Goal: Complete application form

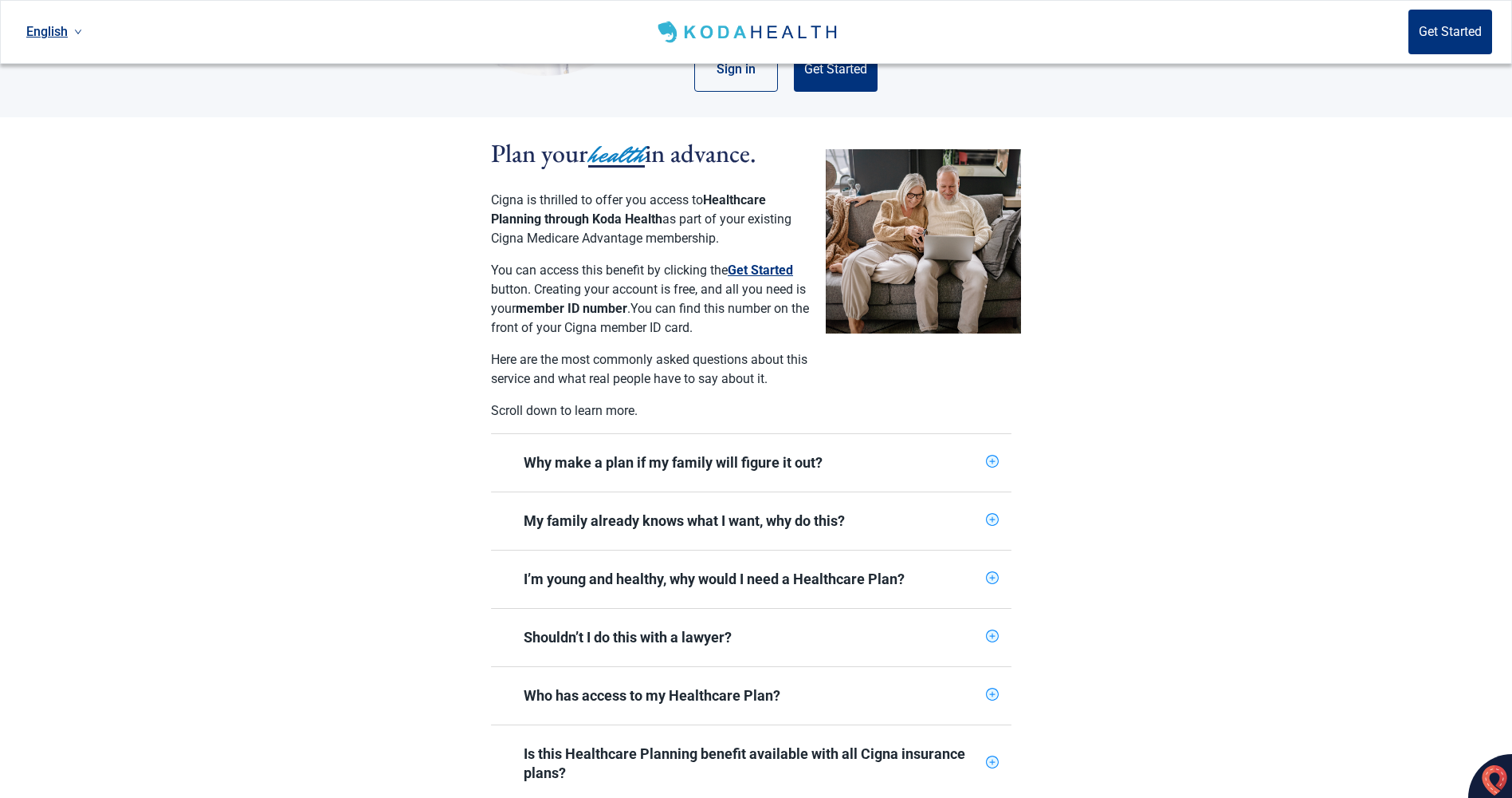
scroll to position [319, 0]
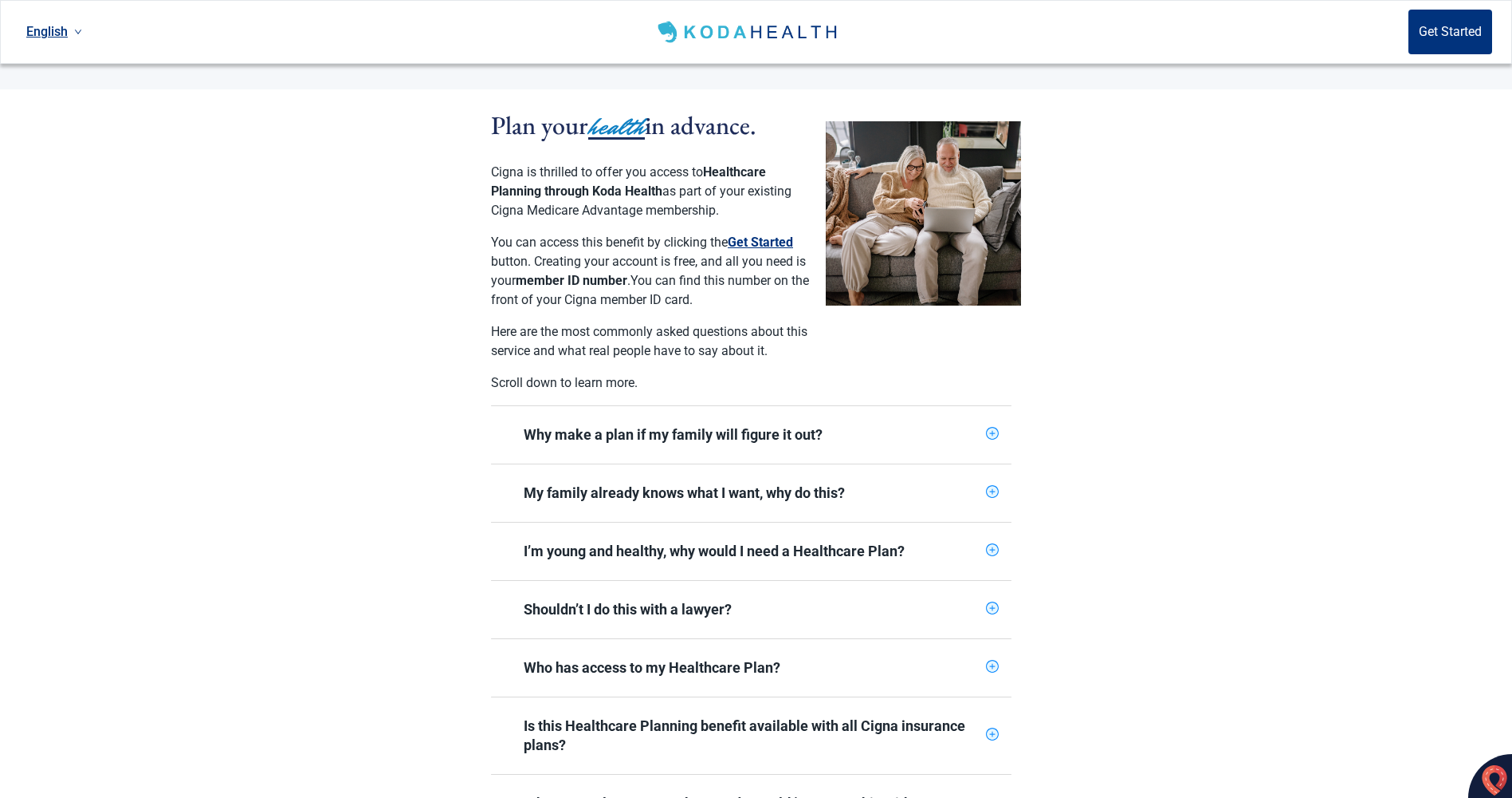
click at [986, 413] on div "Why make a plan if my family will figure it out?" at bounding box center [751, 434] width 520 height 58
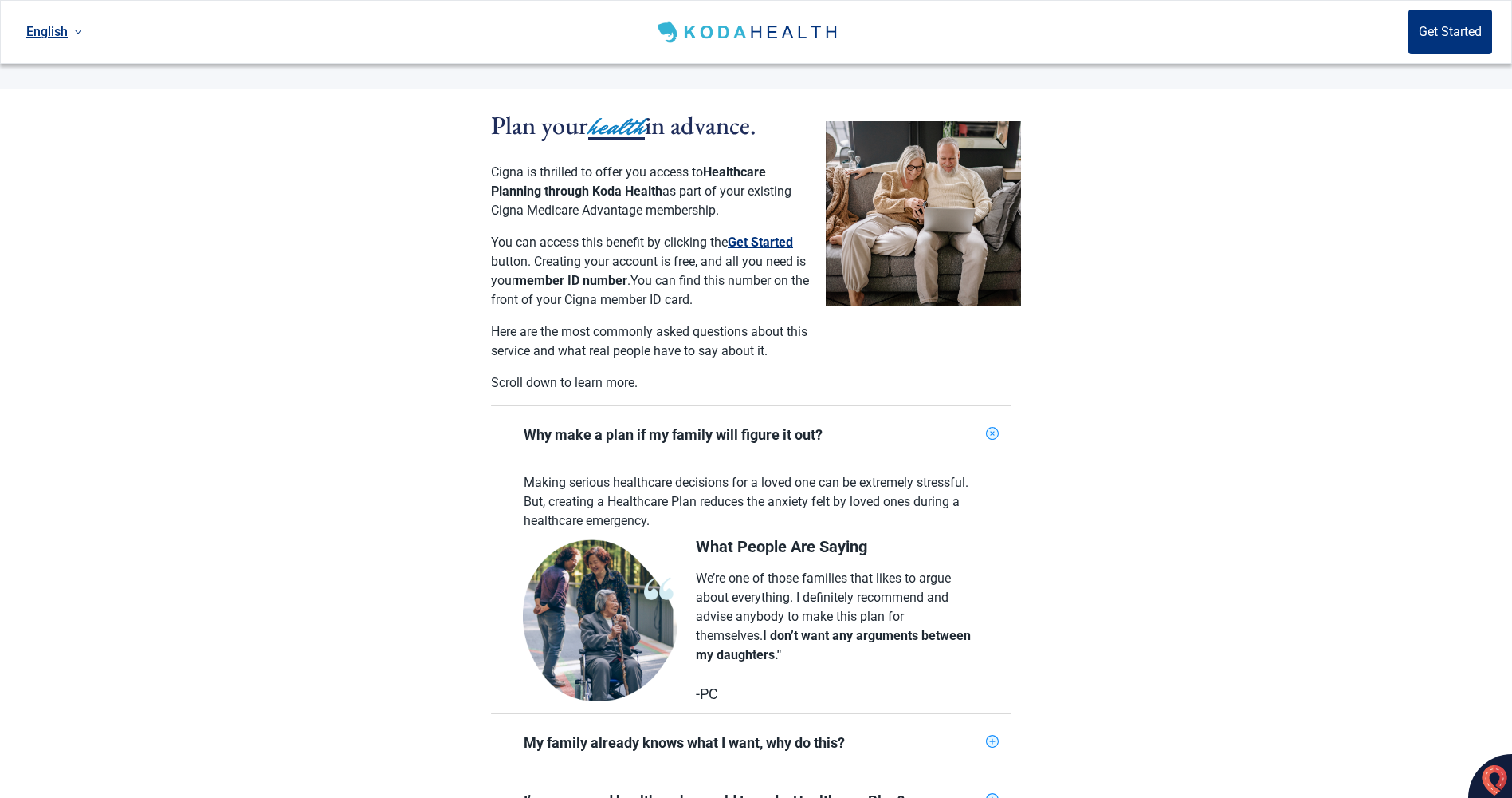
click at [986, 425] on icon "plus-circle" at bounding box center [993, 434] width 19 height 19
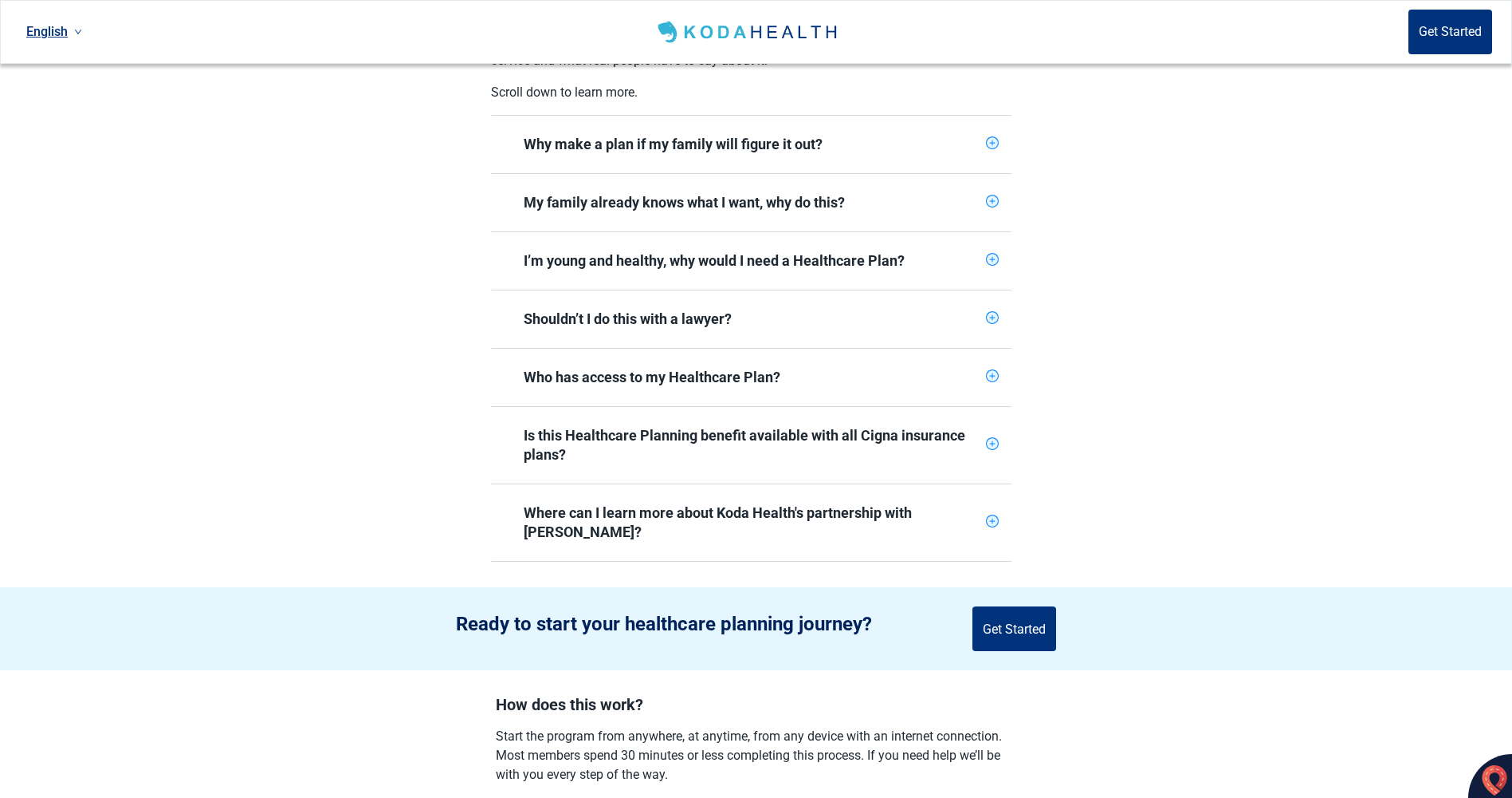
scroll to position [638, 0]
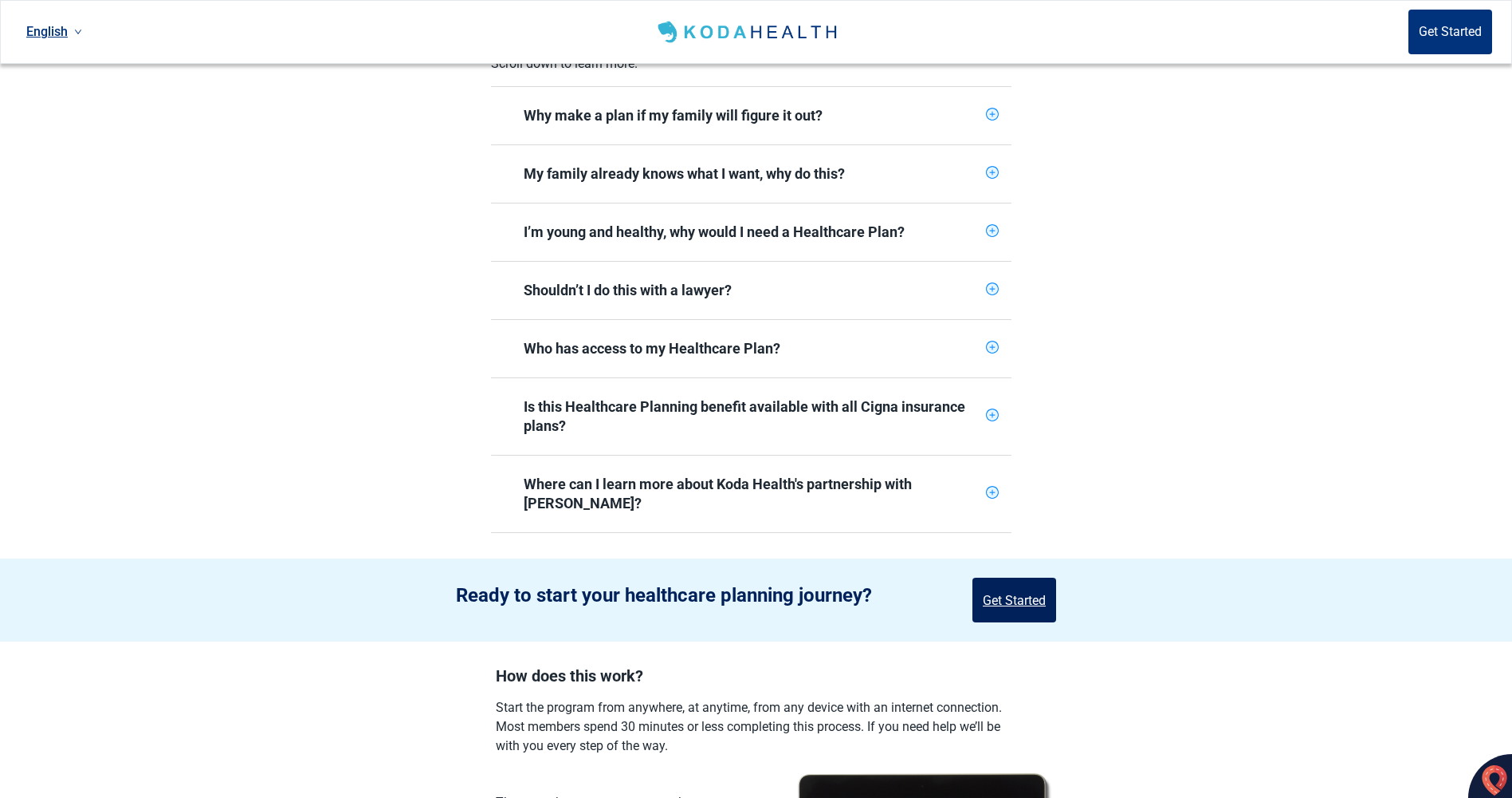
click at [1009, 577] on button "Get Started" at bounding box center [1014, 599] width 83 height 44
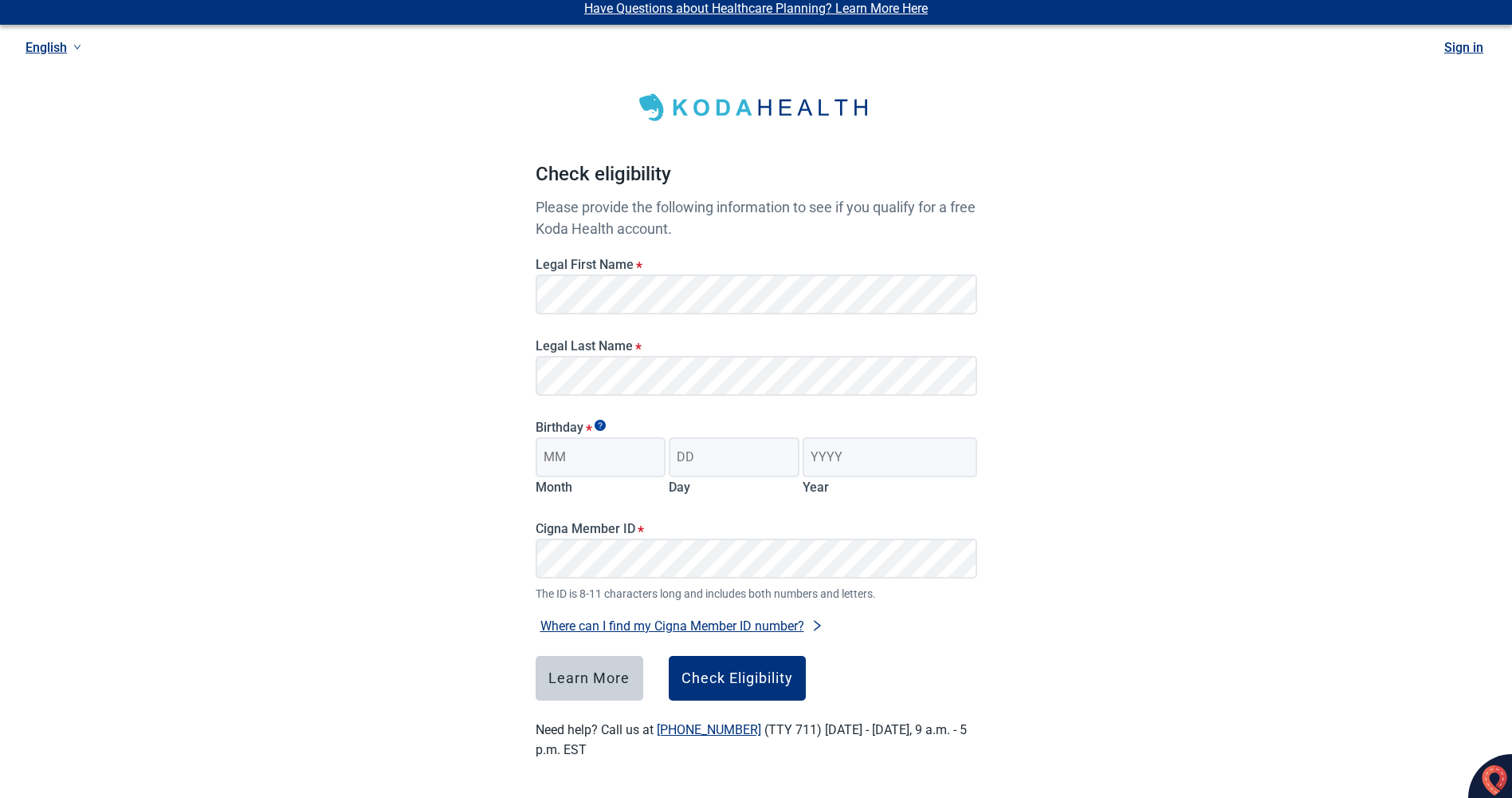
scroll to position [8, 0]
click at [615, 465] on input "Month" at bounding box center [602, 457] width 131 height 40
type input "10"
click at [705, 461] on input "Day" at bounding box center [735, 457] width 131 height 40
type input "09"
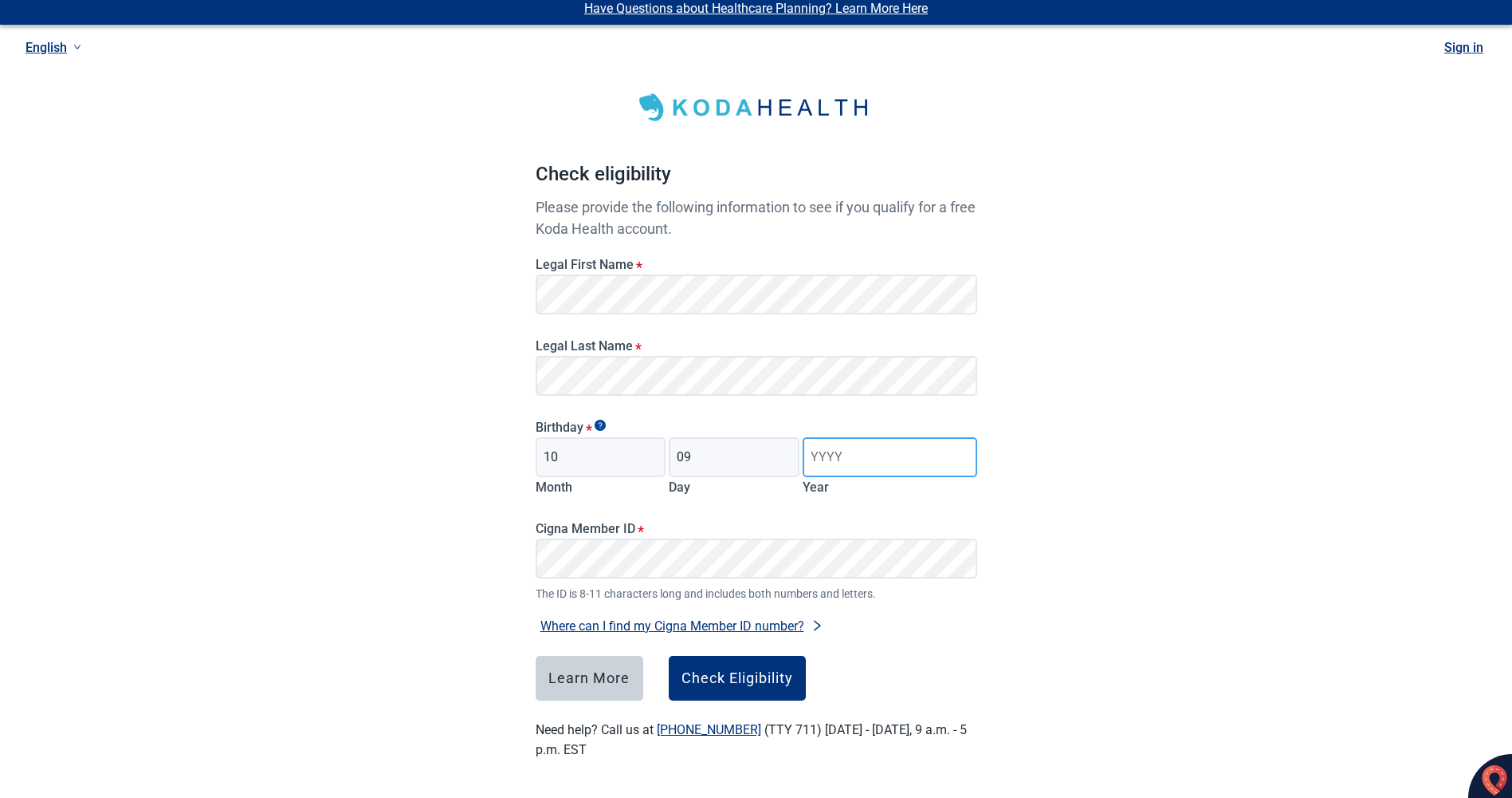
click at [855, 455] on input "Year" at bounding box center [890, 457] width 174 height 40
type input "1956"
click at [760, 625] on button "Where can I find my Cigna Member ID number?" at bounding box center [682, 626] width 292 height 21
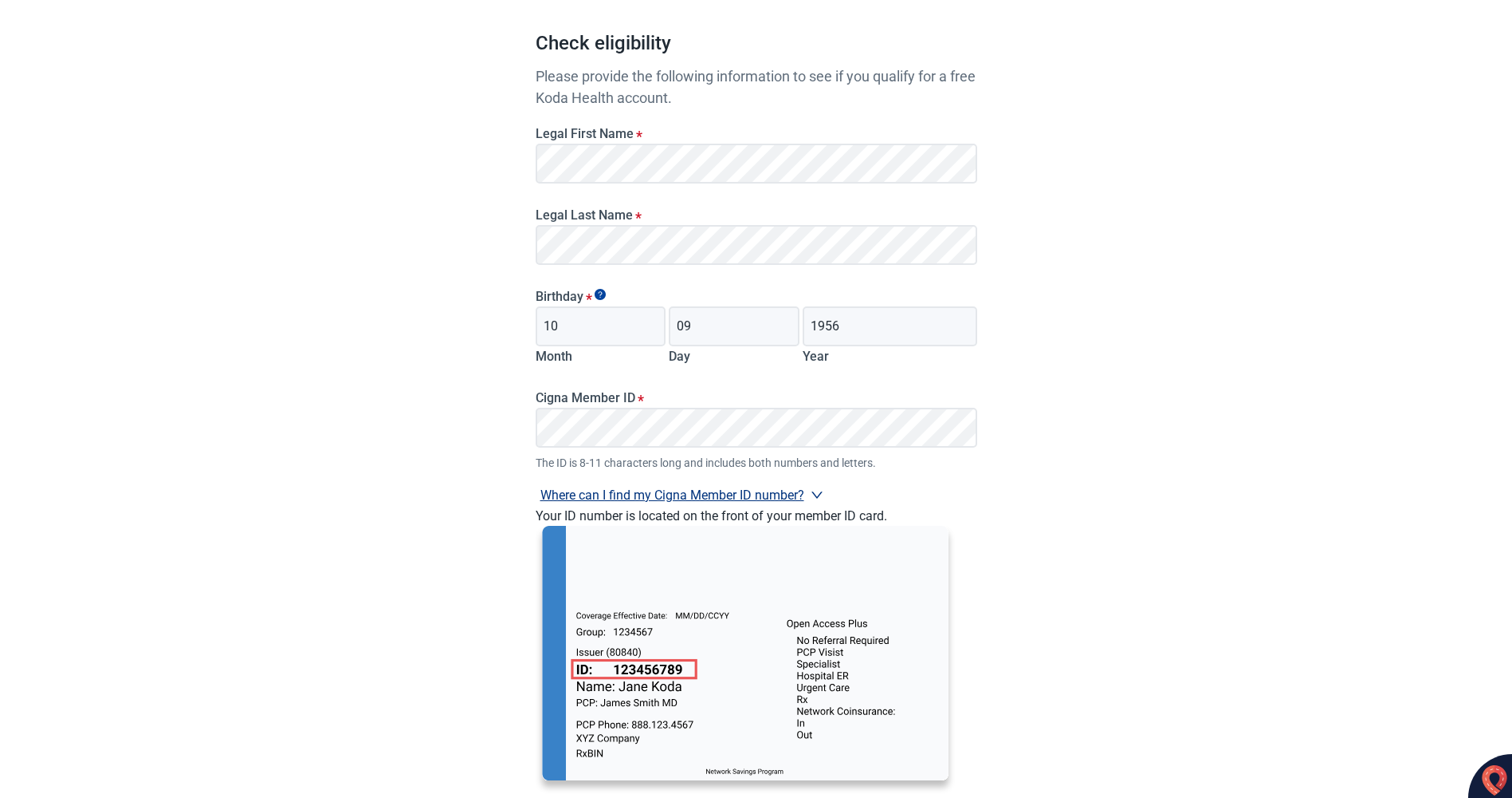
scroll to position [168, 0]
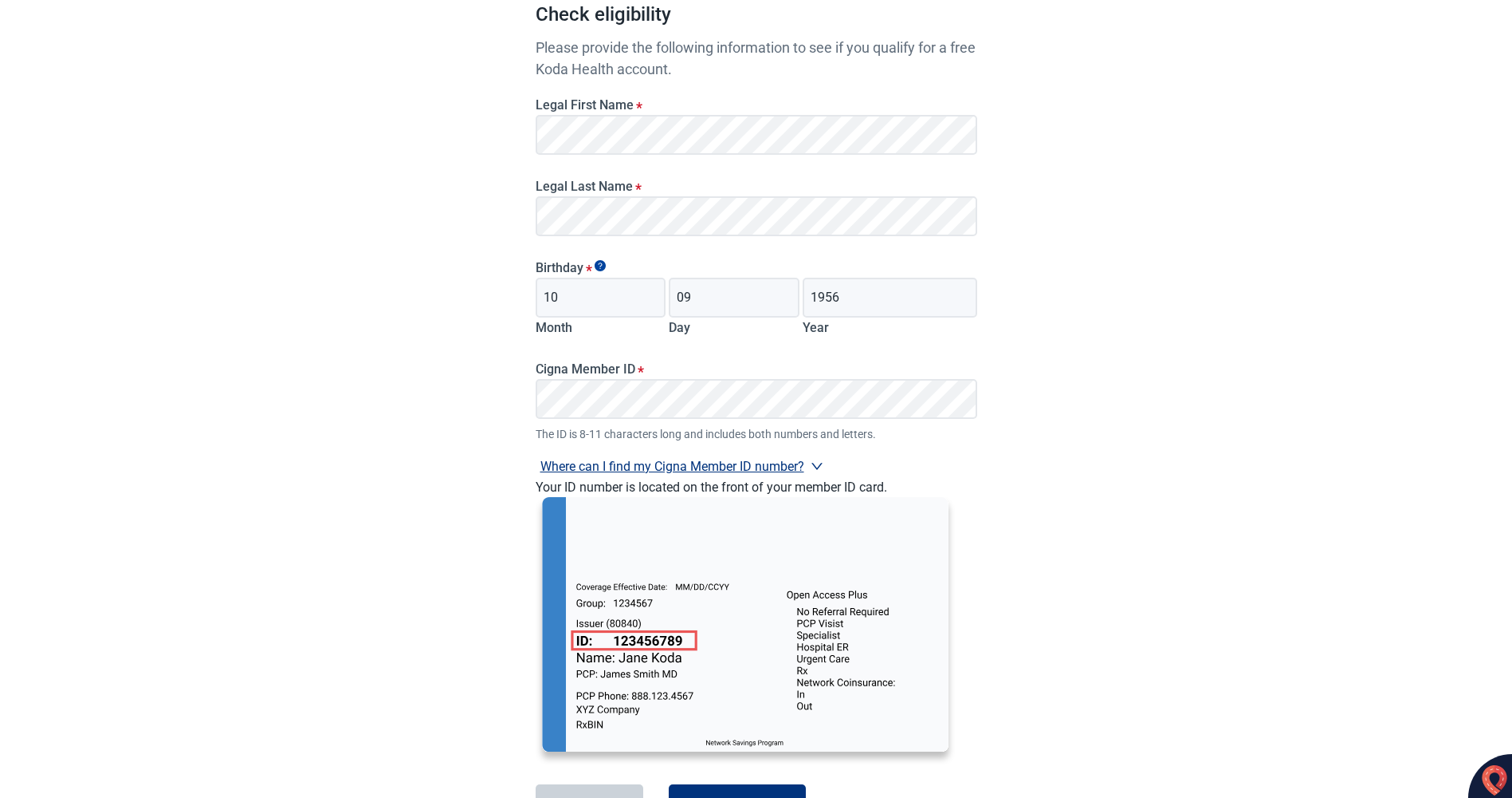
click at [1057, 527] on div "Have Questions about Healthcare Planning? Learn More Here English Sign in Check…" at bounding box center [756, 379] width 1512 height 1093
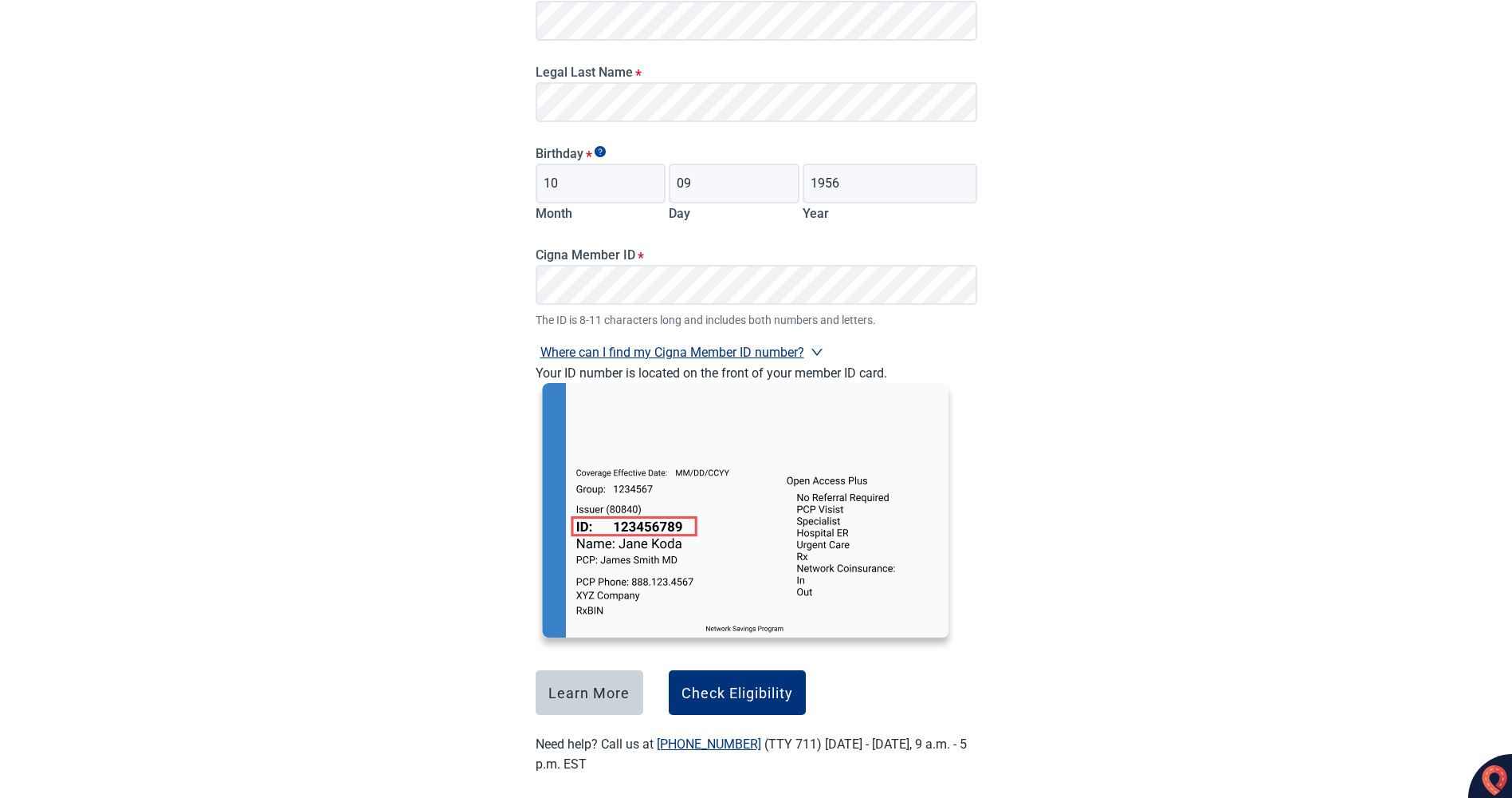
scroll to position [296, 0]
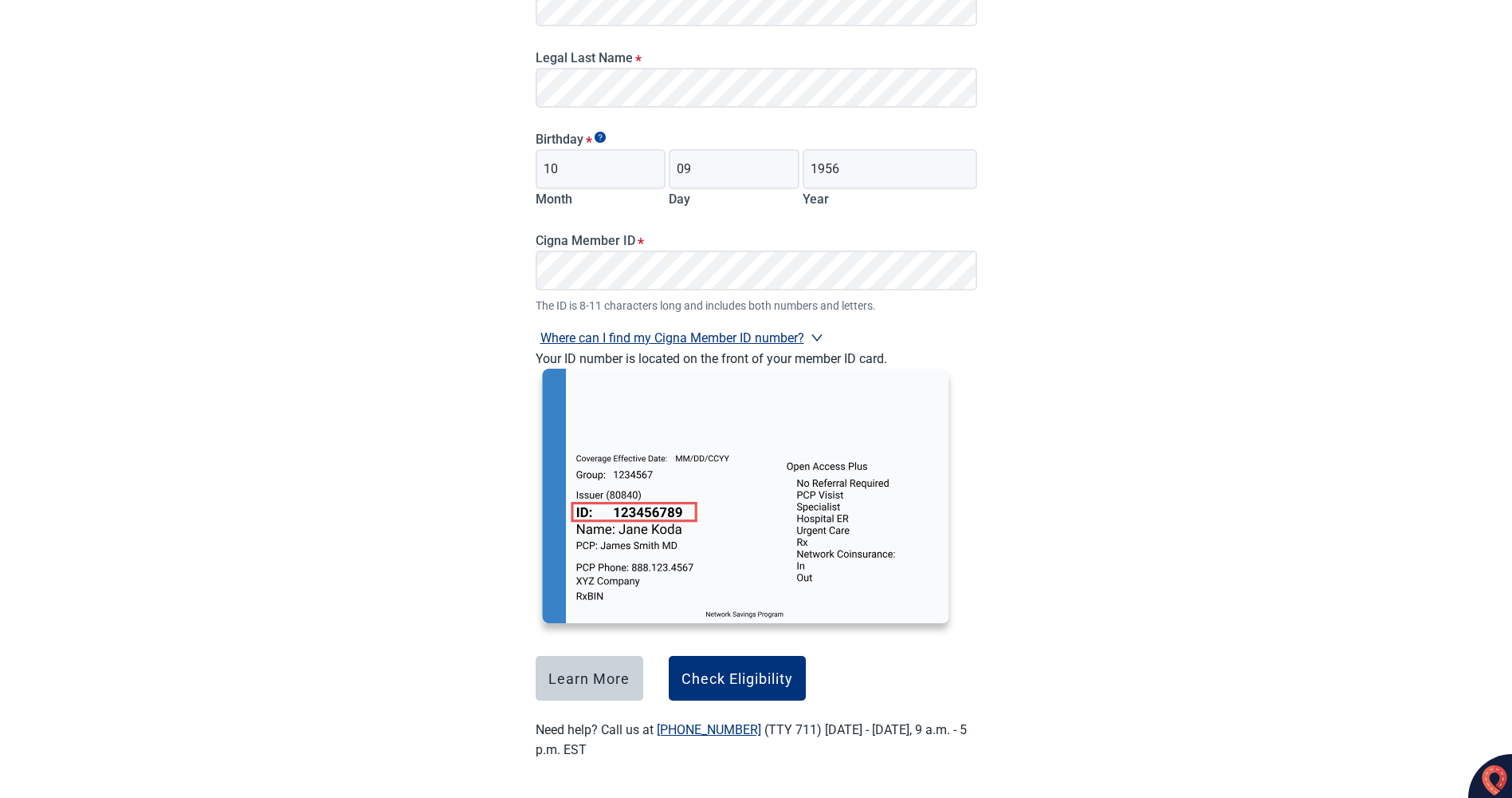
click at [816, 336] on icon "right" at bounding box center [817, 337] width 12 height 12
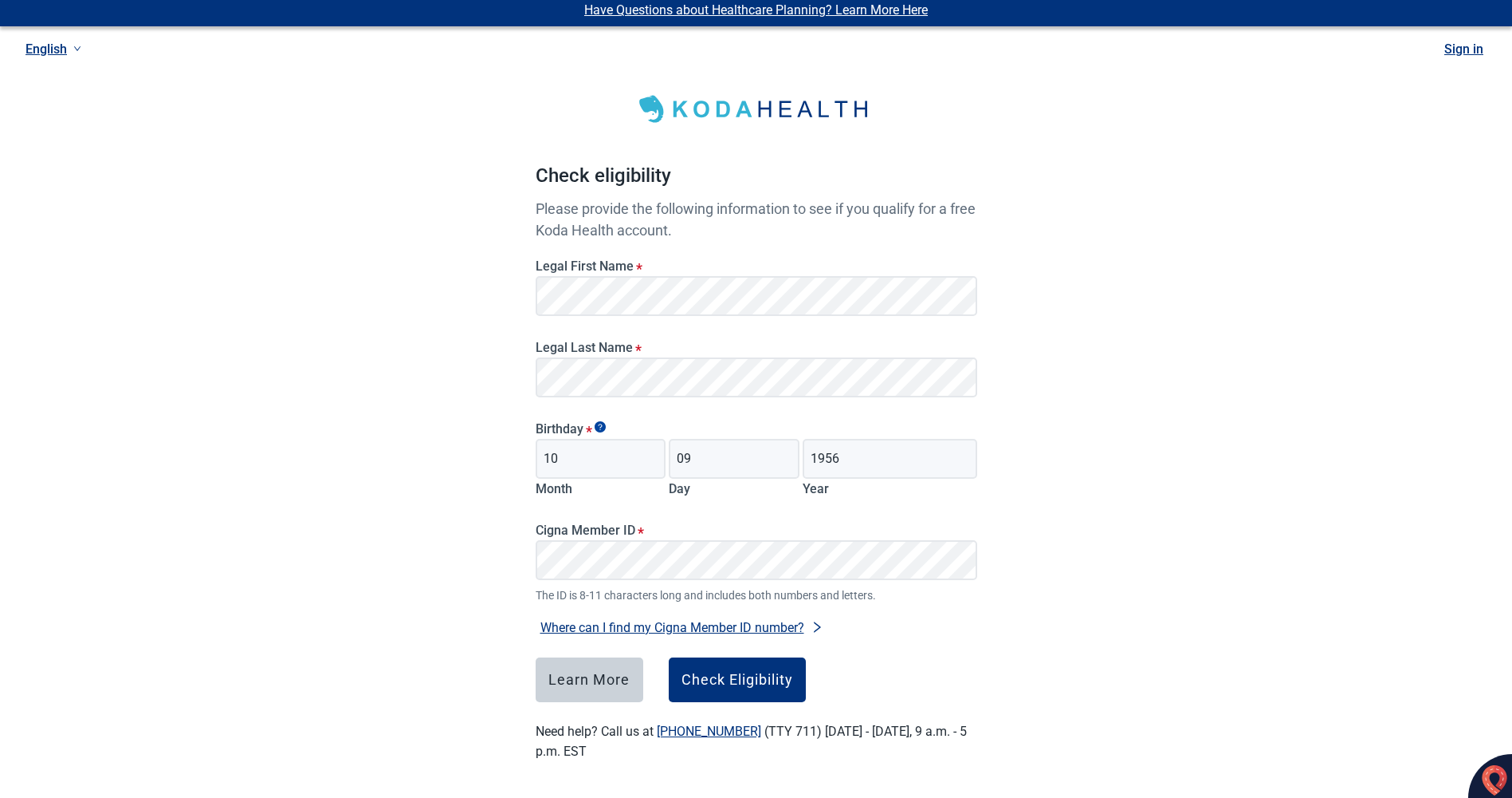
scroll to position [8, 0]
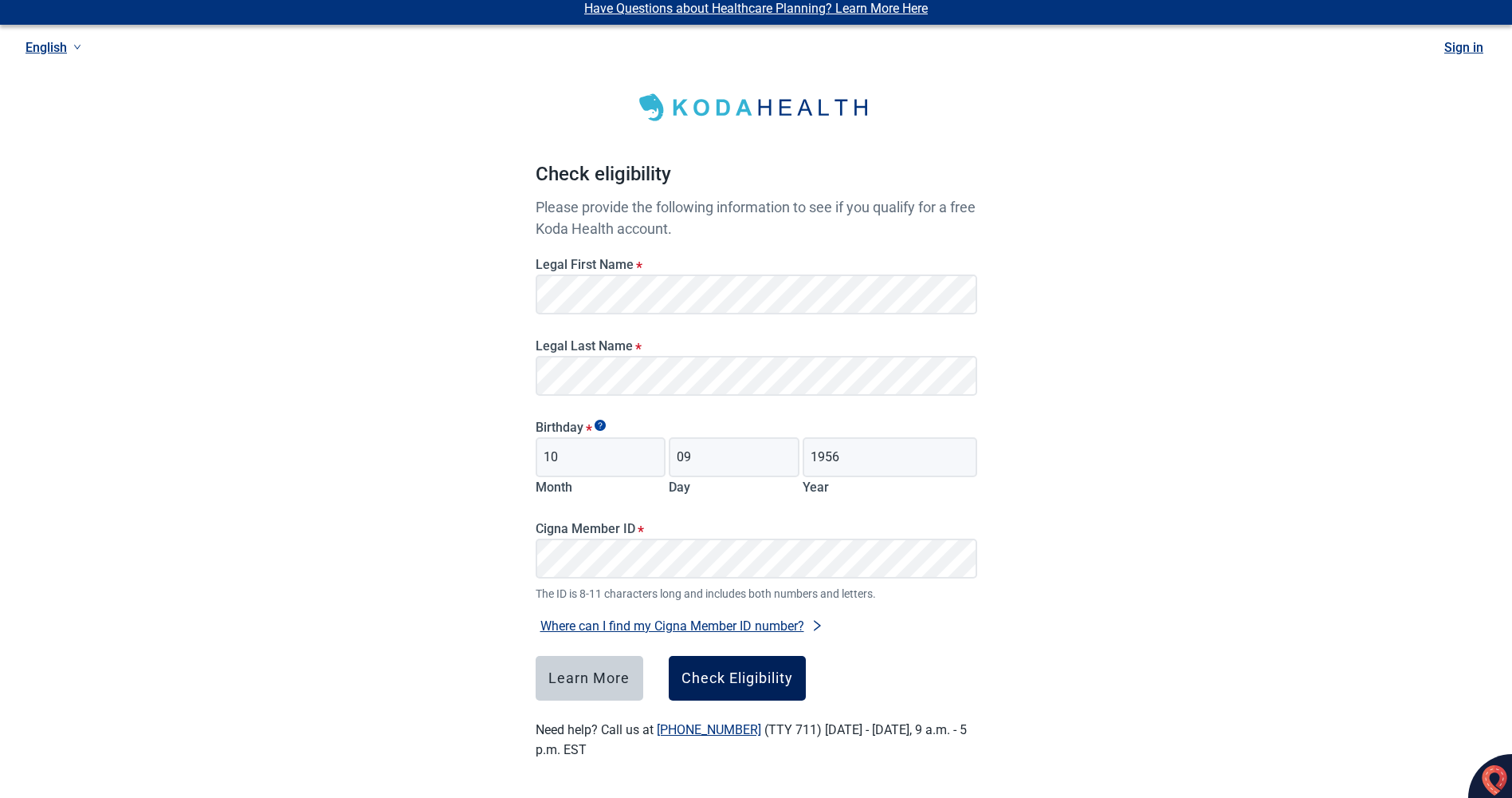
click at [726, 684] on div "Check Eligibility" at bounding box center [737, 678] width 112 height 16
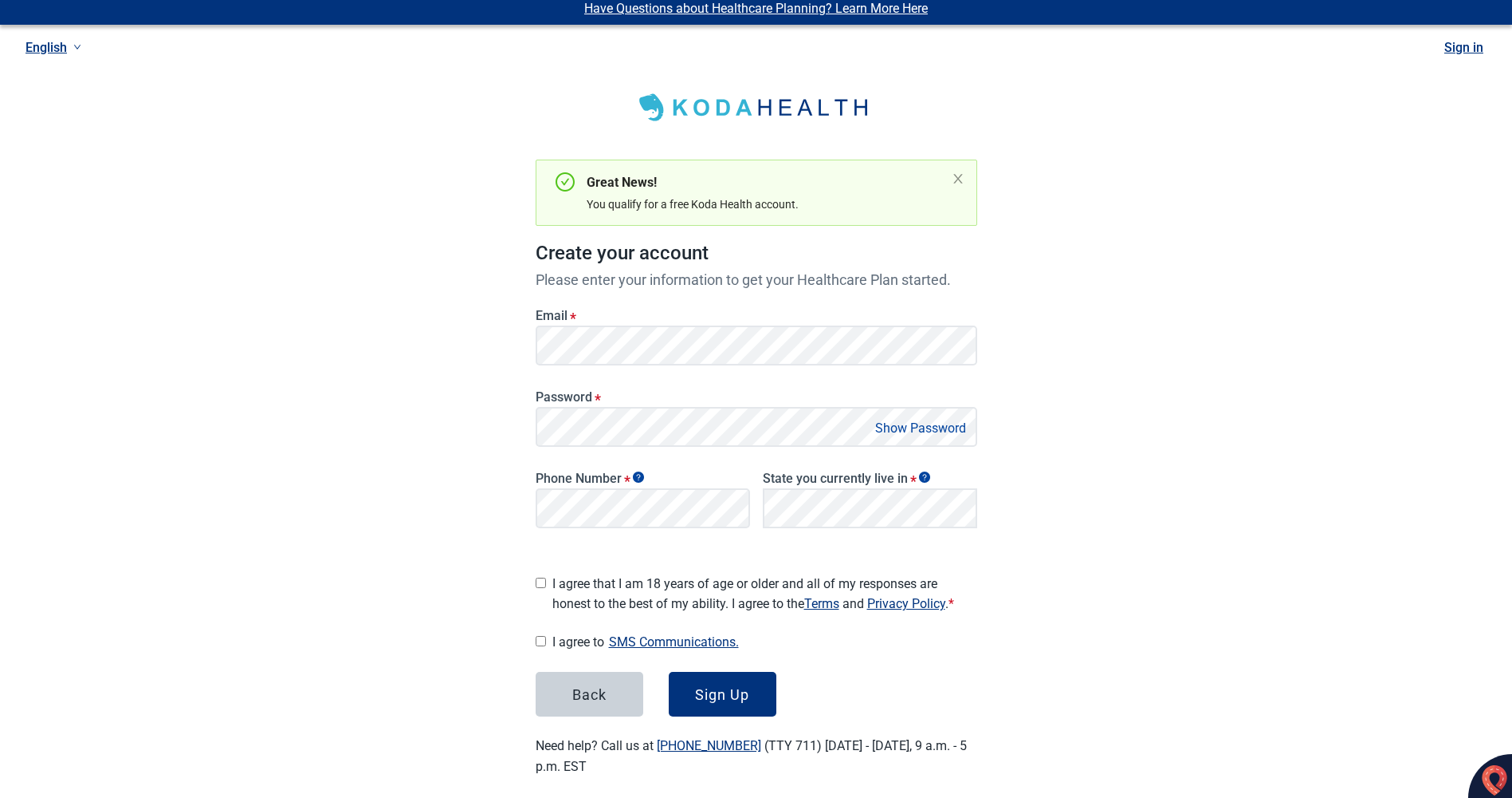
drag, startPoint x: 589, startPoint y: 365, endPoint x: 464, endPoint y: 410, distance: 132.9
click at [464, 410] on div "Have Questions about Healthcare Planning? Learn More Here English Sign in Great…" at bounding box center [756, 403] width 1512 height 822
click at [785, 548] on div "[US_STATE]" at bounding box center [871, 545] width 195 height 18
click at [934, 425] on button "Show Password" at bounding box center [920, 427] width 100 height 21
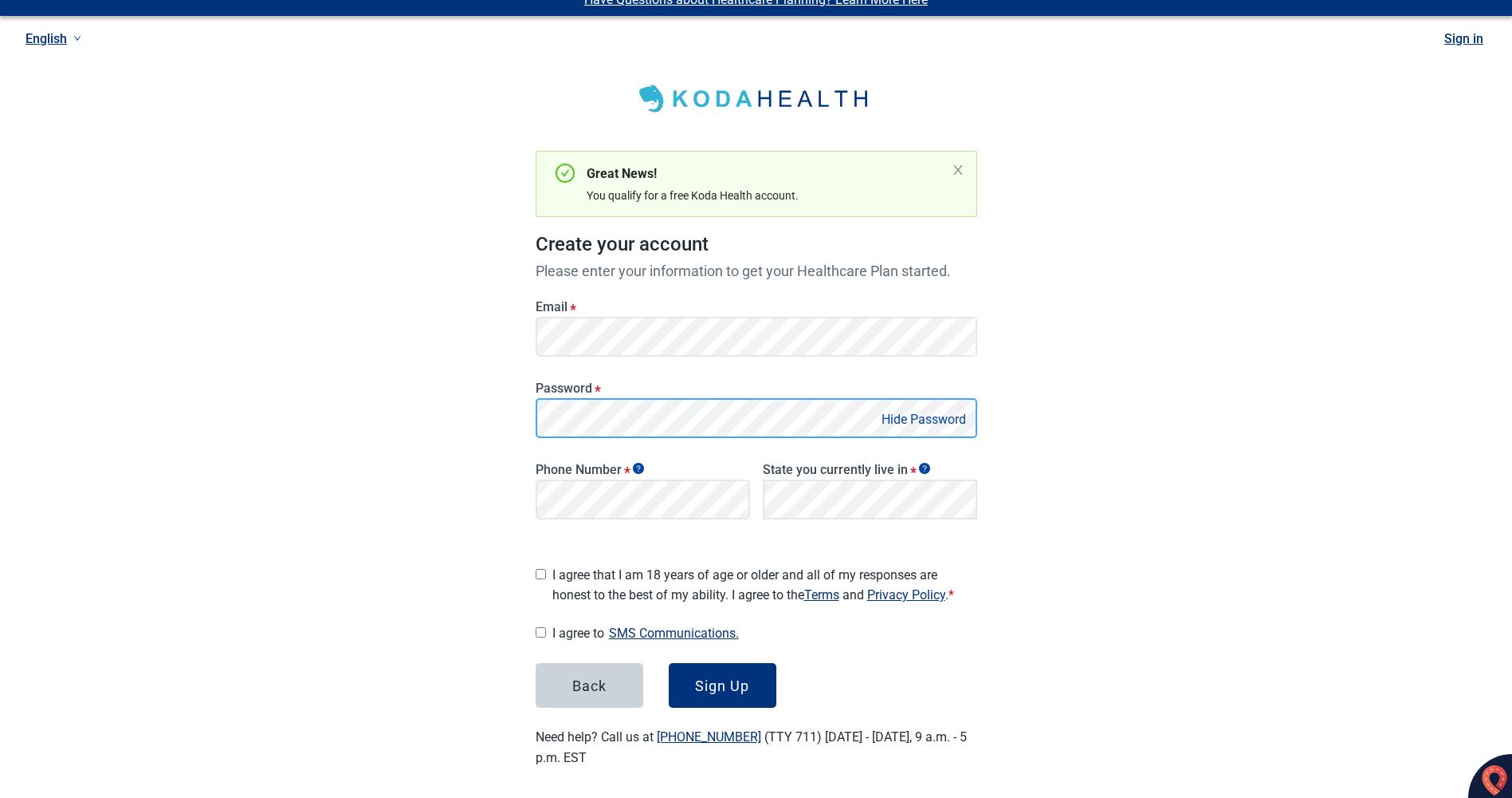
scroll to position [20, 0]
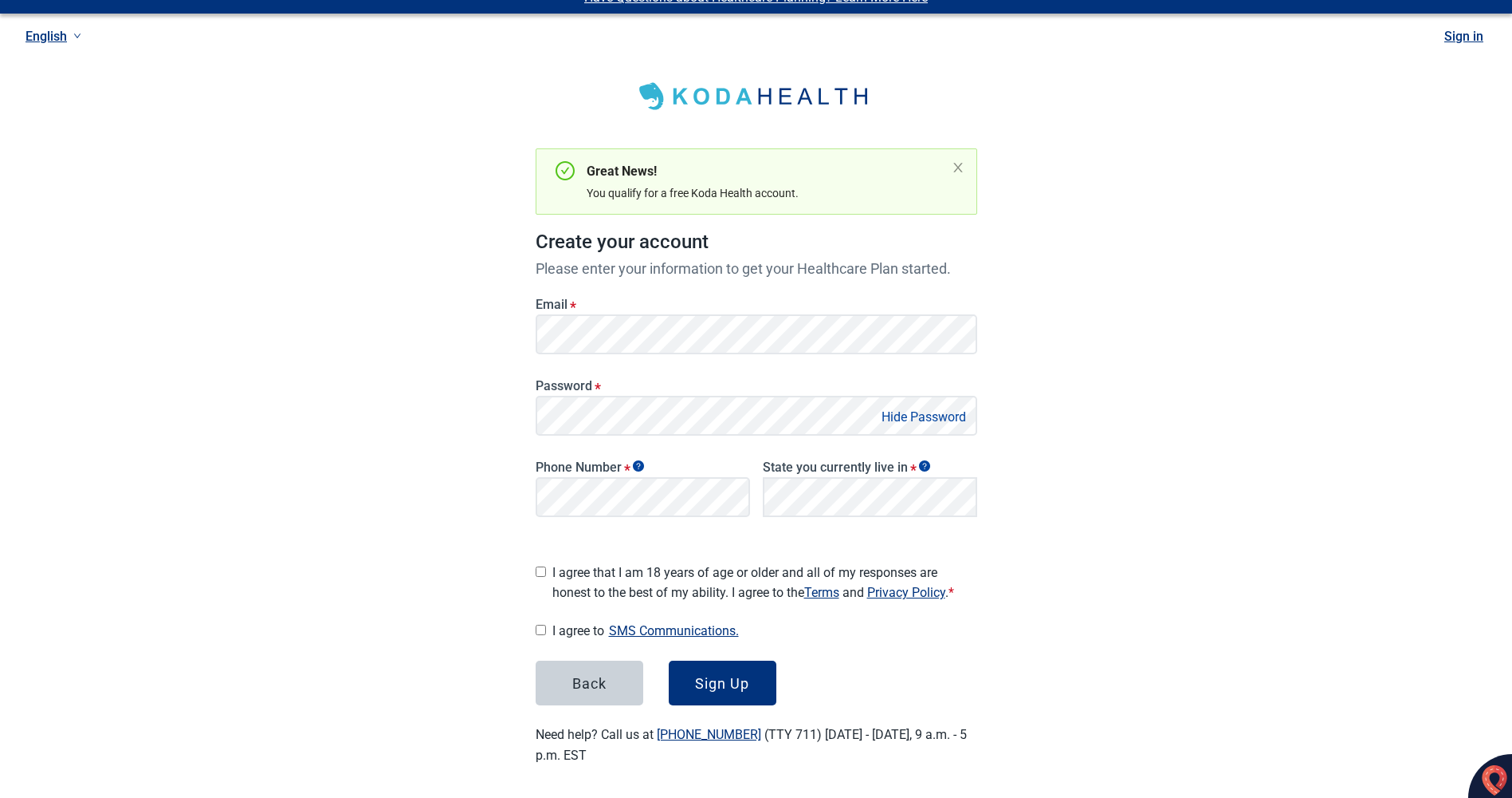
click at [539, 567] on input "I agree that I am 18 years of age or older and all of my responses are honest t…" at bounding box center [542, 572] width 11 height 11
checkbox input "true"
click at [543, 624] on input "I agree to SMS Communications." at bounding box center [542, 630] width 11 height 11
checkbox input "true"
click at [713, 676] on div "Sign Up" at bounding box center [721, 683] width 54 height 16
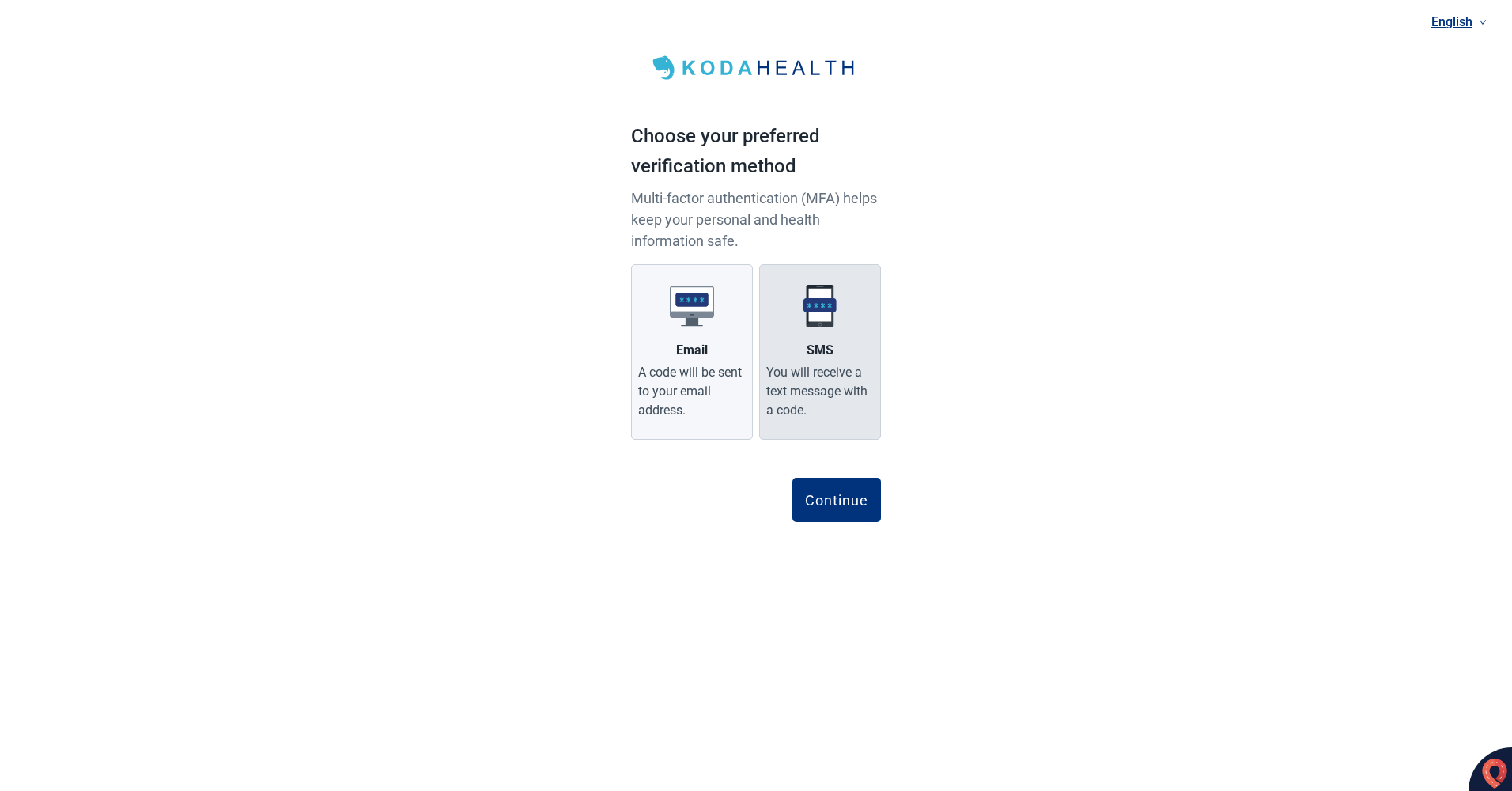
click at [837, 374] on div "You will receive a text message with a code." at bounding box center [820, 391] width 107 height 57
click at [0, 0] on input "SMS You will receive a text message with a code." at bounding box center [0, 0] width 0 height 0
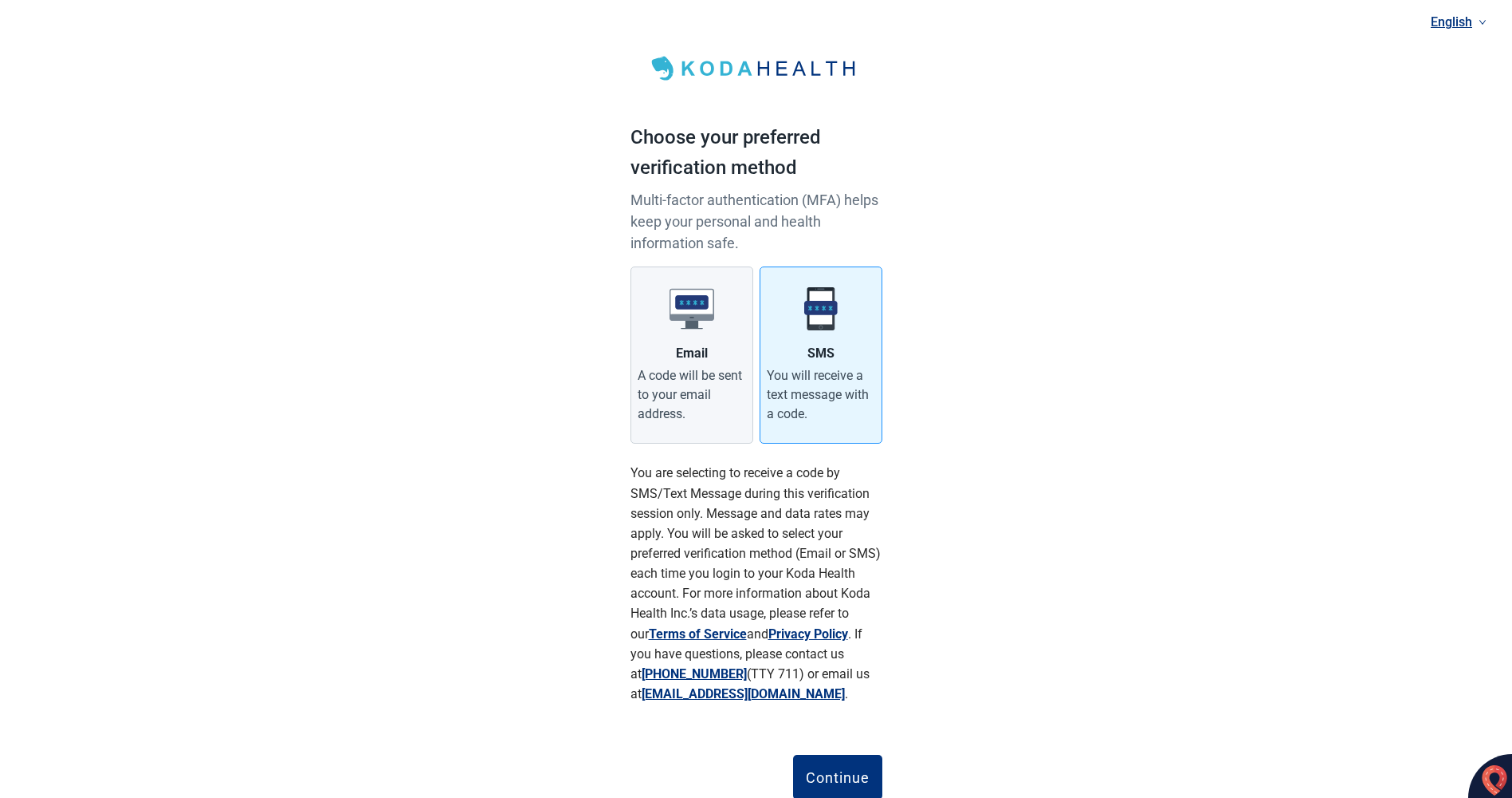
scroll to position [52, 0]
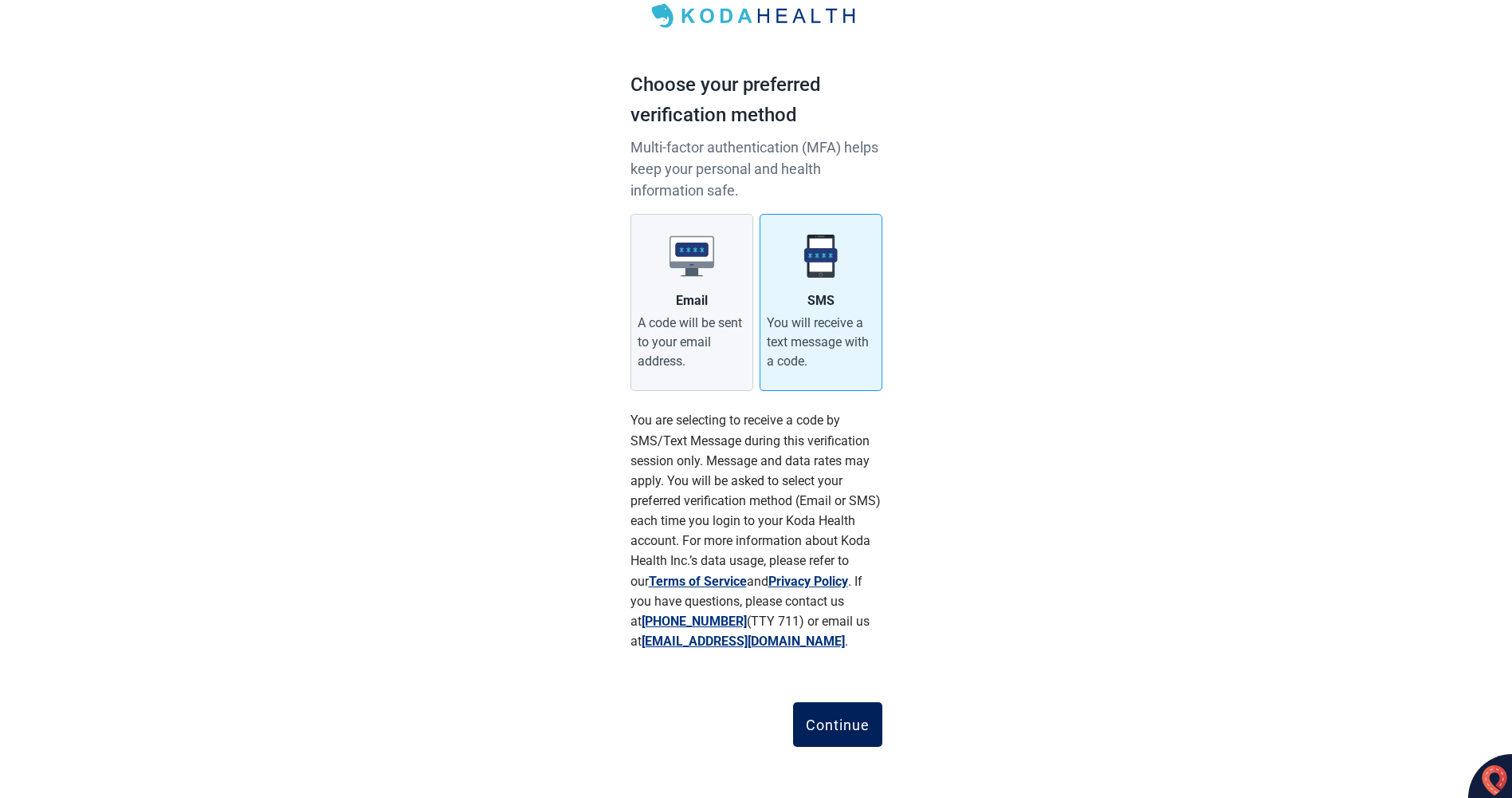
click at [833, 725] on div "Continue" at bounding box center [838, 724] width 64 height 16
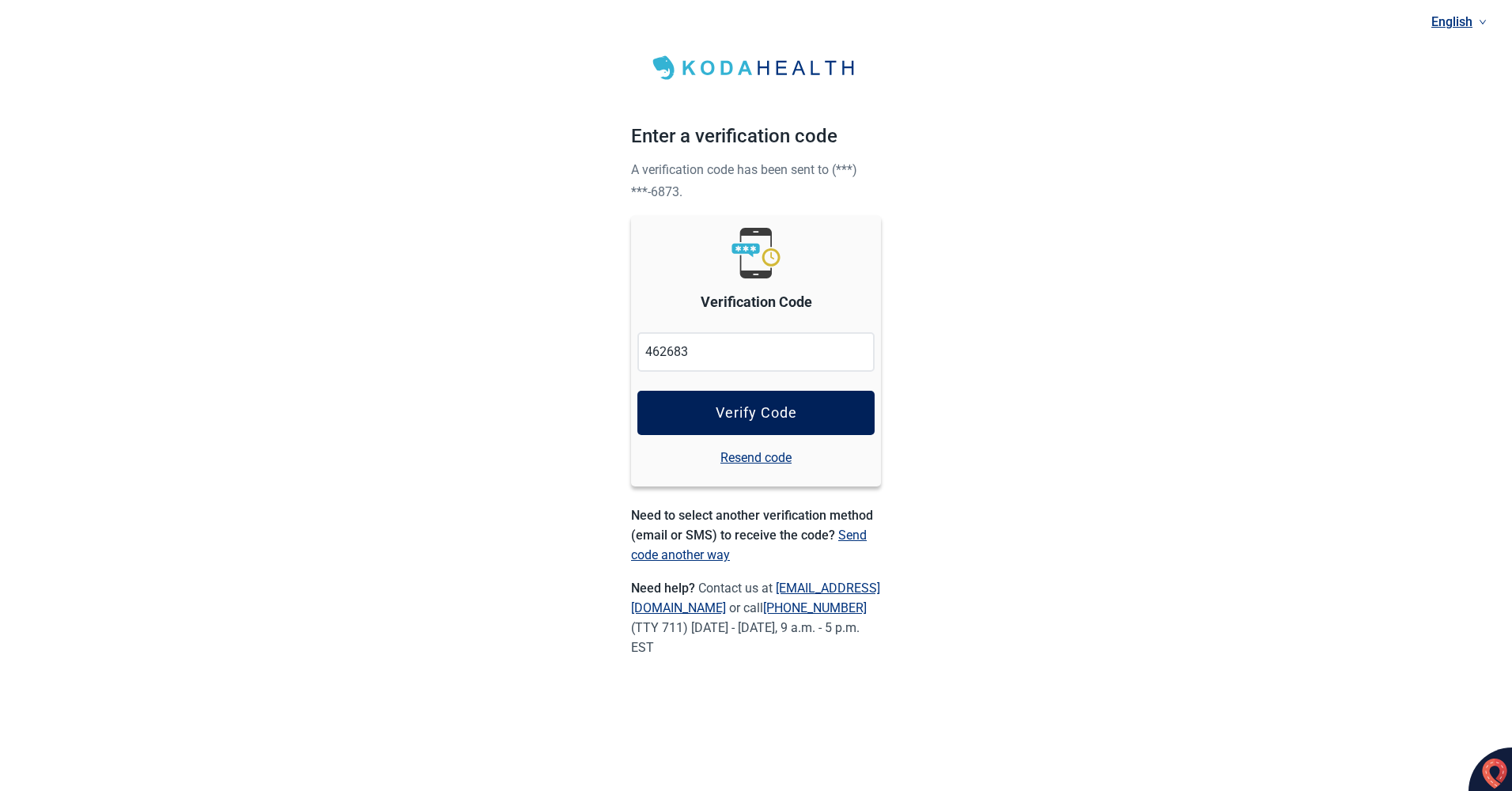
type input "462683"
click at [799, 415] on button "Verify Code" at bounding box center [756, 412] width 237 height 44
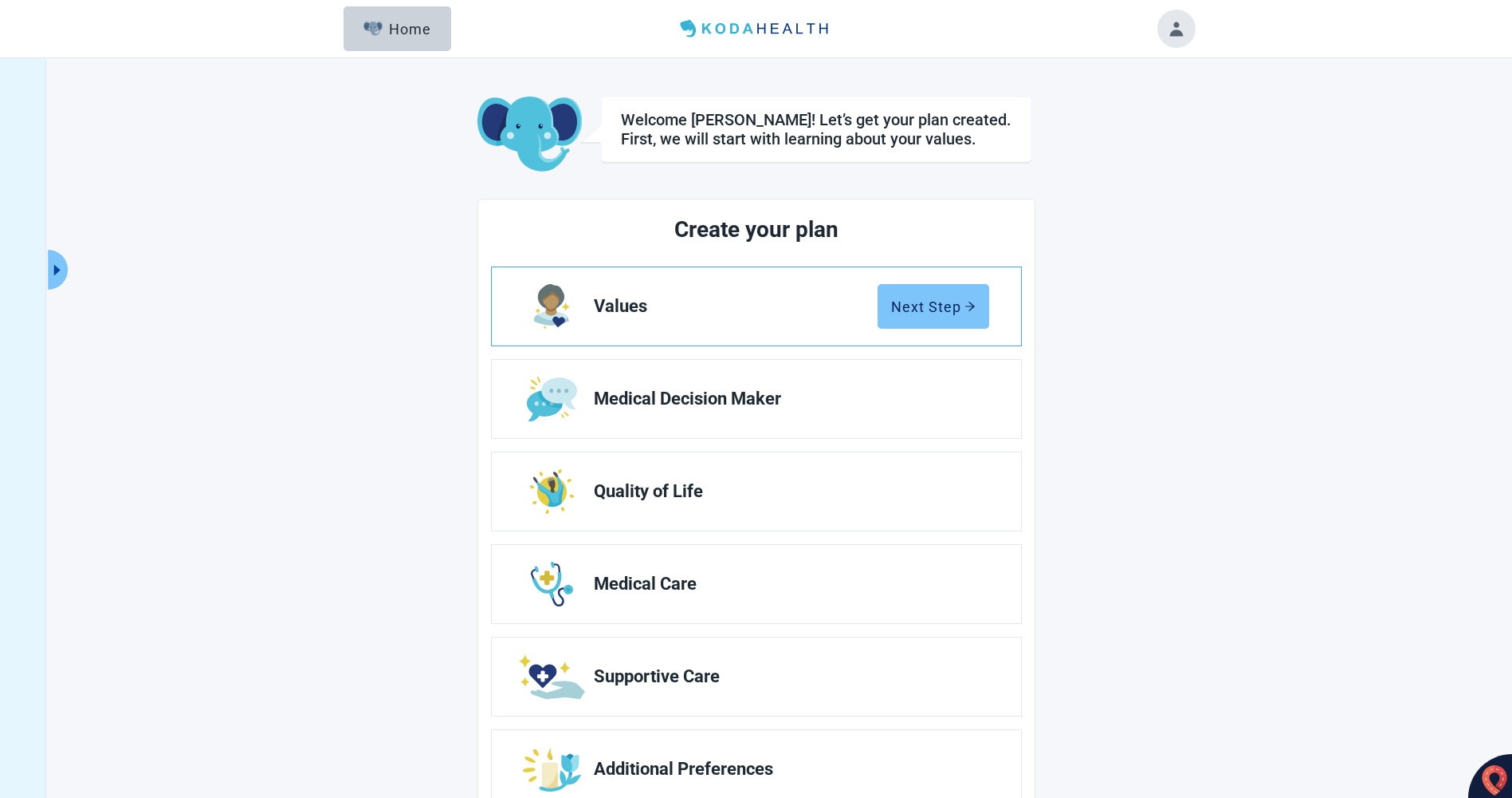
click at [909, 309] on div "Next Step" at bounding box center [933, 306] width 84 height 16
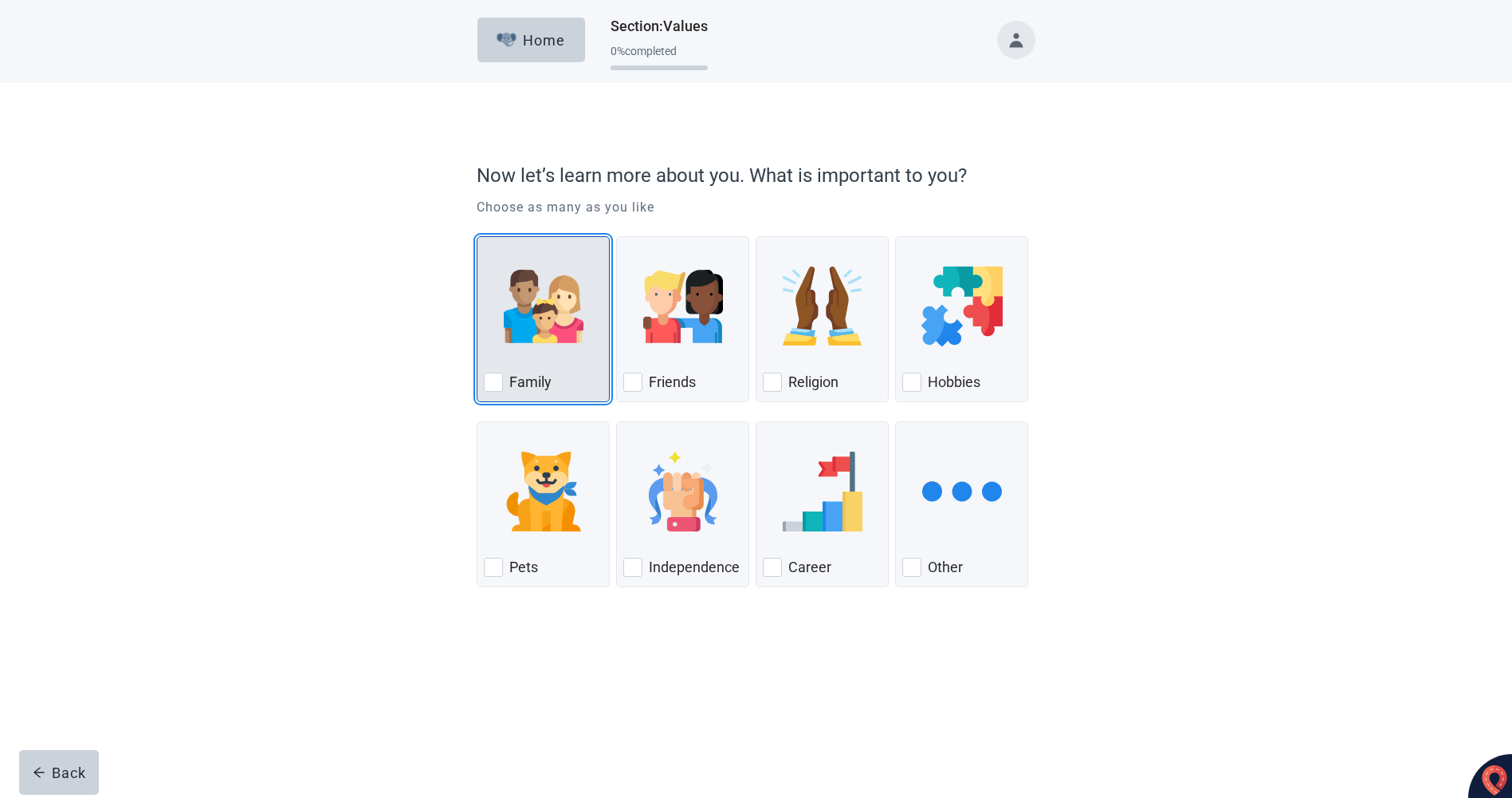
click at [494, 382] on div "Family, checkbox, not checked" at bounding box center [494, 382] width 19 height 20
click at [478, 237] on input "Family" at bounding box center [477, 236] width 1 height 1
checkbox input "true"
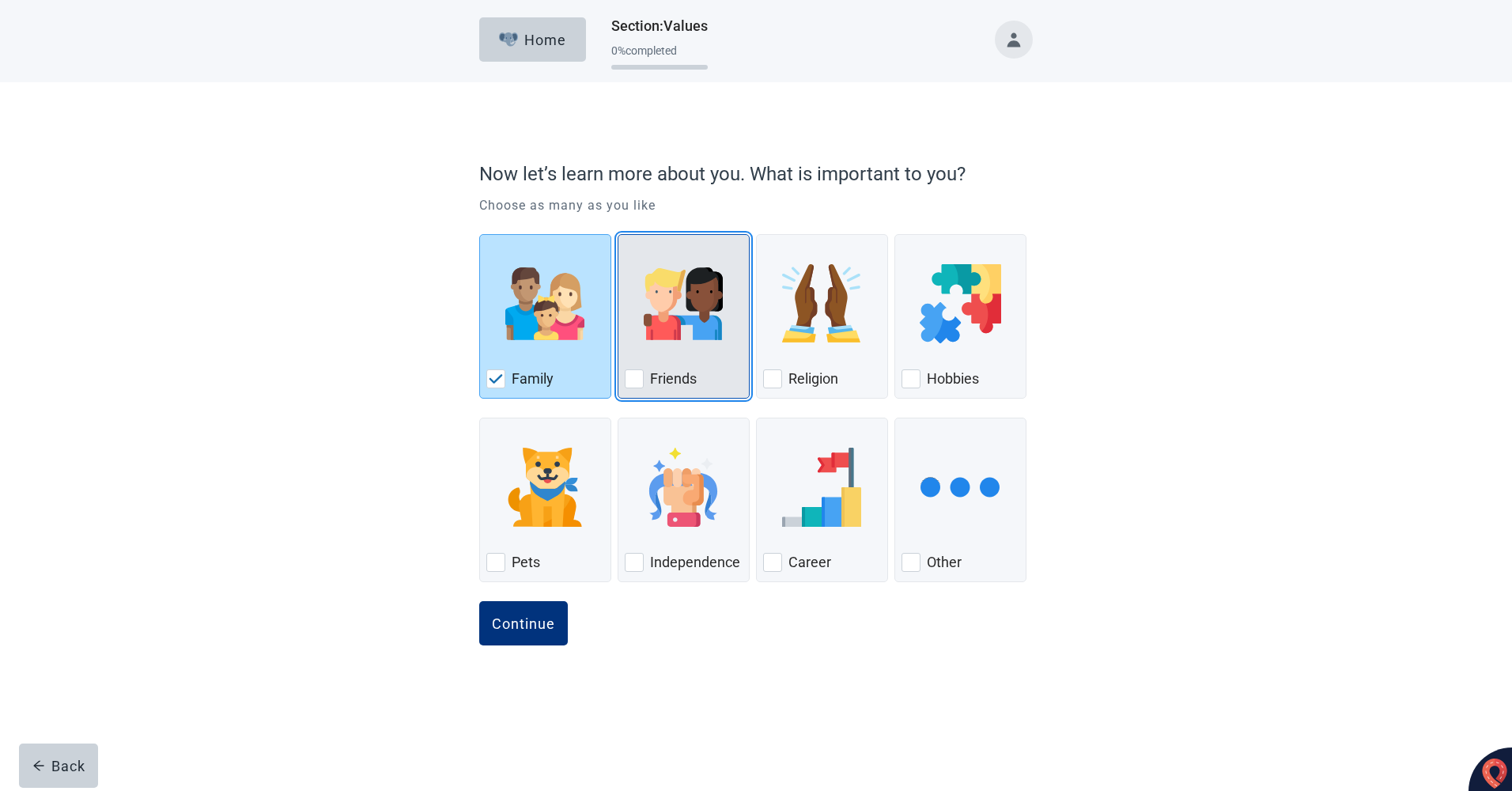
click at [629, 374] on div "Friends, checkbox, not checked" at bounding box center [635, 379] width 19 height 19
click at [618, 235] on input "Friends" at bounding box center [618, 234] width 1 height 1
checkbox input "true"
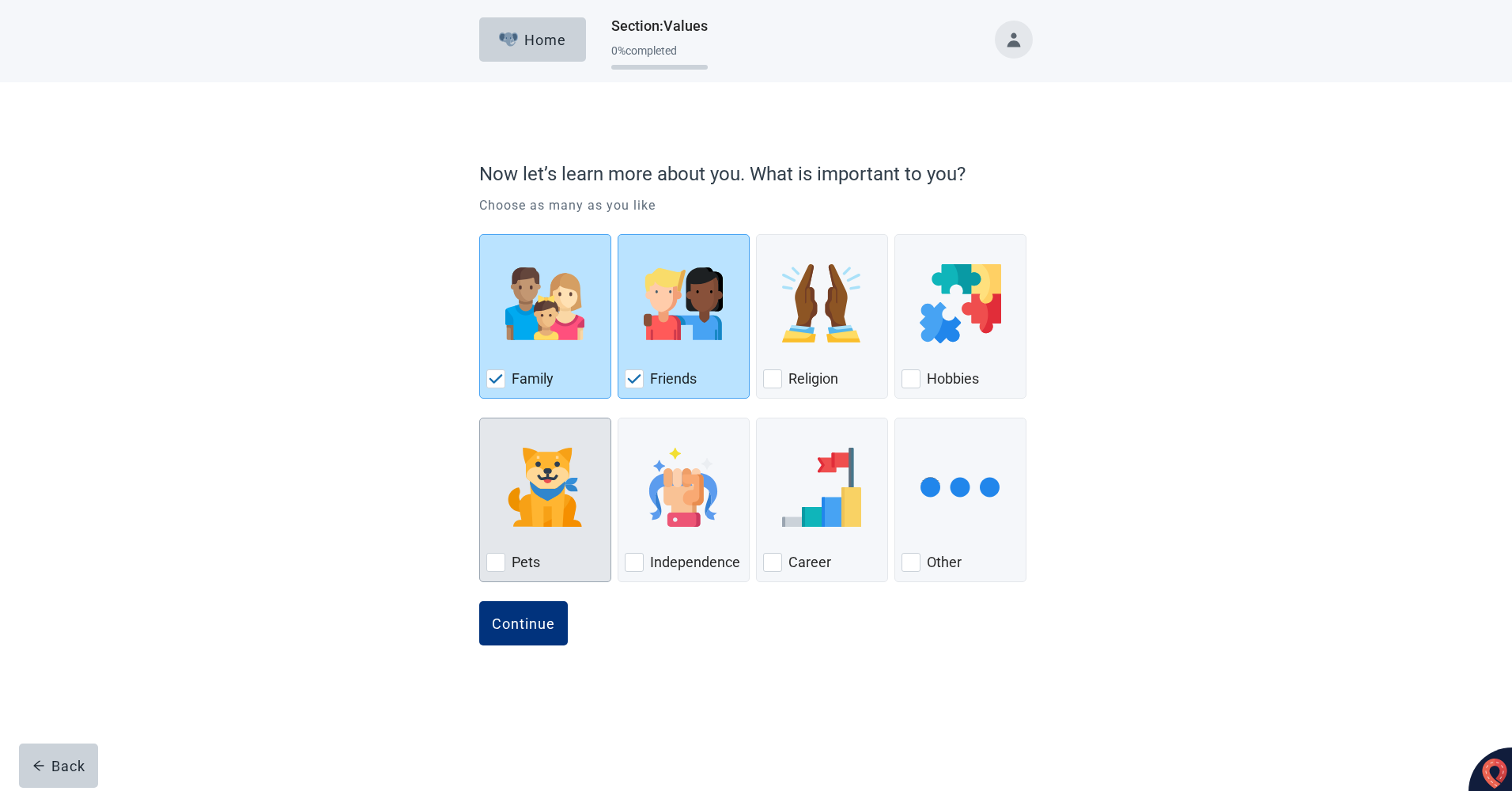
click at [492, 562] on div "Pets, checkbox, not checked" at bounding box center [496, 562] width 19 height 19
click at [480, 418] on input "Pets" at bounding box center [479, 417] width 1 height 1
checkbox input "true"
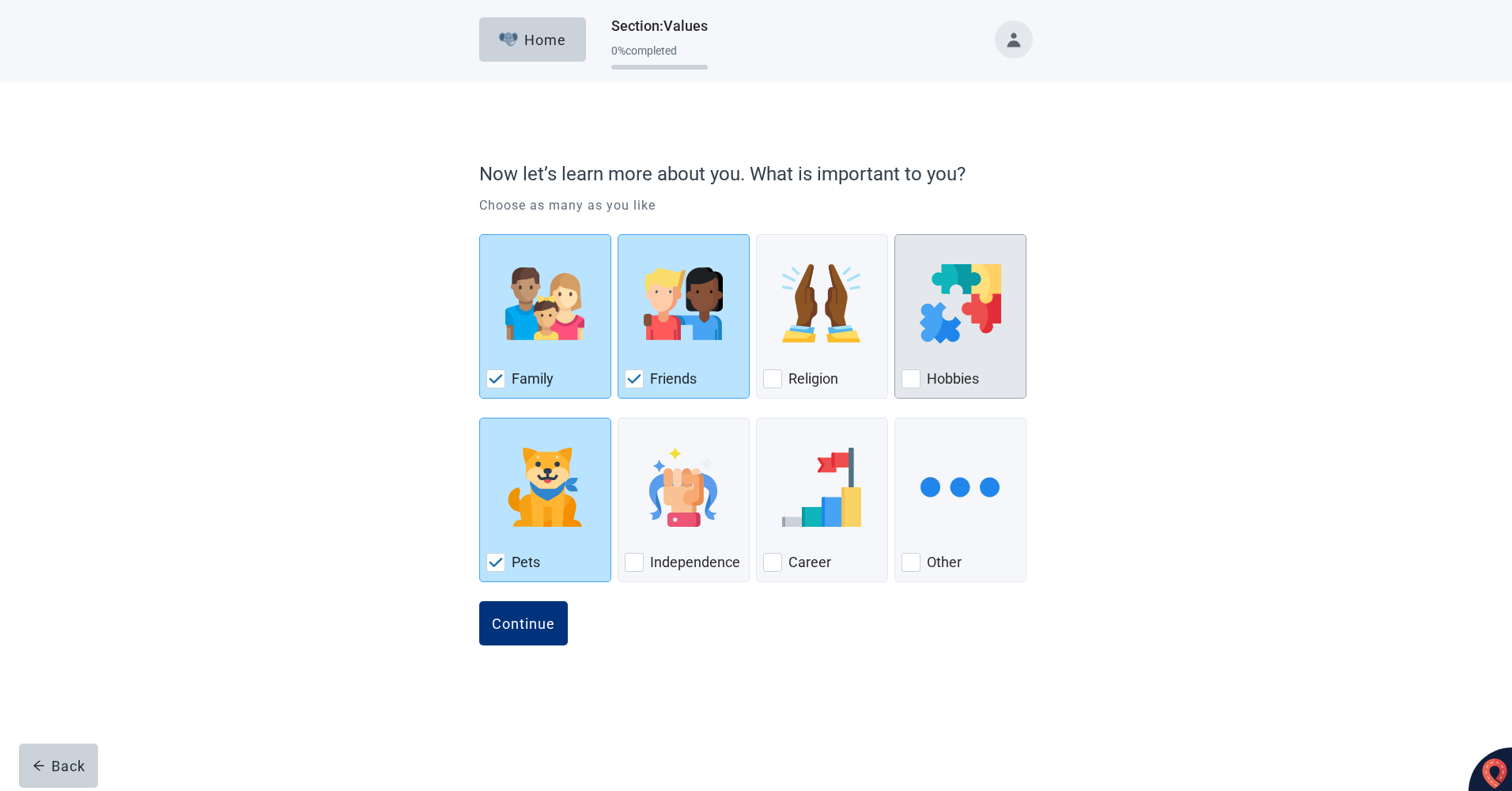
click at [912, 378] on div "Hobbies, checkbox, not checked" at bounding box center [912, 379] width 19 height 19
click at [895, 235] on input "Hobbies" at bounding box center [894, 234] width 1 height 1
checkbox input "true"
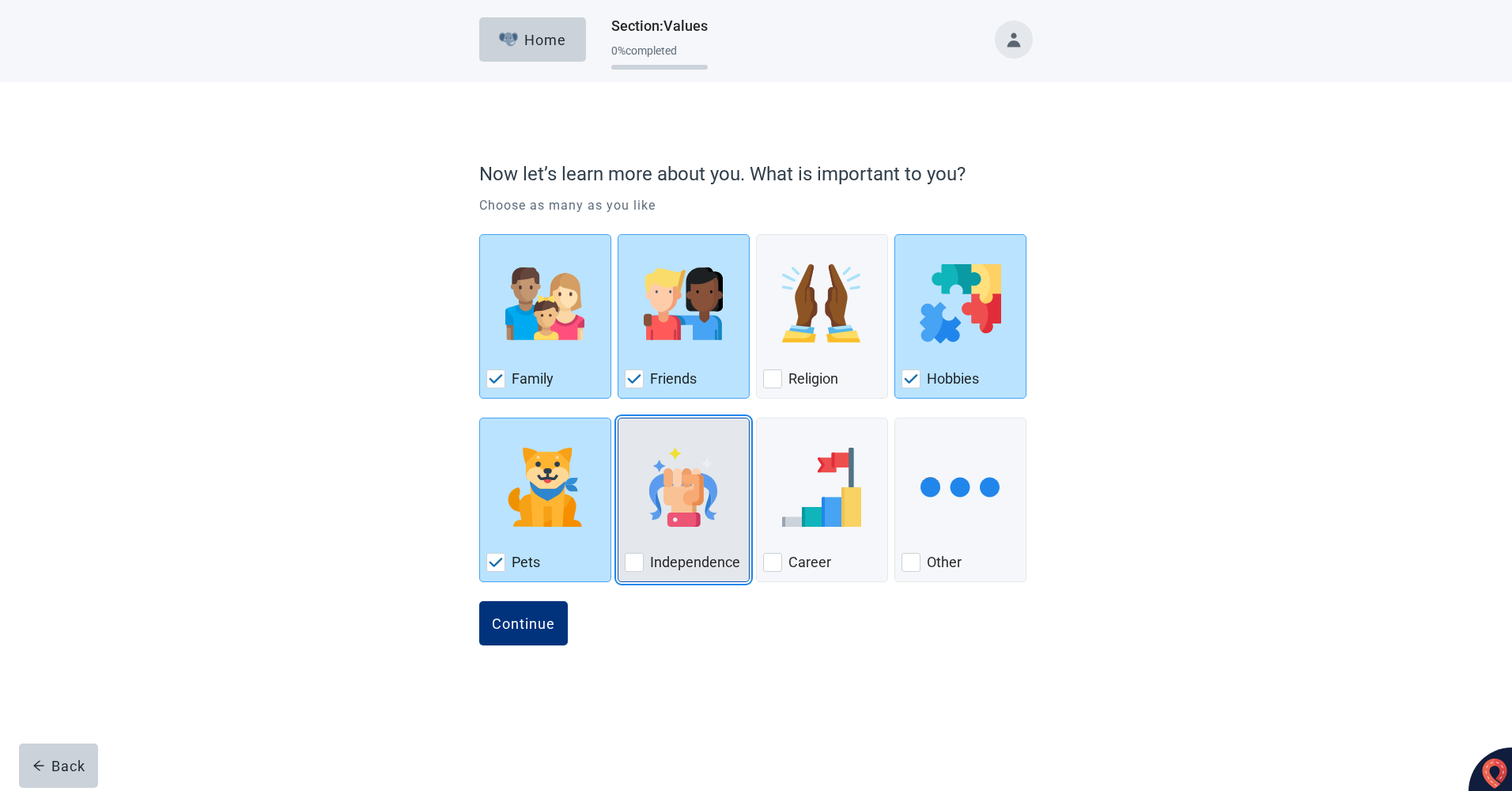
click at [633, 562] on div "Independence, checkbox, not checked" at bounding box center [635, 562] width 19 height 19
click at [618, 418] on input "Independence" at bounding box center [618, 417] width 1 height 1
checkbox input "true"
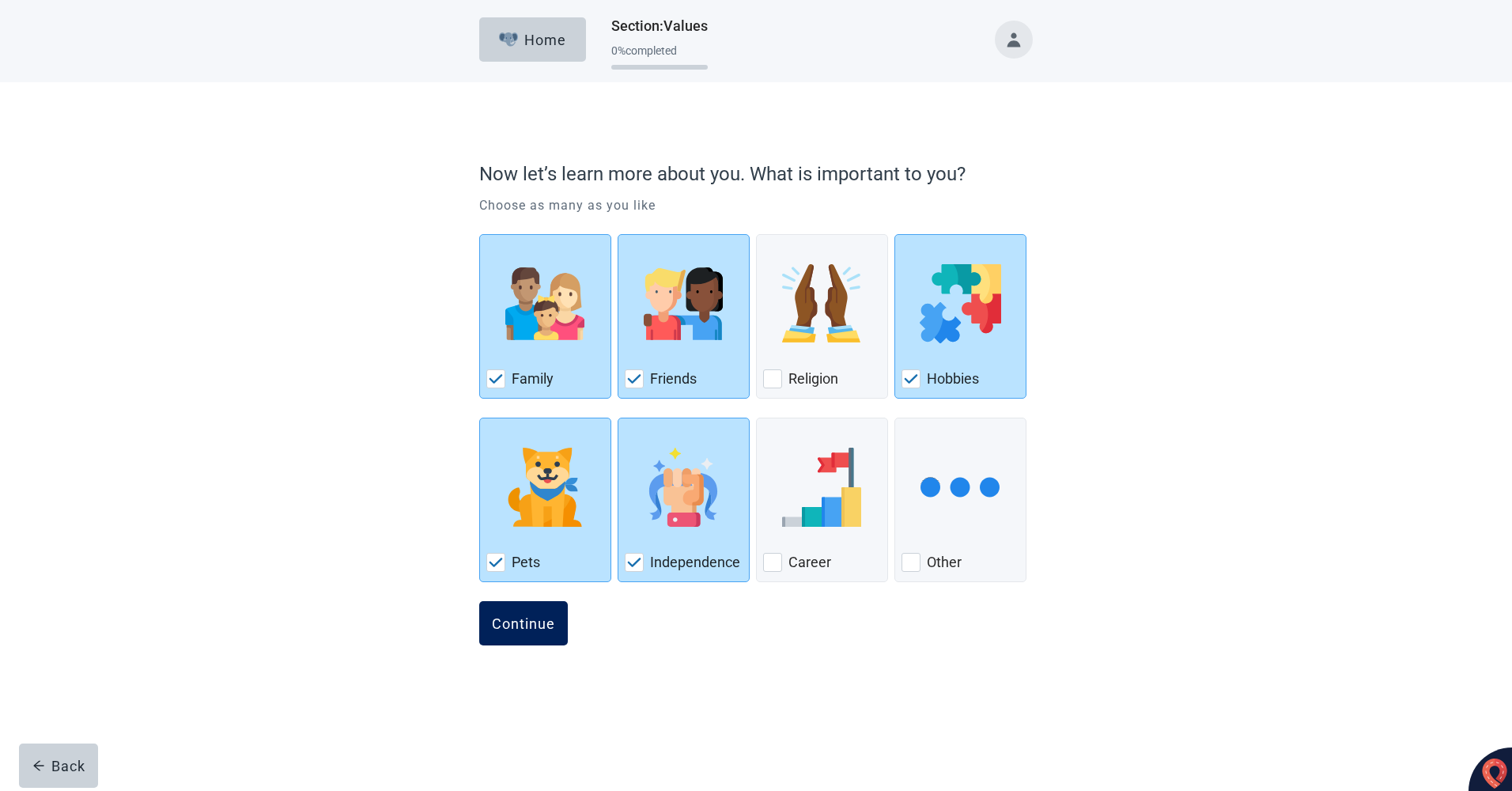
click at [511, 625] on div "Continue" at bounding box center [524, 623] width 63 height 16
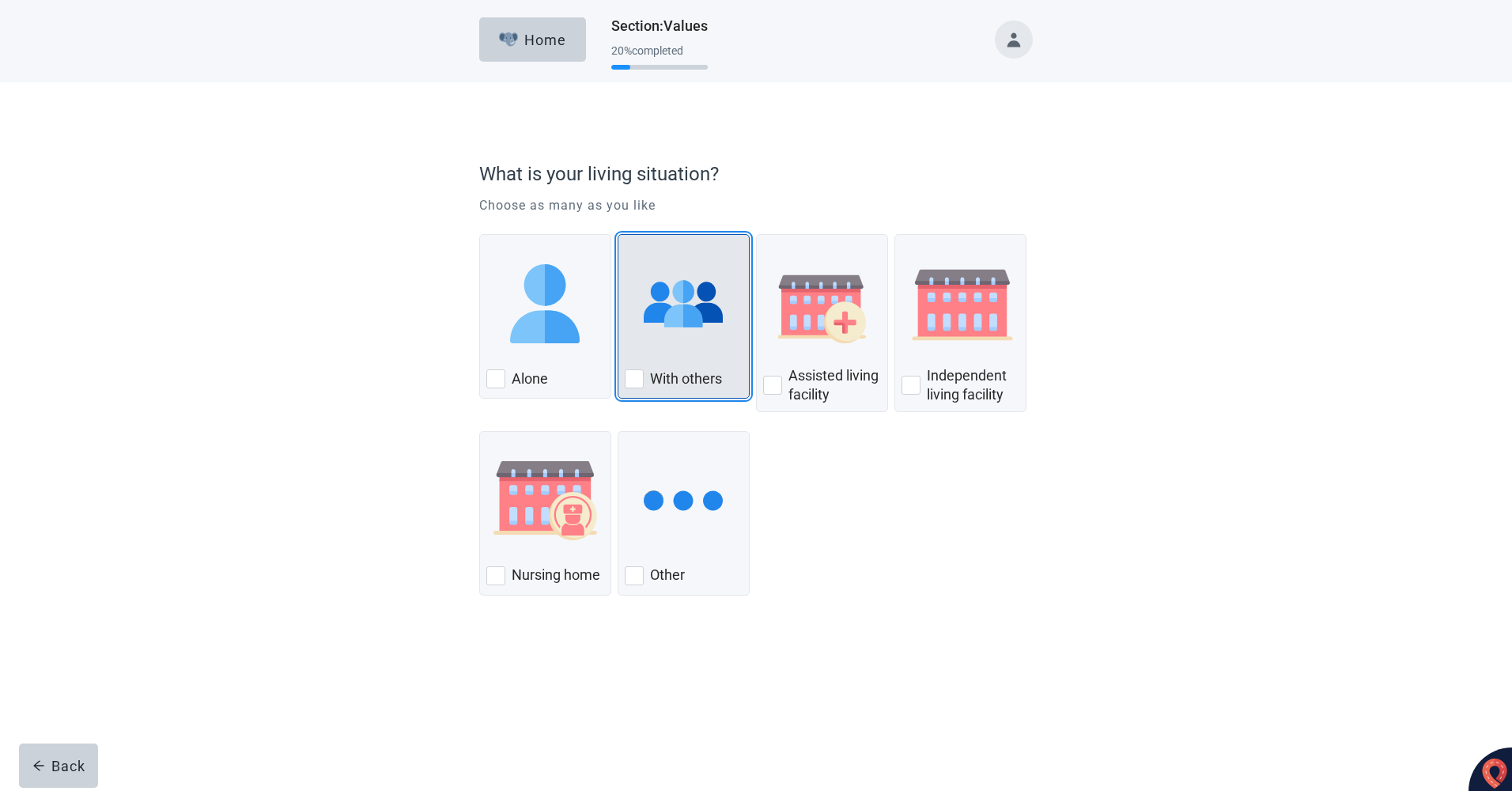
click at [633, 376] on div "With Others, checkbox, not checked" at bounding box center [635, 379] width 19 height 19
click at [618, 235] on input "With others" at bounding box center [618, 234] width 1 height 1
checkbox input "true"
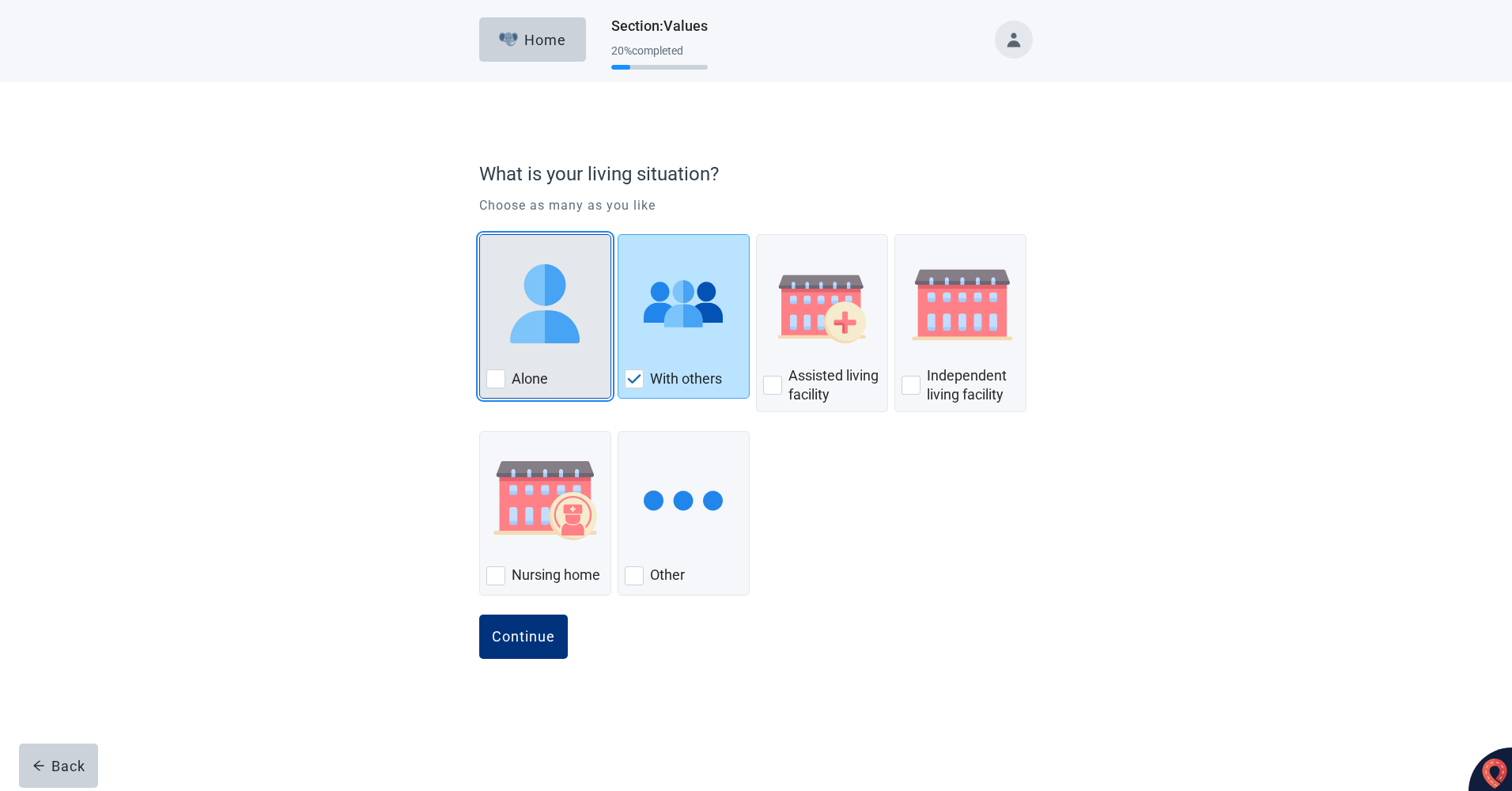
click at [496, 374] on div "Alone, checkbox, not checked" at bounding box center [496, 379] width 19 height 19
click at [480, 235] on input "Alone" at bounding box center [479, 234] width 1 height 1
checkbox input "true"
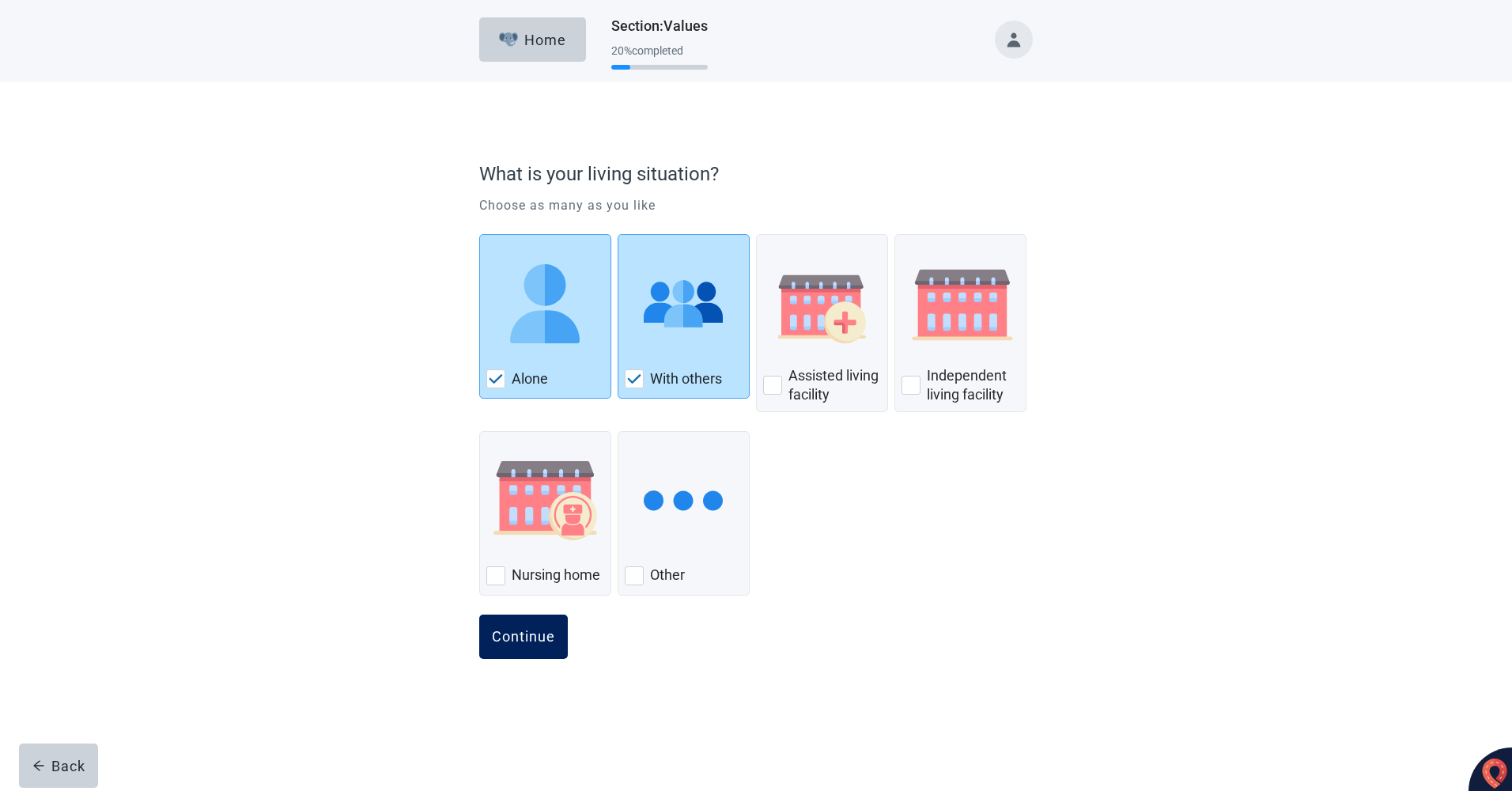
click at [526, 635] on div "Continue" at bounding box center [524, 636] width 63 height 16
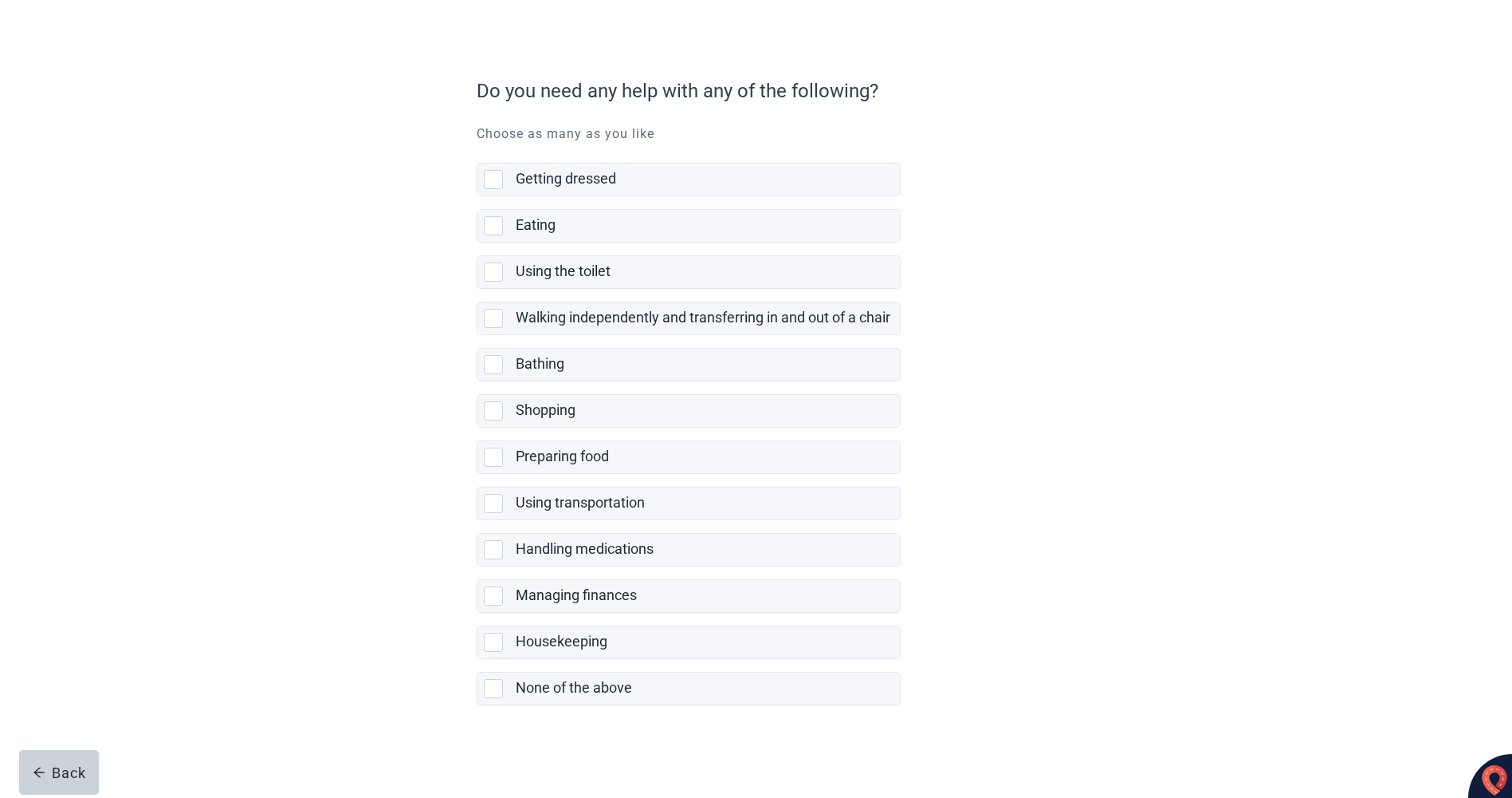
scroll to position [190, 0]
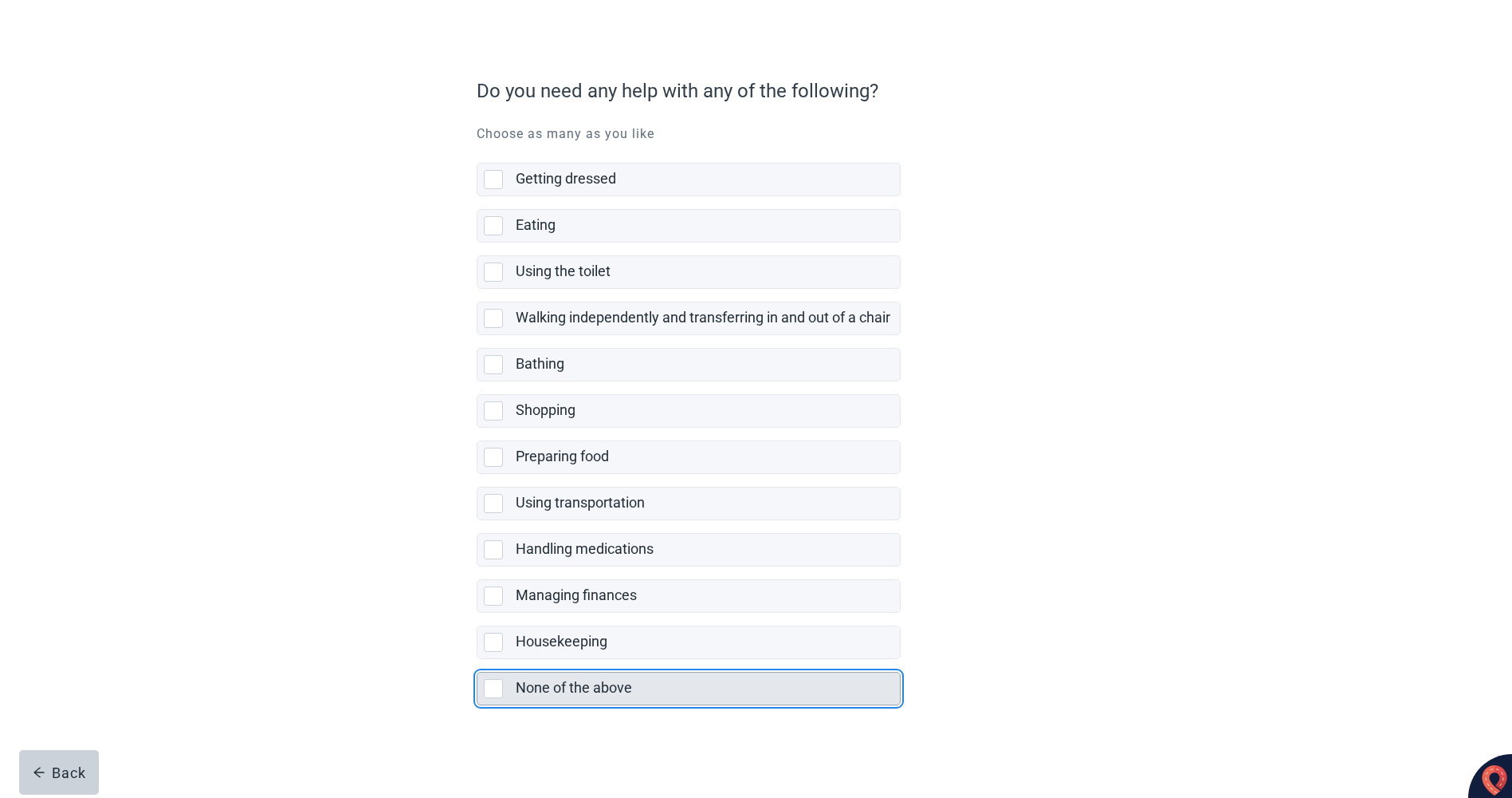
click at [495, 679] on div "None of the above, checkbox, not selected" at bounding box center [494, 689] width 19 height 20
click at [478, 659] on input "None of the above" at bounding box center [477, 659] width 1 height 1
checkbox input "true"
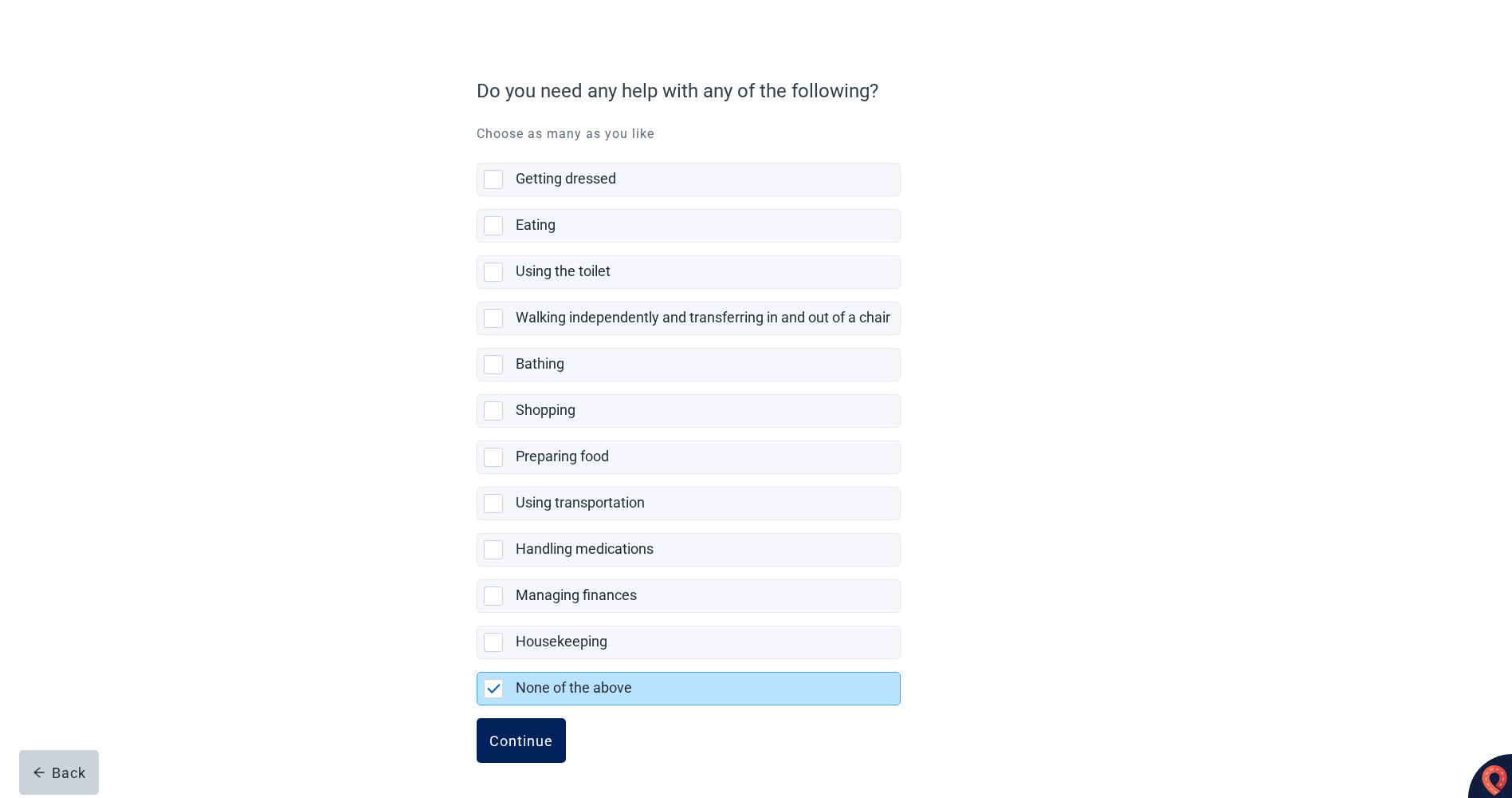
click at [544, 743] on div "Continue" at bounding box center [521, 740] width 64 height 16
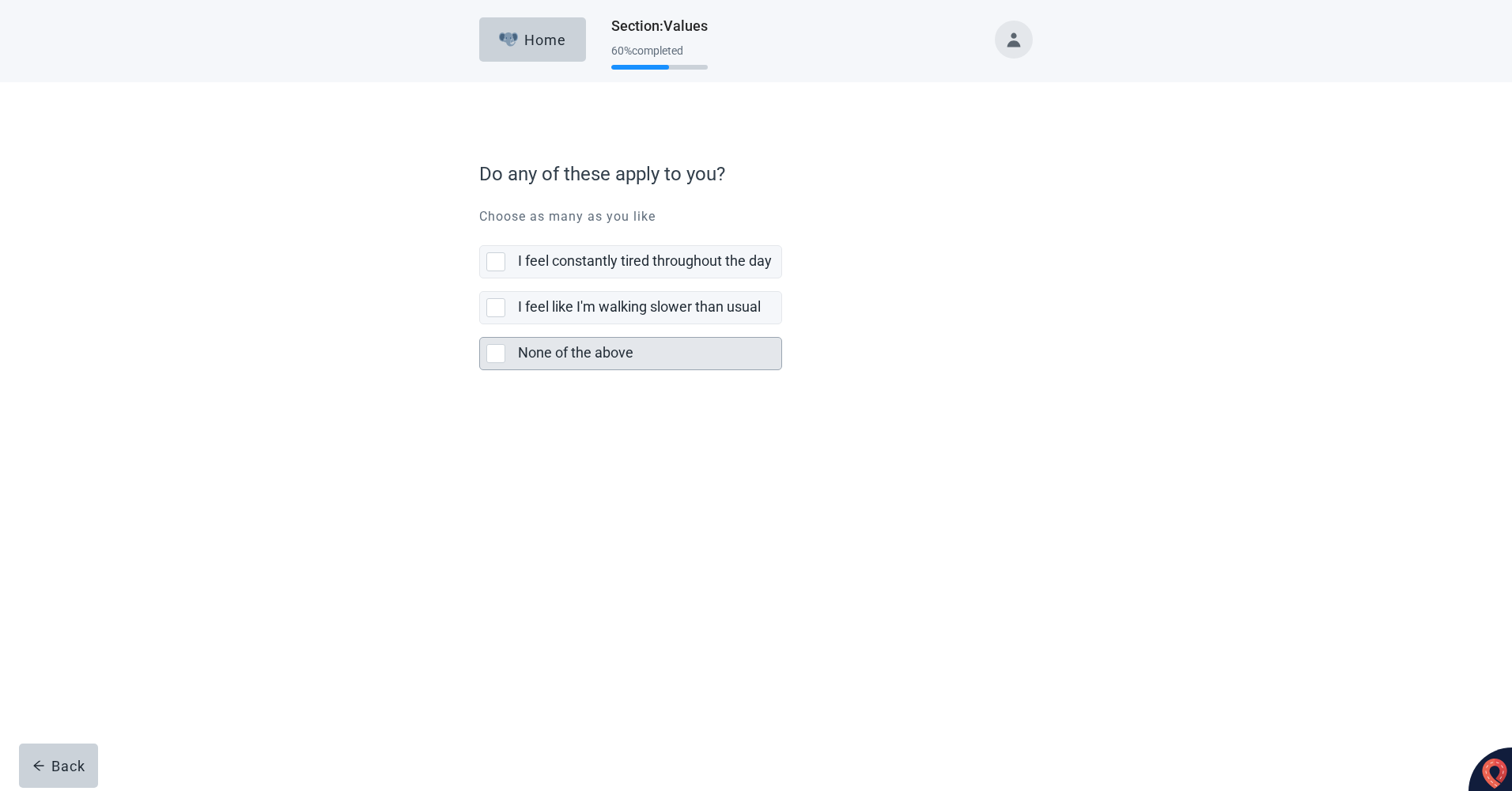
click at [497, 353] on div "None of the above, checkbox, not selected" at bounding box center [496, 353] width 19 height 19
click at [480, 325] on input "None of the above" at bounding box center [479, 324] width 1 height 1
checkbox input "true"
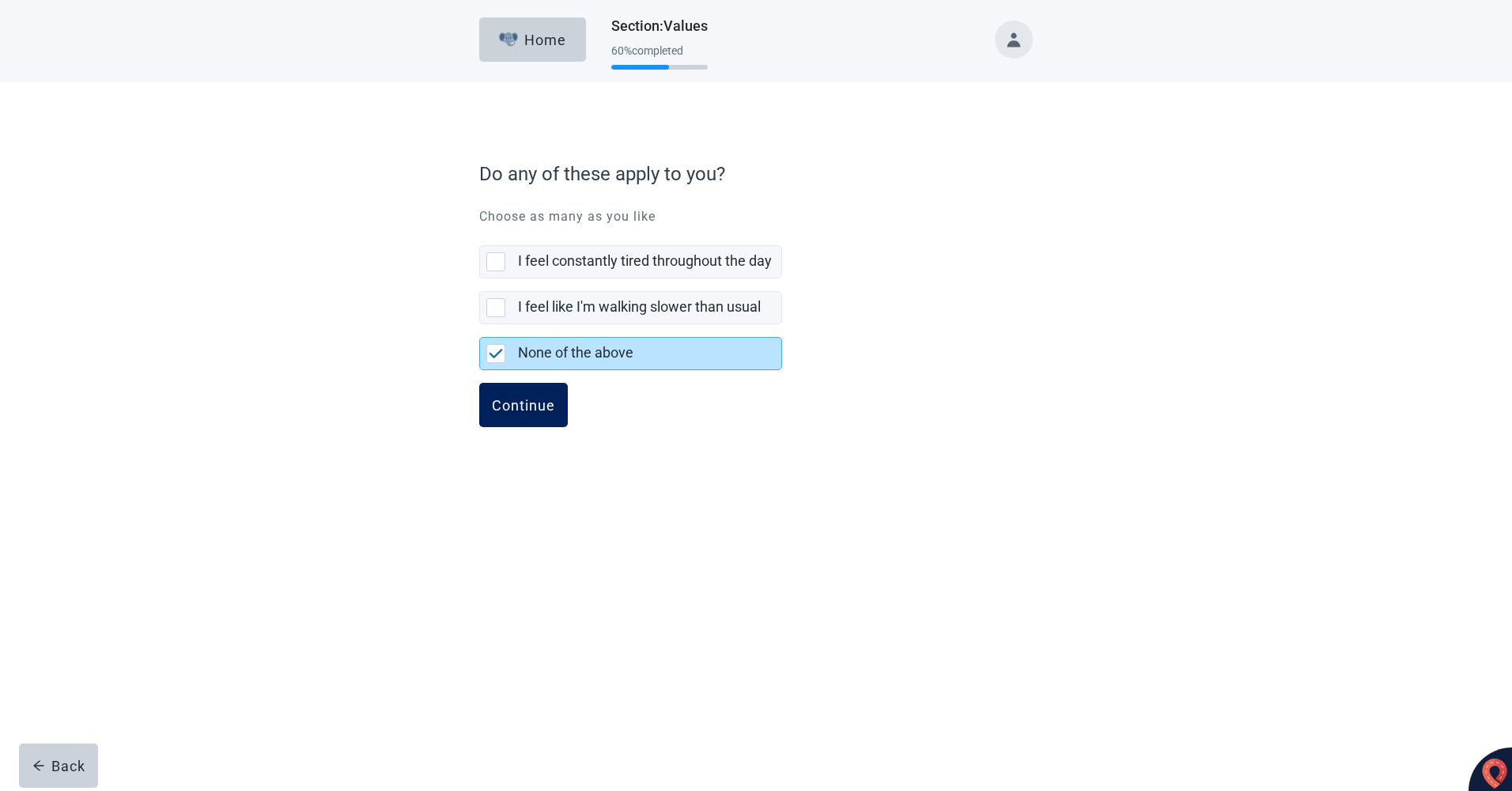
click at [532, 401] on div "Continue" at bounding box center [524, 405] width 63 height 16
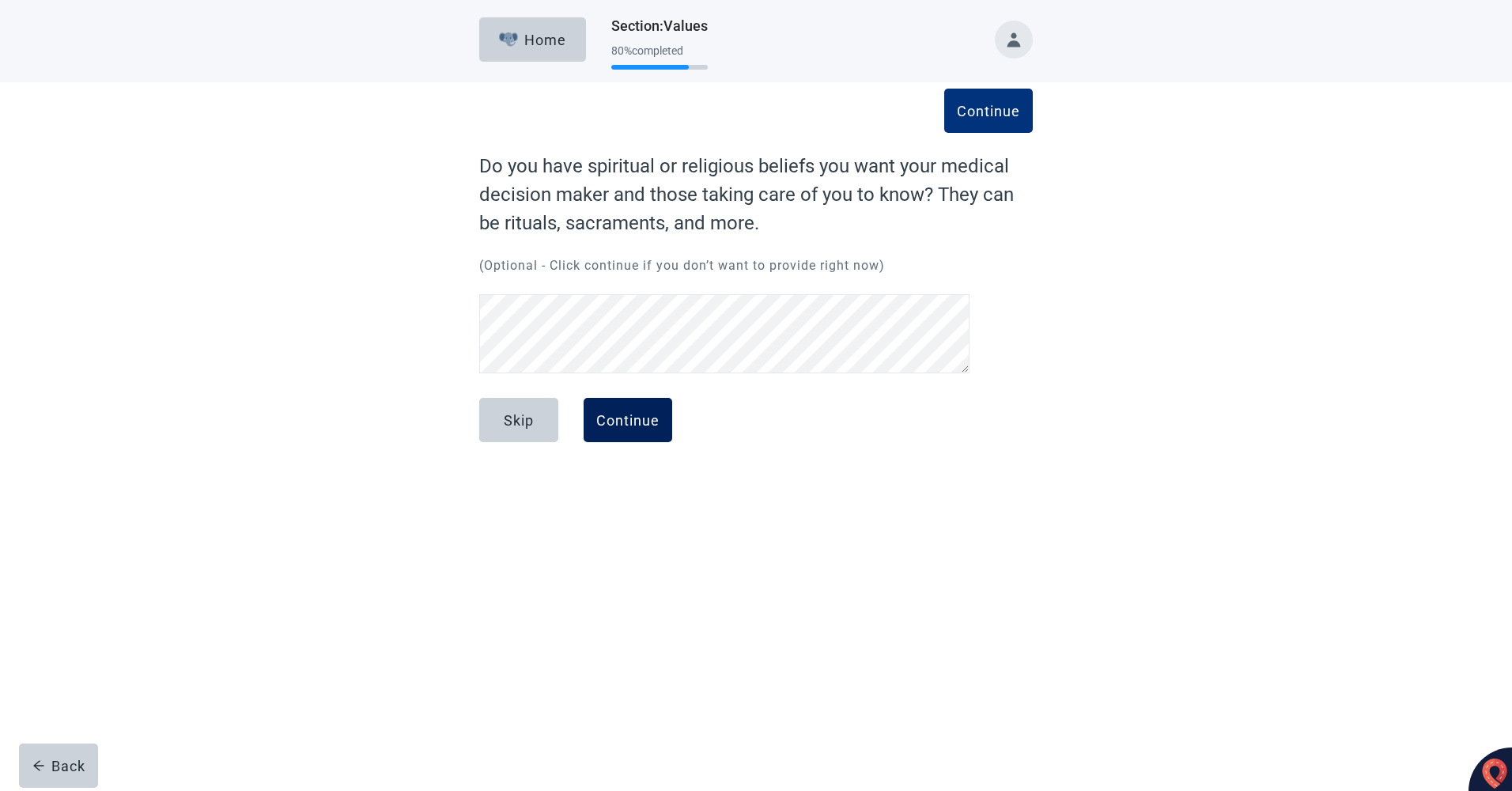
click at [626, 421] on div "Continue" at bounding box center [628, 420] width 63 height 16
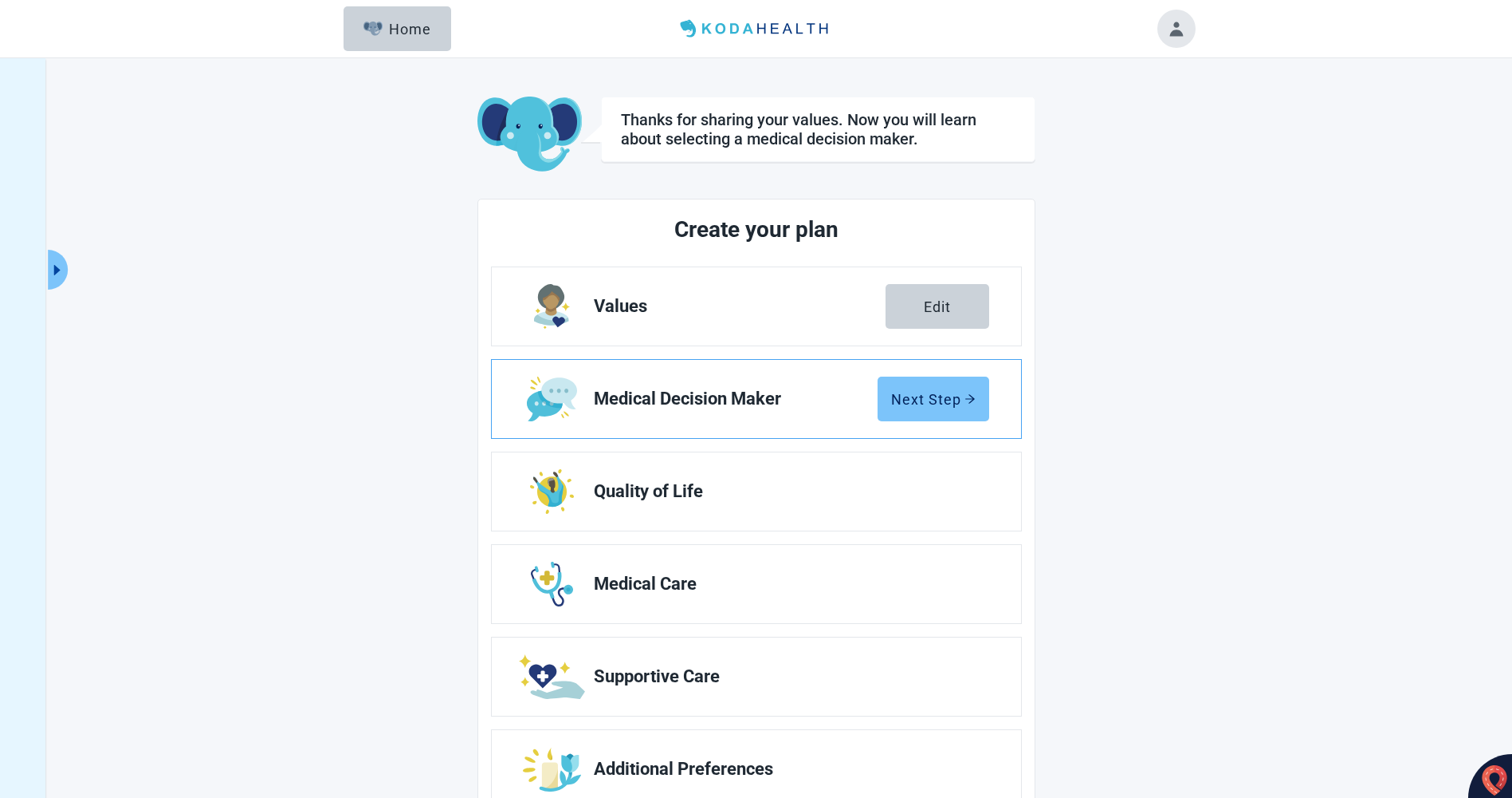
click at [925, 395] on div "Next Step" at bounding box center [933, 399] width 84 height 16
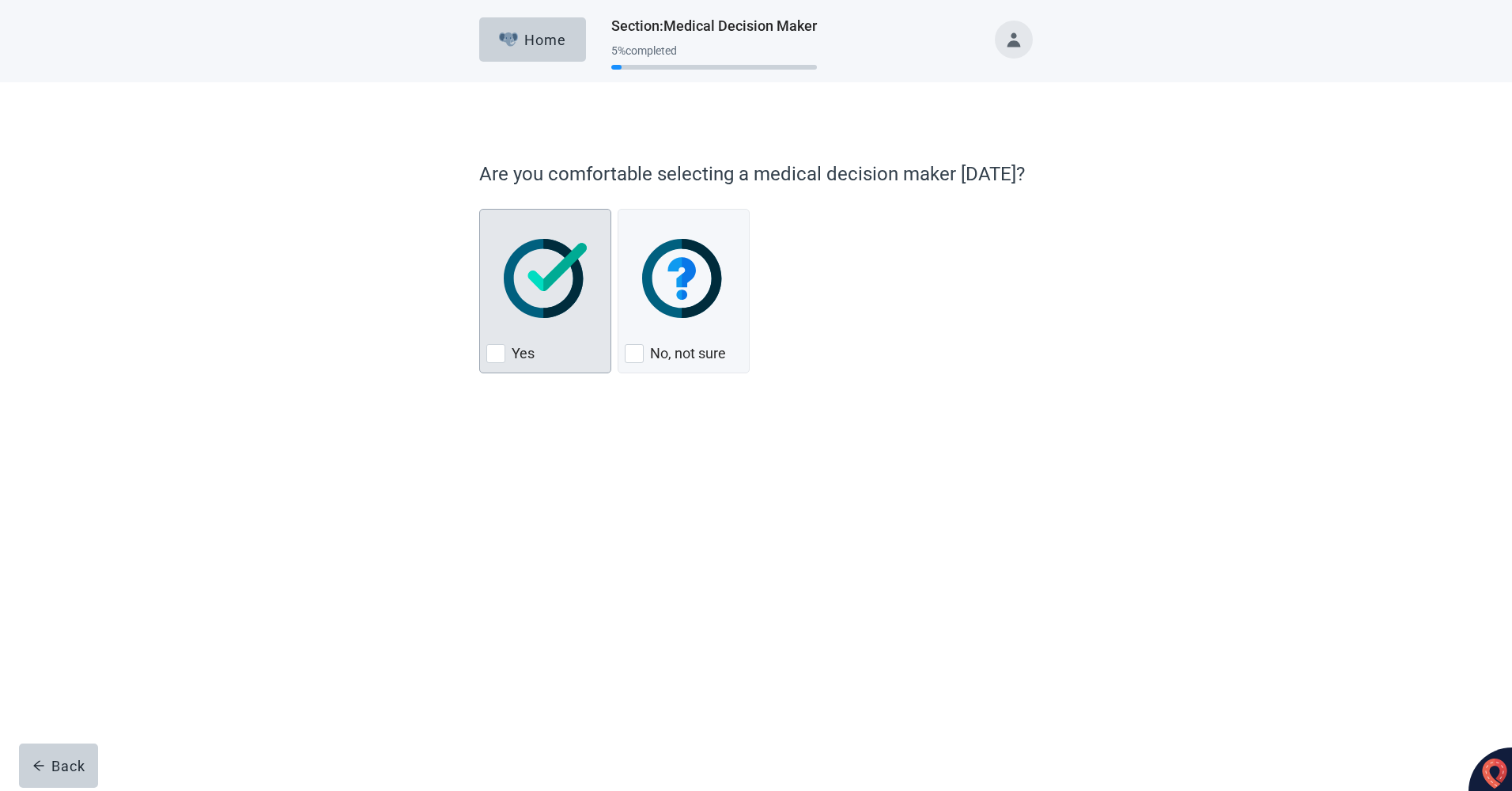
click at [492, 358] on div "Yes, checkbox, not checked" at bounding box center [496, 353] width 19 height 19
click at [480, 209] on input "Yes" at bounding box center [479, 208] width 1 height 1
checkbox input "true"
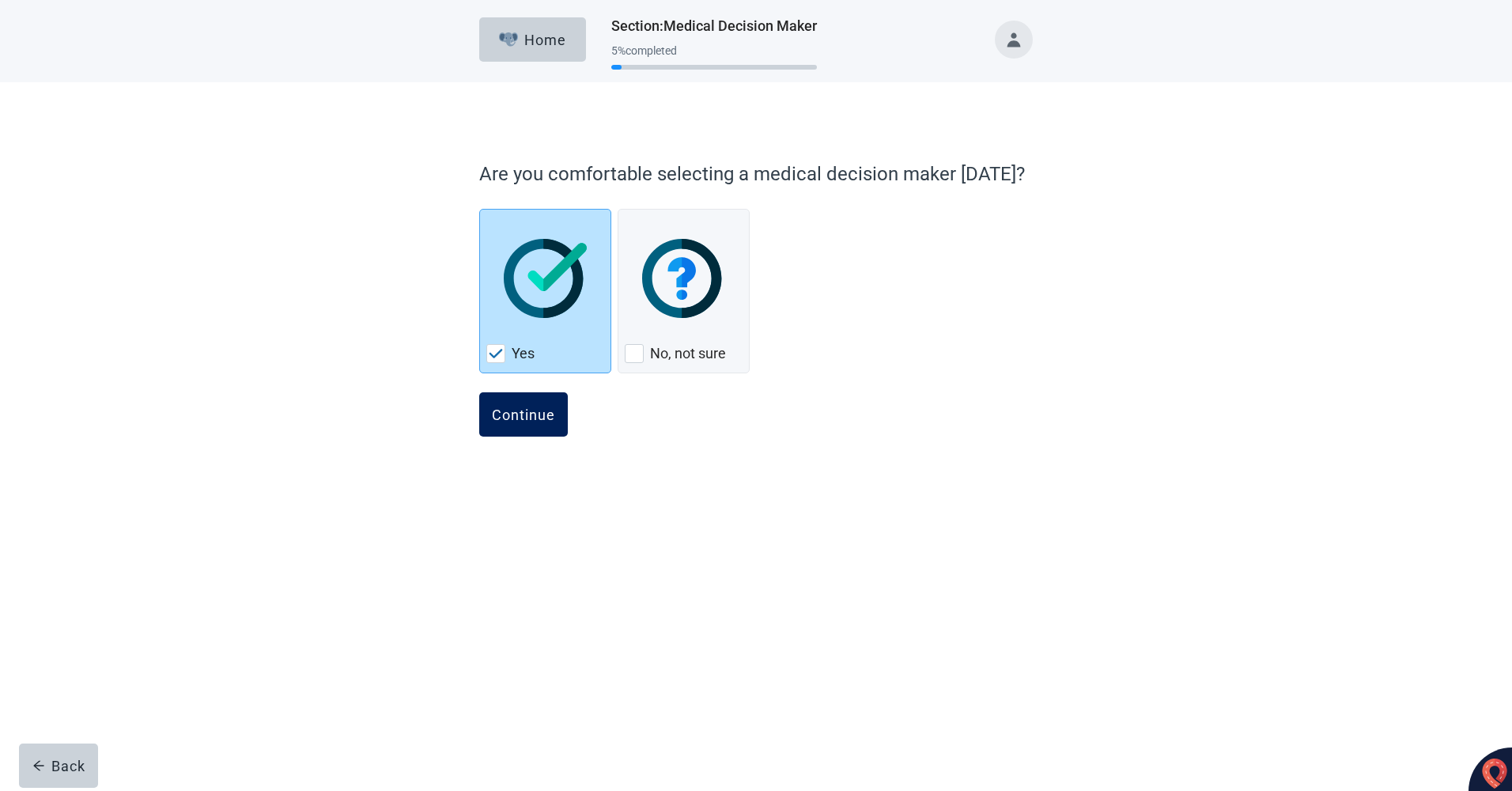
click at [511, 418] on div "Continue" at bounding box center [524, 414] width 63 height 16
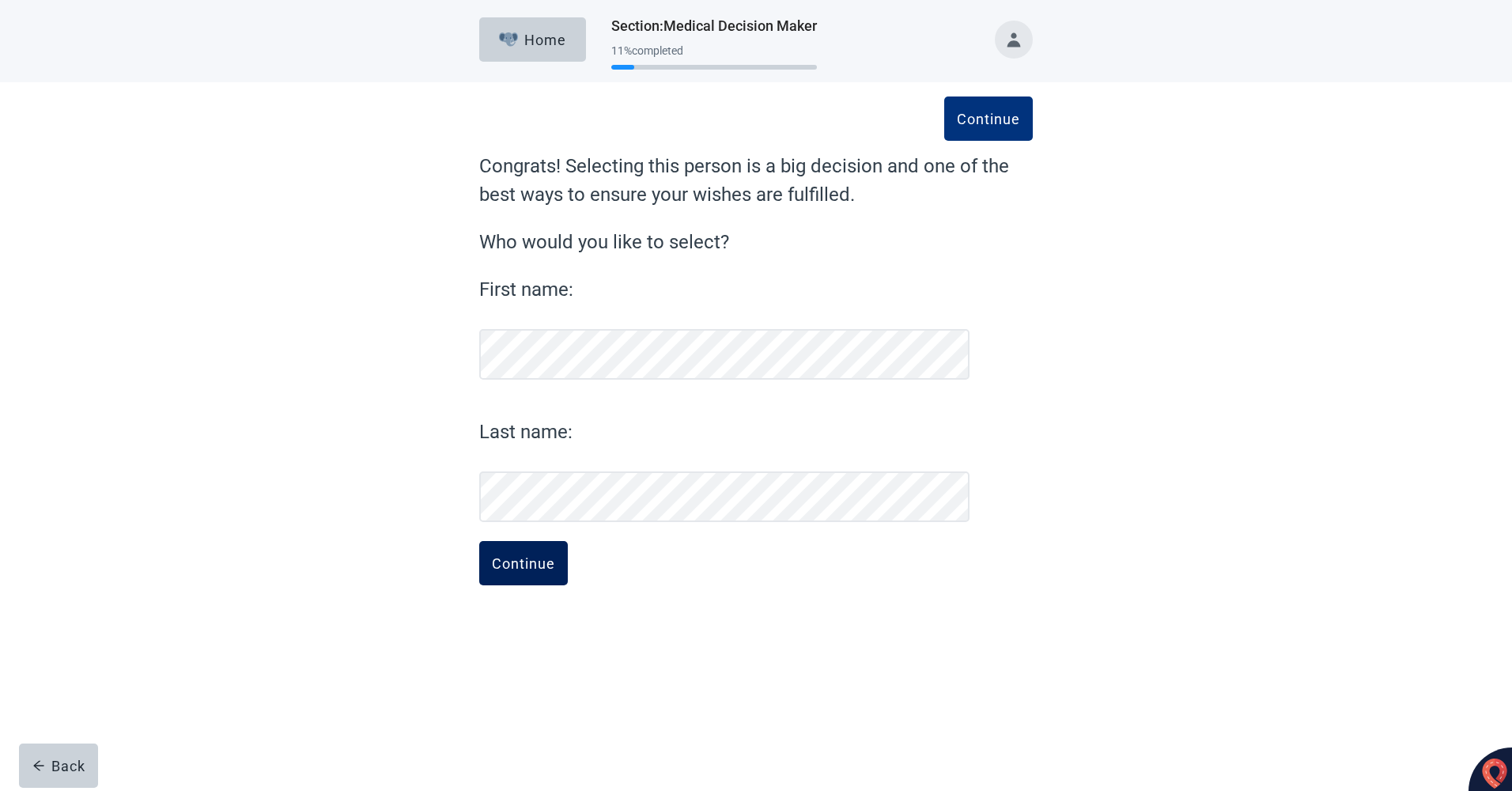
click at [529, 563] on div "Continue" at bounding box center [524, 562] width 63 height 16
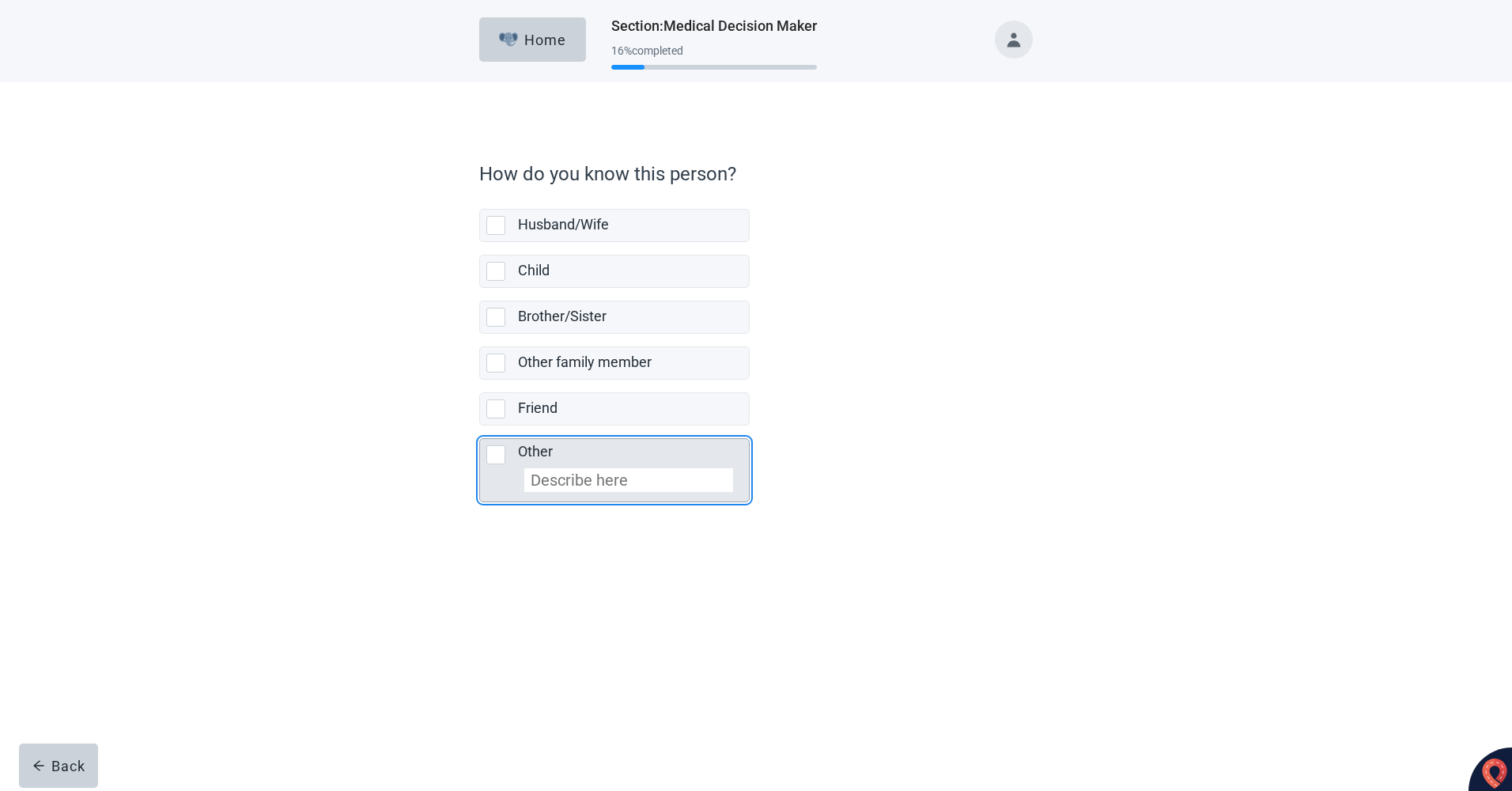
click at [495, 454] on div "Other, checkbox, not selected" at bounding box center [496, 454] width 19 height 19
click at [480, 426] on input "Other" at bounding box center [479, 425] width 1 height 1
checkbox input "true"
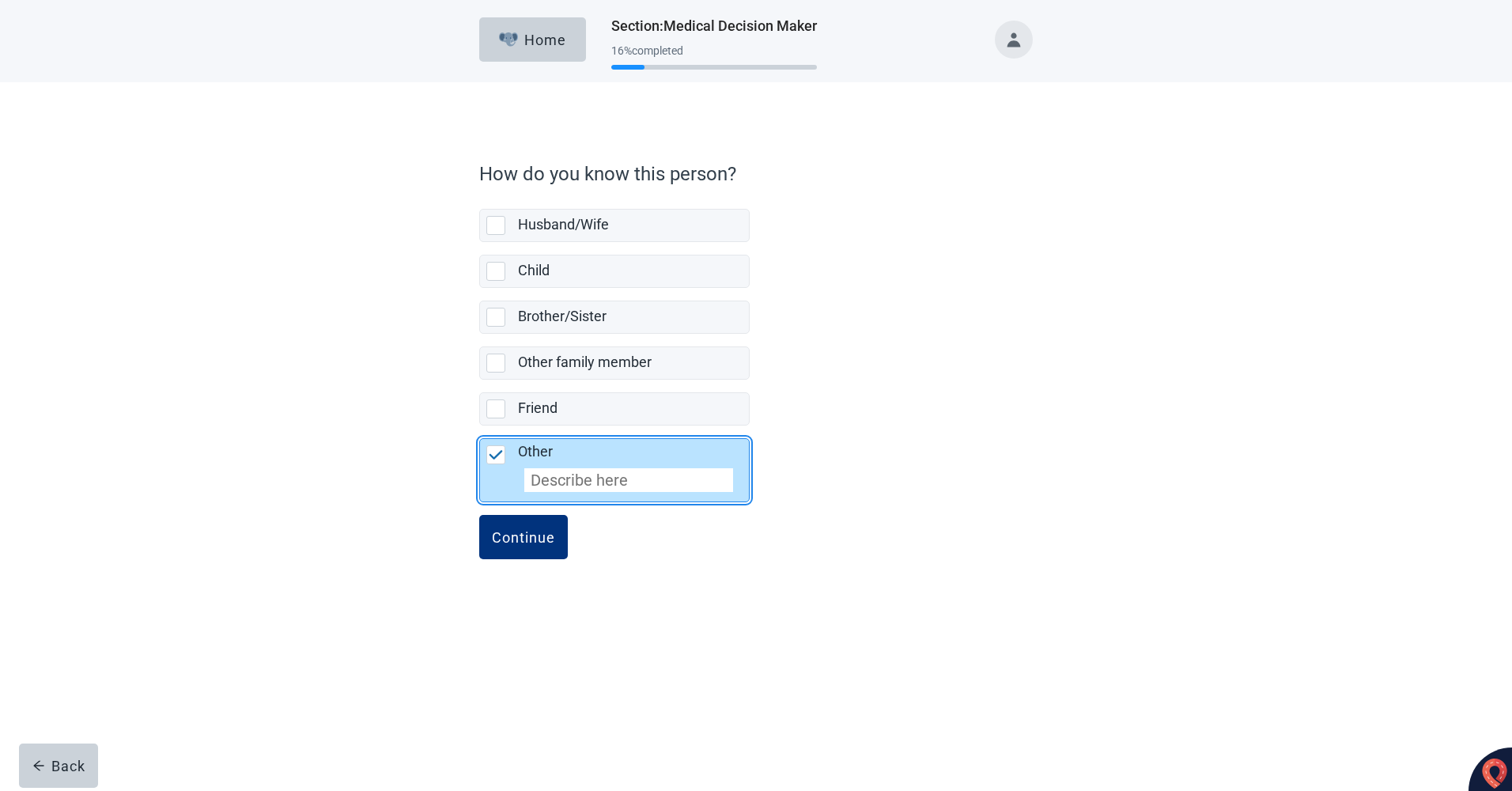
click at [588, 479] on input "Other" at bounding box center [628, 480] width 208 height 24
type input "Step Son"
click at [536, 548] on button "Continue" at bounding box center [523, 537] width 89 height 44
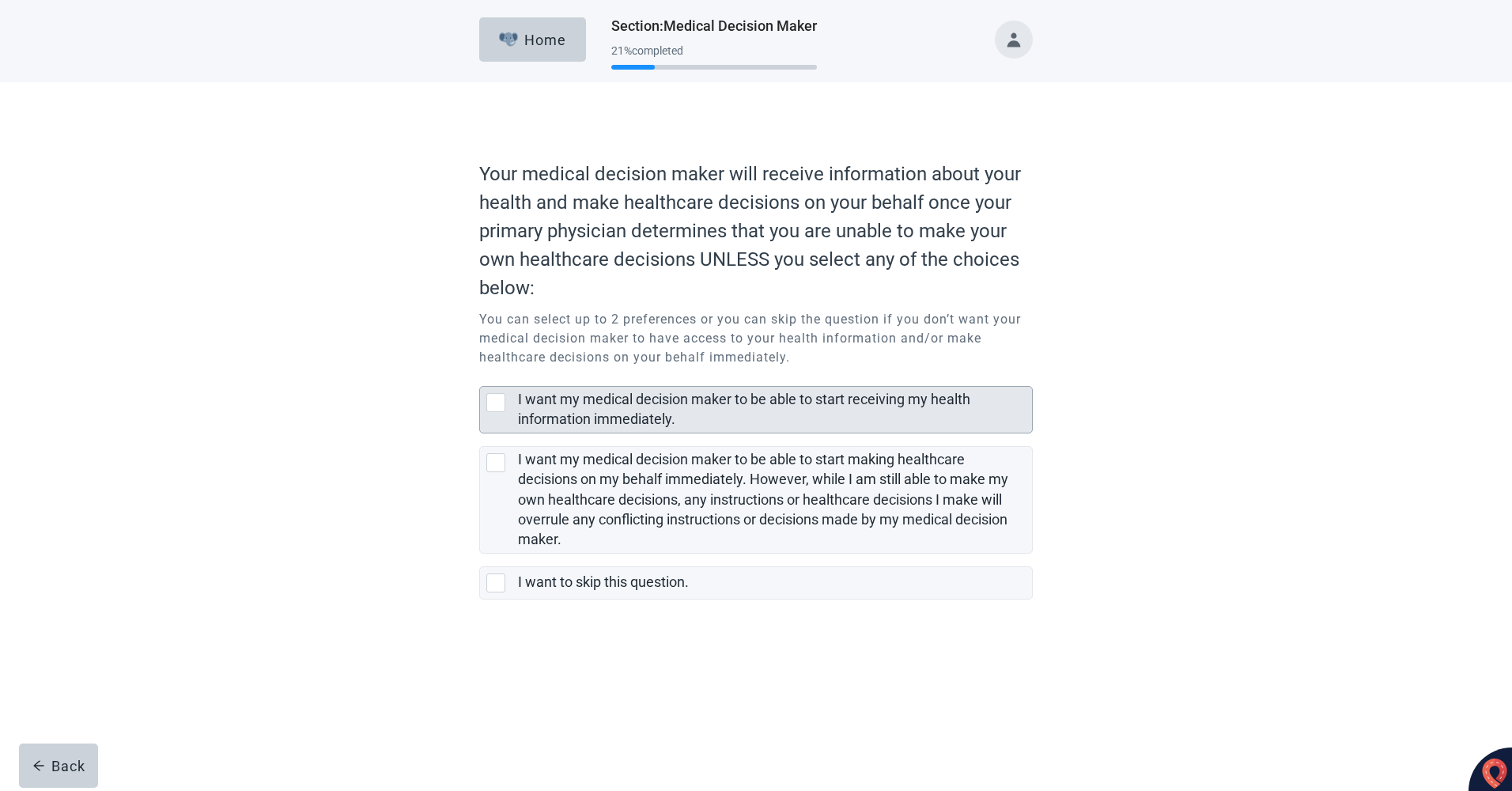
click at [492, 405] on div "I want my medical decision maker to be able to start receiving my health inform…" at bounding box center [496, 403] width 19 height 19
click at [480, 374] on input "I want my medical decision maker to be able to start receiving my health inform…" at bounding box center [479, 374] width 1 height 1
checkbox input "true"
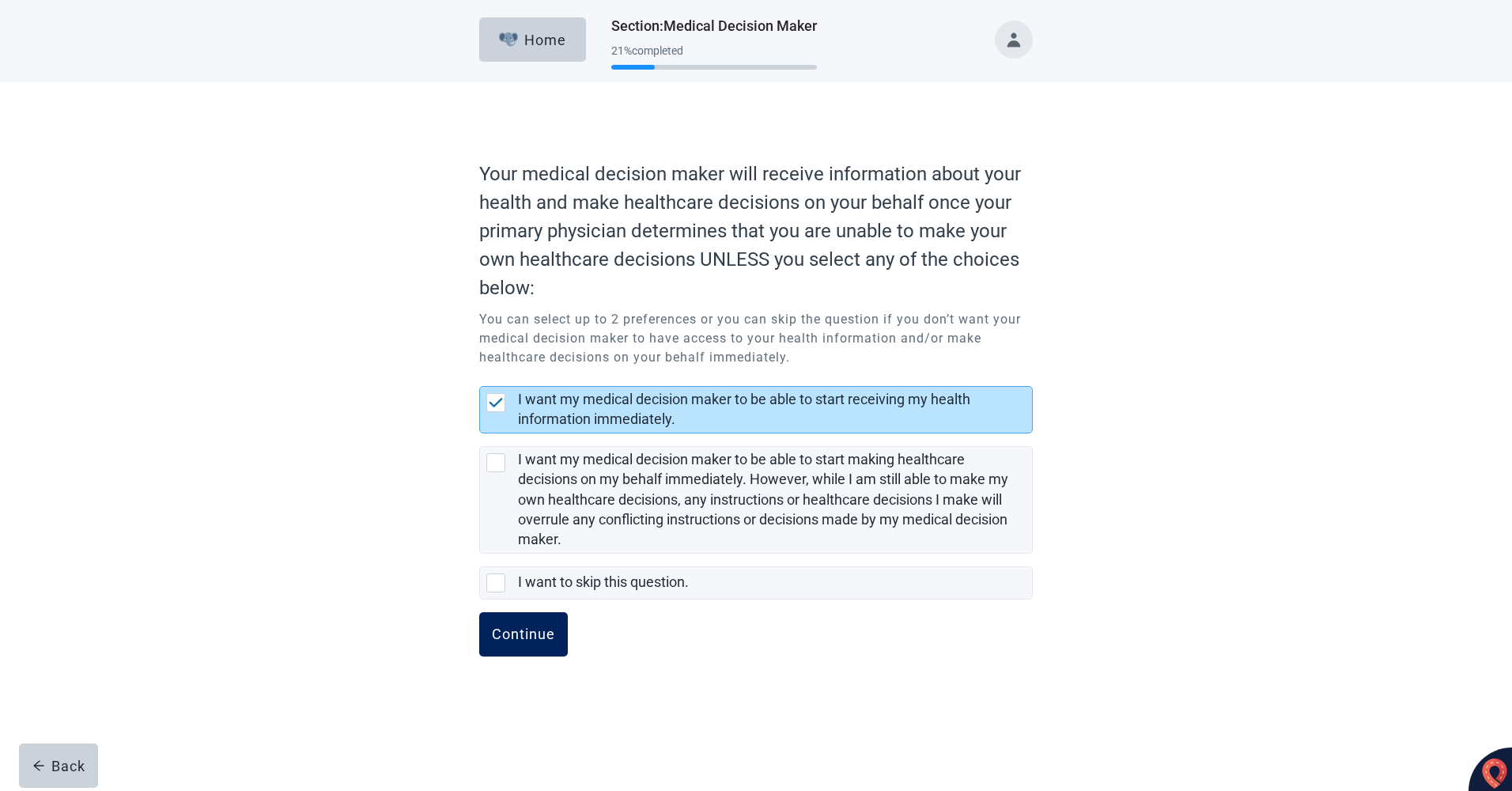
click at [505, 633] on div "Continue" at bounding box center [524, 634] width 63 height 16
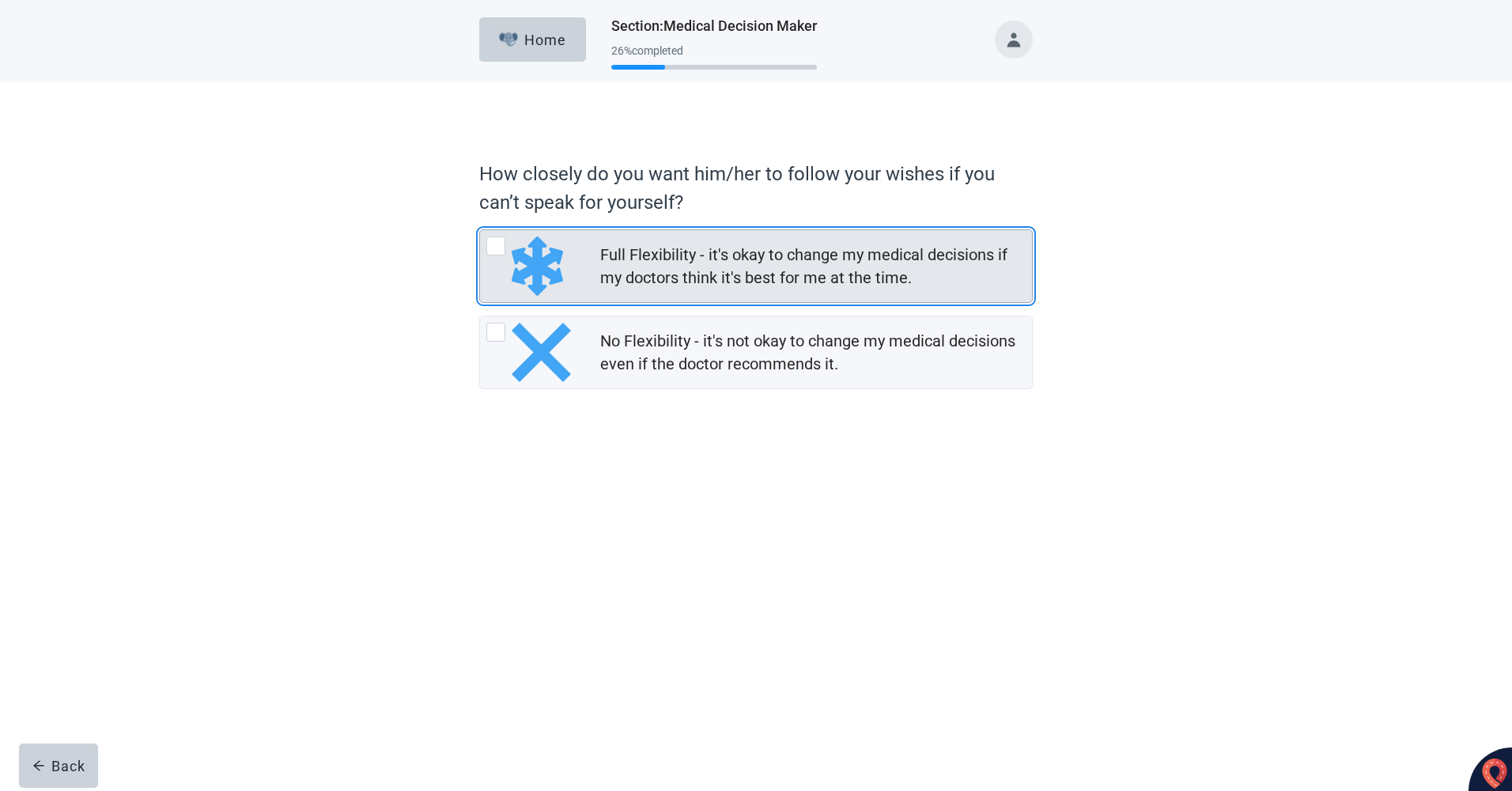
click at [492, 250] on div "Full Flexibility - it's okay to change my medical decisions if my doctors think…" at bounding box center [496, 246] width 19 height 19
click at [480, 230] on input "Full Flexibility - it's okay to change my medical decisions if my doctors think…" at bounding box center [479, 229] width 1 height 1
radio input "true"
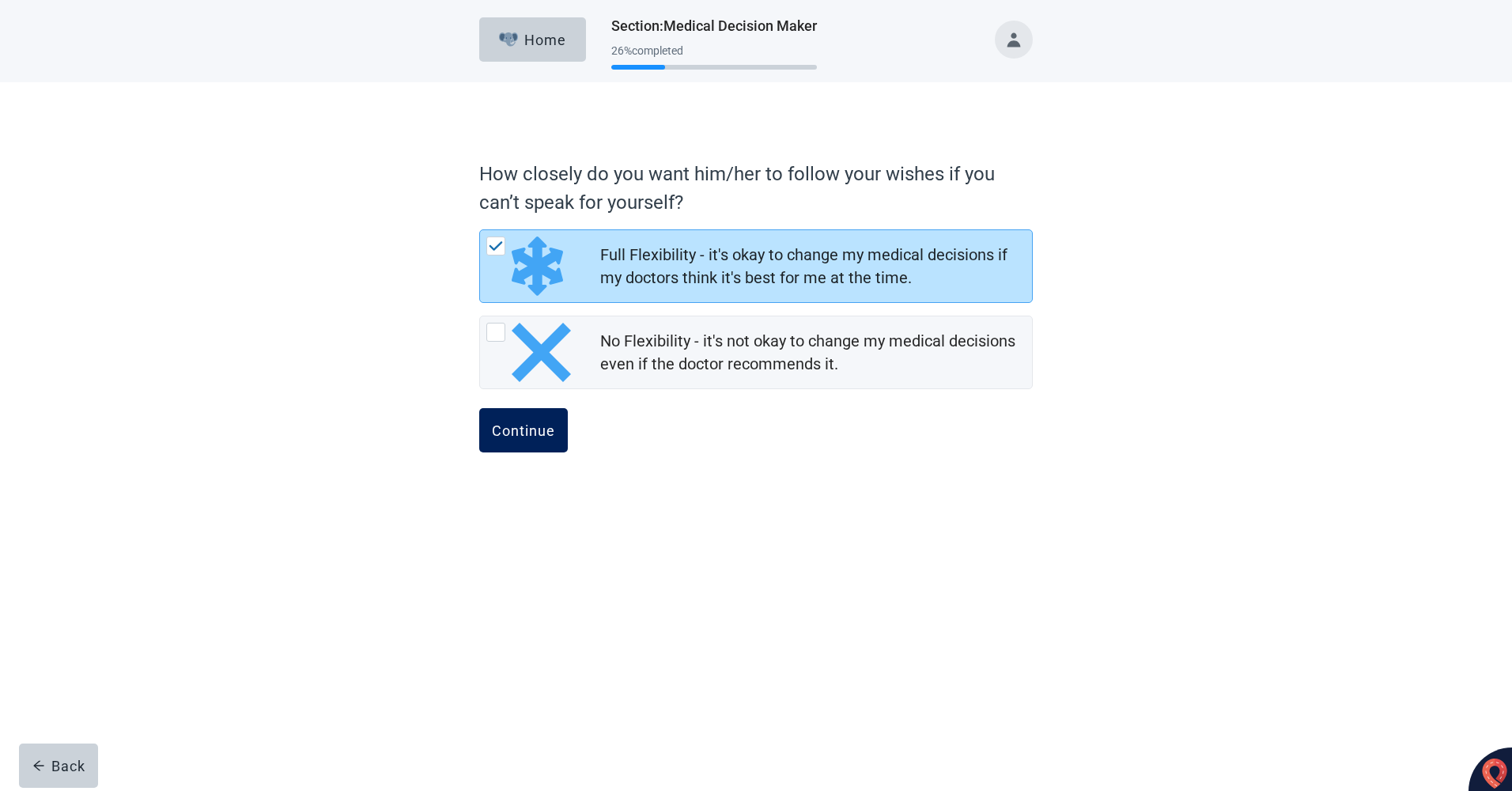
click at [521, 422] on div "Continue" at bounding box center [524, 430] width 63 height 16
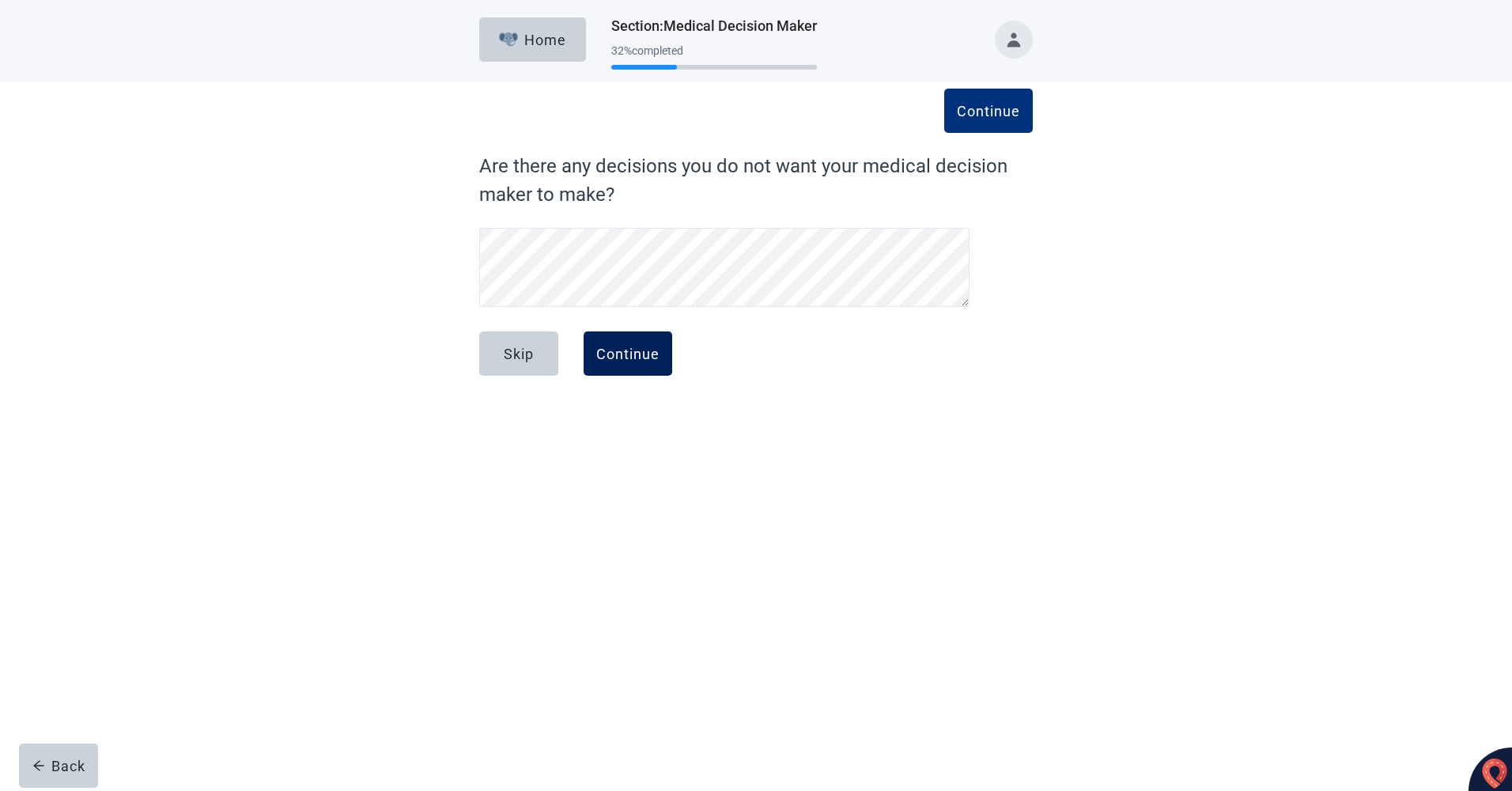
click at [618, 345] on div "Continue" at bounding box center [628, 353] width 63 height 16
click at [613, 357] on div "Continue" at bounding box center [628, 353] width 63 height 16
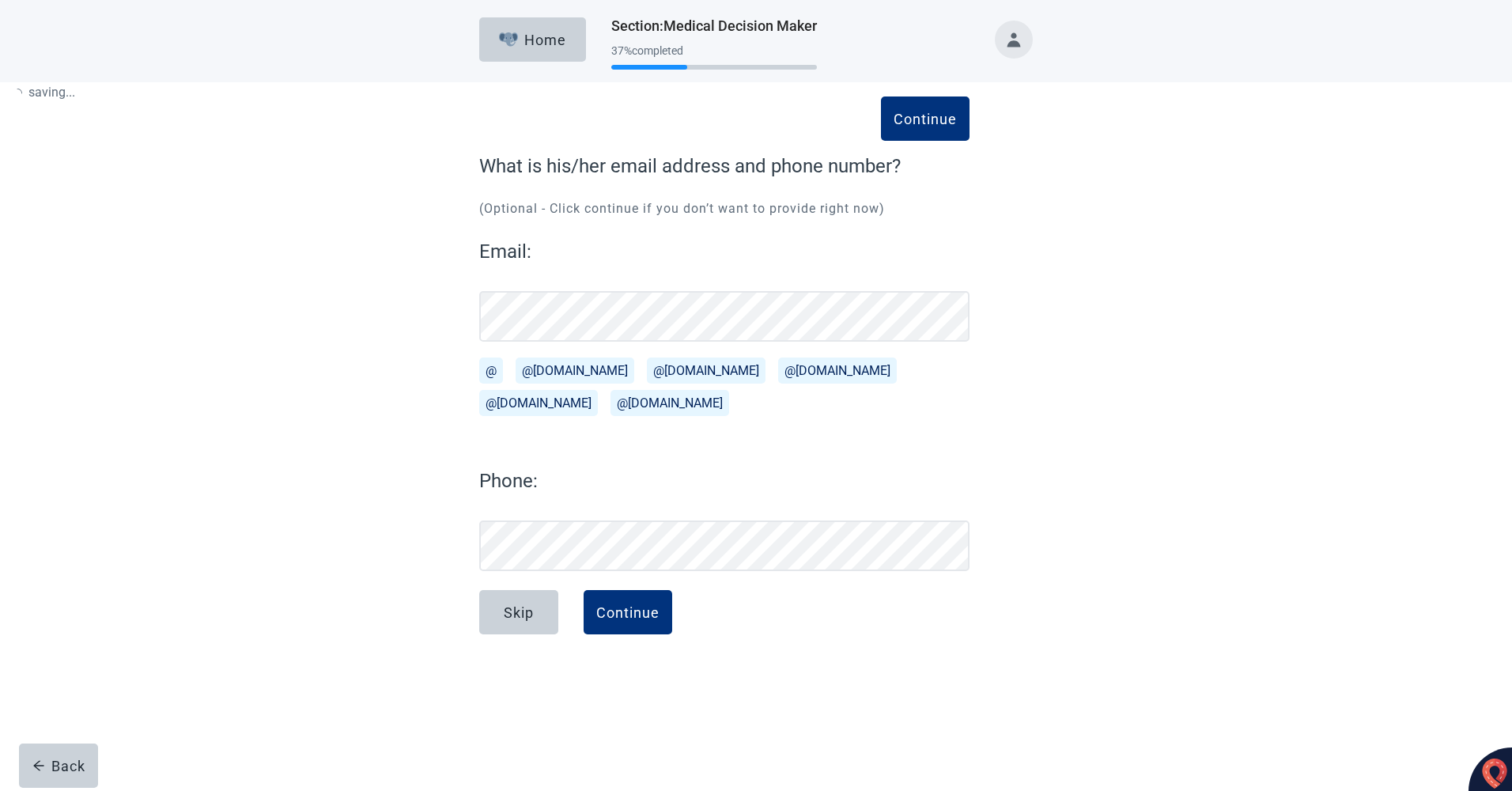
click at [568, 376] on button "@[DOMAIN_NAME]" at bounding box center [575, 371] width 119 height 26
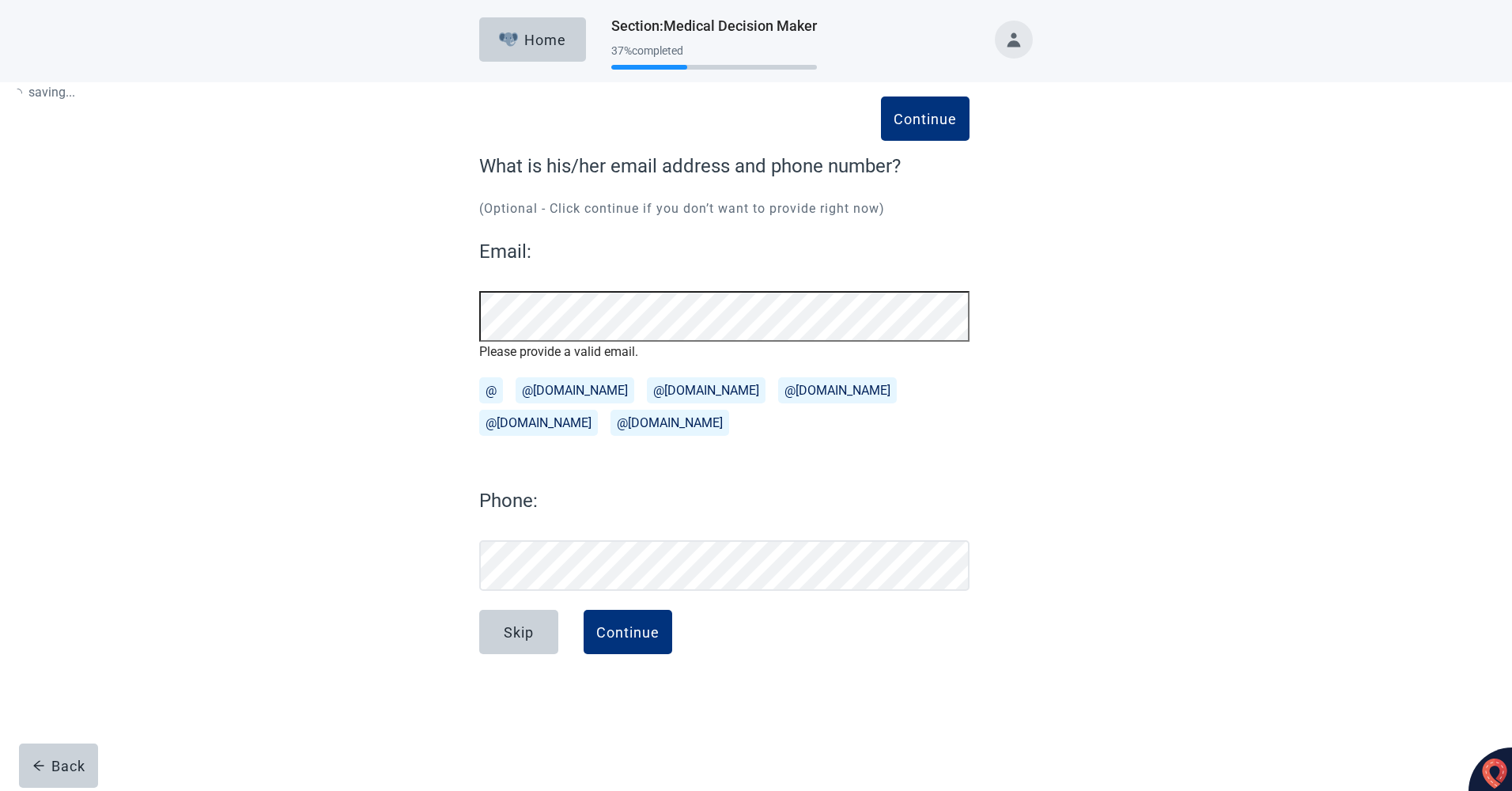
click at [824, 445] on div "@ @[DOMAIN_NAME] @[DOMAIN_NAME] @[DOMAIN_NAME] @[DOMAIN_NAME] @[DOMAIN_NAME]" at bounding box center [724, 410] width 491 height 75
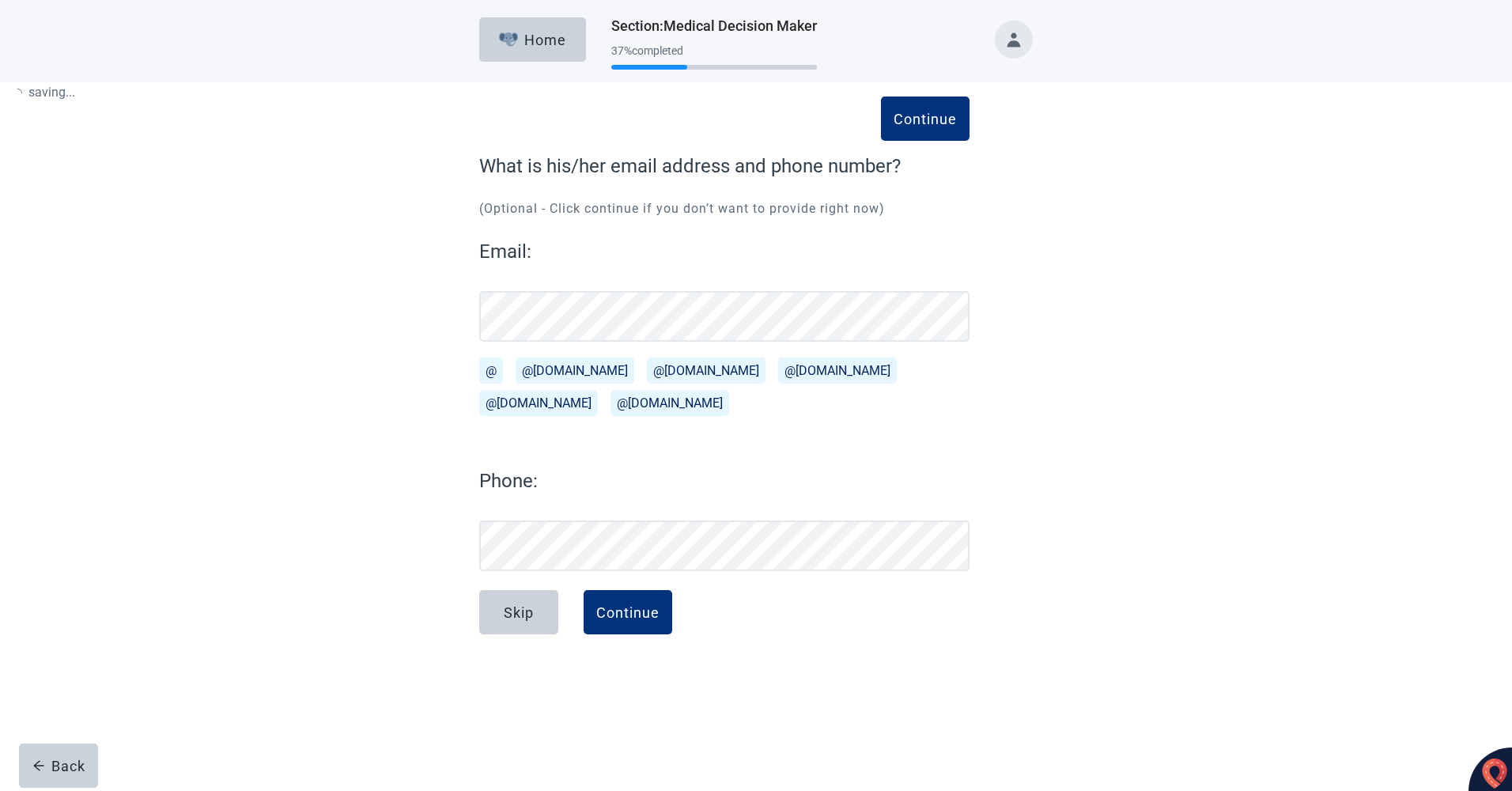
click at [737, 652] on div "Skip Continue" at bounding box center [724, 629] width 491 height 79
click at [628, 611] on div "Continue" at bounding box center [628, 612] width 63 height 16
click at [723, 450] on div "Email: @ @[DOMAIN_NAME][EMAIL_ADDRESS][DOMAIN_NAME] @[DOMAIN_NAME][EMAIL_ADDRES…" at bounding box center [724, 404] width 491 height 334
click at [745, 659] on div "Skip Continue" at bounding box center [724, 629] width 491 height 79
click at [1015, 450] on div "Continue What is his/her email address and phone number? (Optional - Click cont…" at bounding box center [756, 391] width 665 height 555
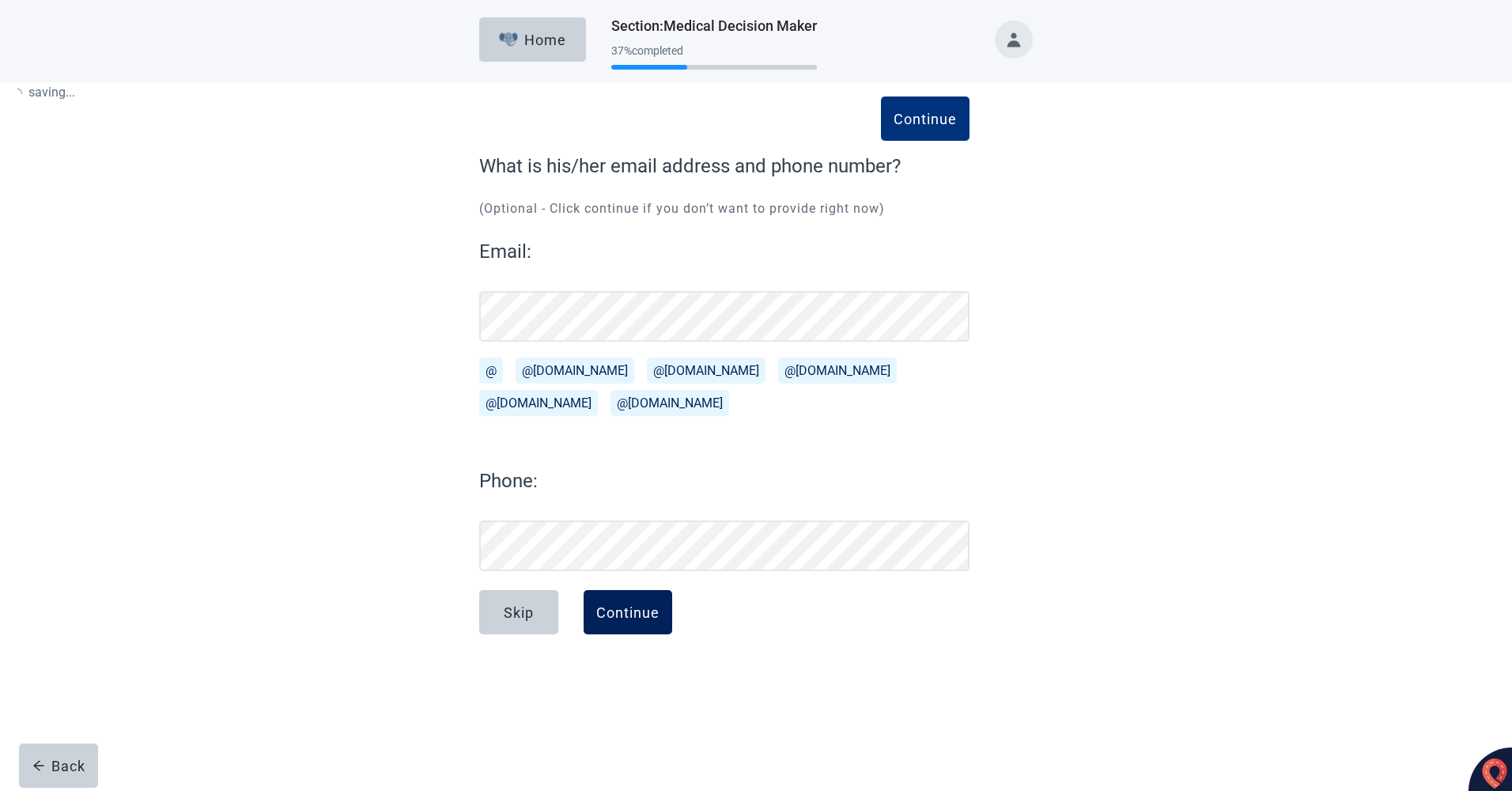
click at [632, 614] on div "Continue" at bounding box center [628, 612] width 63 height 16
click at [732, 642] on div "Skip Continue" at bounding box center [724, 629] width 491 height 79
click at [627, 615] on div "Continue" at bounding box center [628, 612] width 63 height 16
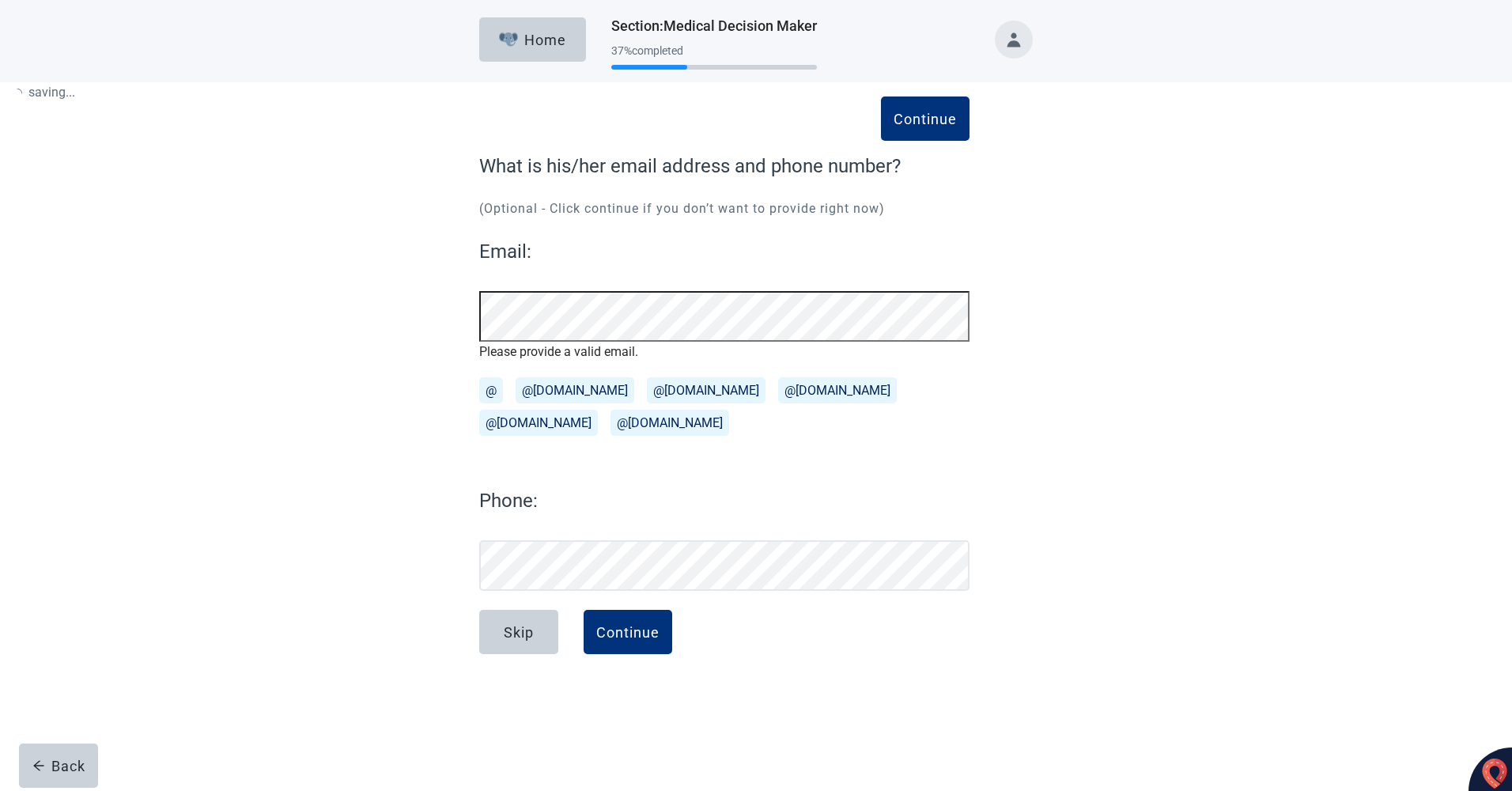
click at [445, 312] on div "Continue What is his/her email address and phone number? (Optional - Click cont…" at bounding box center [756, 402] width 665 height 575
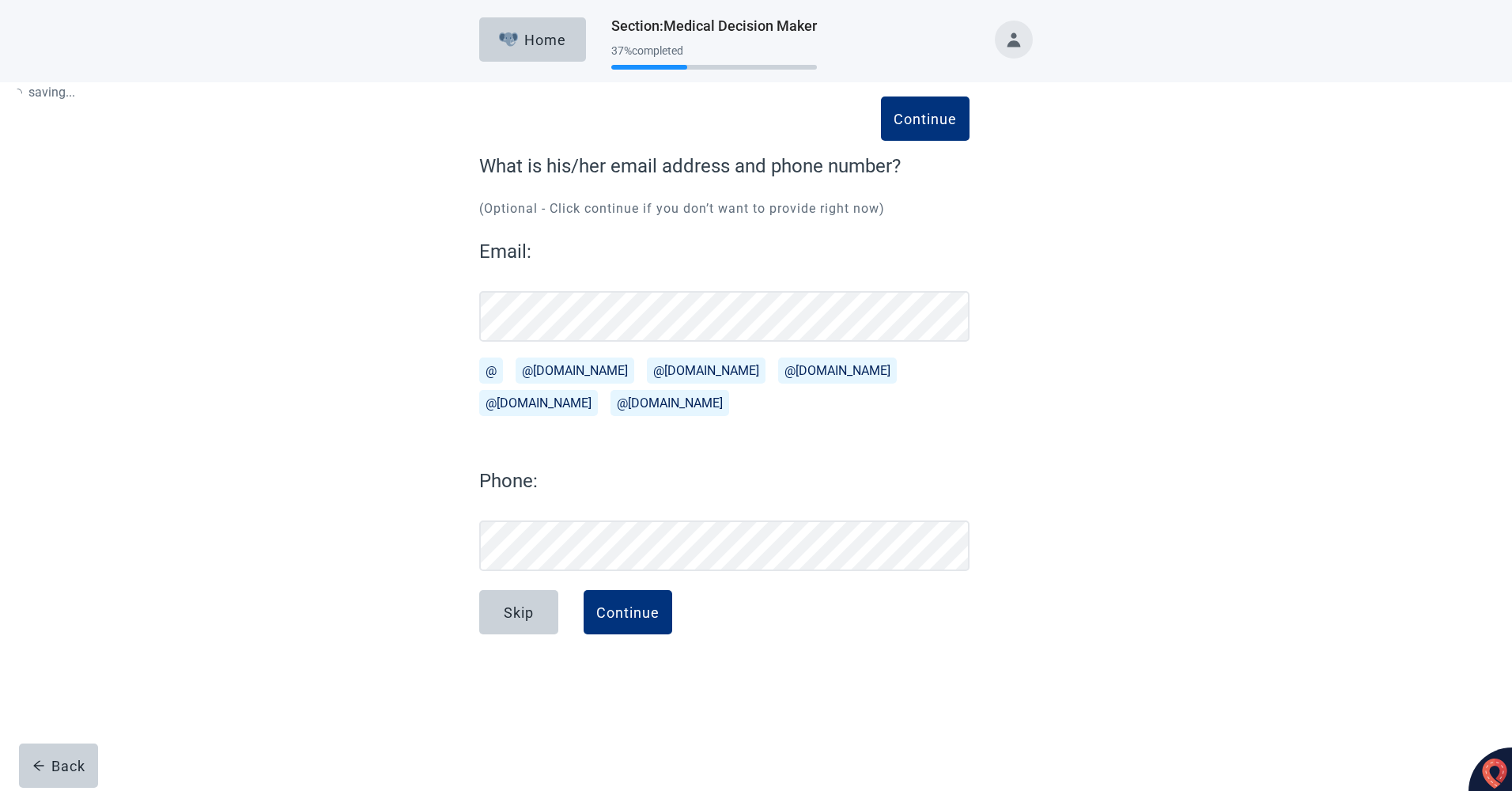
click at [982, 476] on div "Continue What is his/her email address and phone number? (Optional - Click cont…" at bounding box center [756, 391] width 665 height 555
click at [626, 608] on div "Continue" at bounding box center [628, 612] width 63 height 16
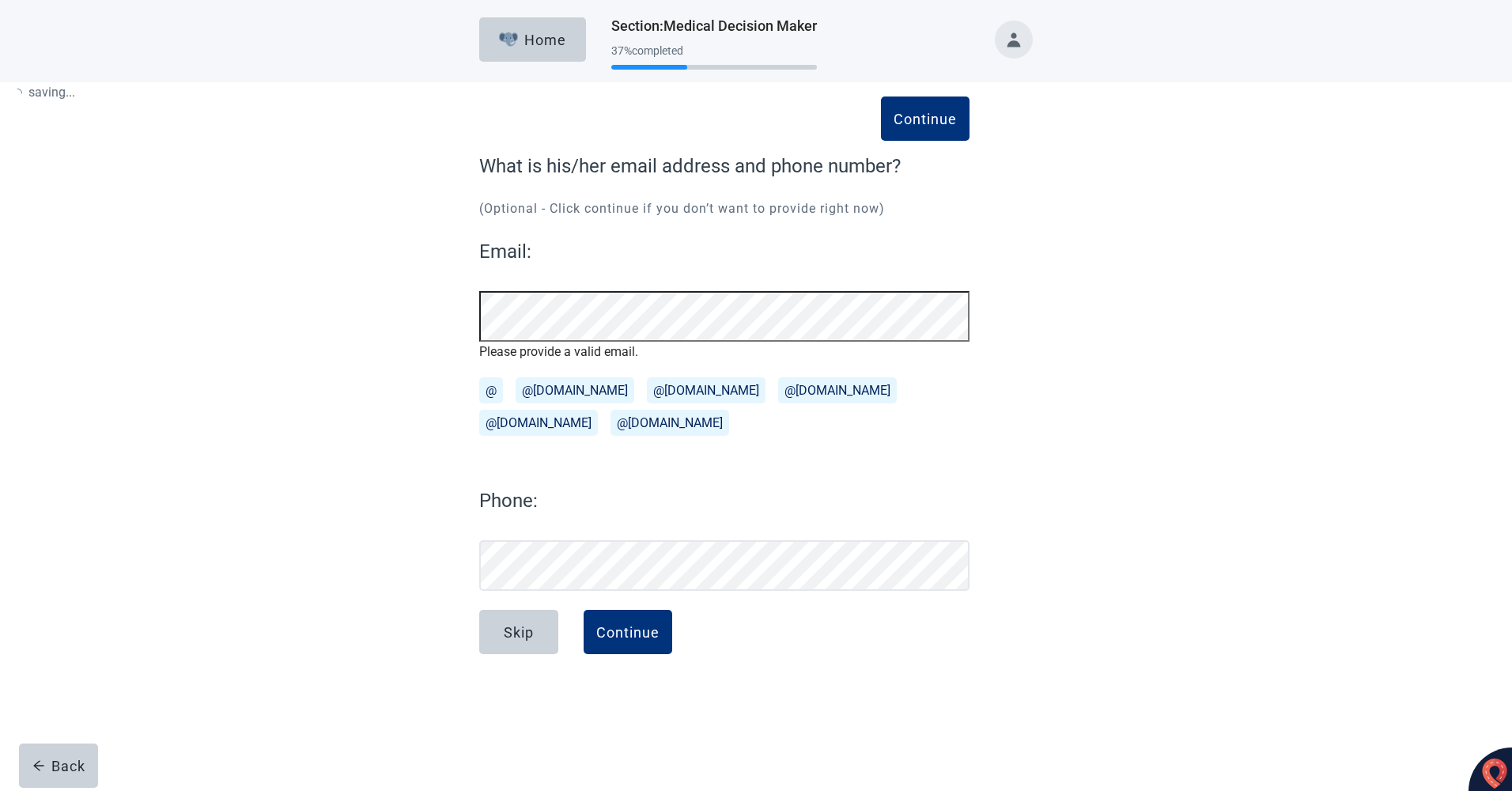
click at [399, 311] on div "Continue What is his/her email address and phone number? (Optional - Click cont…" at bounding box center [756, 386] width 1361 height 606
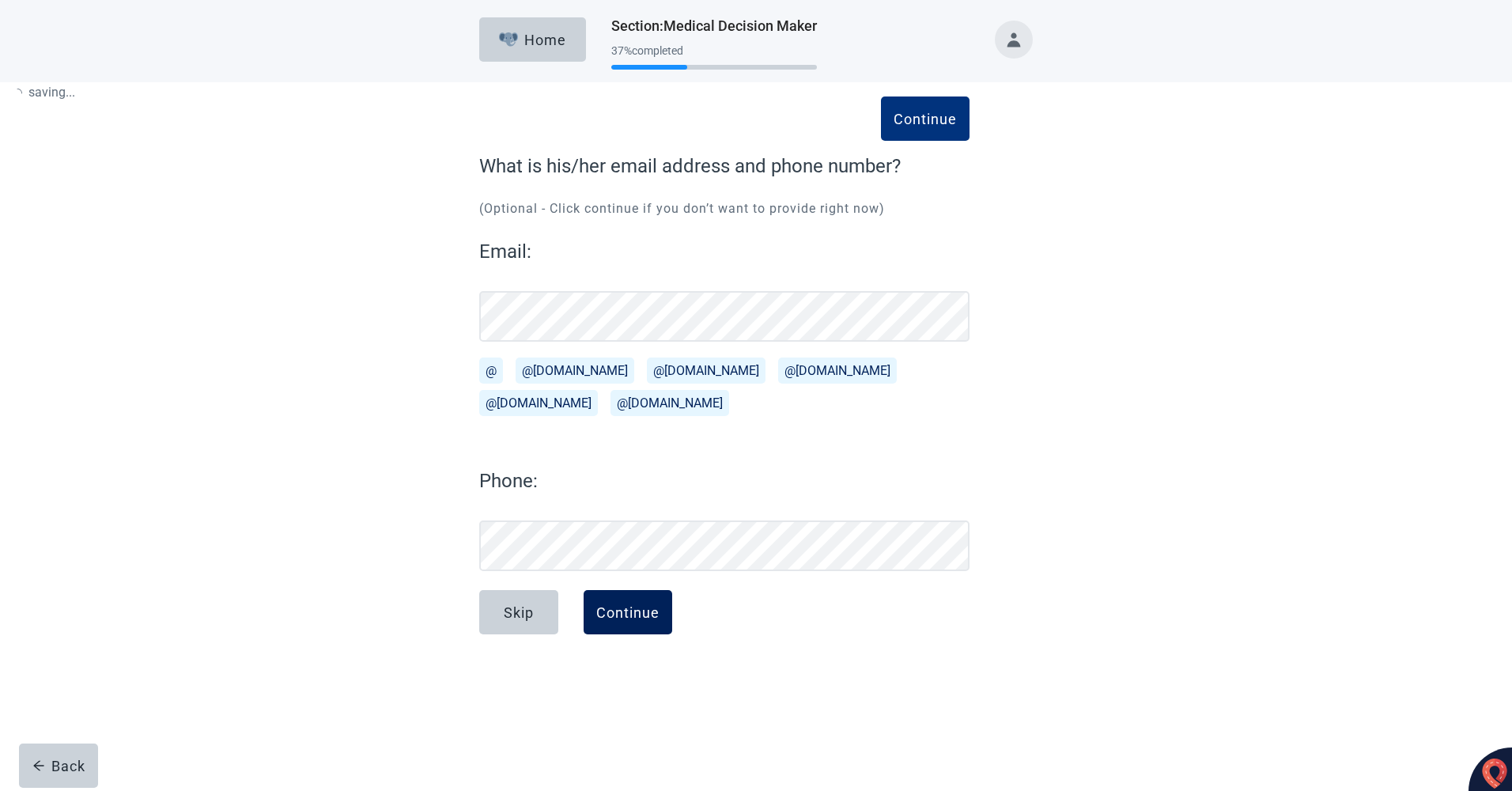
click at [643, 610] on div "Continue" at bounding box center [628, 612] width 63 height 16
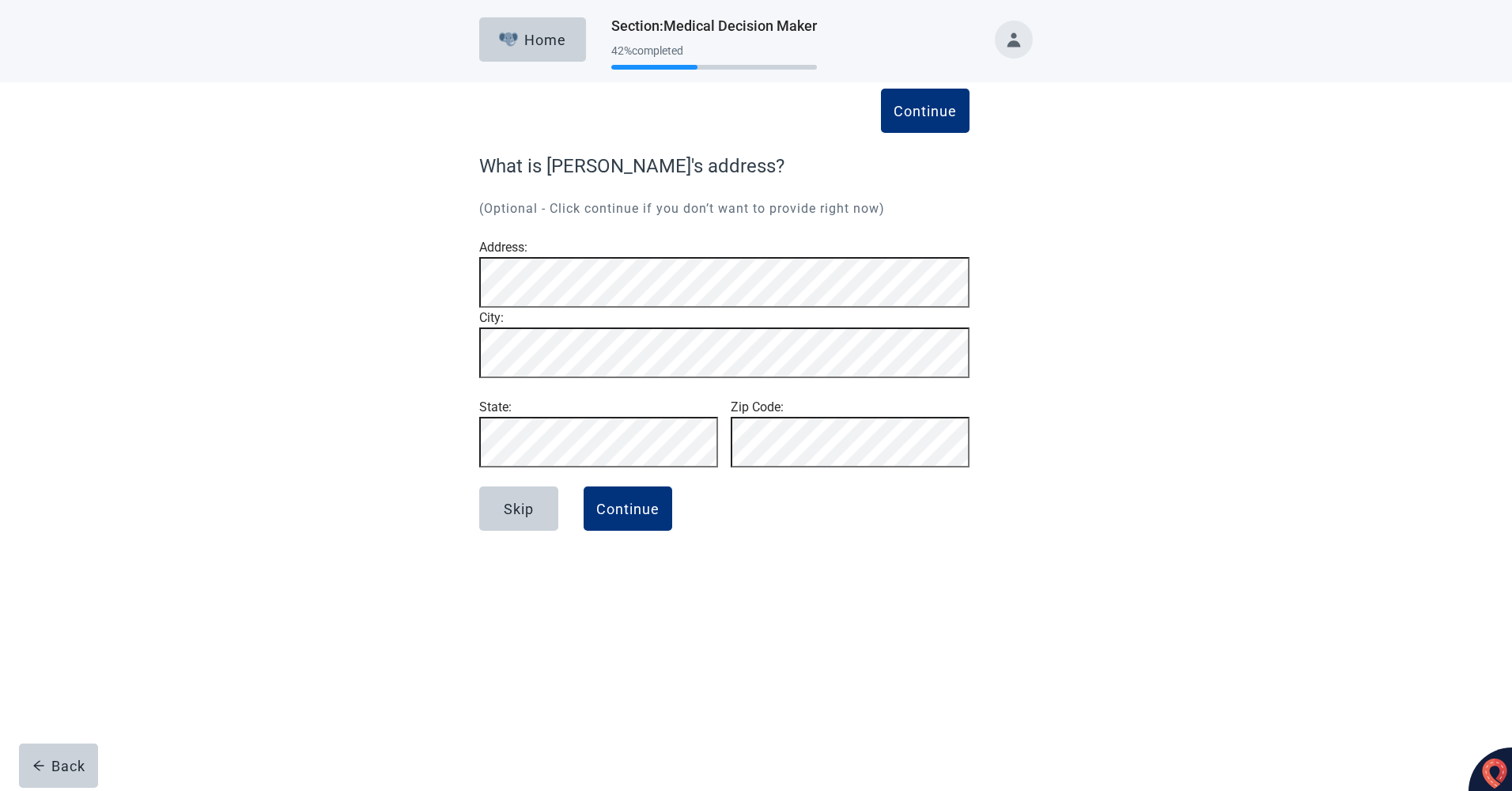
click at [345, 529] on div "Continue What is [PERSON_NAME]'s address? (Optional - Click continue if you don…" at bounding box center [756, 324] width 1361 height 483
click at [643, 516] on div "Continue" at bounding box center [628, 508] width 63 height 16
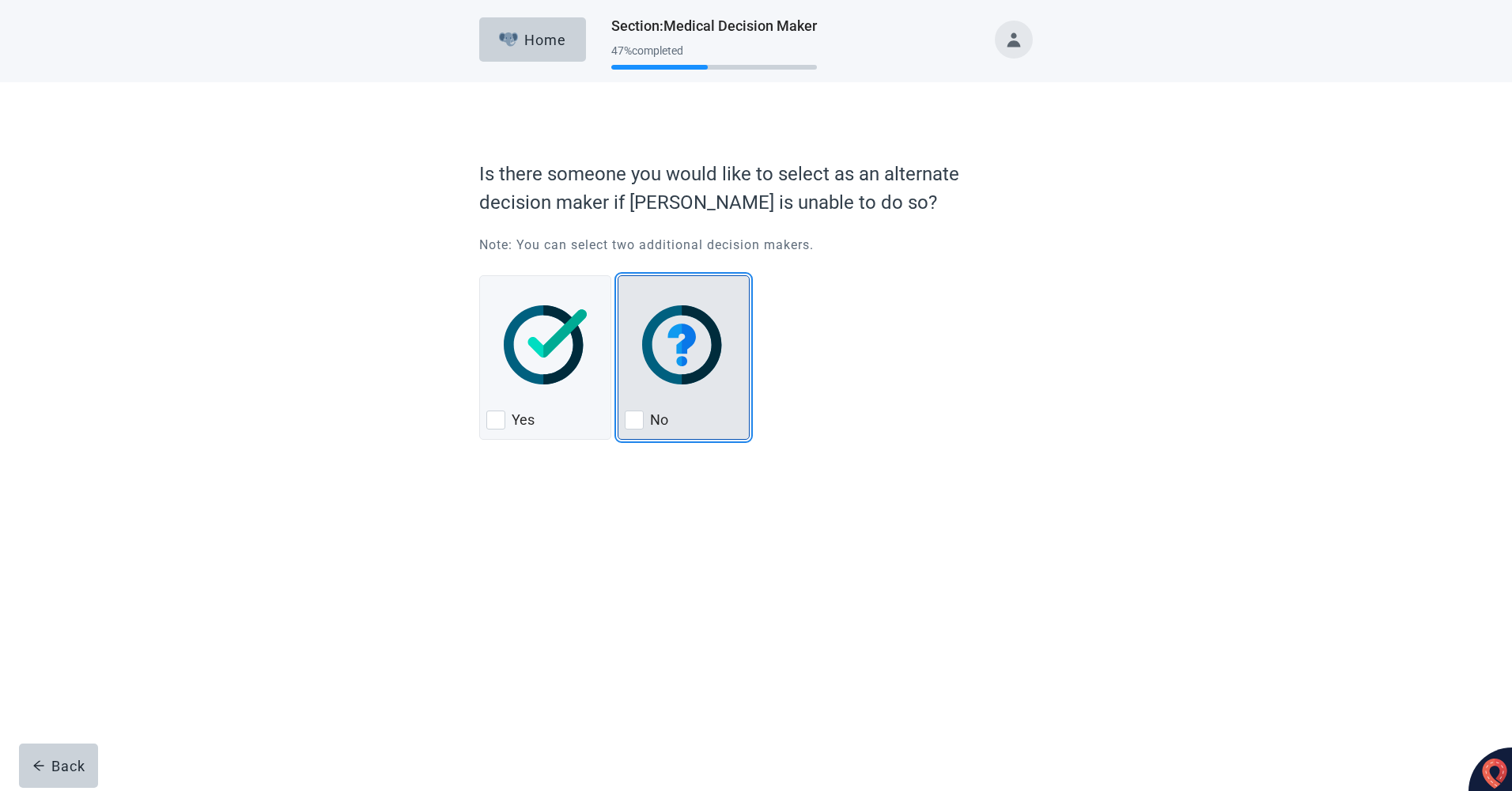
click at [637, 422] on div "No, checkbox, not checked" at bounding box center [635, 420] width 19 height 19
click at [618, 276] on input "No" at bounding box center [618, 275] width 1 height 1
checkbox input "true"
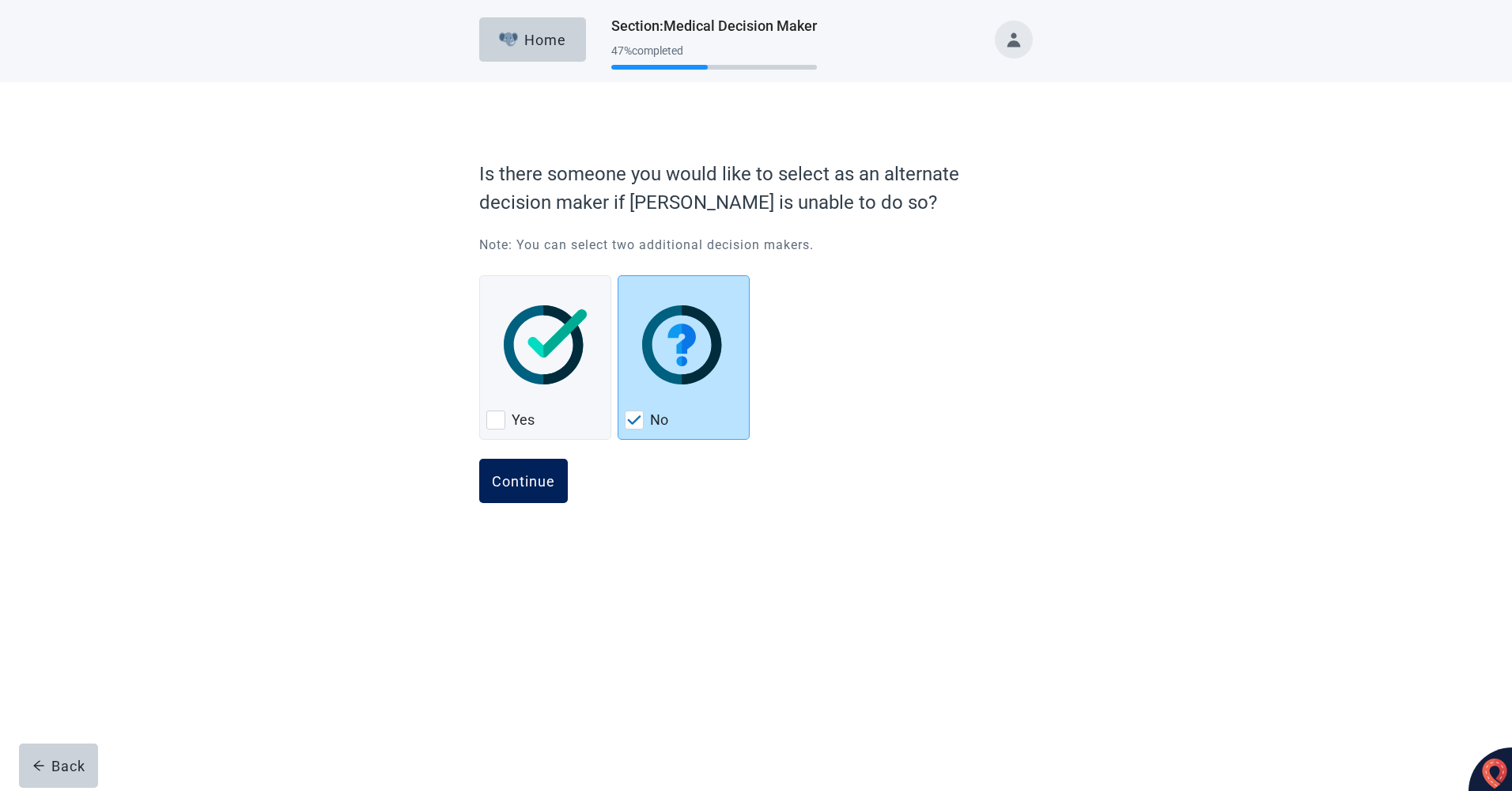
click at [524, 483] on div "Continue" at bounding box center [524, 481] width 63 height 16
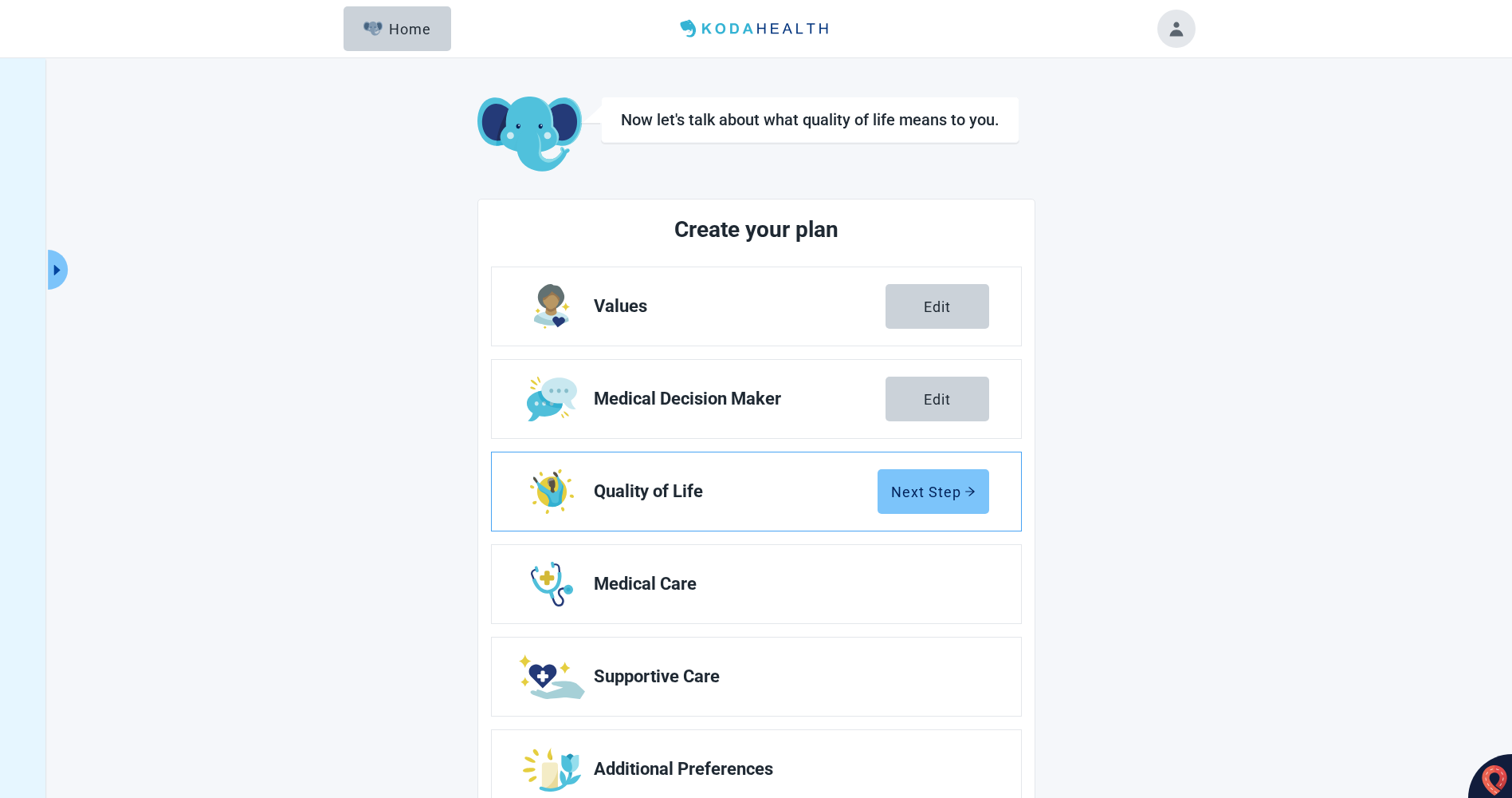
click at [943, 489] on div "Next Step" at bounding box center [933, 491] width 84 height 16
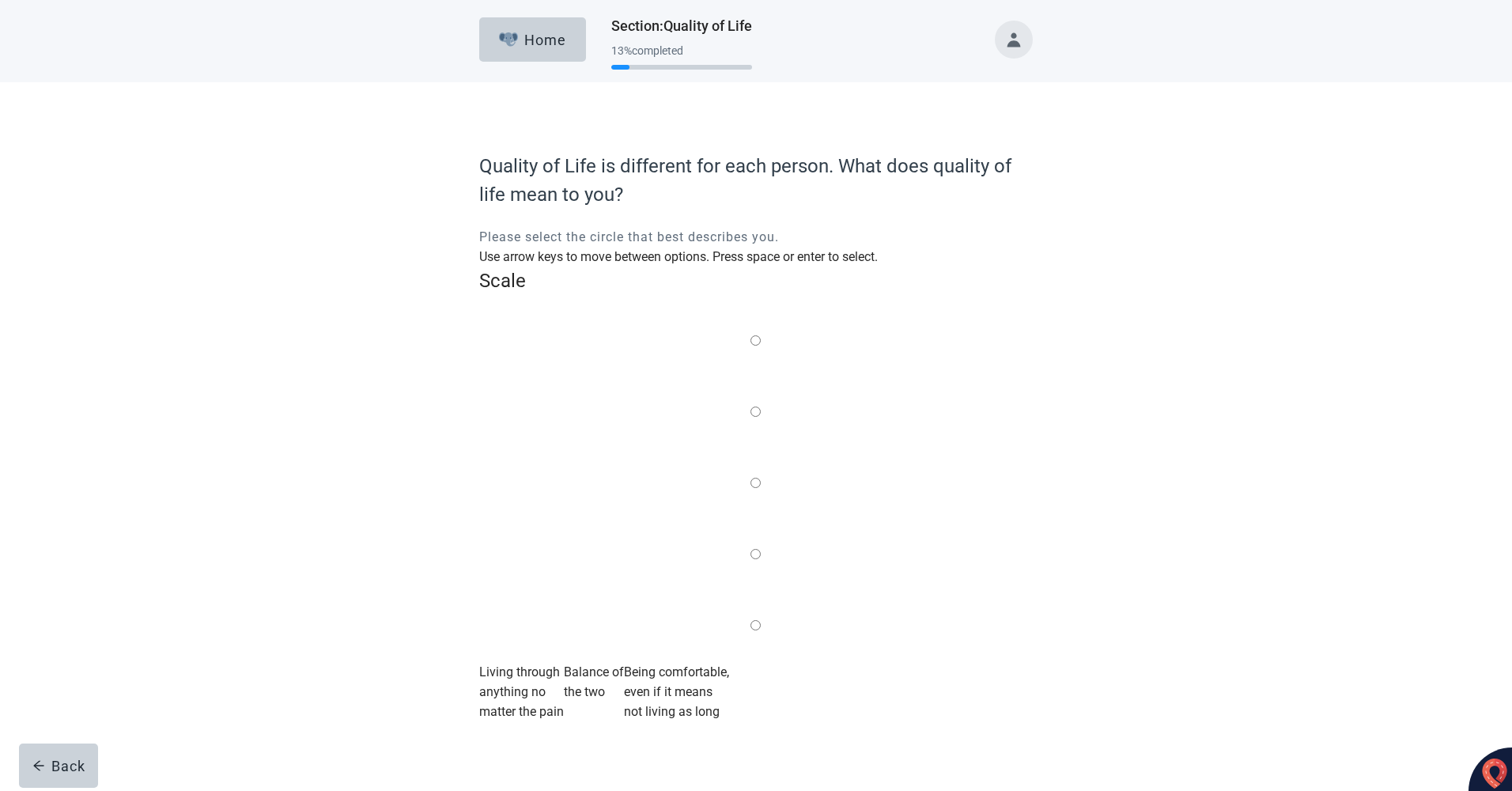
click at [752, 474] on label "Main content" at bounding box center [756, 483] width 11 height 19
click at [752, 477] on input "Quality of life scale: 50 out of 100. Balance of the two" at bounding box center [756, 483] width 11 height 11
click at [539, 736] on div "Continue" at bounding box center [524, 744] width 63 height 16
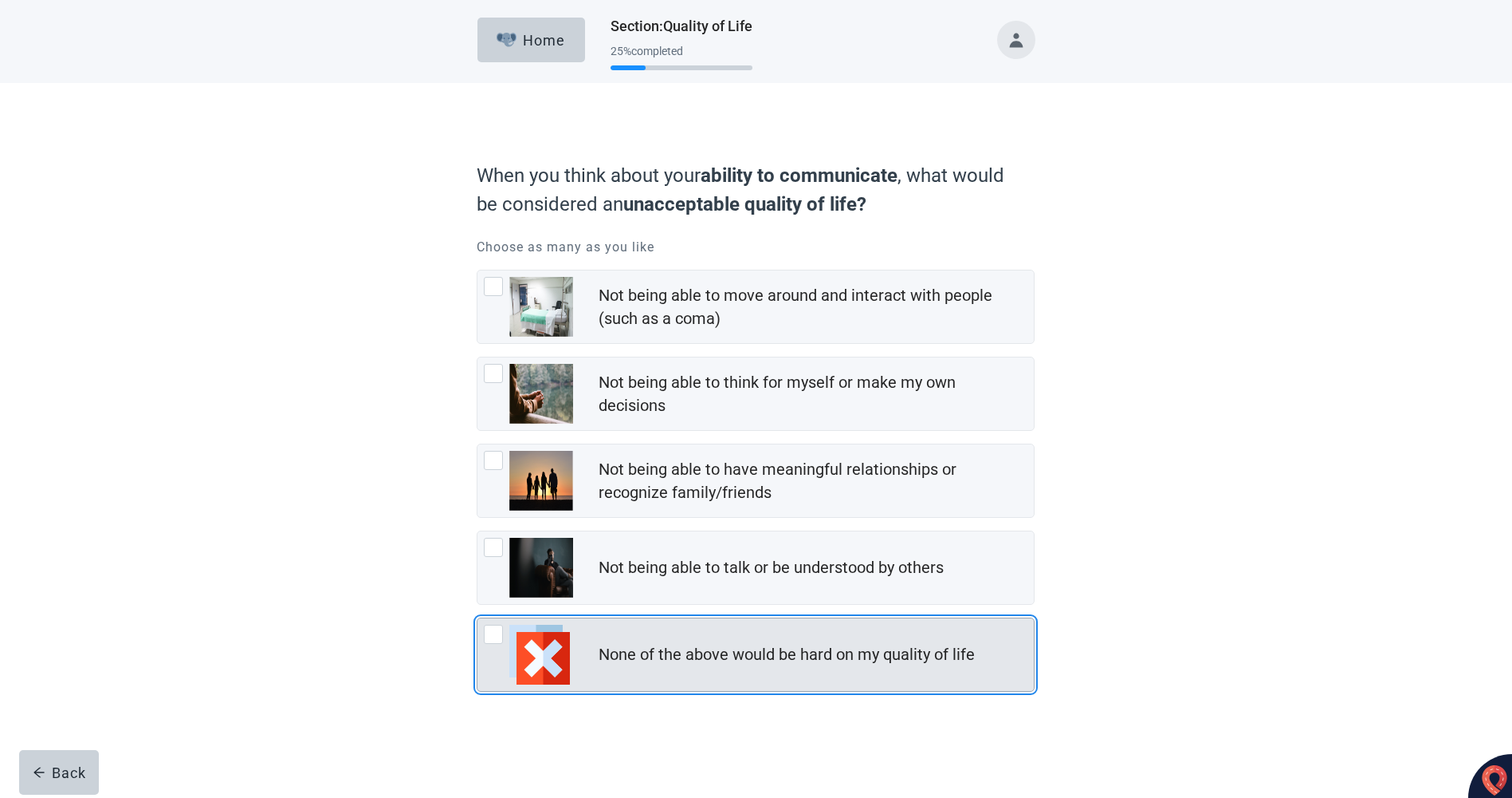
click at [496, 631] on div "None of the above would be hard on my quality of life, checkbox, not checked" at bounding box center [494, 634] width 19 height 20
click at [478, 618] on input "None of the above would be hard on my quality of life" at bounding box center [477, 617] width 1 height 1
checkbox input "true"
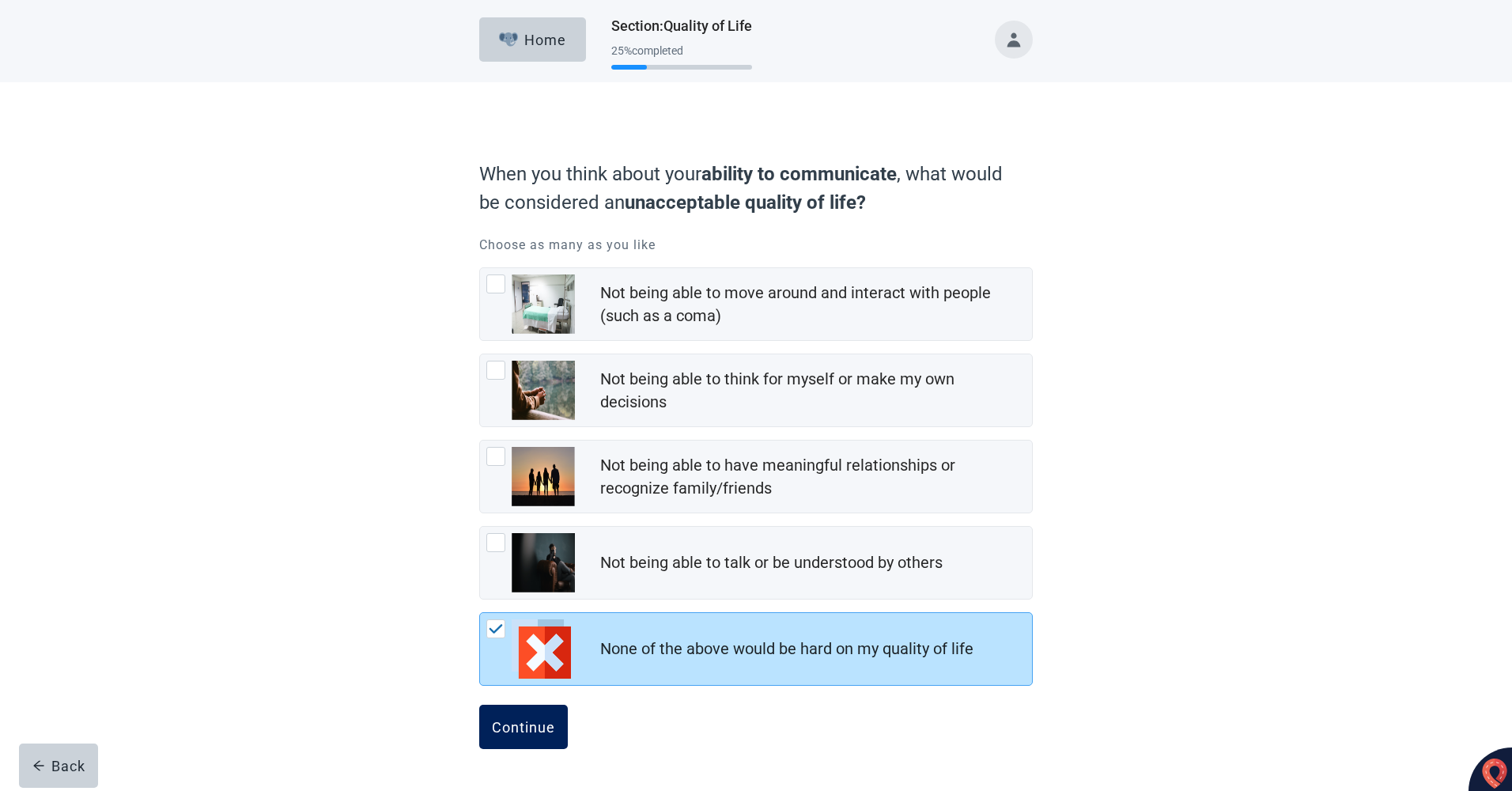
click at [512, 716] on button "Continue" at bounding box center [523, 727] width 89 height 44
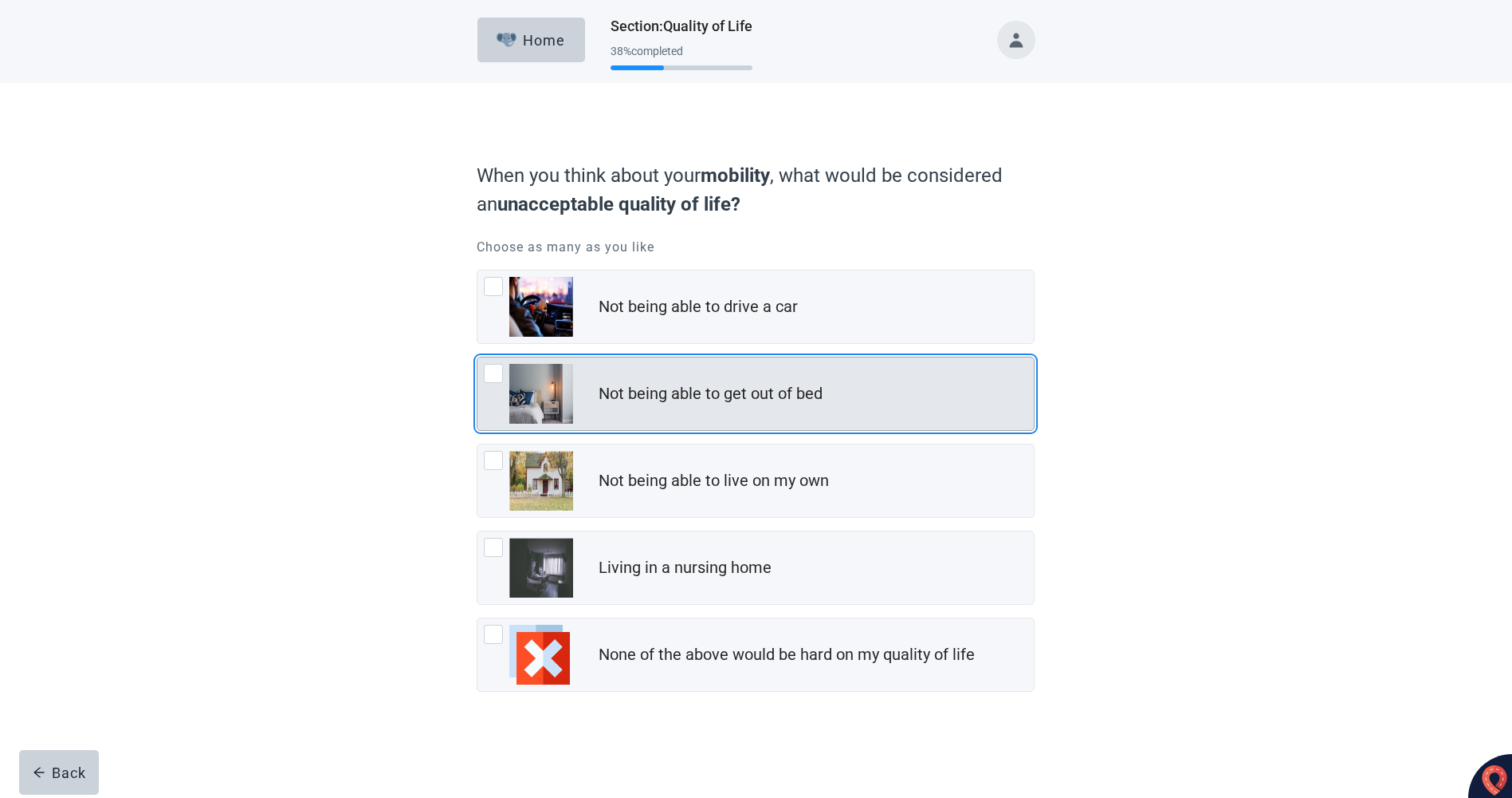
click at [496, 370] on div "Not being able to get out of bed, checkbox, not checked" at bounding box center [494, 373] width 19 height 20
click at [478, 357] on input "Not being able to get out of bed" at bounding box center [477, 356] width 1 height 1
checkbox input "true"
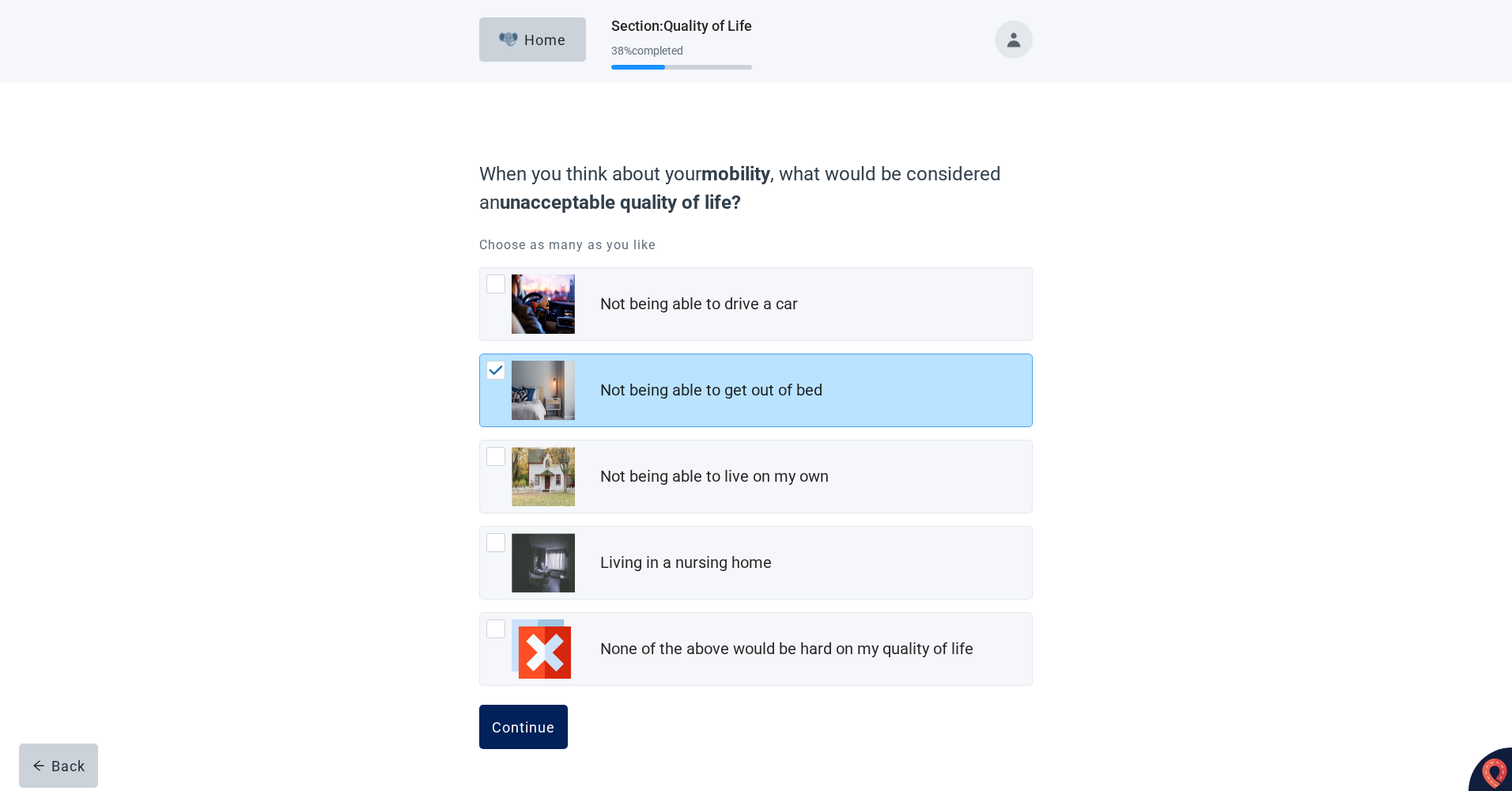
click at [519, 729] on div "Continue" at bounding box center [524, 727] width 63 height 16
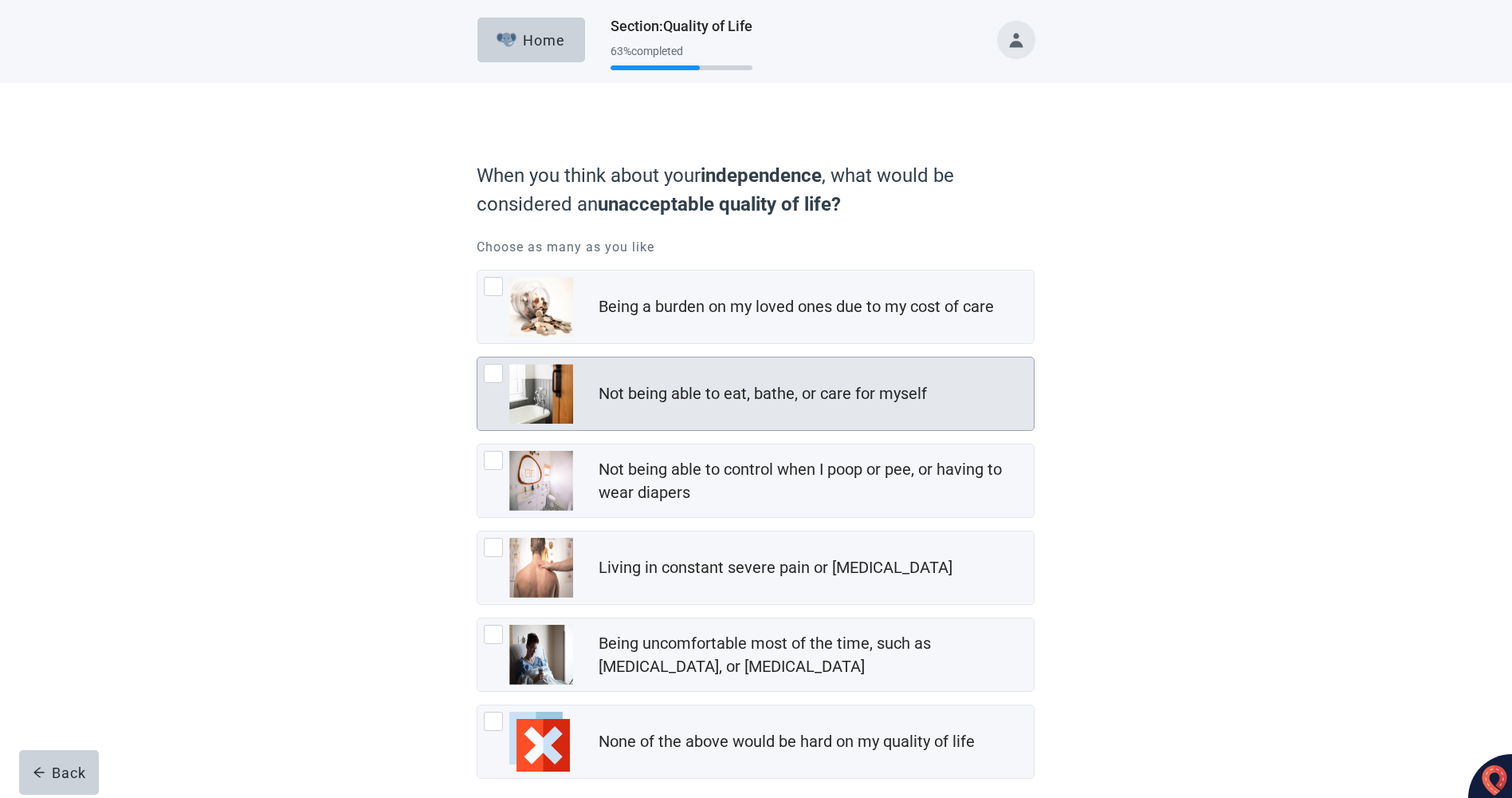
click at [495, 372] on div "Not being able to eat, bathe, or care for myself, checkbox, not checked" at bounding box center [494, 373] width 19 height 20
click at [478, 357] on input "Not being able to eat, bathe, or care for myself" at bounding box center [477, 356] width 1 height 1
checkbox input "true"
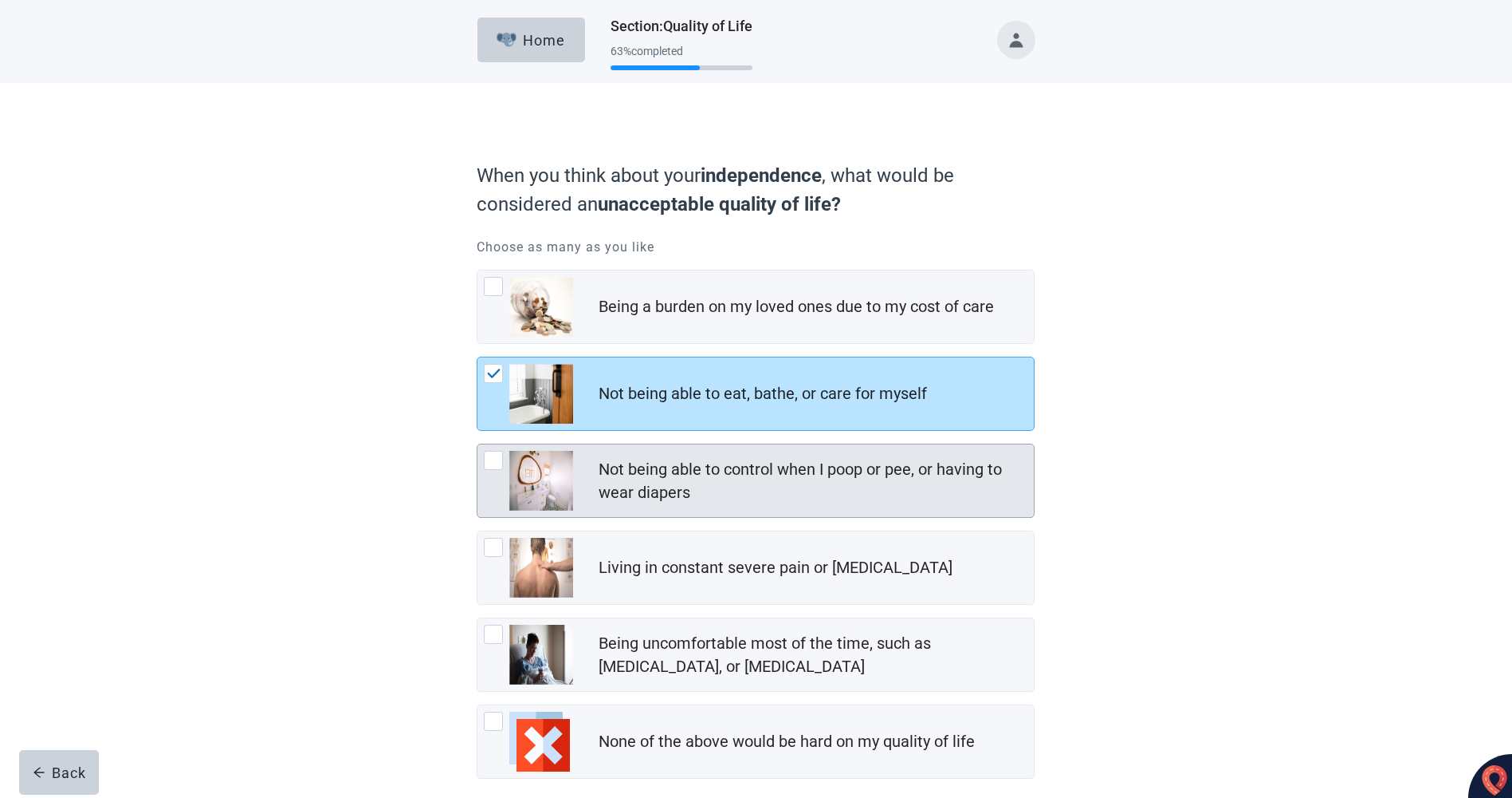
click at [493, 462] on div "Not being able to control when I poop or pee, or having to wear diapers, checkb…" at bounding box center [494, 460] width 19 height 20
click at [478, 444] on input "Not being able to control when I poop or pee, or having to wear diapers" at bounding box center [477, 443] width 1 height 1
checkbox input "true"
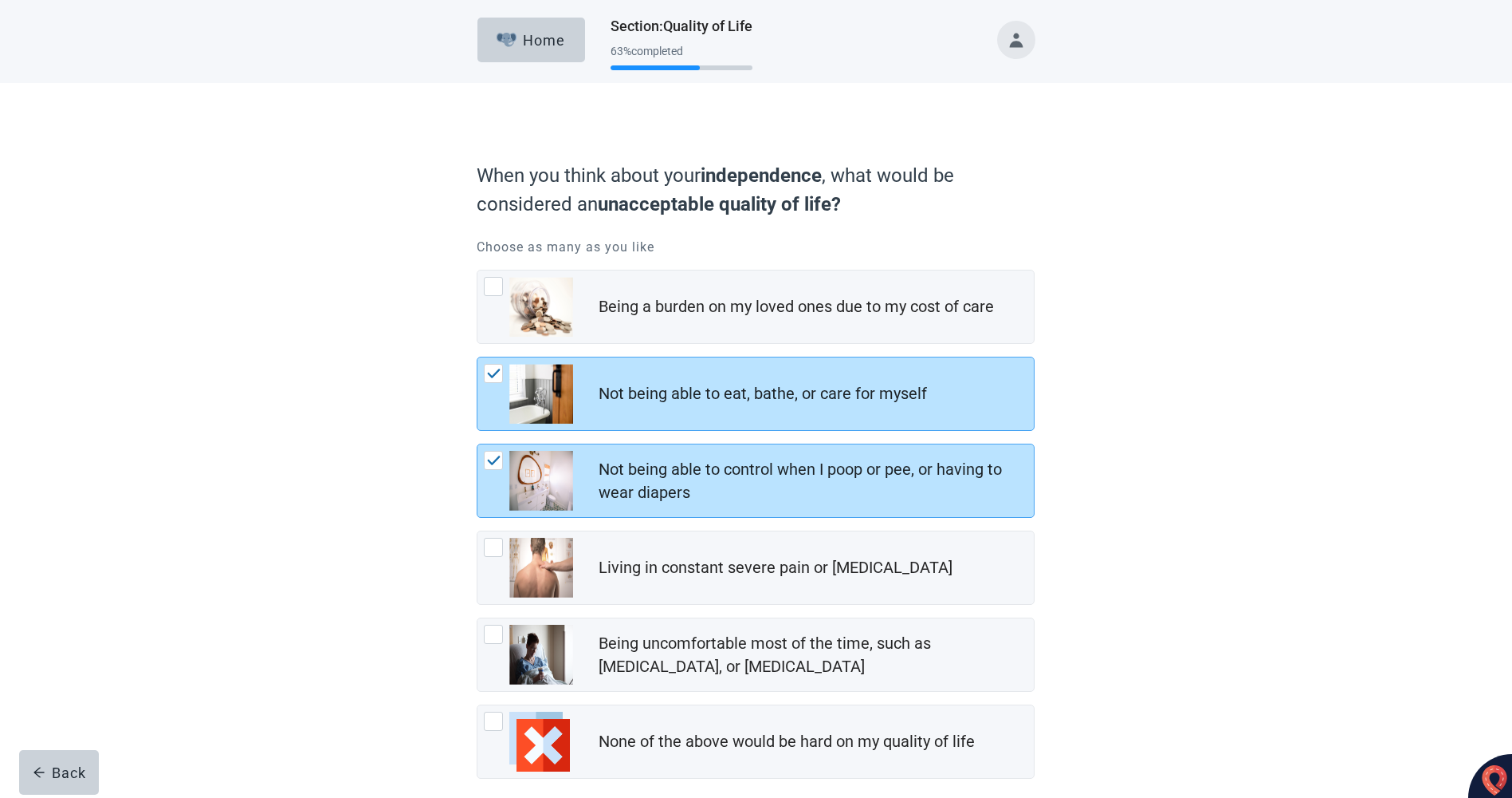
scroll to position [80, 0]
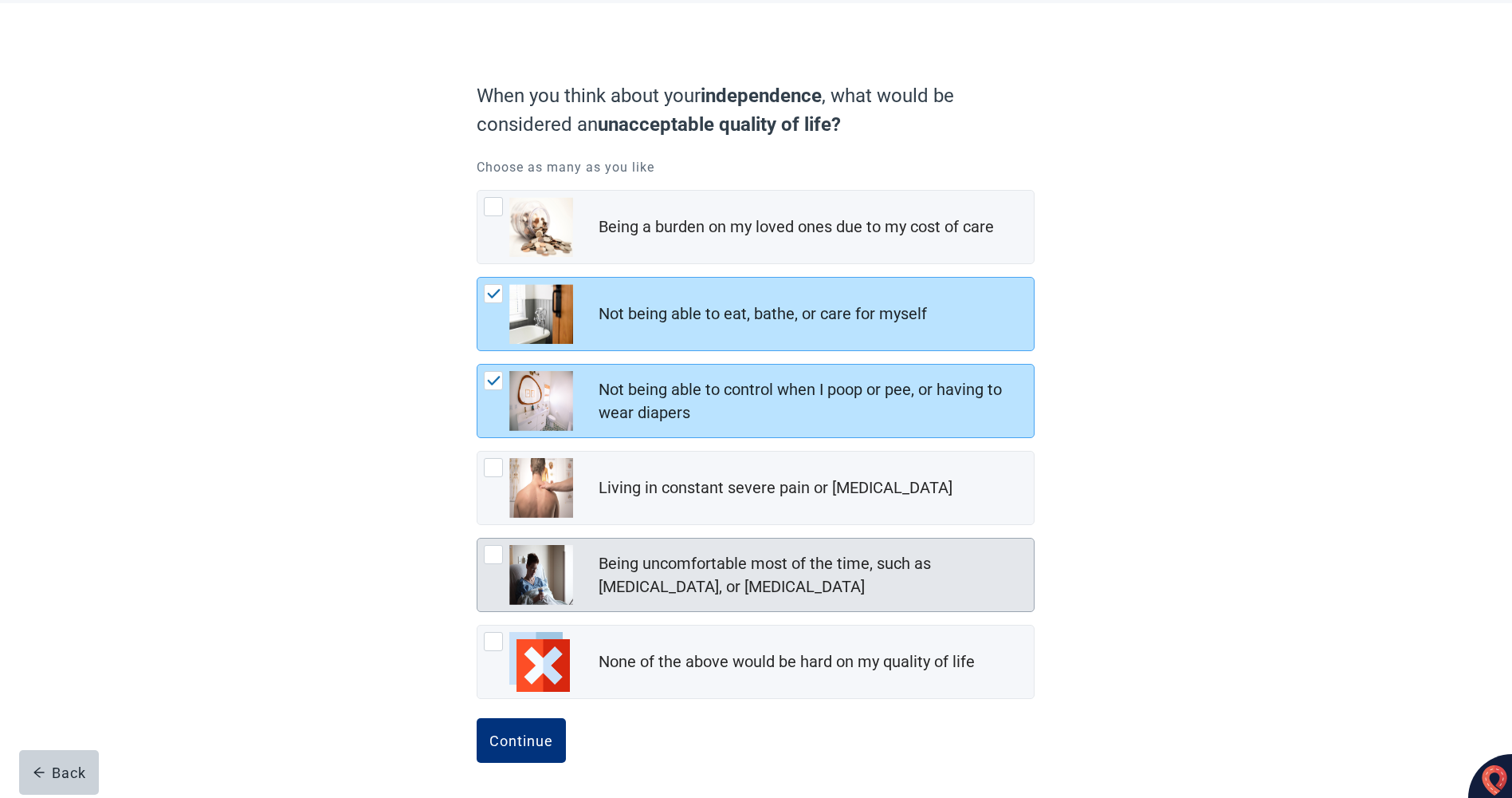
click at [495, 552] on div "Being uncomfortable most of the time, such as nausea, vomiting, or diarrhea, ch…" at bounding box center [494, 554] width 19 height 20
click at [478, 538] on input "Being uncomfortable most of the time, such as [MEDICAL_DATA], or [MEDICAL_DATA]" at bounding box center [477, 537] width 1 height 1
checkbox input "true"
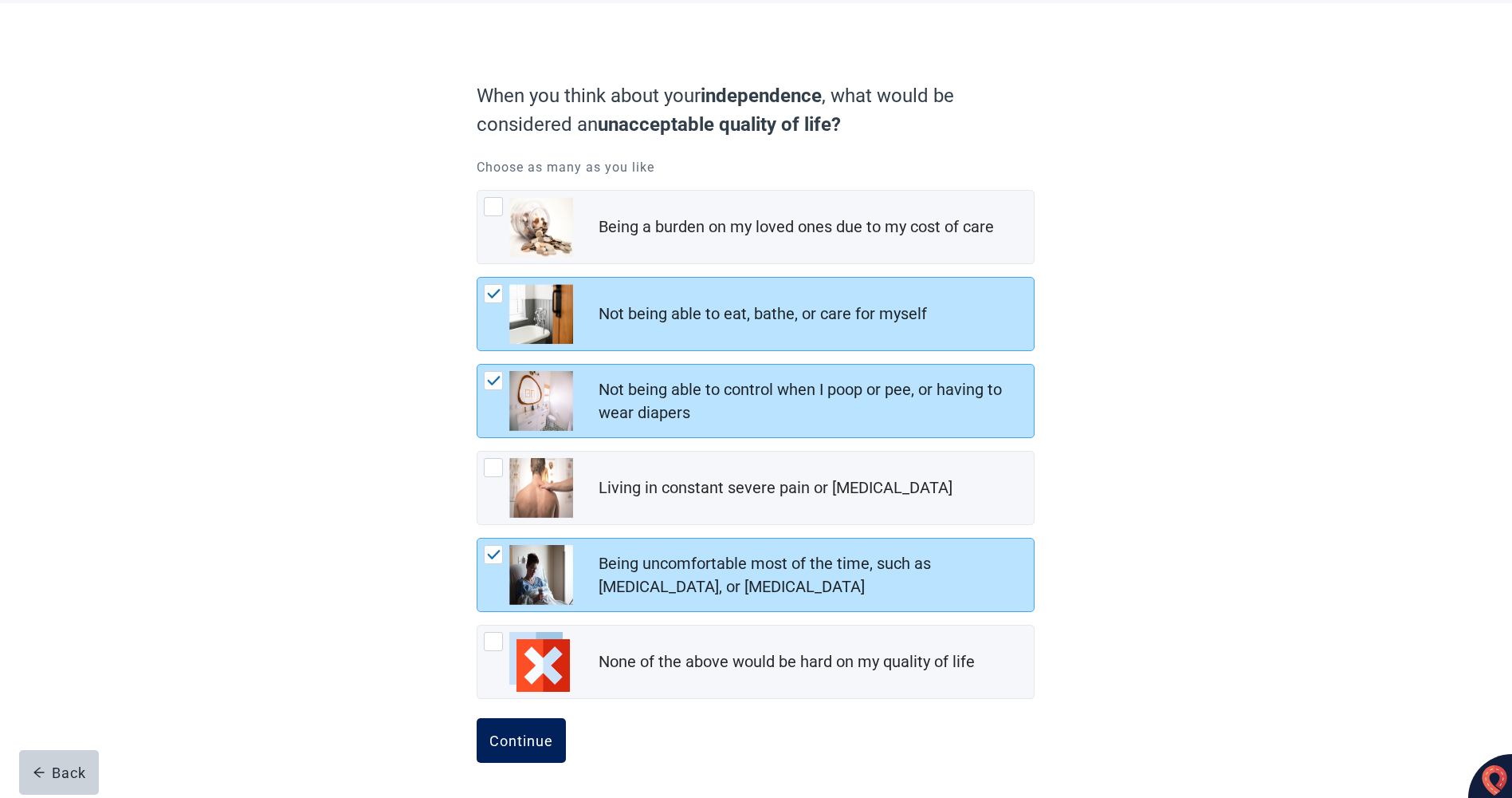
click at [527, 743] on div "Continue" at bounding box center [521, 740] width 64 height 16
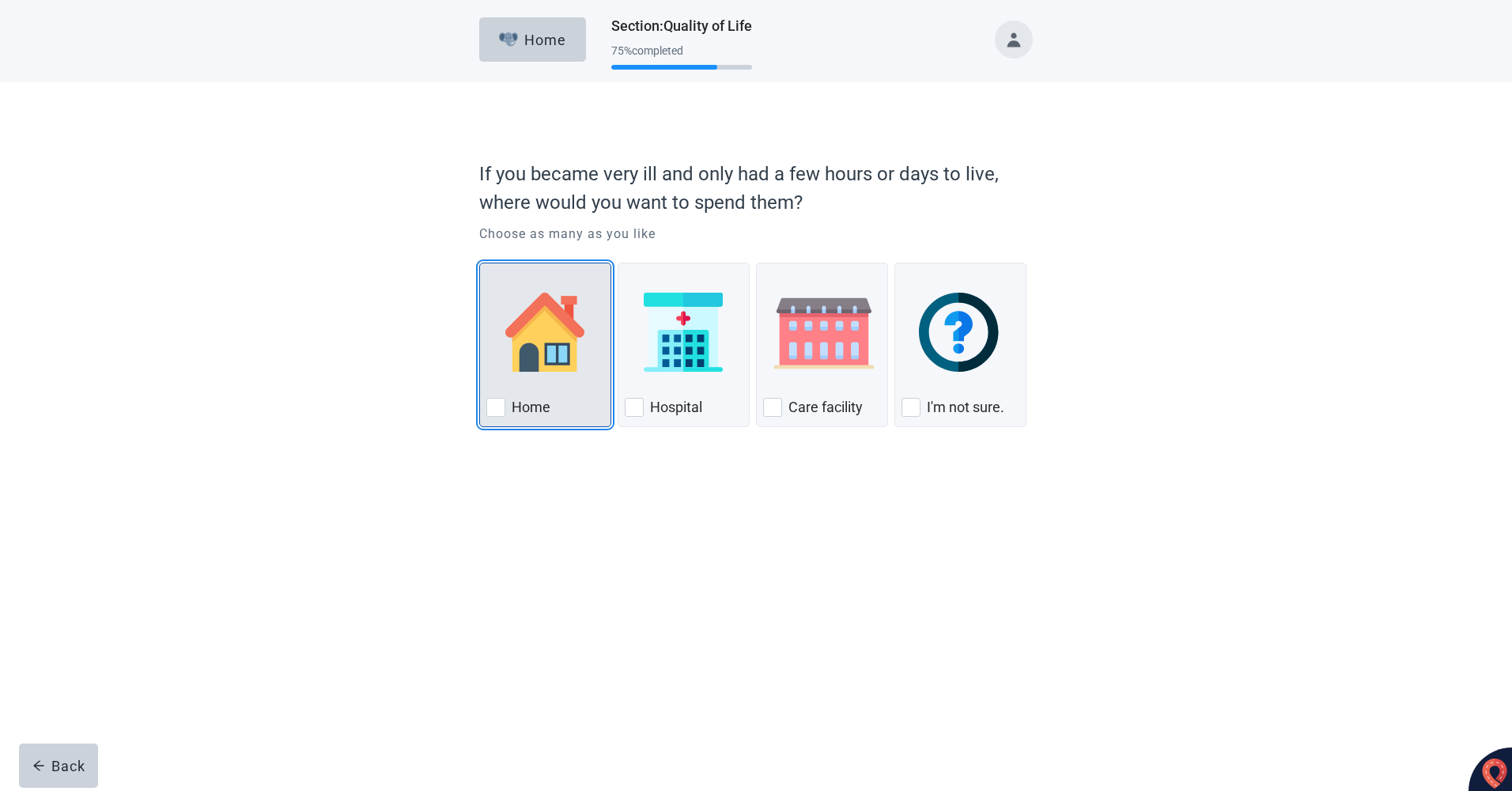
click at [492, 412] on div "Home, checkbox, not checked" at bounding box center [496, 407] width 19 height 19
click at [480, 264] on input "Home" at bounding box center [479, 263] width 1 height 1
checkbox input "true"
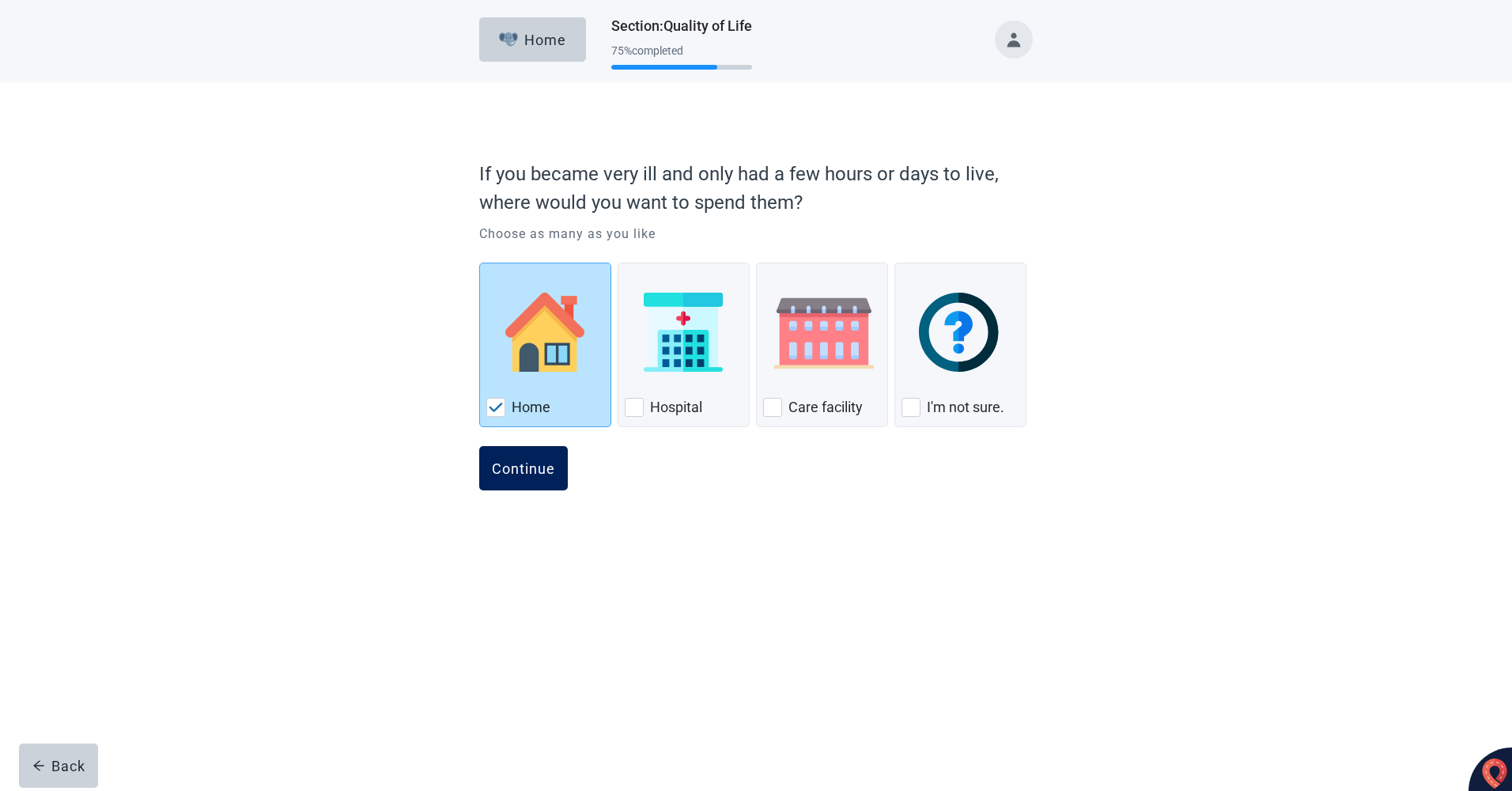
click at [527, 481] on button "Continue" at bounding box center [523, 468] width 89 height 44
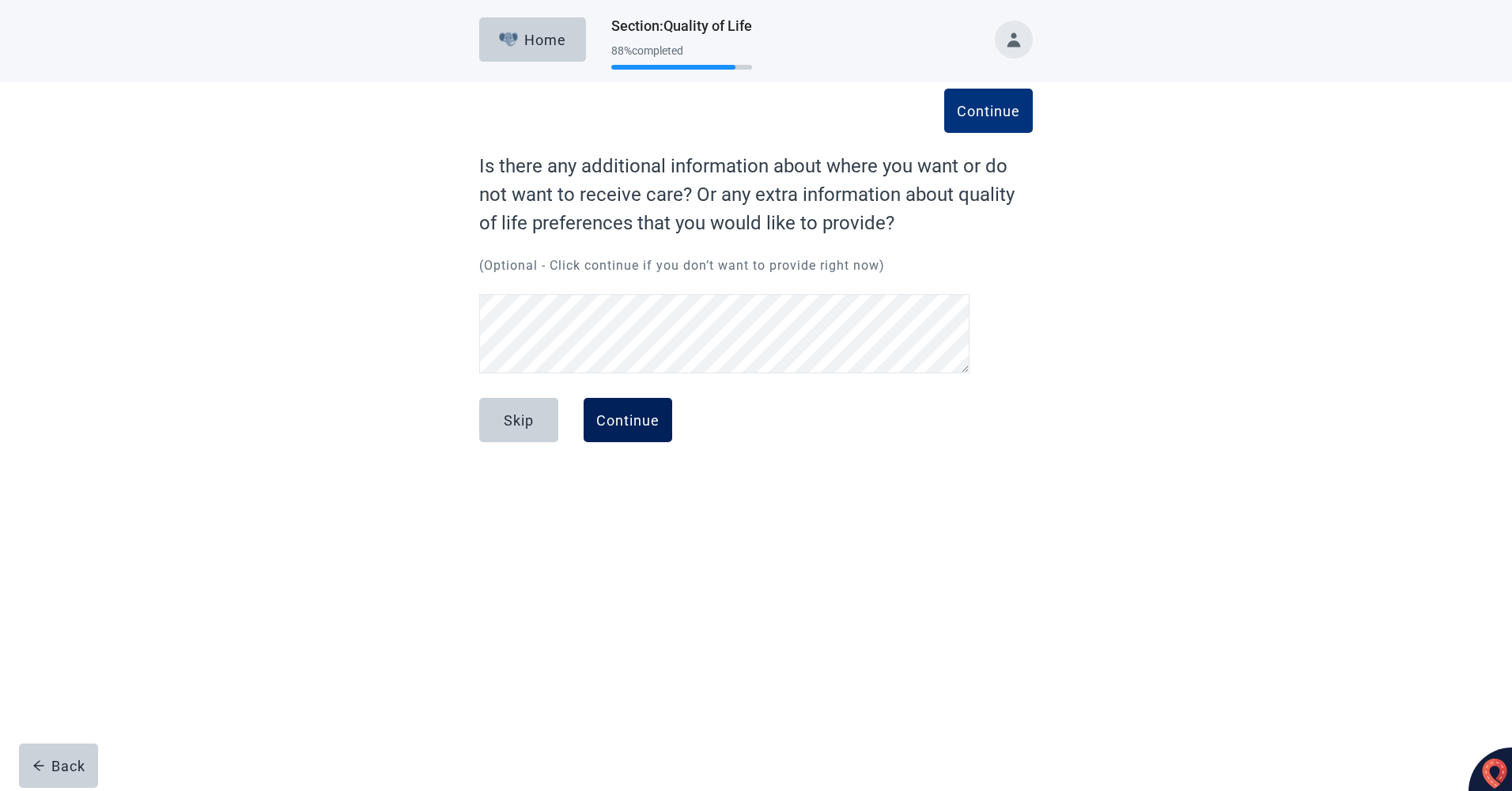
click at [617, 422] on div "Continue" at bounding box center [628, 420] width 63 height 16
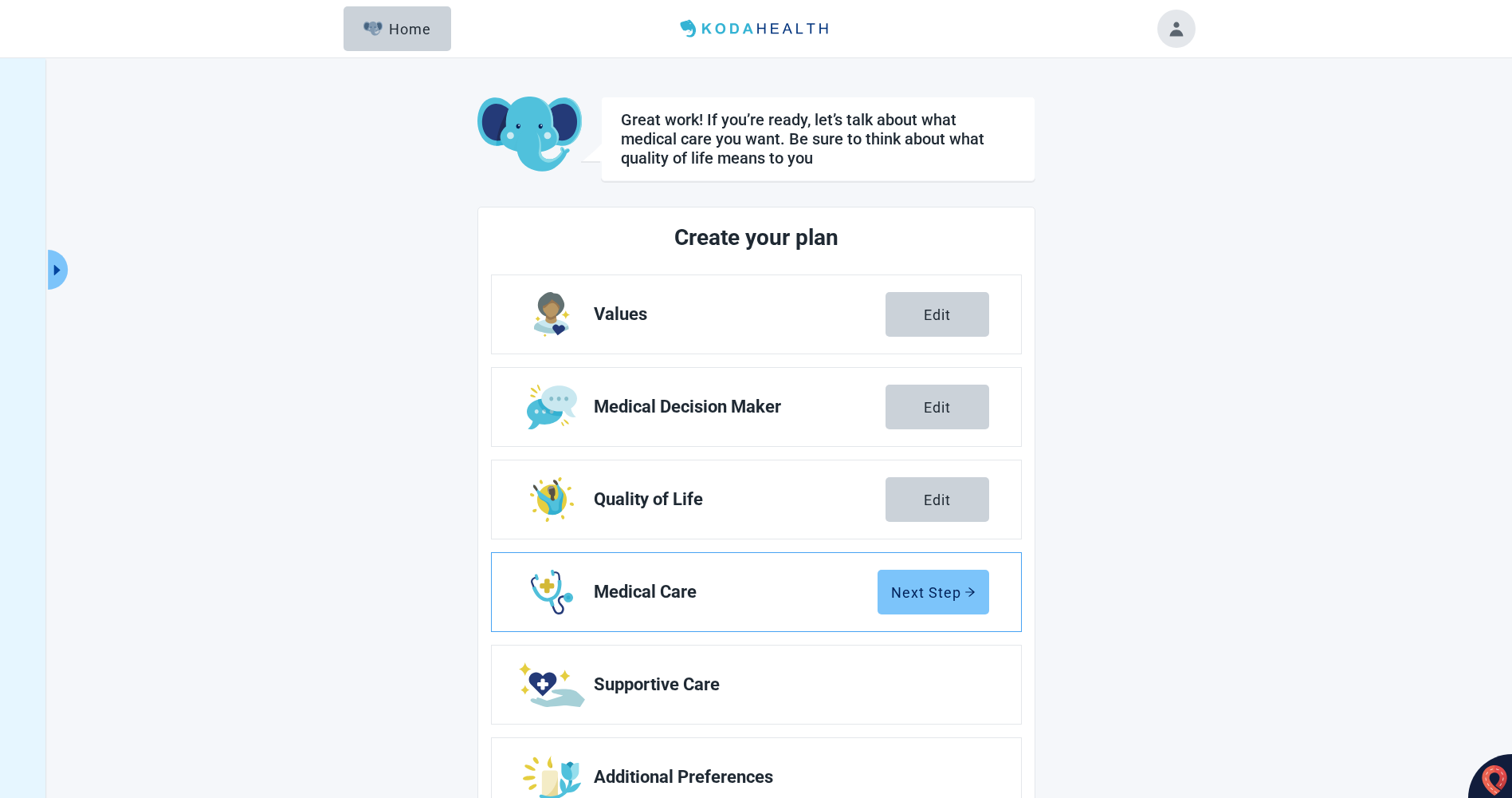
click at [940, 592] on div "Next Step" at bounding box center [933, 591] width 84 height 16
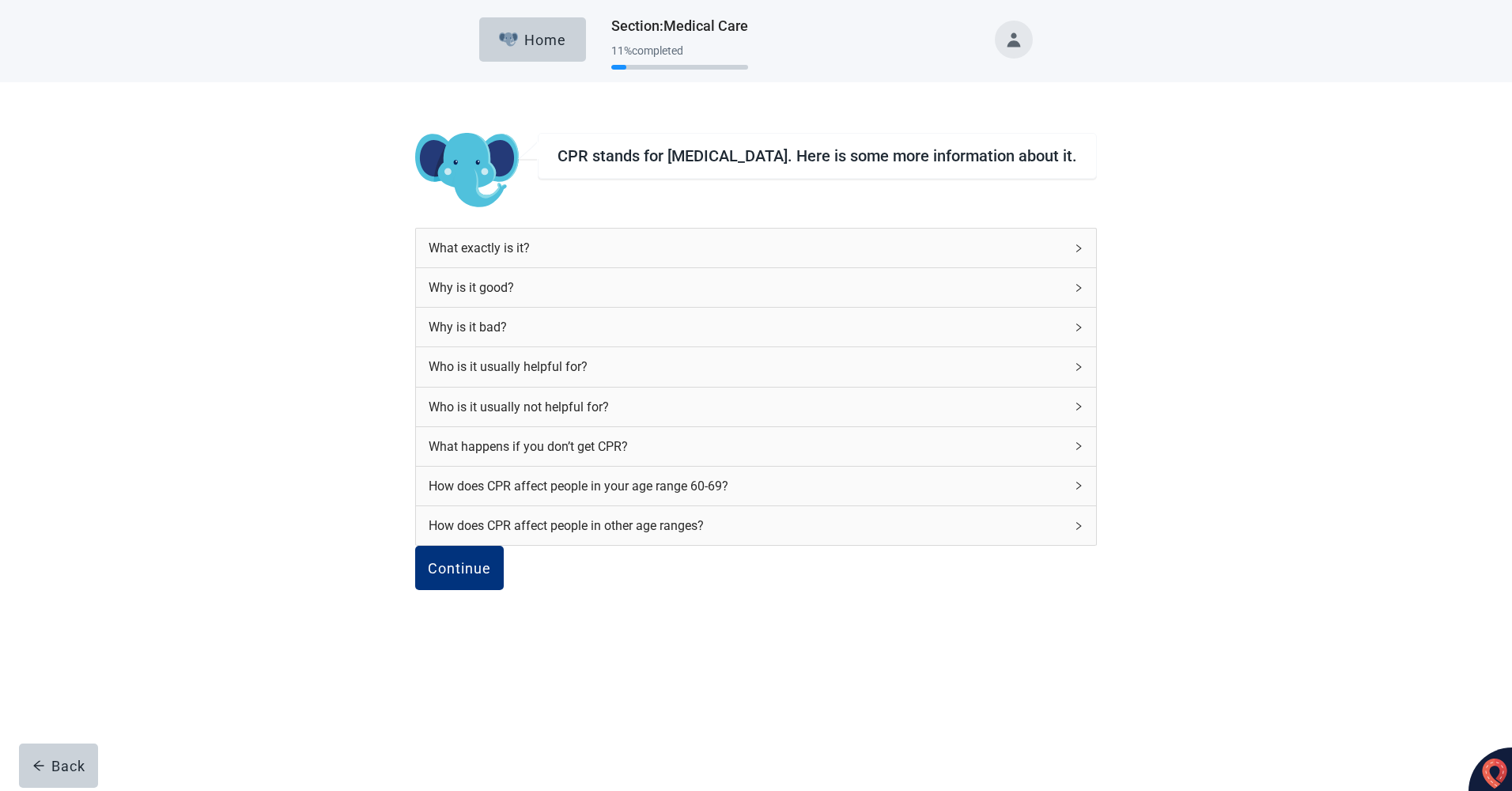
click at [966, 494] on div "How does CPR affect people in your age range 60-69?" at bounding box center [756, 486] width 680 height 39
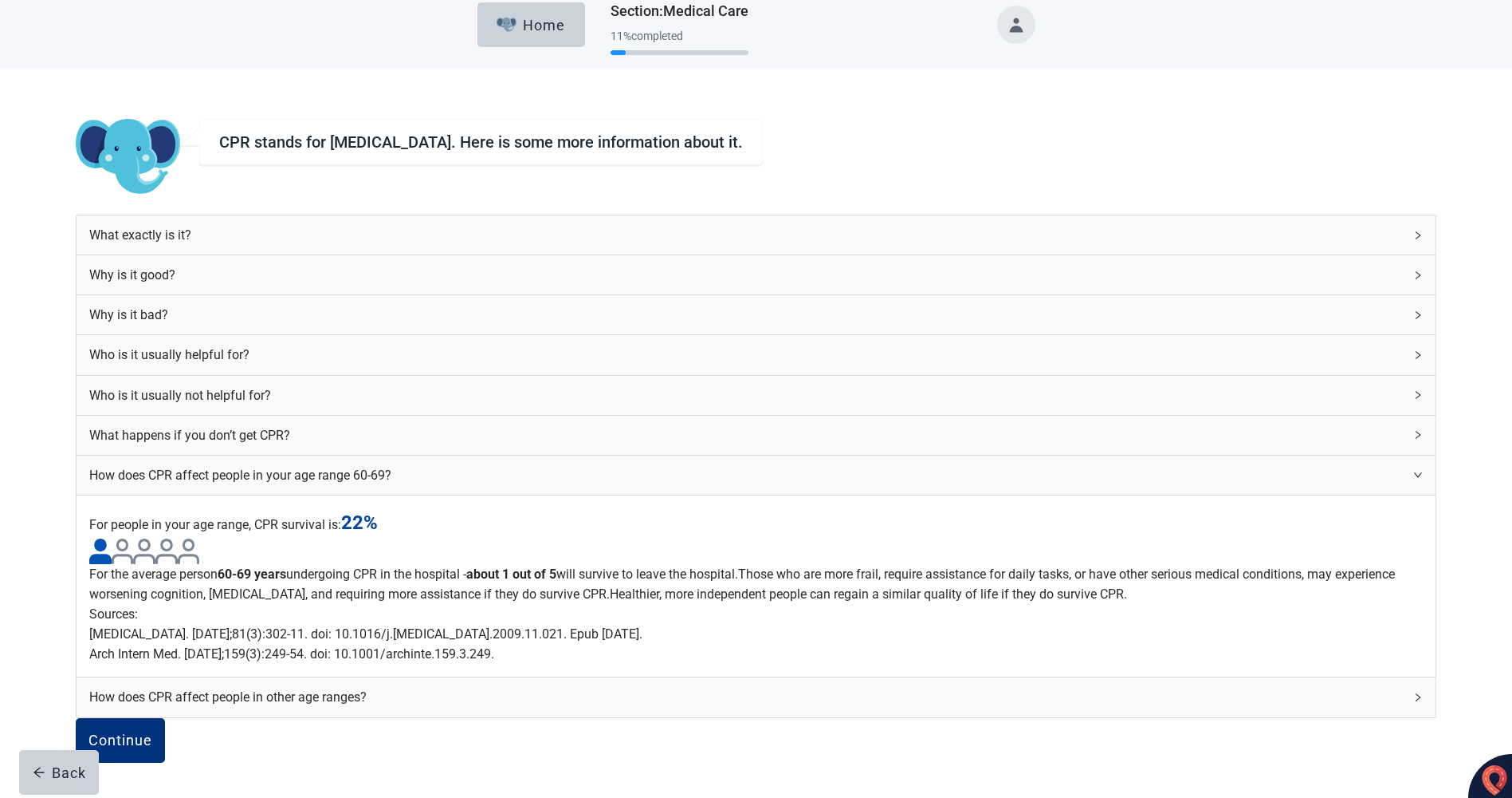
scroll to position [319, 0]
click at [1414, 692] on icon "right" at bounding box center [1418, 697] width 10 height 10
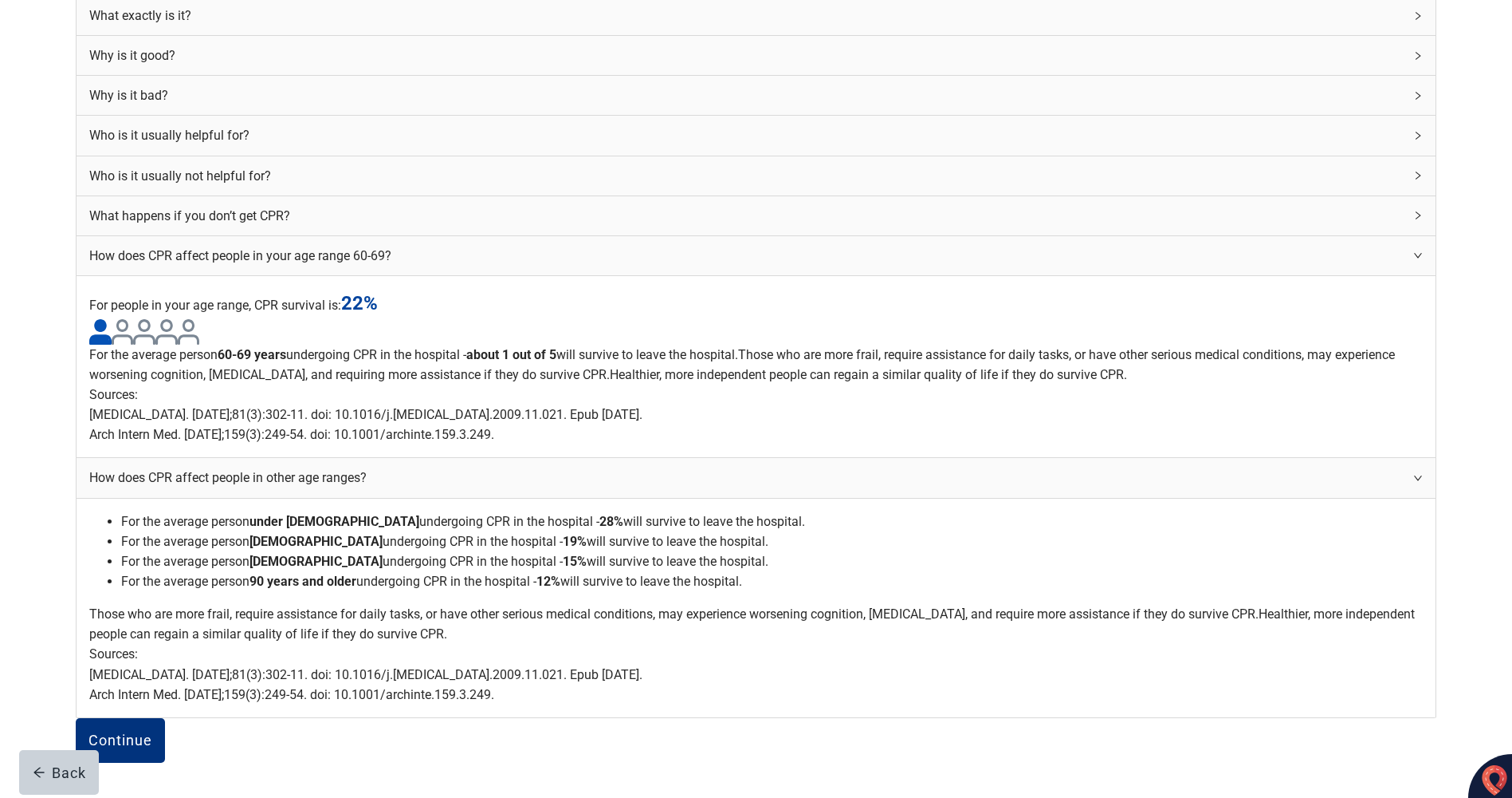
scroll to position [786, 0]
click at [152, 732] on div "Continue" at bounding box center [121, 740] width 64 height 16
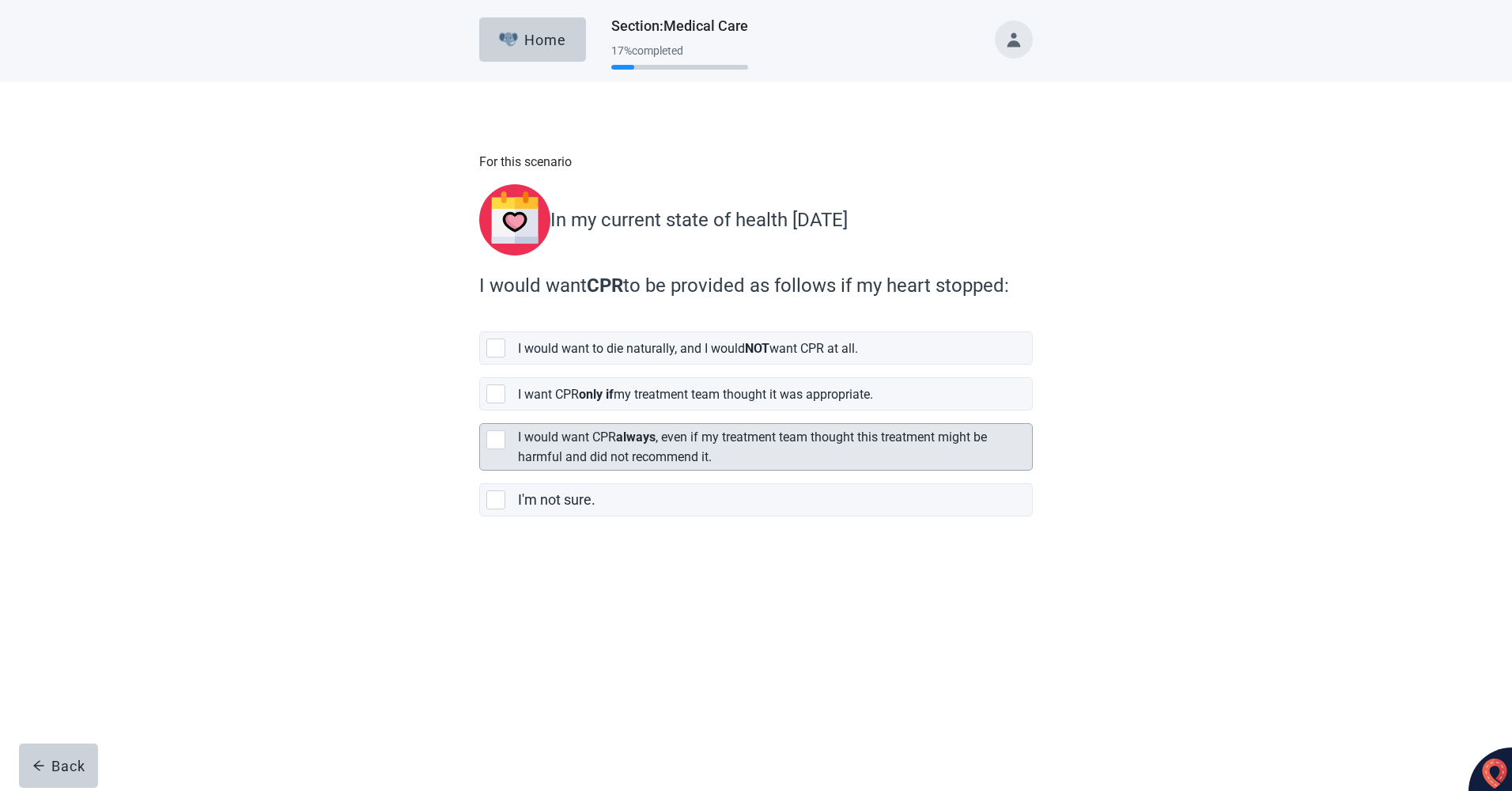
click at [502, 431] on div "[object Object], checkbox, not selected" at bounding box center [496, 439] width 19 height 19
click at [480, 411] on input "I would want CPR always , even if my treatment team thought this treatment migh…" at bounding box center [479, 410] width 1 height 1
checkbox input "true"
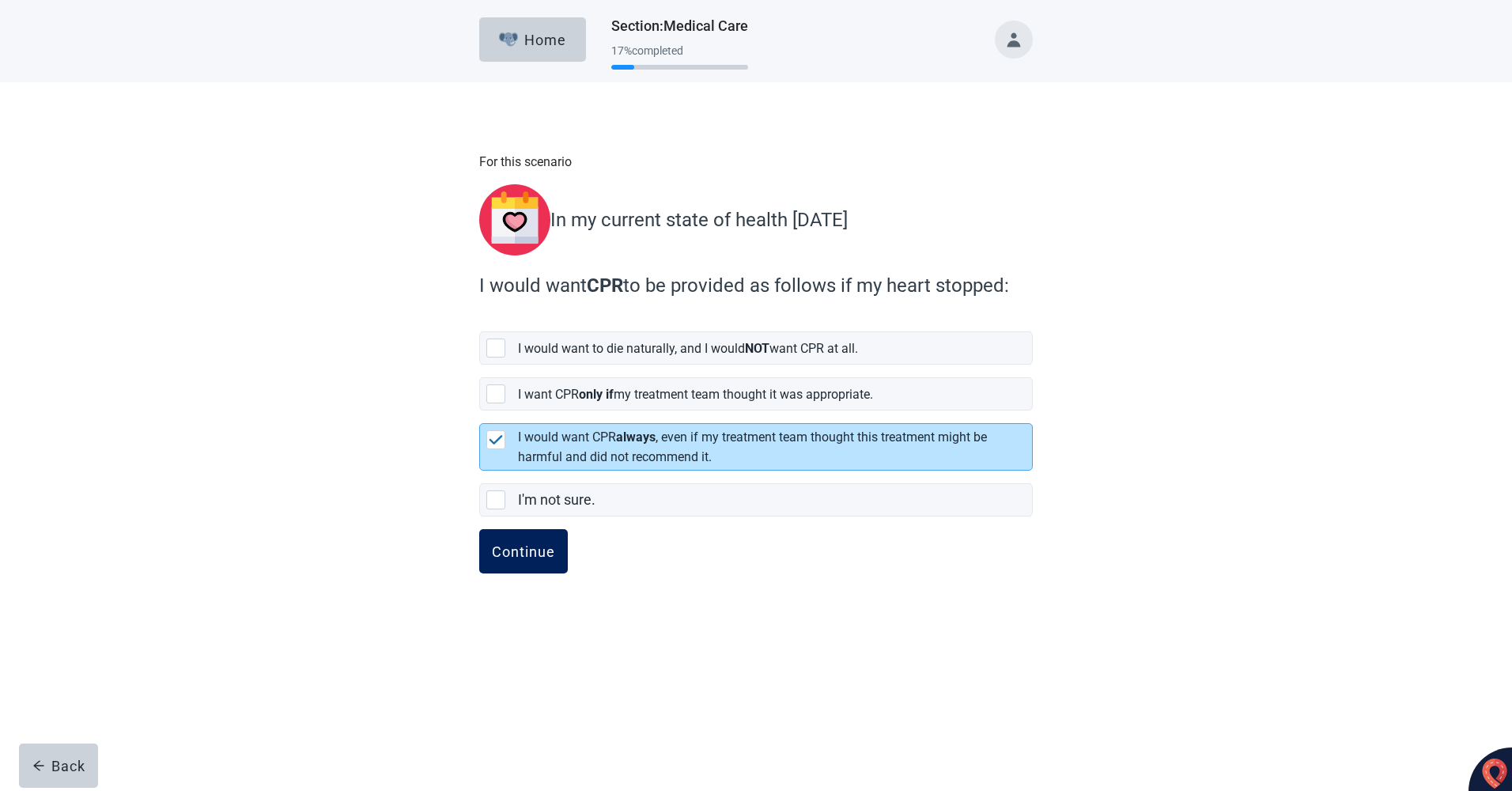
click at [527, 548] on div "Continue" at bounding box center [524, 551] width 63 height 16
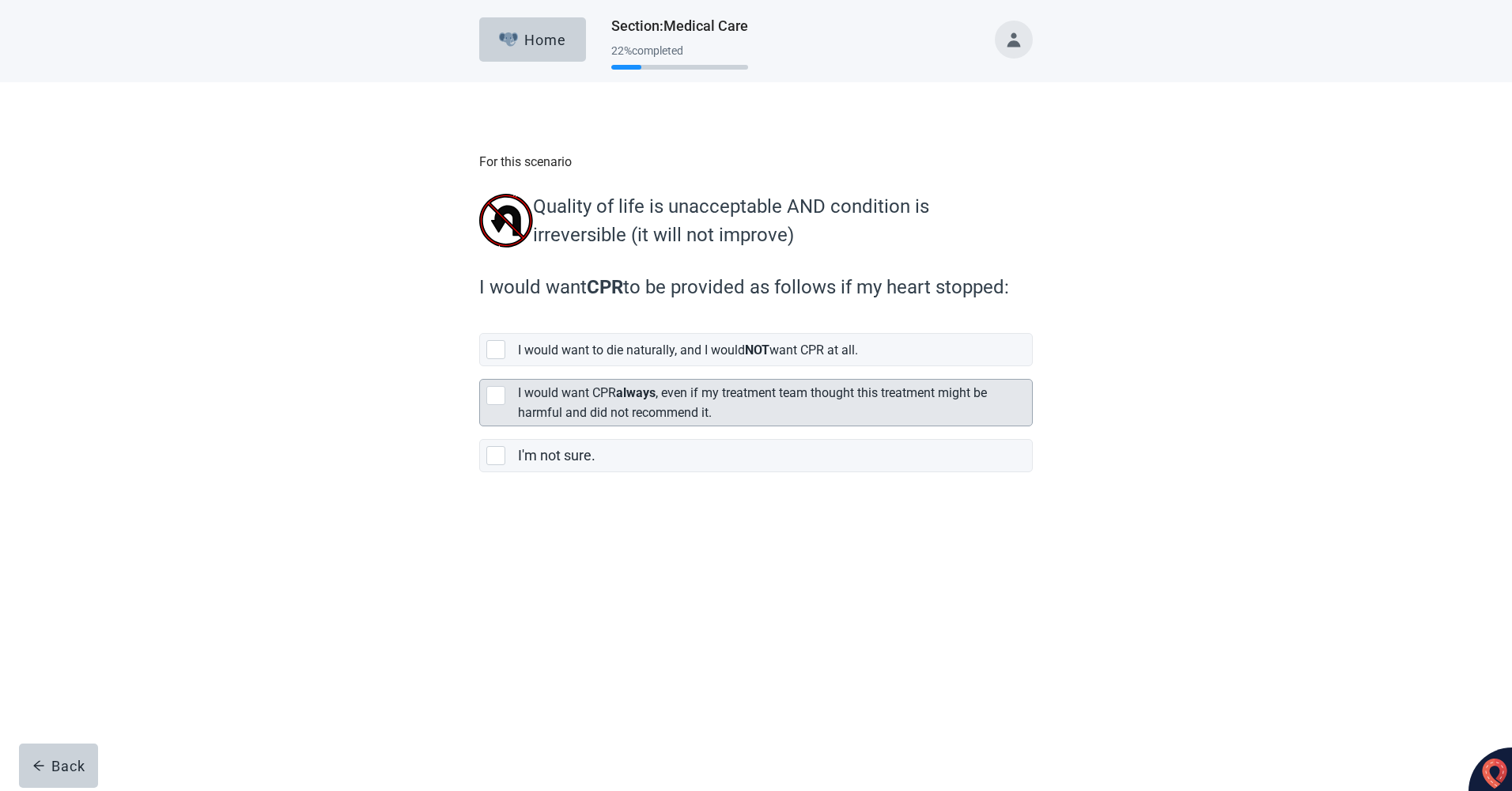
click at [501, 395] on div "[object Object], checkbox, not selected" at bounding box center [496, 396] width 19 height 19
click at [480, 366] on input "I would want CPR always , even if my treatment team thought this treatment migh…" at bounding box center [479, 366] width 1 height 1
checkbox input "true"
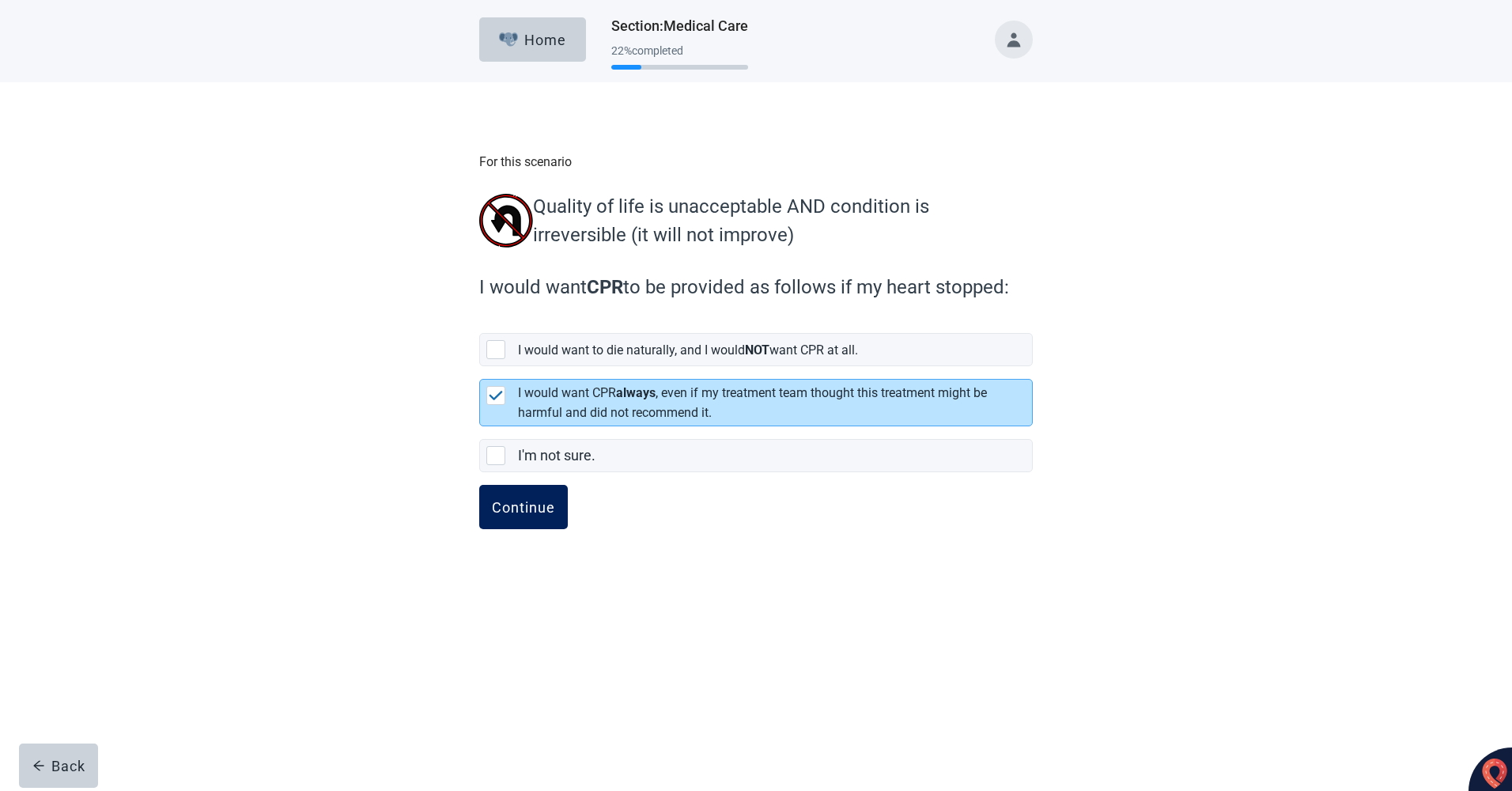
click at [527, 515] on div "Continue" at bounding box center [524, 507] width 63 height 16
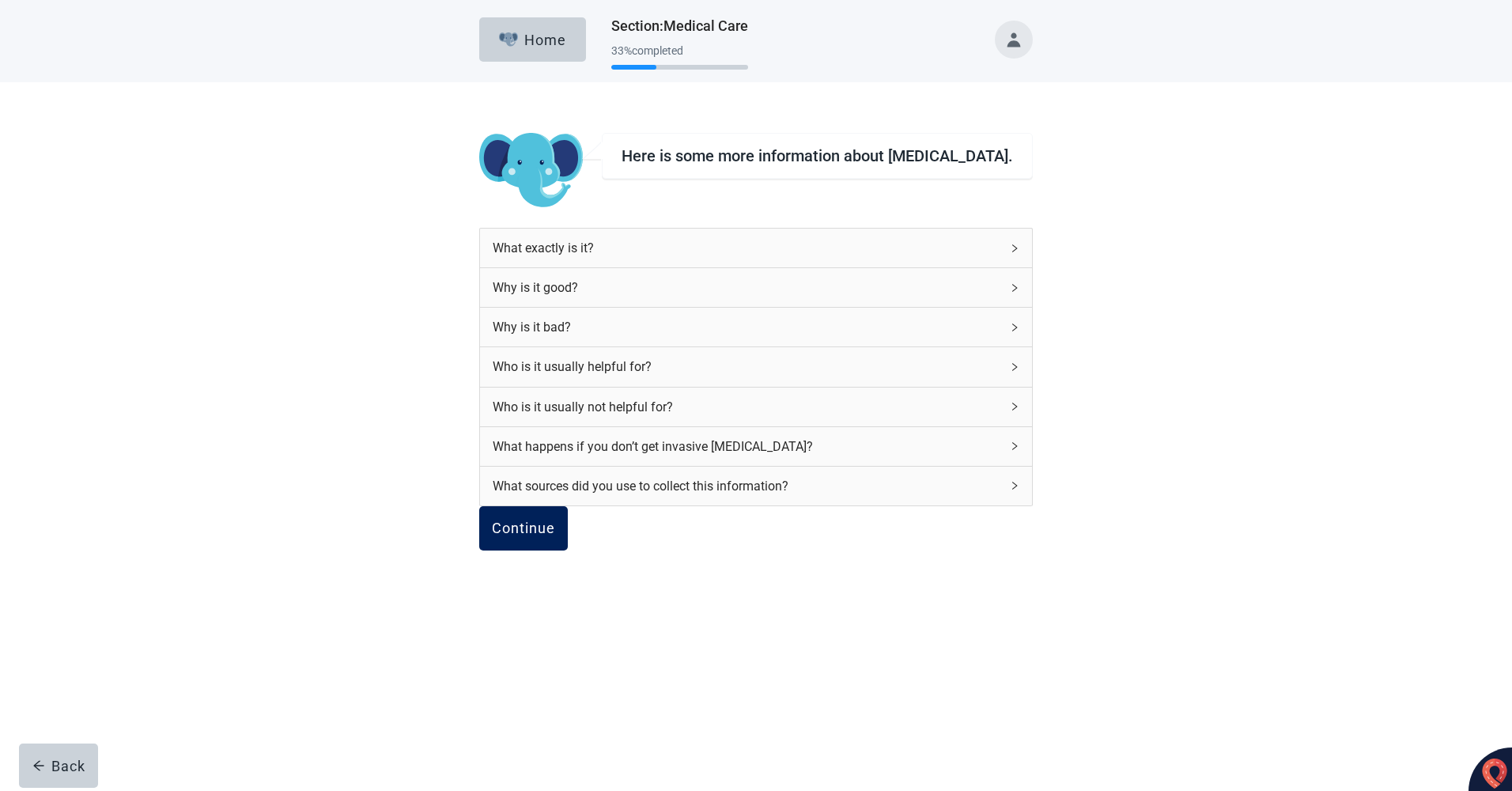
click at [555, 536] on div "Continue" at bounding box center [524, 528] width 63 height 16
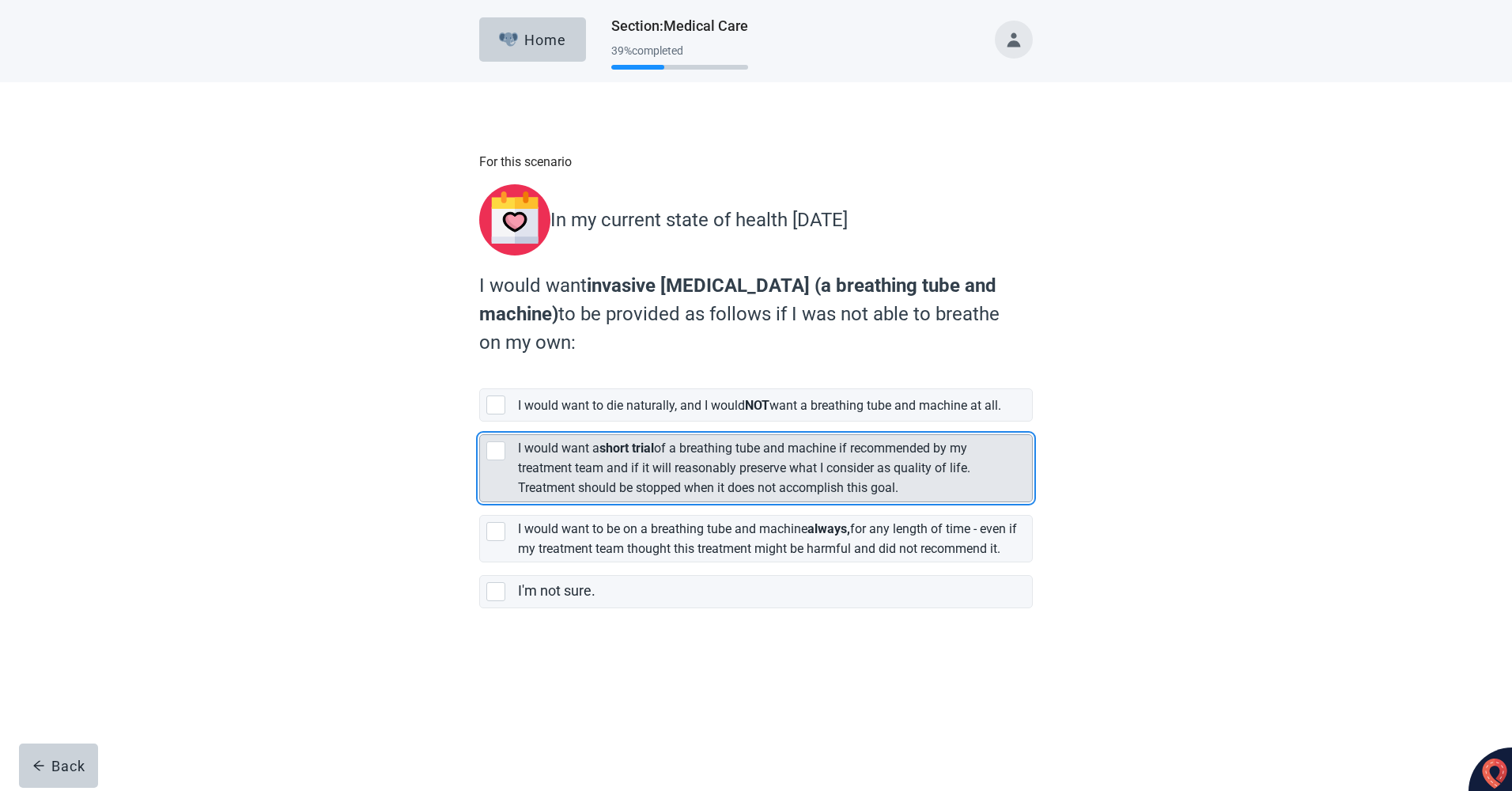
click at [492, 453] on div "[object Object], checkbox, not selected" at bounding box center [496, 451] width 19 height 19
click at [480, 422] on input "I would want a short trial of a breathing tube and machine if recommended by my…" at bounding box center [479, 421] width 1 height 1
checkbox input "true"
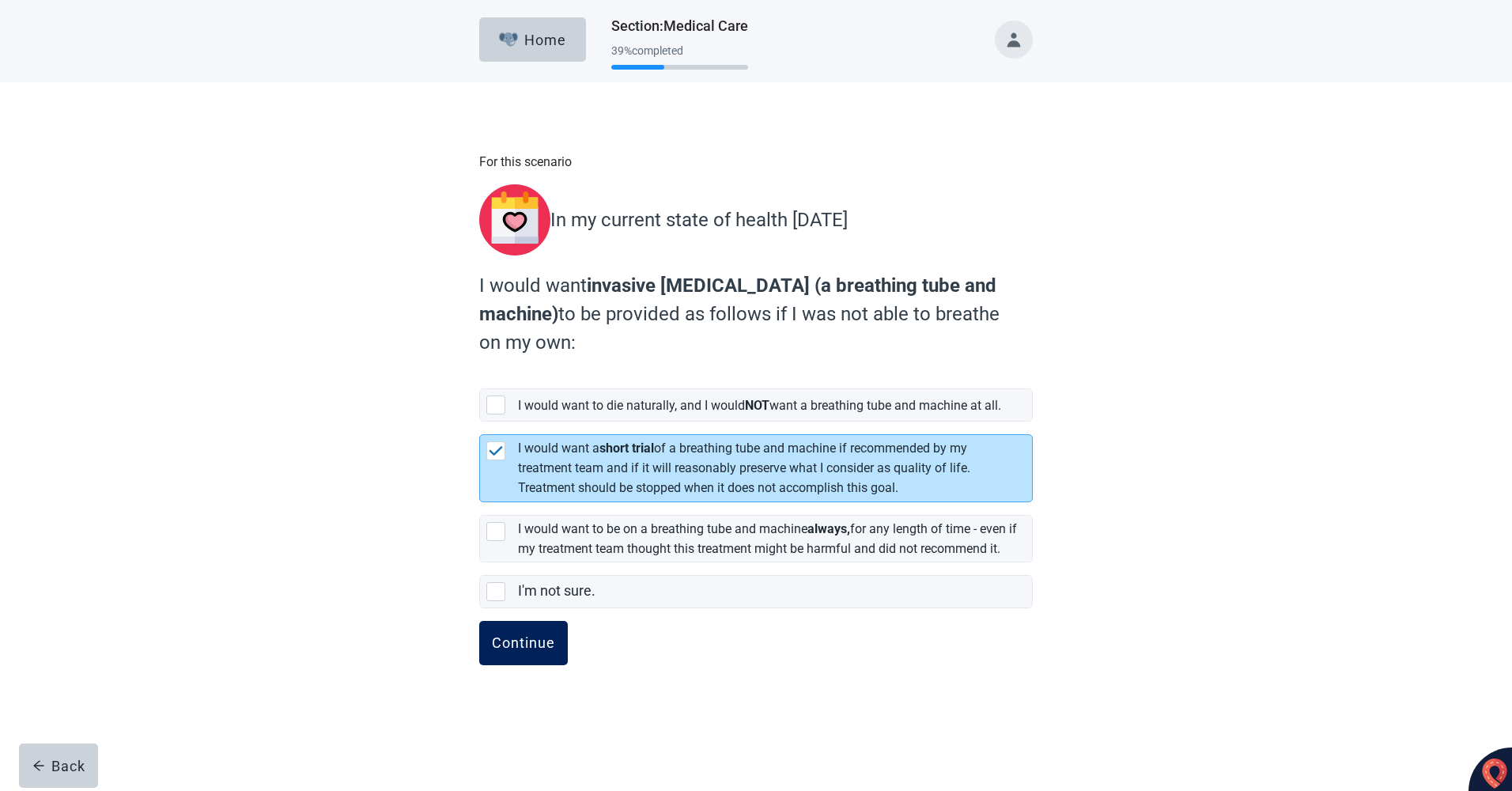
click at [523, 650] on div "Continue" at bounding box center [524, 642] width 63 height 16
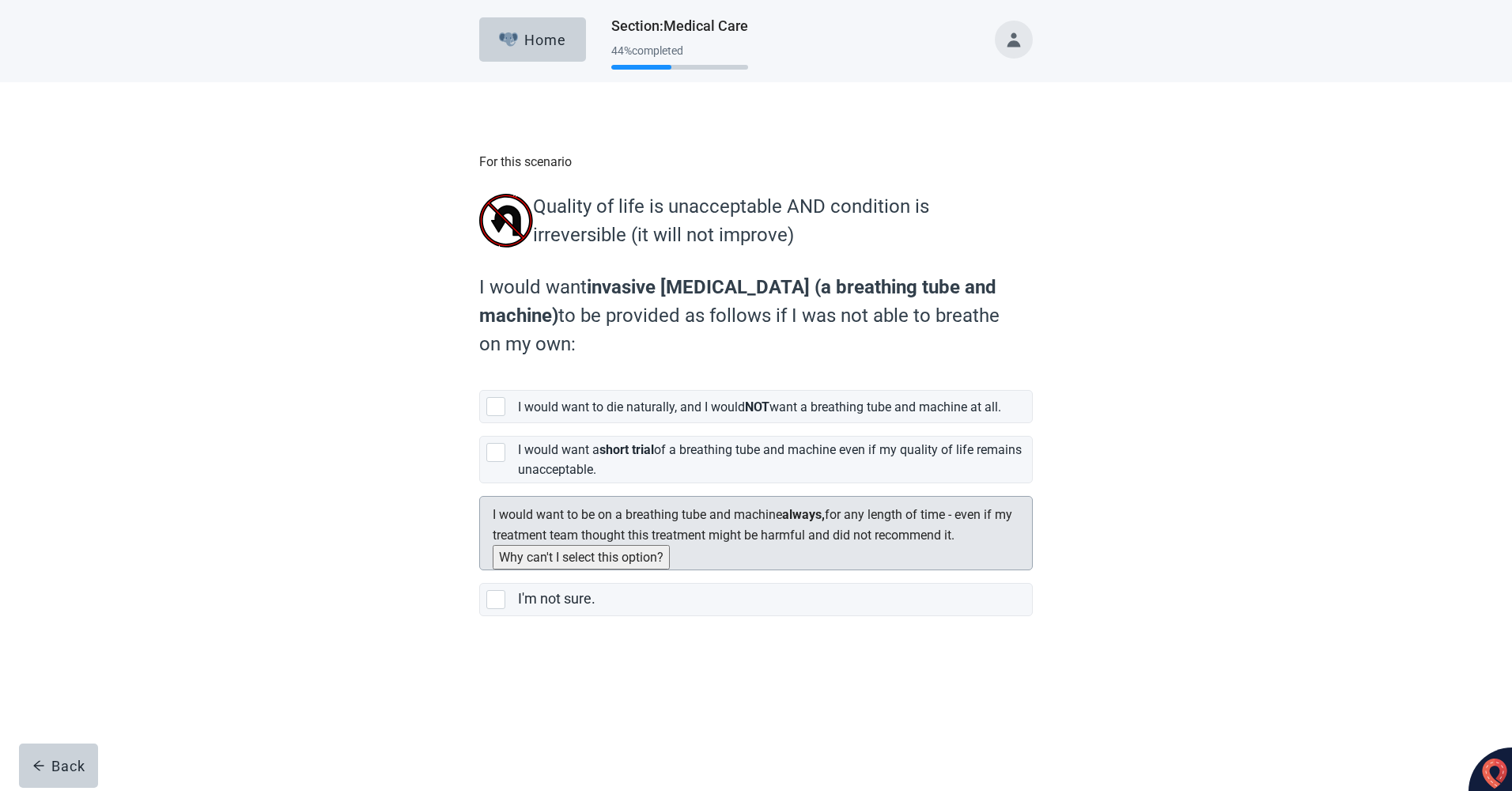
click at [486, 511] on div "[object Object], checkbox, not selected, cannot be selected due to conflict" at bounding box center [486, 511] width 0 height 0
click at [480, 484] on input "I would want to be on a breathing tube and machine always, for any length of ti…" at bounding box center [479, 483] width 1 height 1
checkbox input "false"
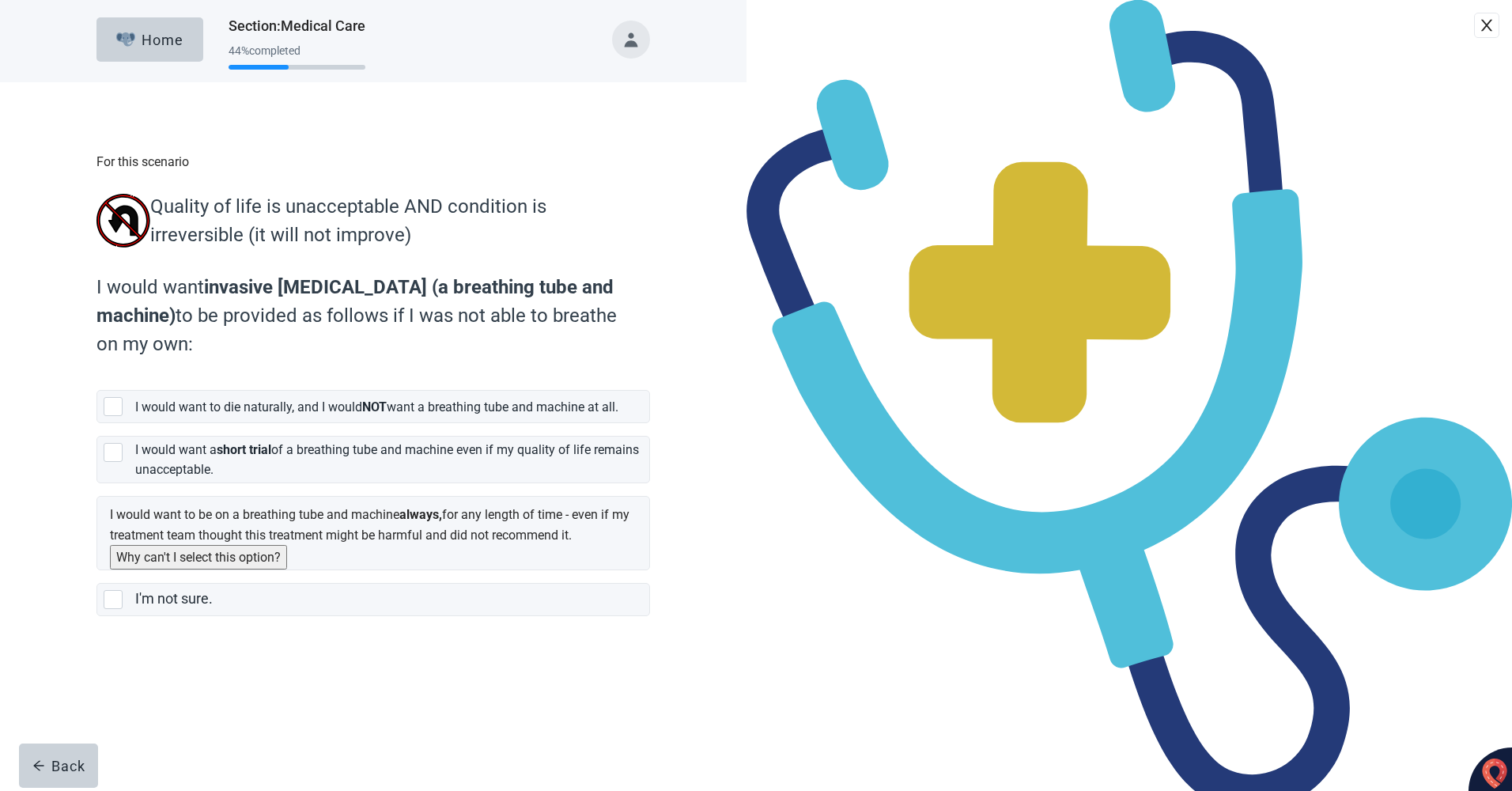
click at [1479, 33] on icon "close" at bounding box center [1487, 25] width 16 height 16
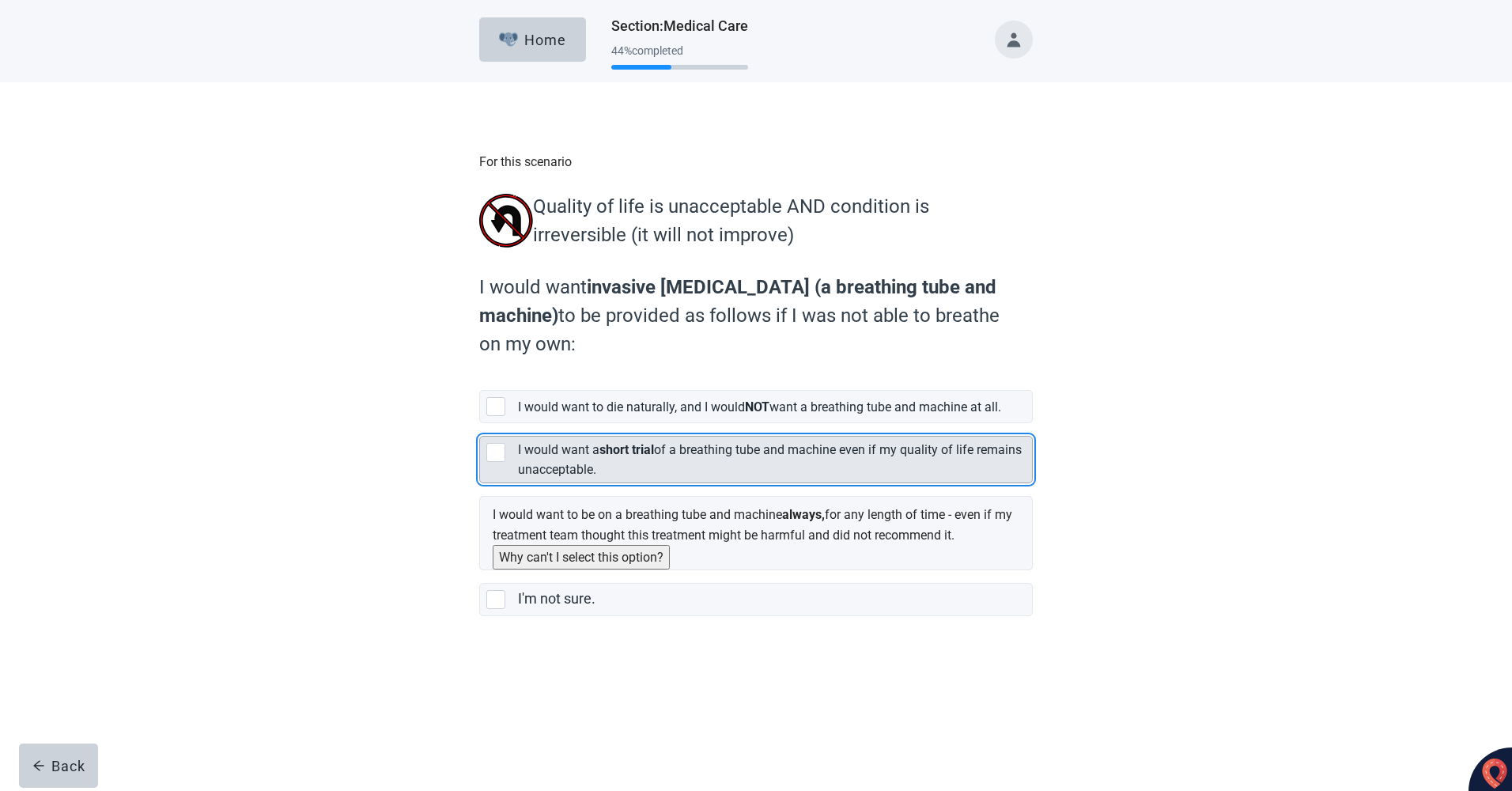
click at [492, 461] on div "[object Object], checkbox, not selected" at bounding box center [496, 453] width 19 height 19
click at [480, 424] on input "I would want a short trial of a breathing tube and machine even if my quality o…" at bounding box center [479, 423] width 1 height 1
checkbox input "true"
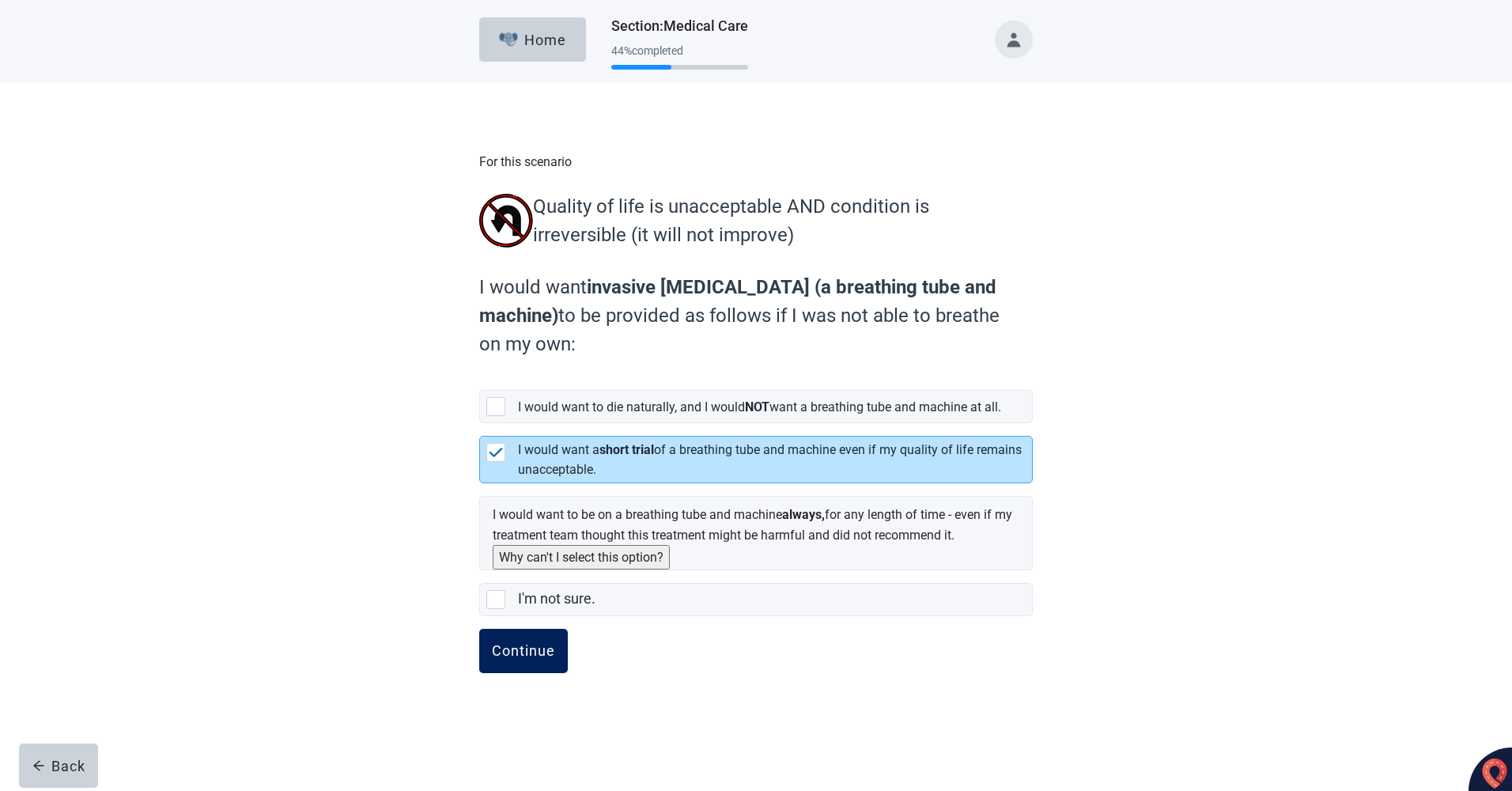
click at [518, 658] on div "Continue" at bounding box center [524, 650] width 63 height 16
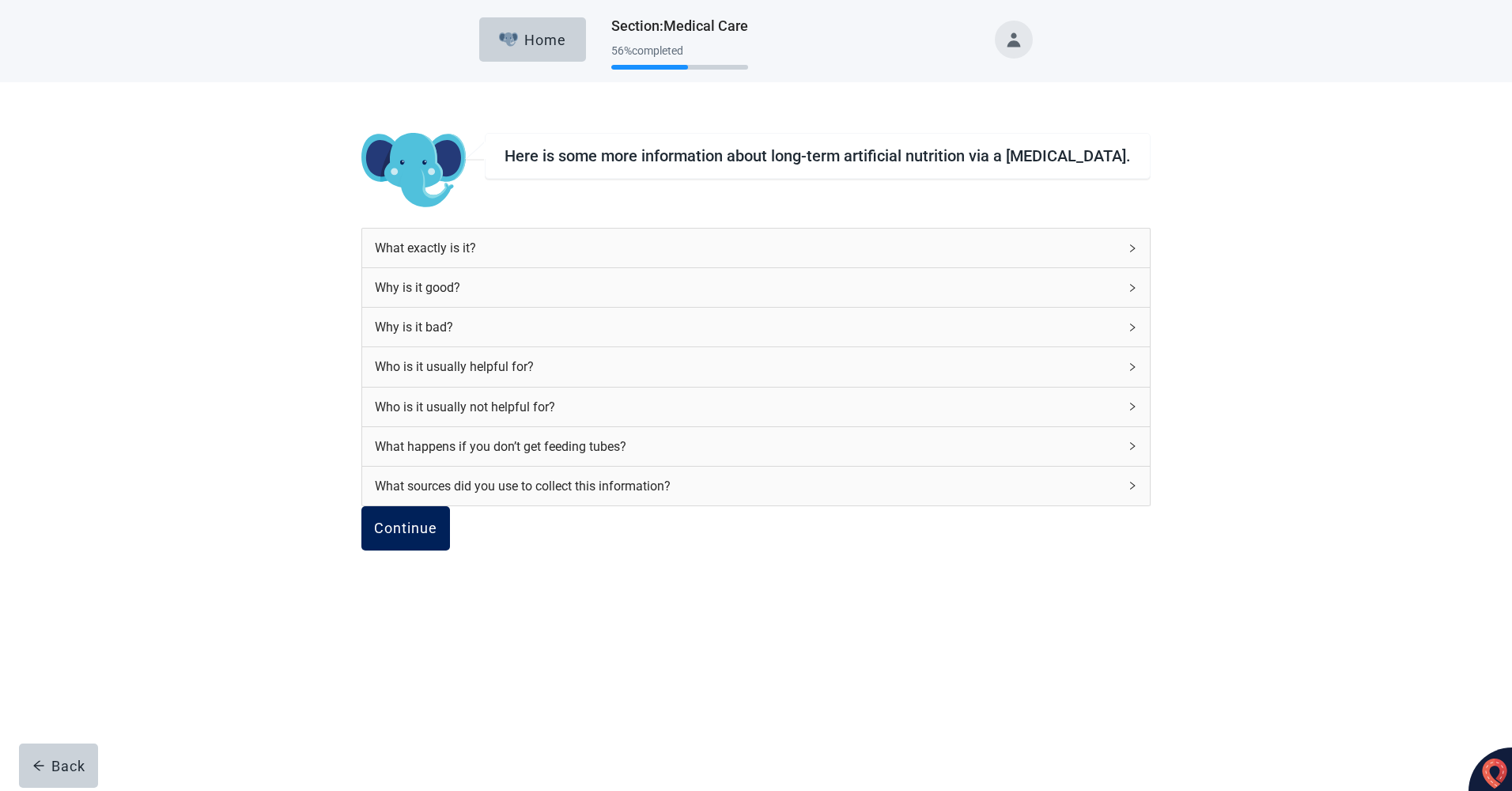
click at [437, 536] on div "Continue" at bounding box center [405, 528] width 63 height 16
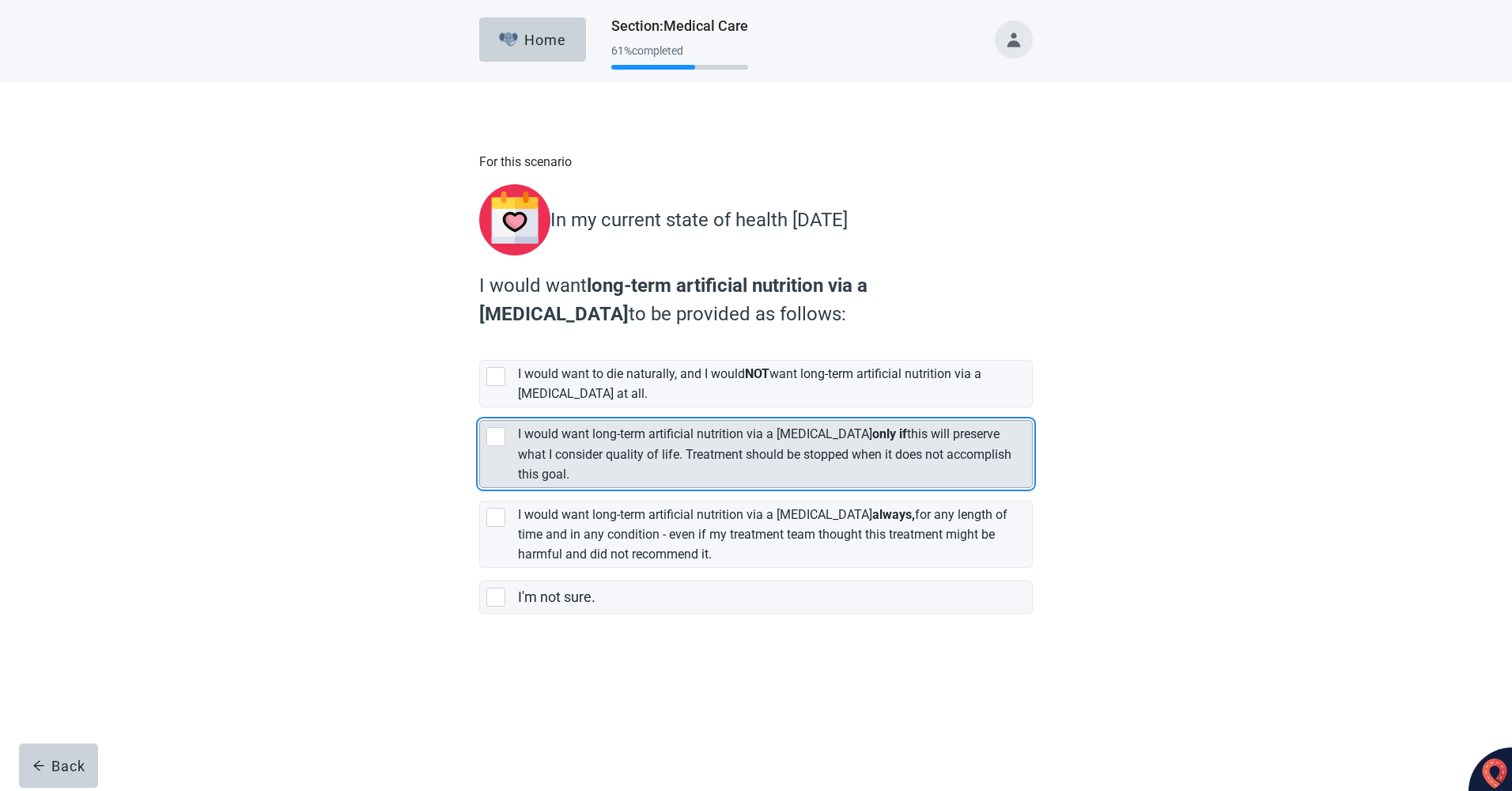
click at [492, 430] on div "[object Object], checkbox, not selected" at bounding box center [496, 437] width 19 height 19
click at [480, 408] on input "I would want long-term artificial nutrition via a [MEDICAL_DATA] only if this w…" at bounding box center [479, 407] width 1 height 1
checkbox input "true"
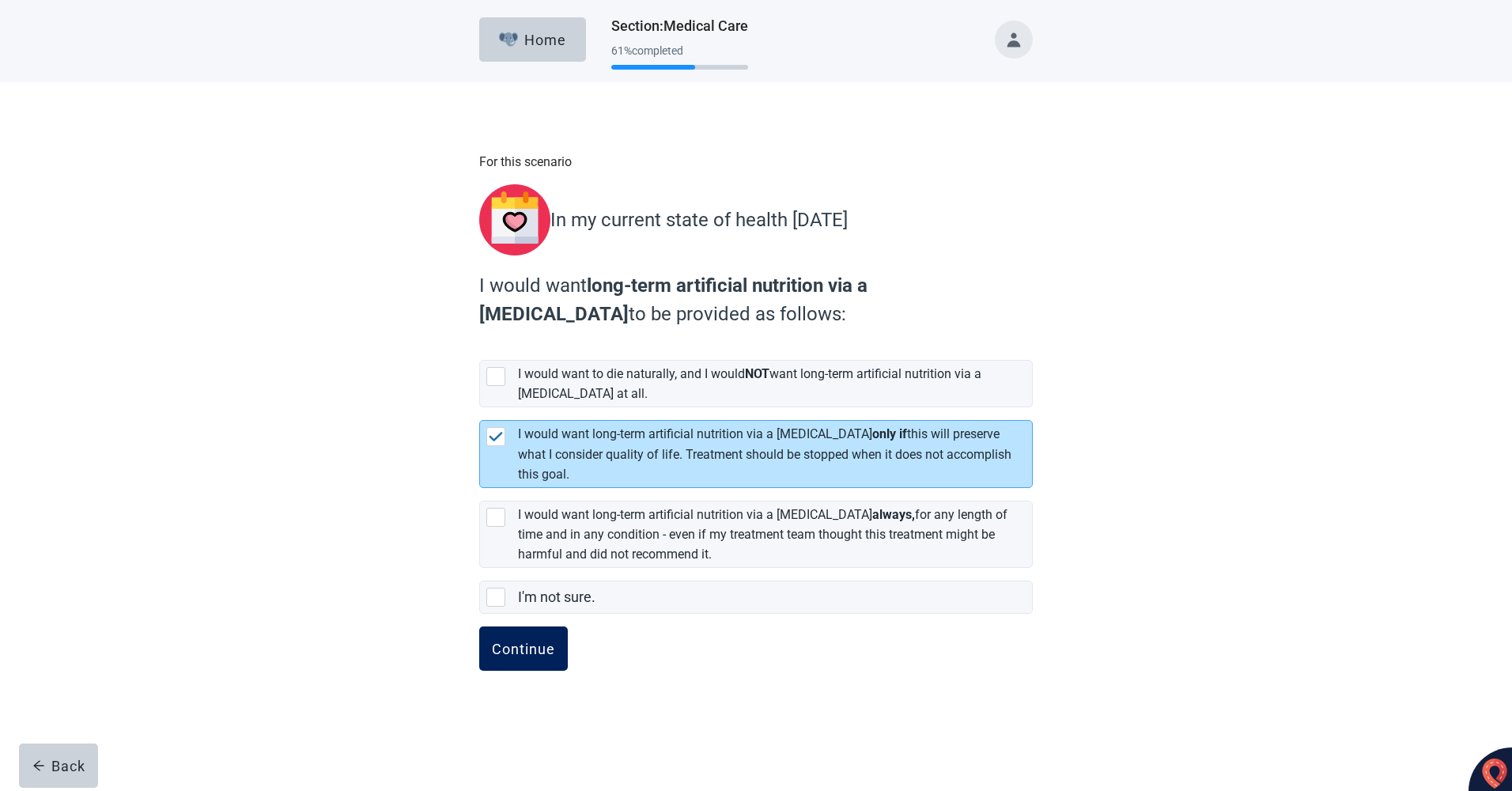
click at [539, 648] on div "Continue" at bounding box center [524, 649] width 63 height 16
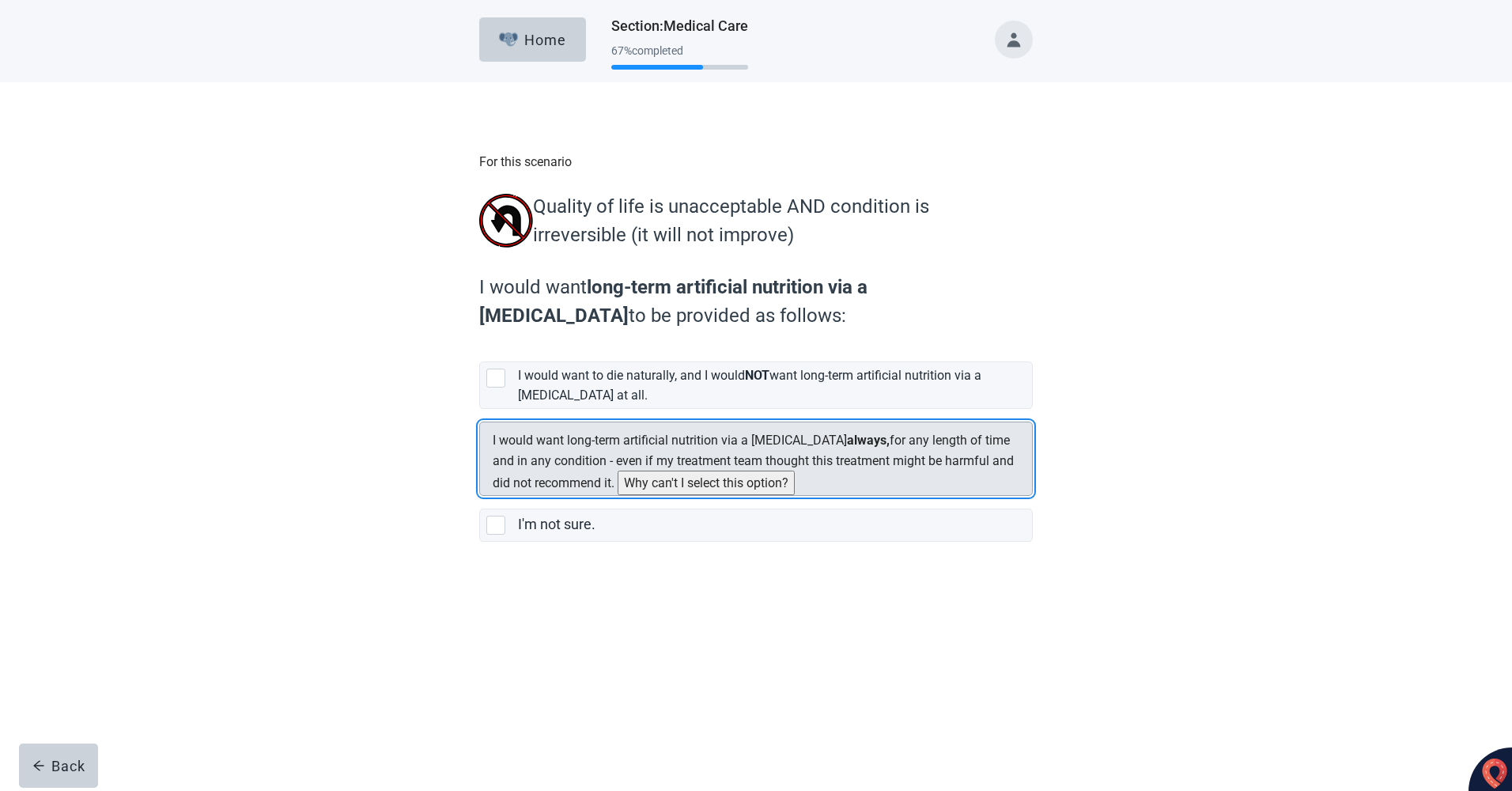
click at [631, 495] on button "Why can't I select this option?" at bounding box center [707, 483] width 178 height 25
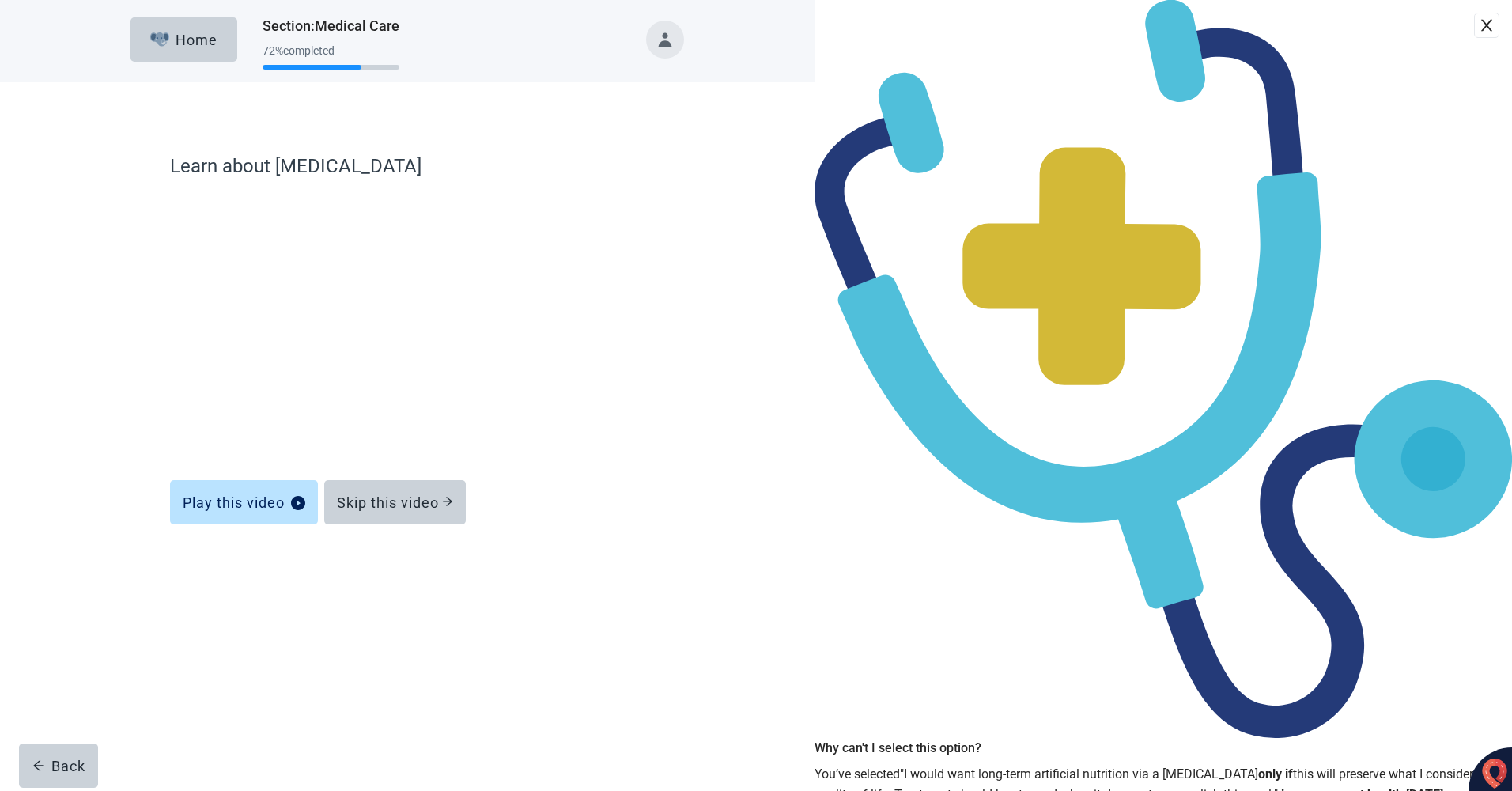
click at [1479, 33] on icon "close" at bounding box center [1487, 25] width 16 height 16
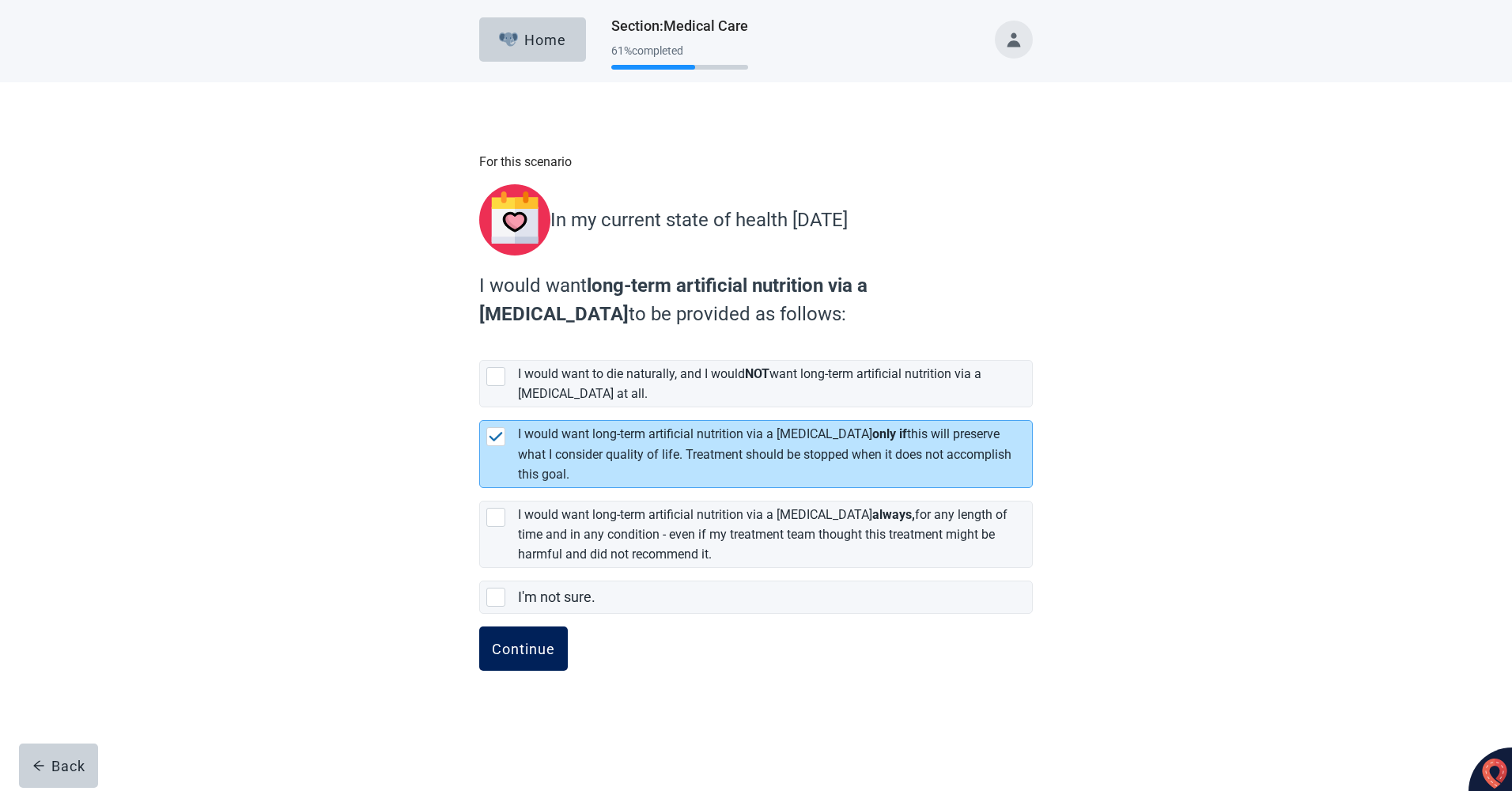
click at [534, 641] on div "Continue" at bounding box center [524, 649] width 63 height 16
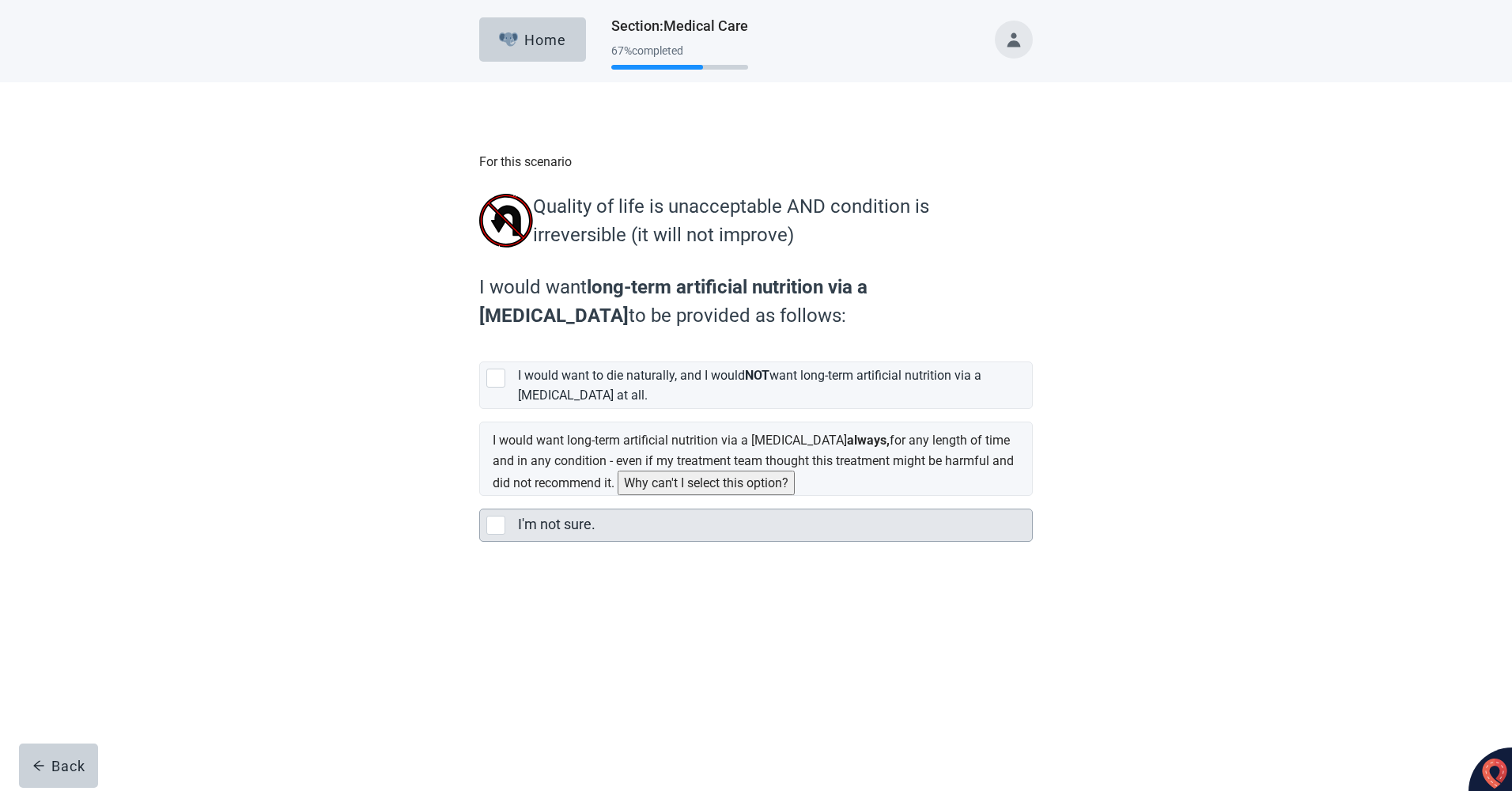
click at [498, 534] on div "I'm not sure., checkbox, not selected" at bounding box center [496, 526] width 19 height 19
click at [480, 497] on input "I'm not sure." at bounding box center [479, 496] width 1 height 1
checkbox input "true"
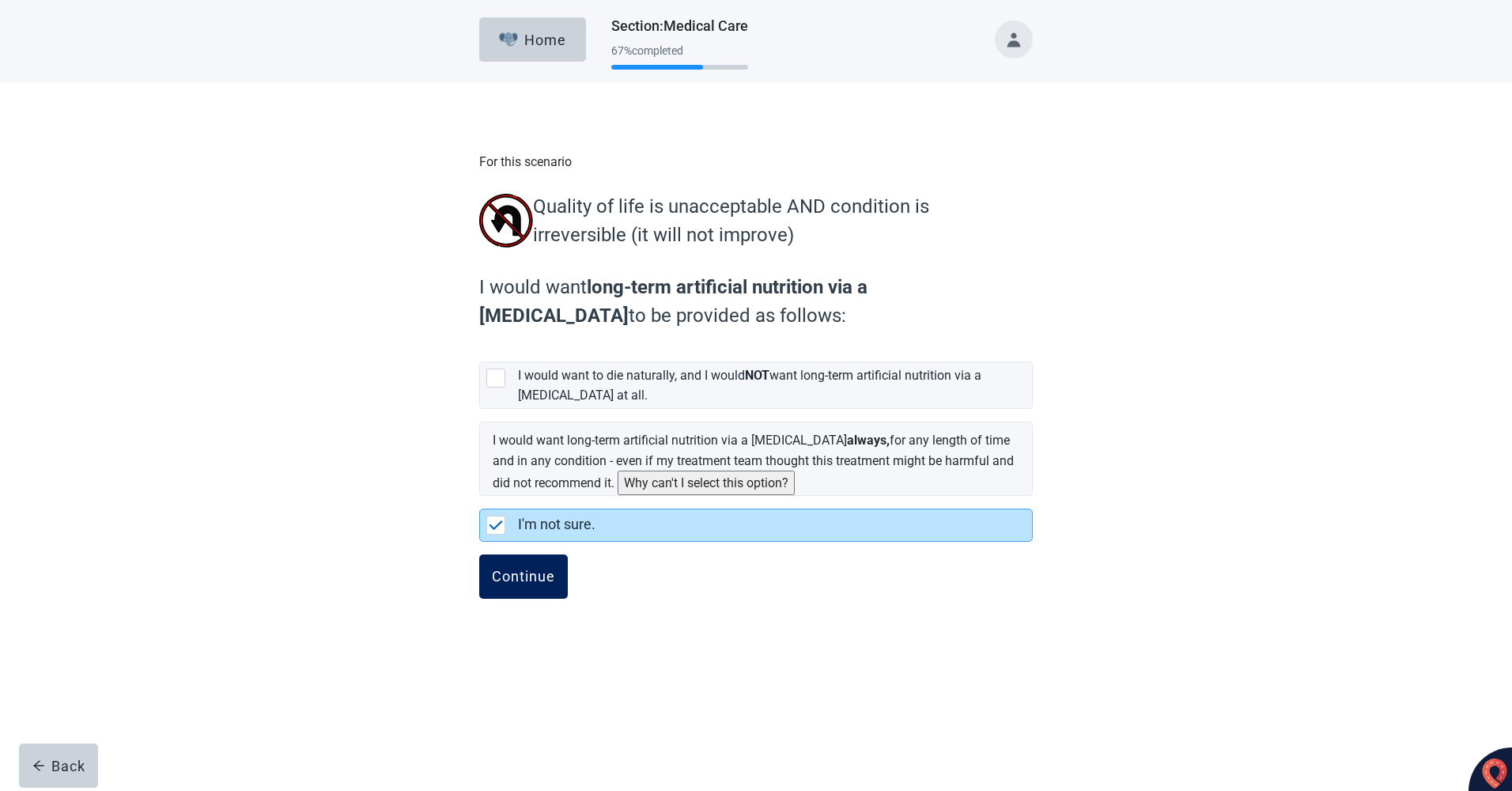
click at [540, 584] on div "Continue" at bounding box center [524, 577] width 63 height 16
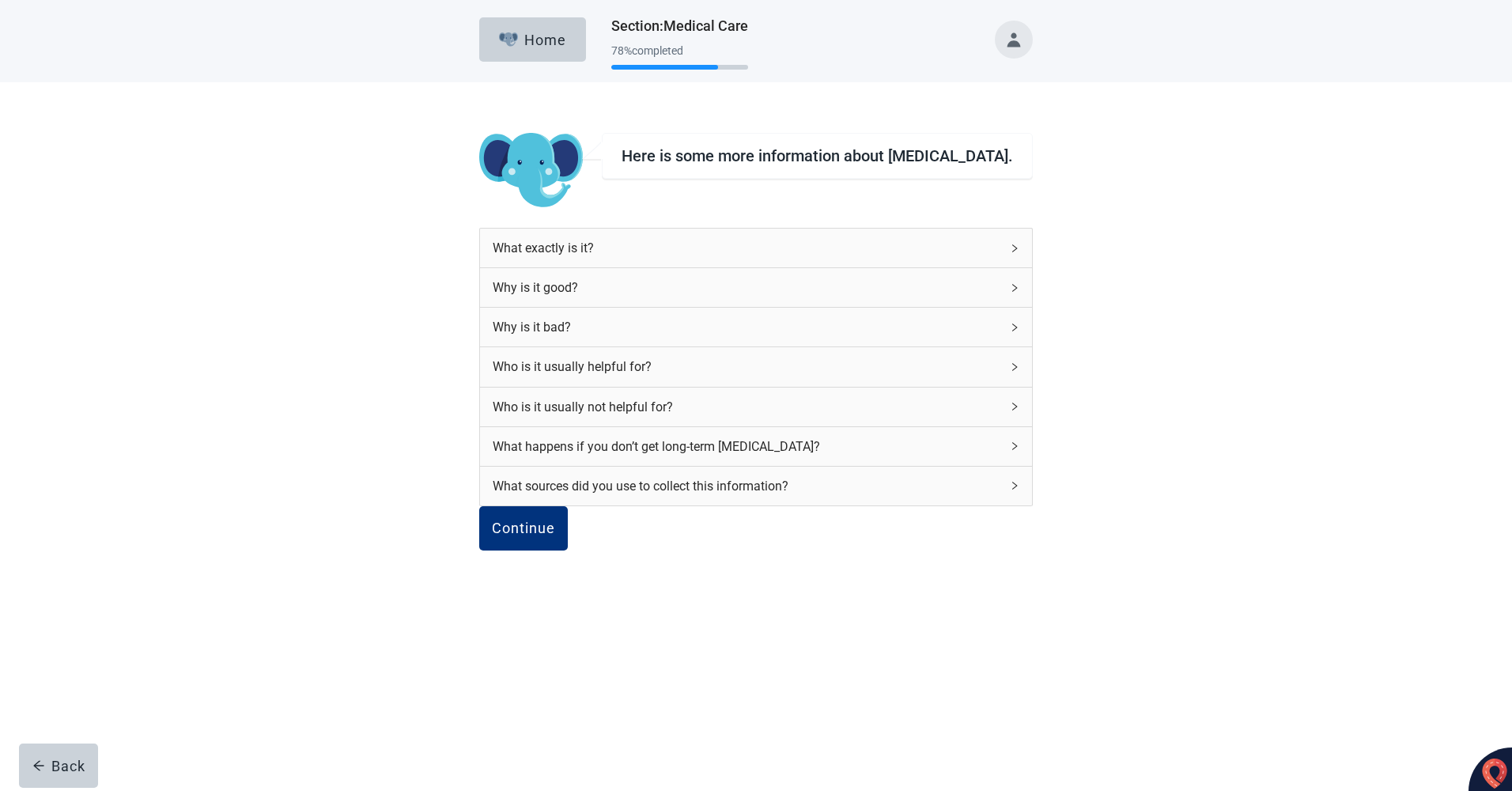
click at [946, 315] on div "Why is it bad?" at bounding box center [756, 327] width 552 height 39
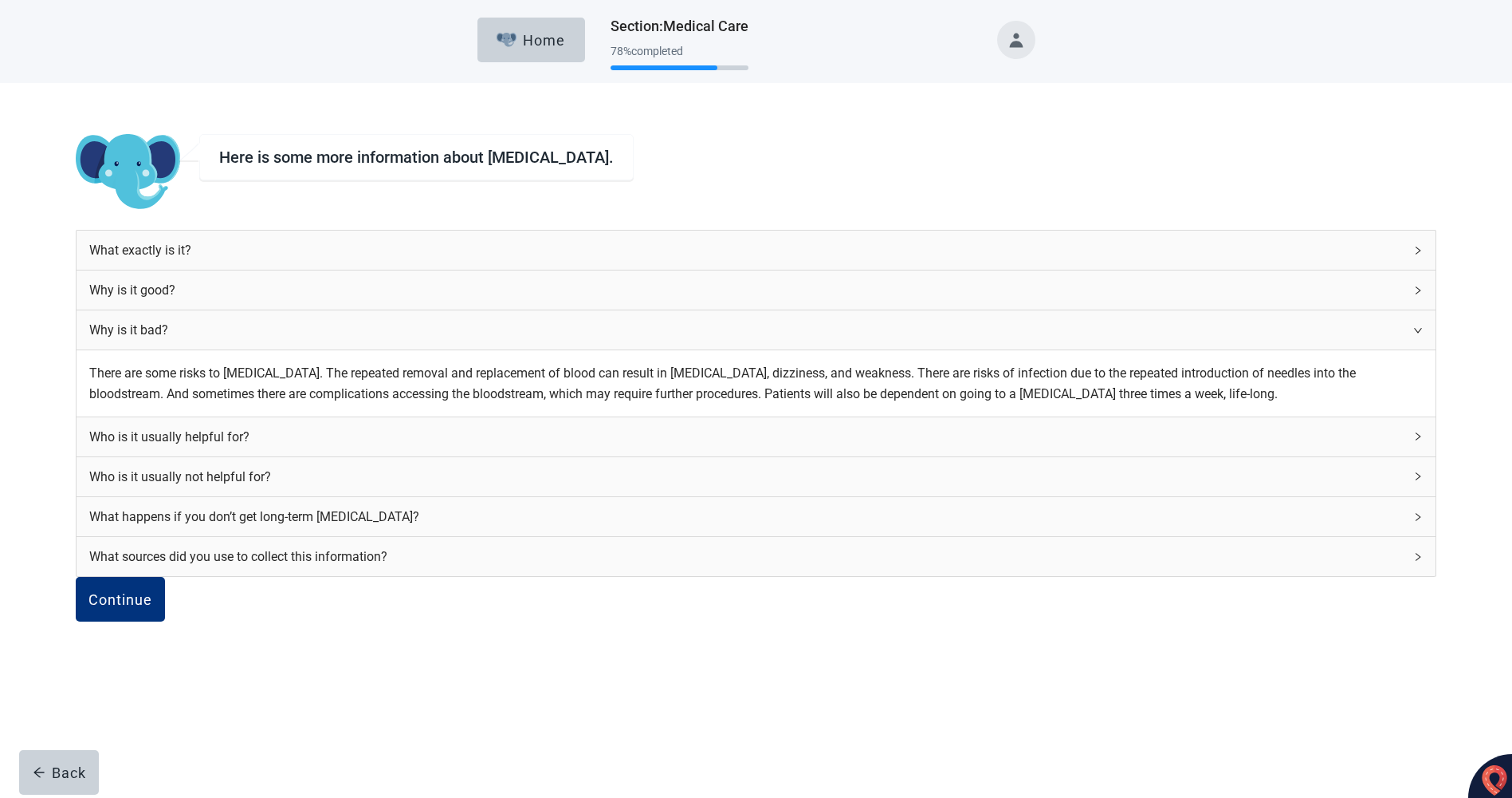
click at [788, 447] on div "Who is it usually helpful for?" at bounding box center [746, 436] width 1314 height 20
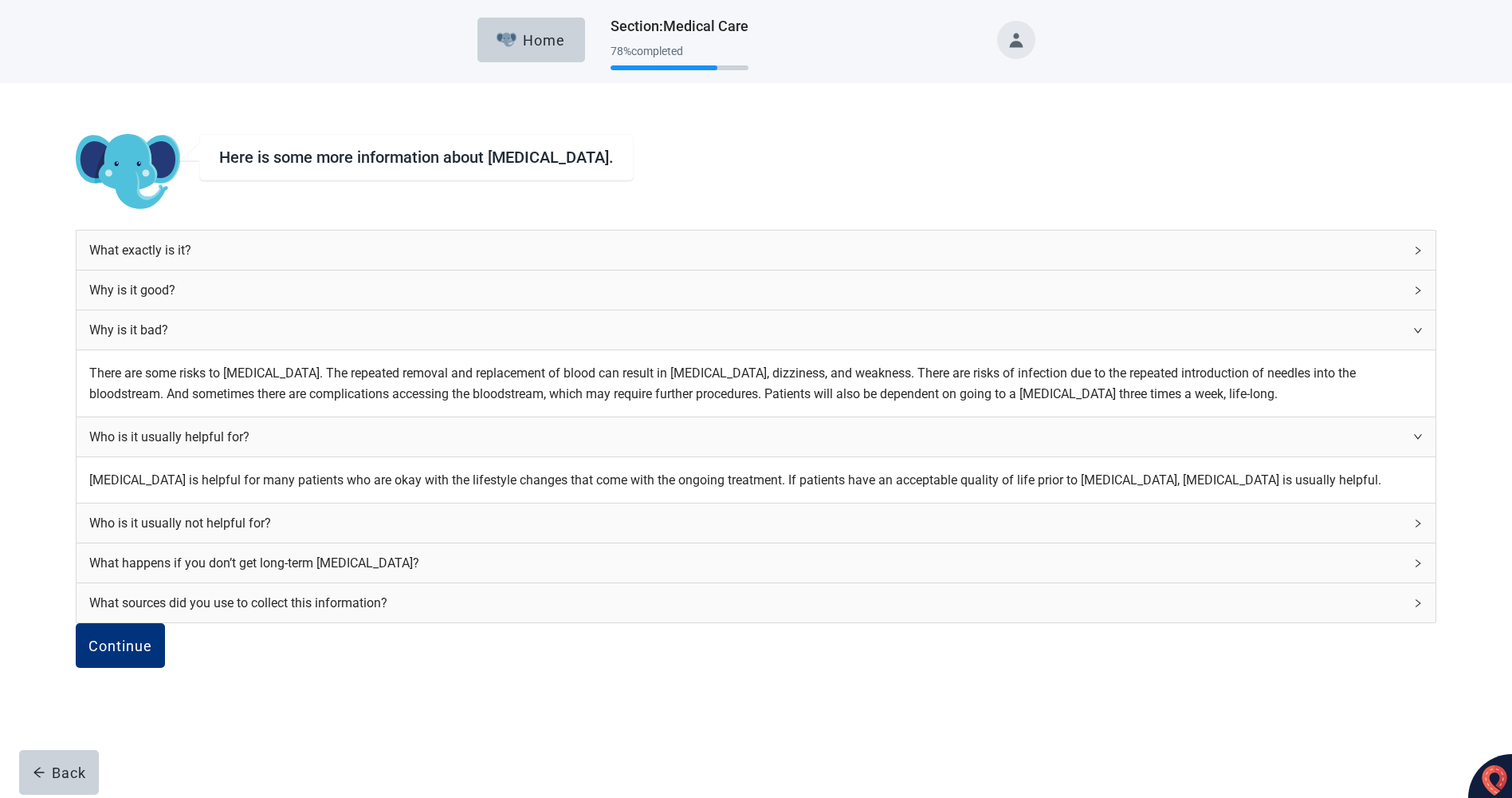
scroll to position [80, 0]
click at [759, 533] on div "Who is it usually not helpful for?" at bounding box center [746, 522] width 1314 height 20
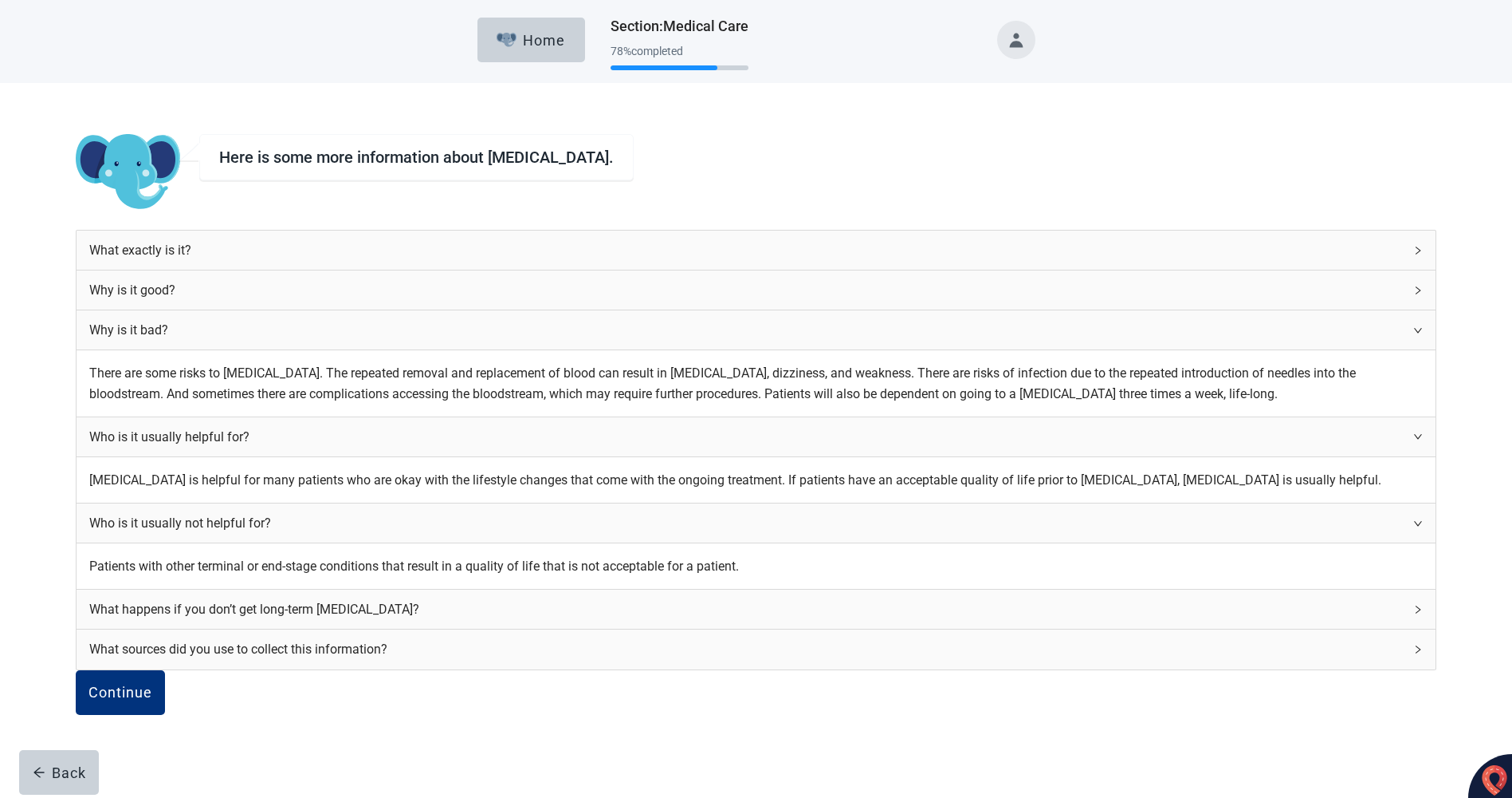
scroll to position [239, 0]
click at [661, 599] on div "What happens if you don’t get long-term [MEDICAL_DATA]?" at bounding box center [746, 609] width 1314 height 20
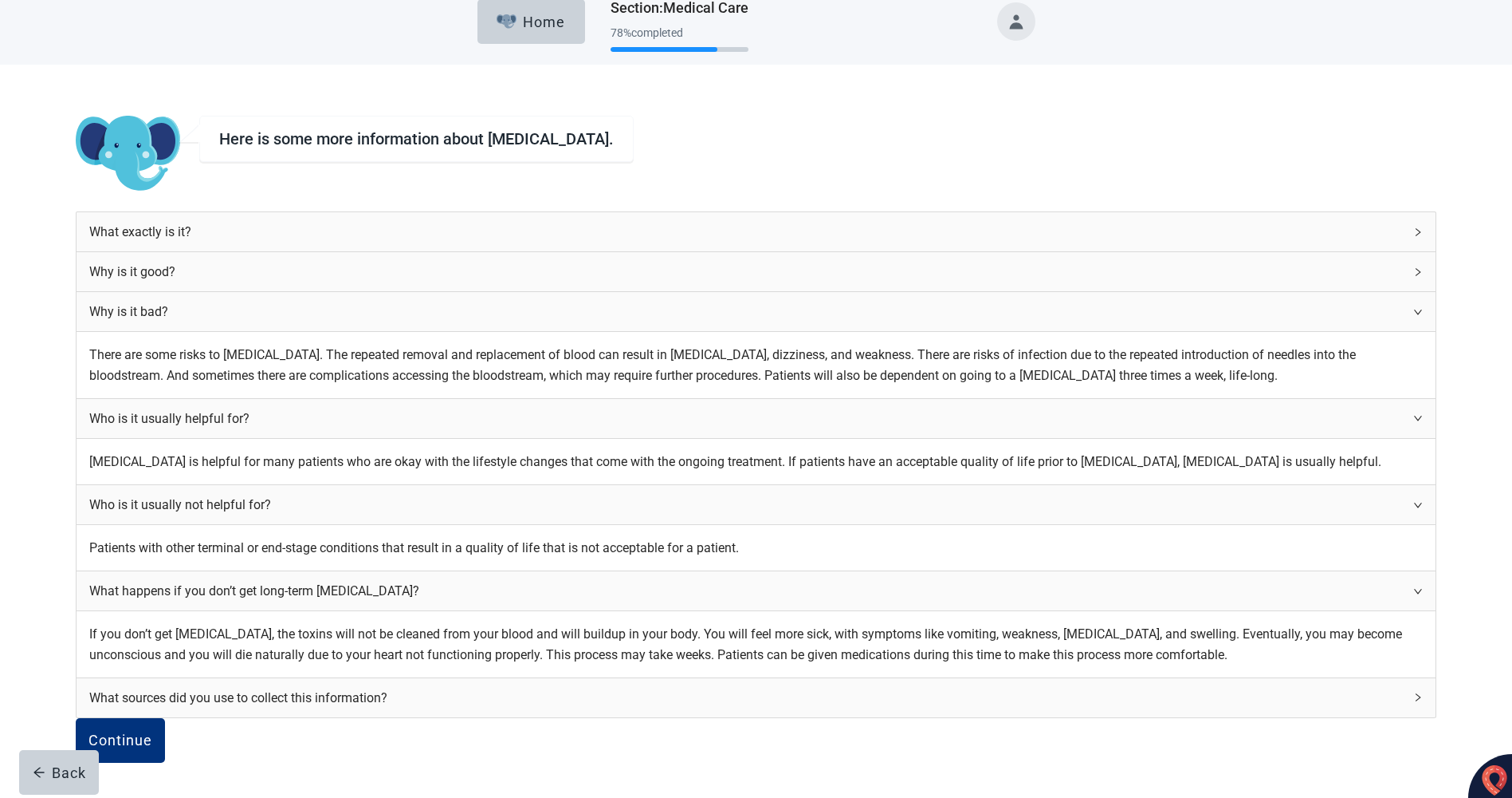
scroll to position [399, 0]
click at [967, 678] on div "What sources did you use to collect this information?" at bounding box center [756, 698] width 1360 height 39
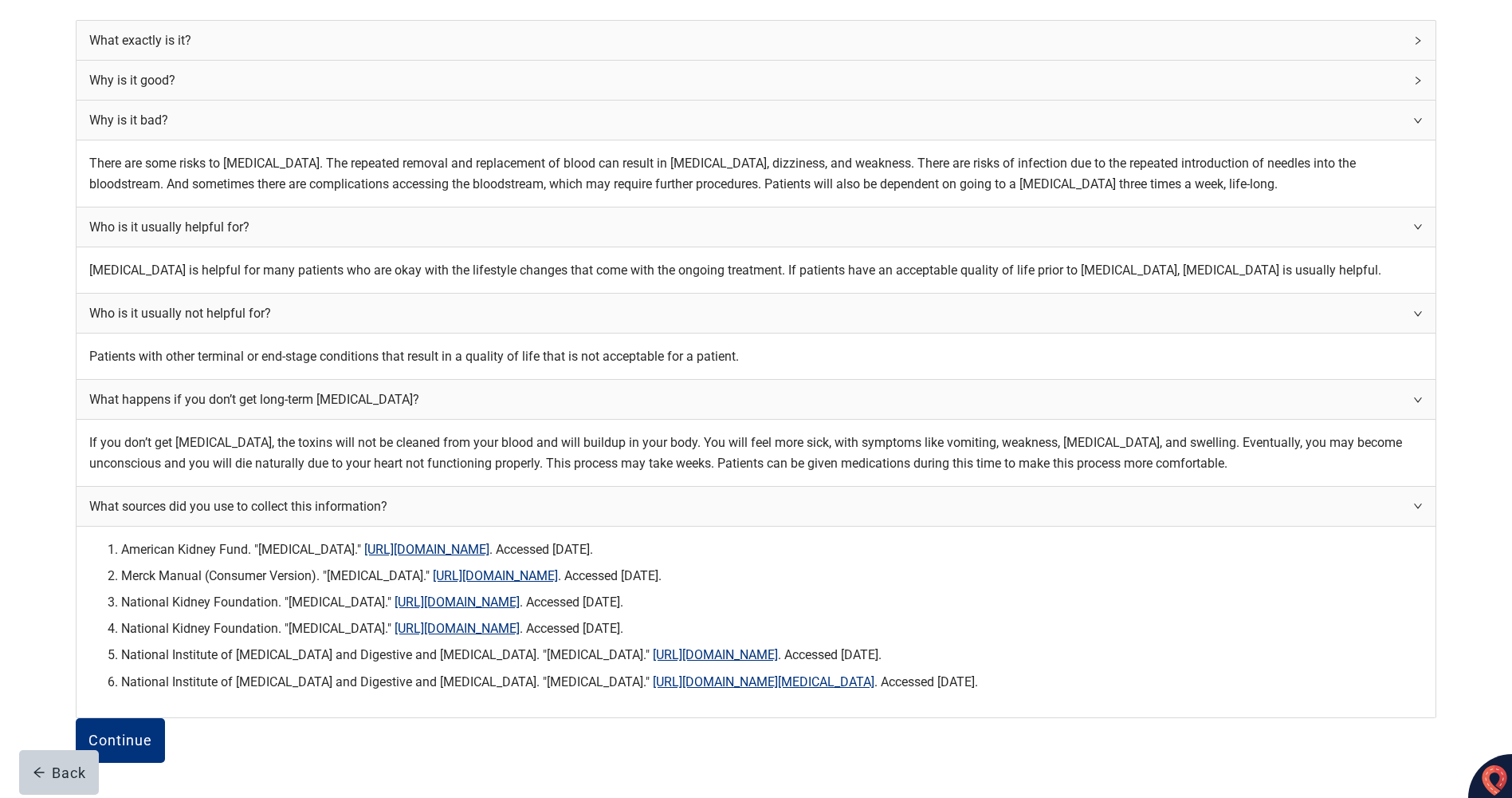
scroll to position [798, 0]
click at [152, 732] on div "Continue" at bounding box center [121, 740] width 64 height 16
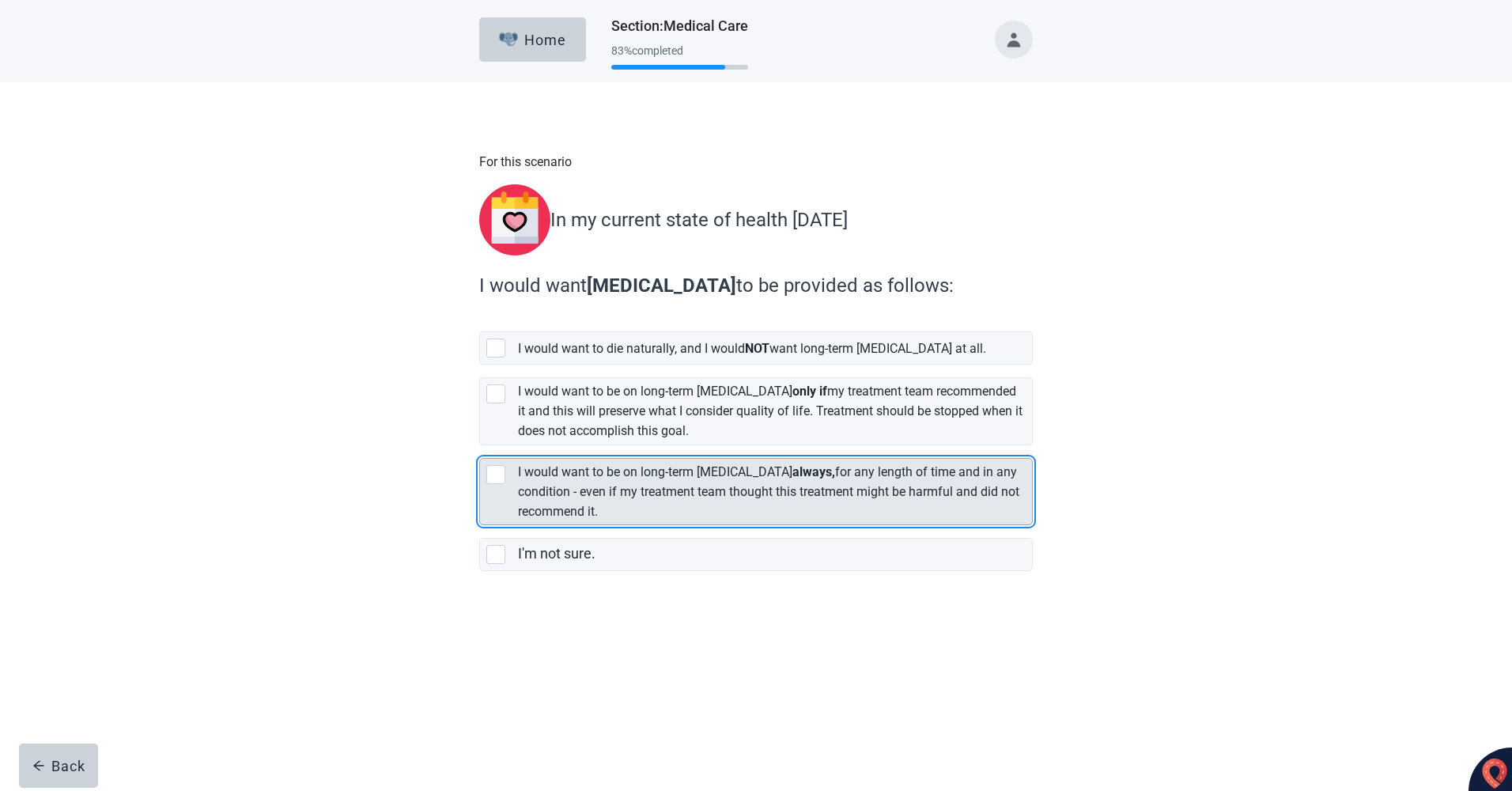
click at [498, 467] on div "[object Object], checkbox, not selected" at bounding box center [496, 475] width 19 height 19
click at [480, 446] on input "I would want to be on long-term [MEDICAL_DATA] always, for any length of time a…" at bounding box center [479, 445] width 1 height 1
checkbox input "true"
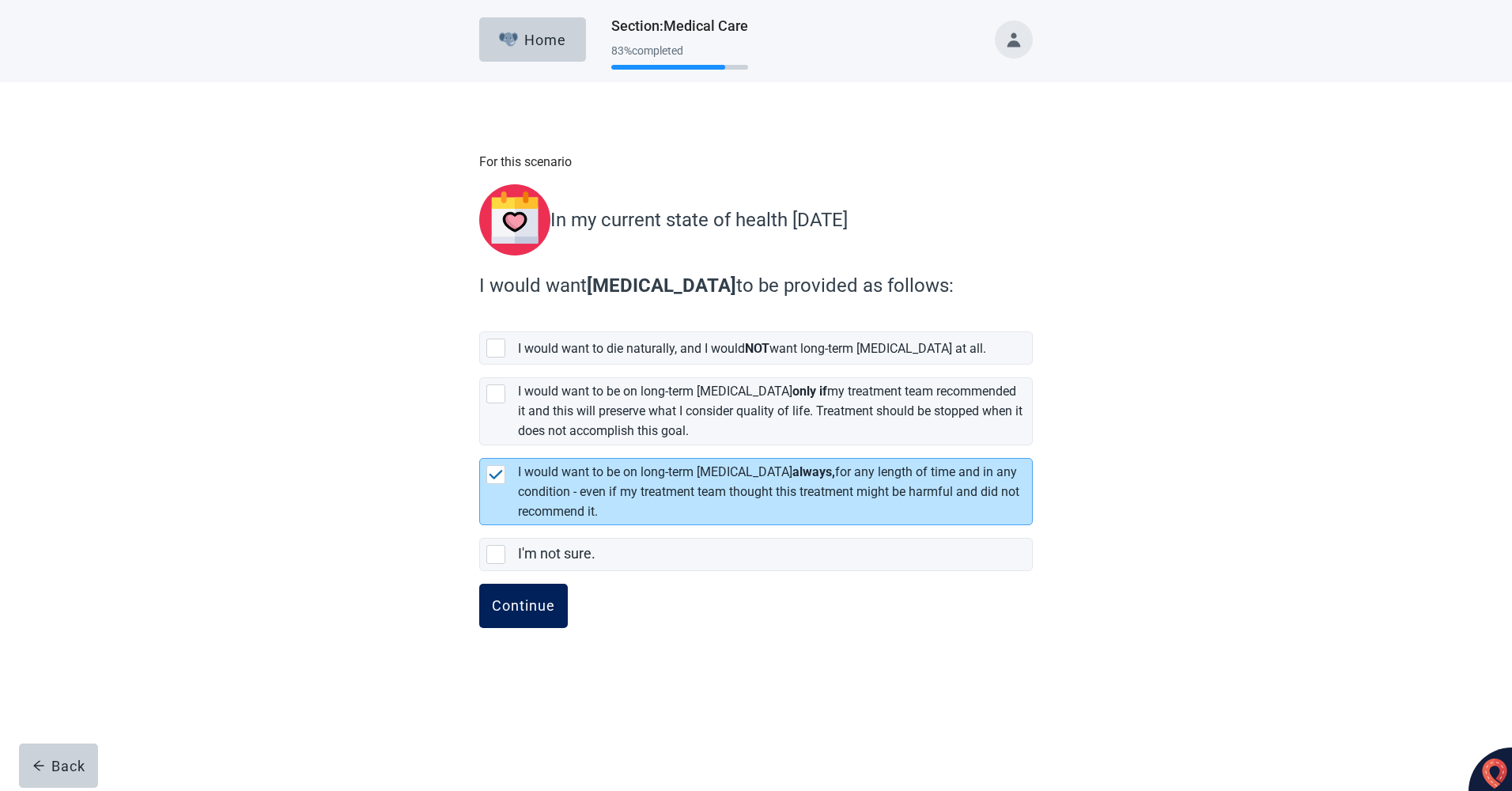
click at [511, 599] on div "Continue" at bounding box center [524, 606] width 63 height 16
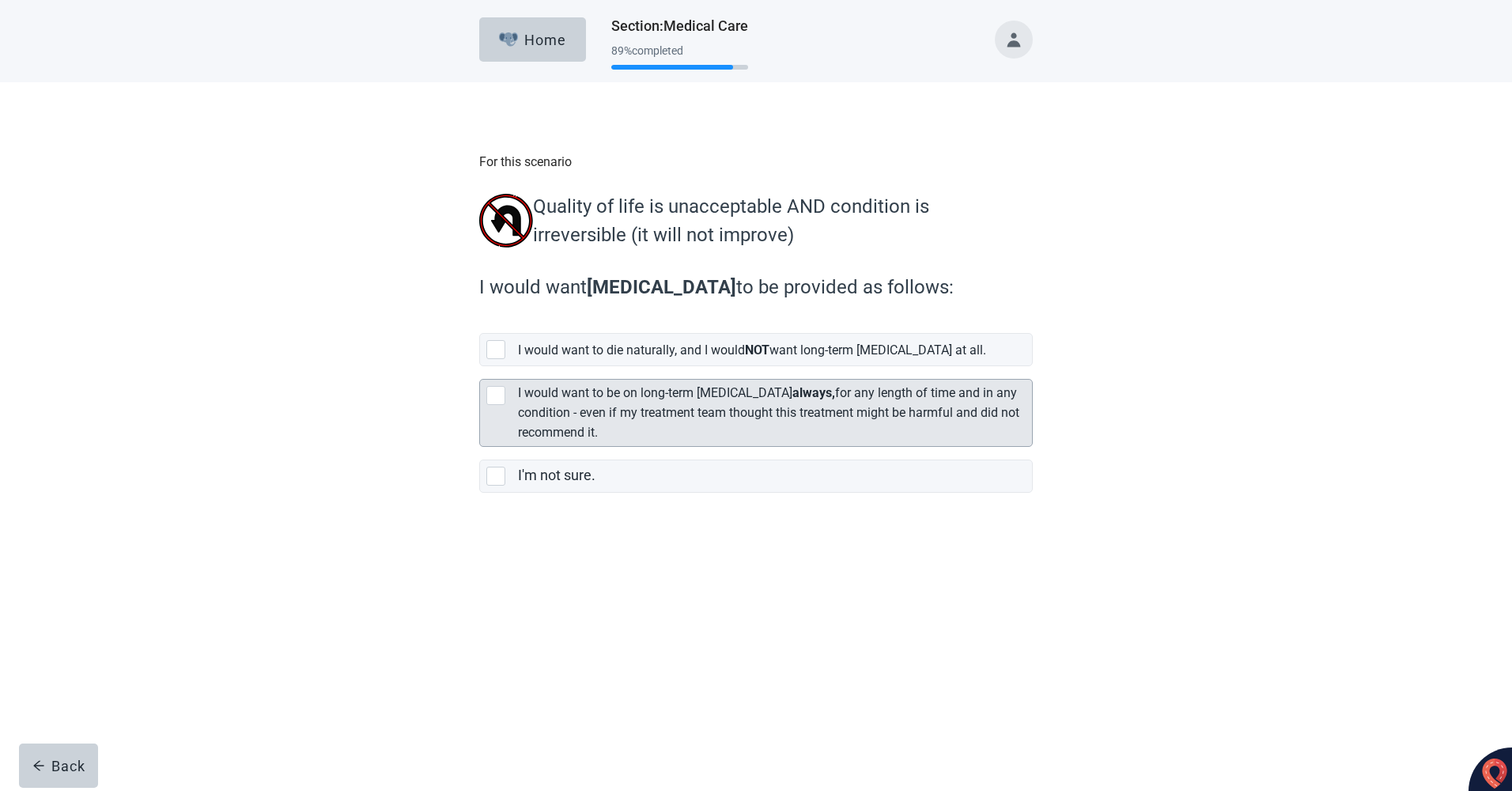
click at [494, 397] on div "[object Object], checkbox, not selected" at bounding box center [496, 396] width 19 height 19
click at [480, 366] on input "I would want to be on long-term [MEDICAL_DATA] always, for any length of time a…" at bounding box center [479, 366] width 1 height 1
checkbox input "true"
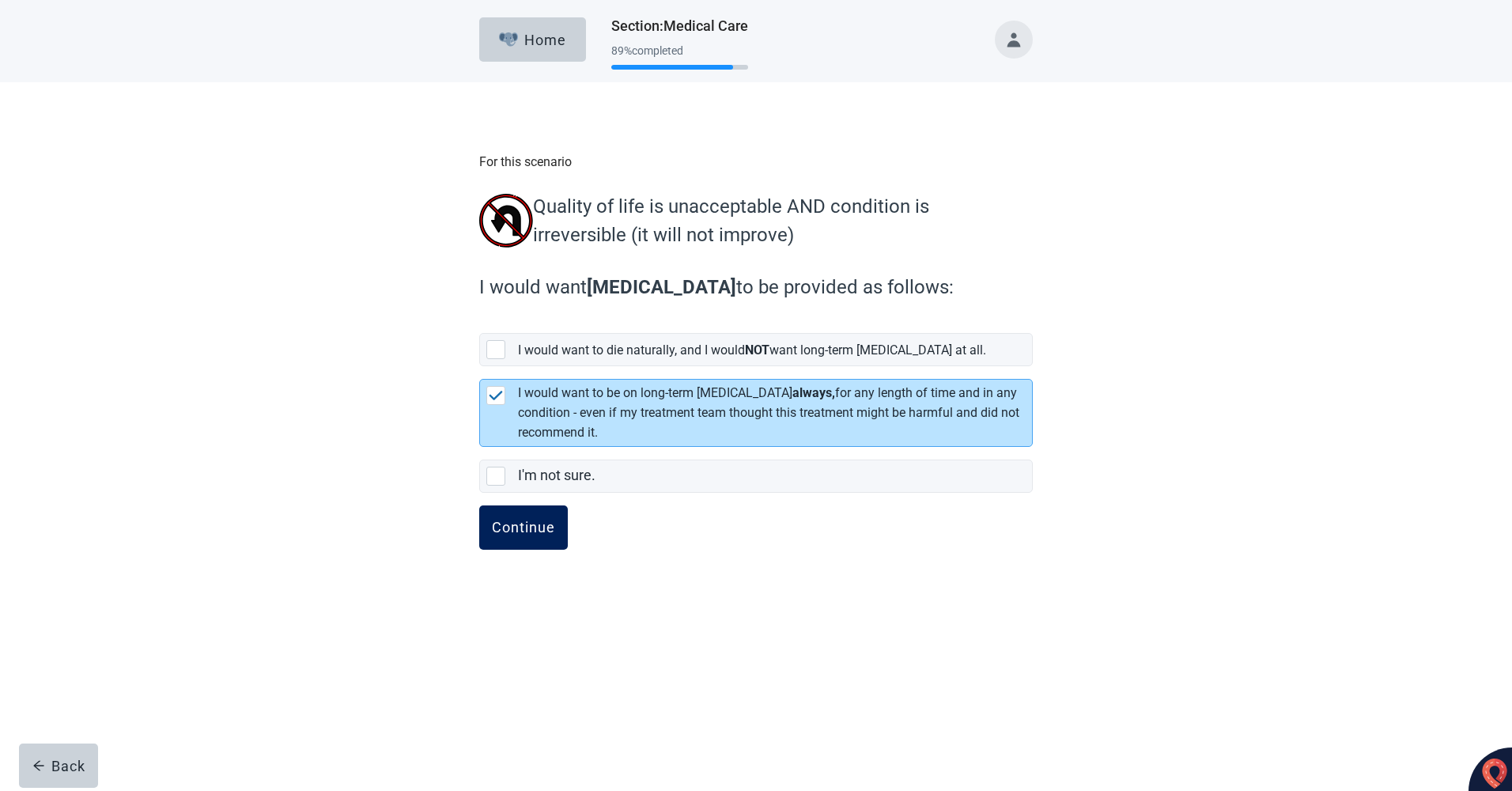
click at [515, 533] on div "Continue" at bounding box center [524, 527] width 63 height 16
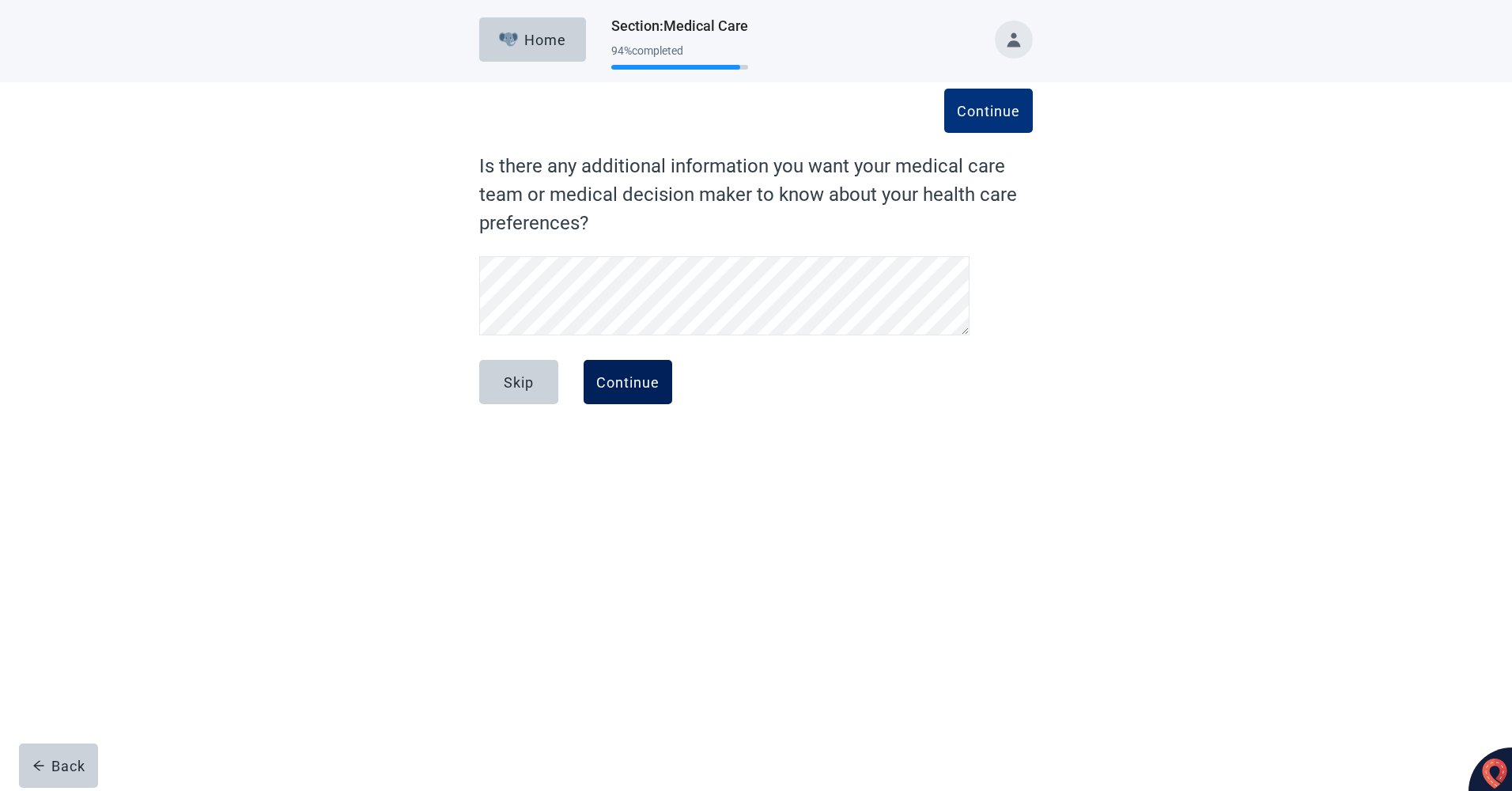
click at [607, 391] on button "Continue" at bounding box center [628, 381] width 89 height 44
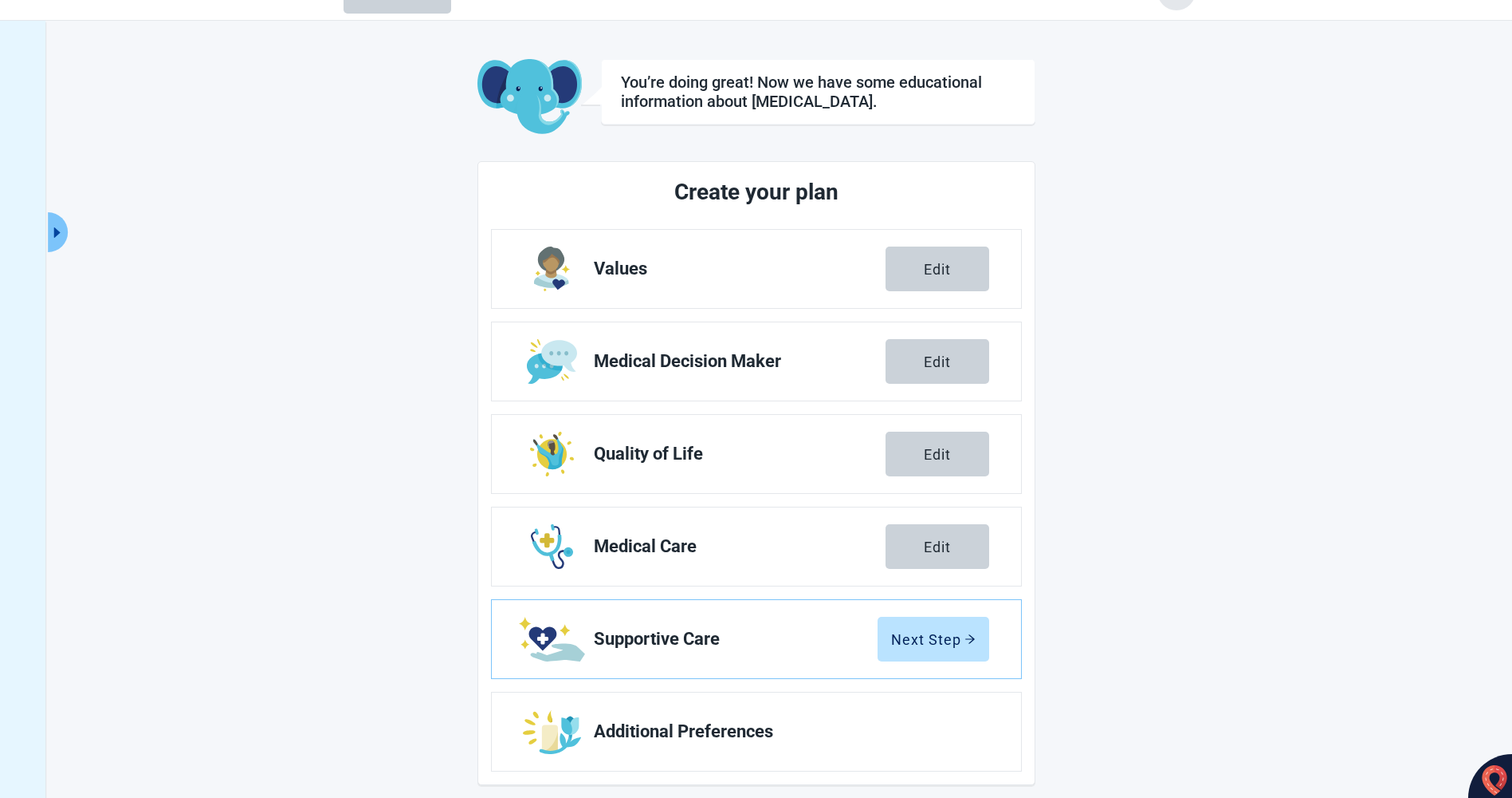
scroll to position [59, 0]
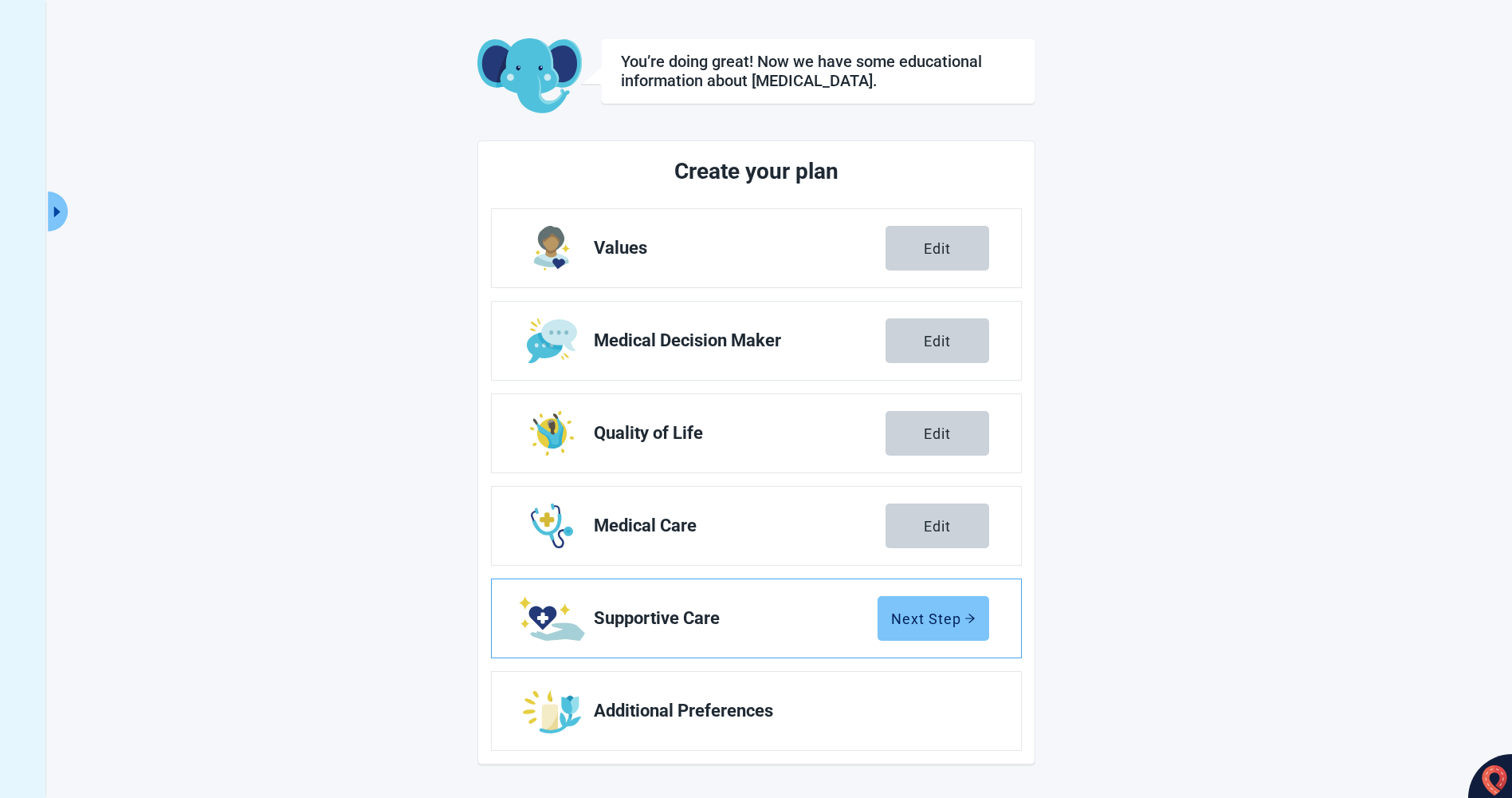
click at [927, 612] on div "Next Step" at bounding box center [933, 618] width 84 height 16
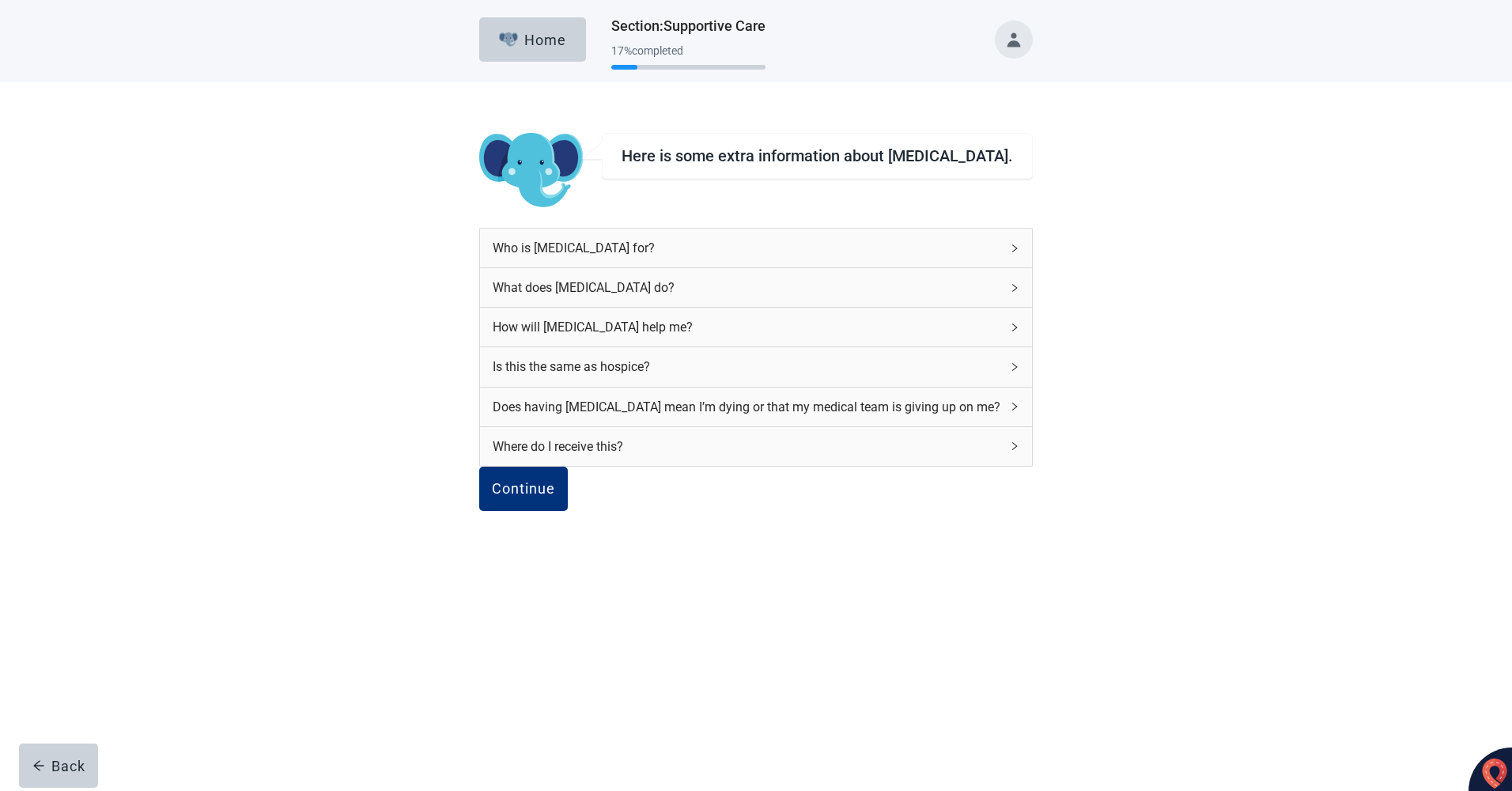
click at [1010, 251] on icon "right" at bounding box center [1014, 248] width 10 height 10
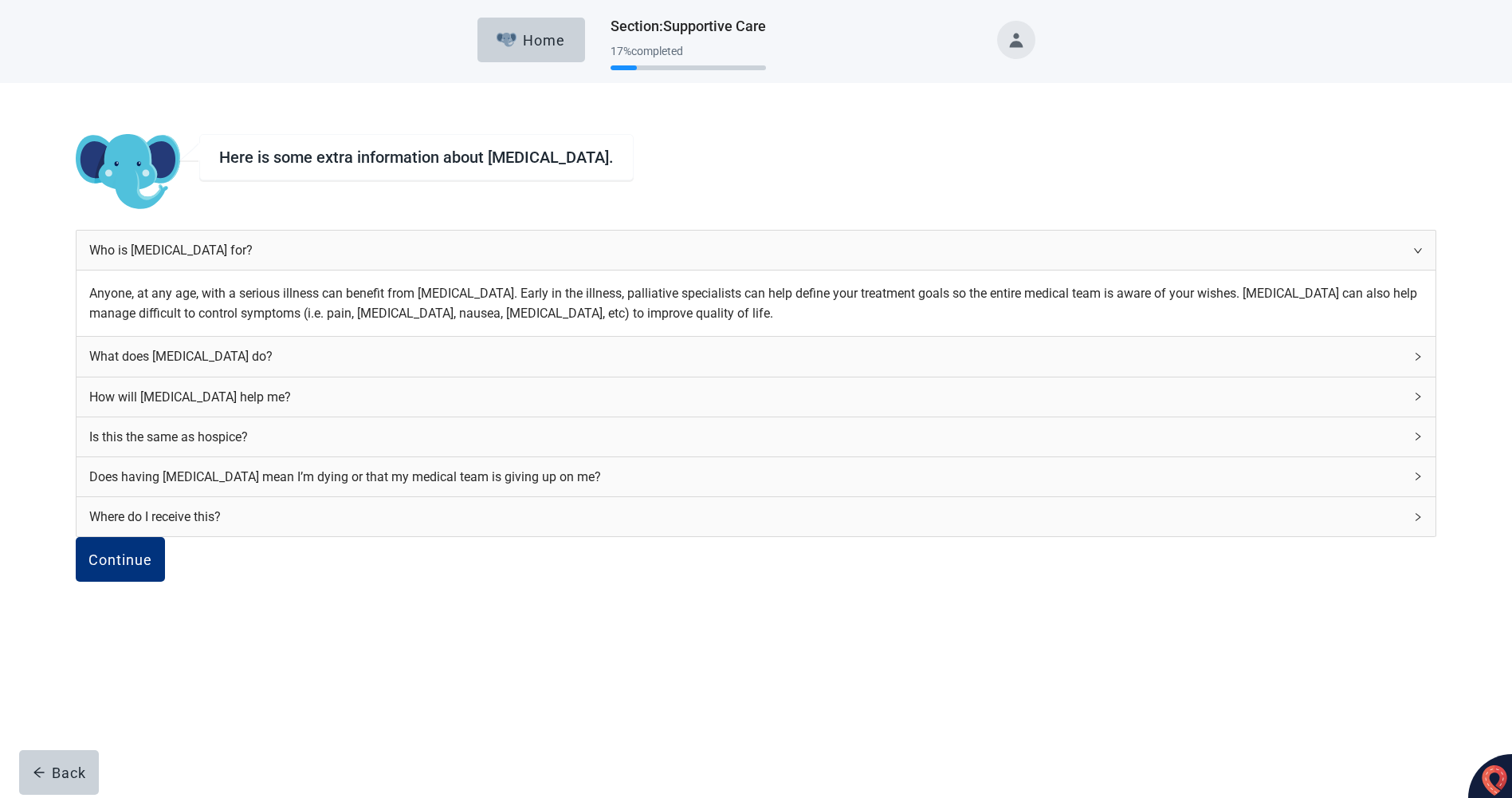
click at [1414, 362] on icon "right" at bounding box center [1418, 356] width 10 height 10
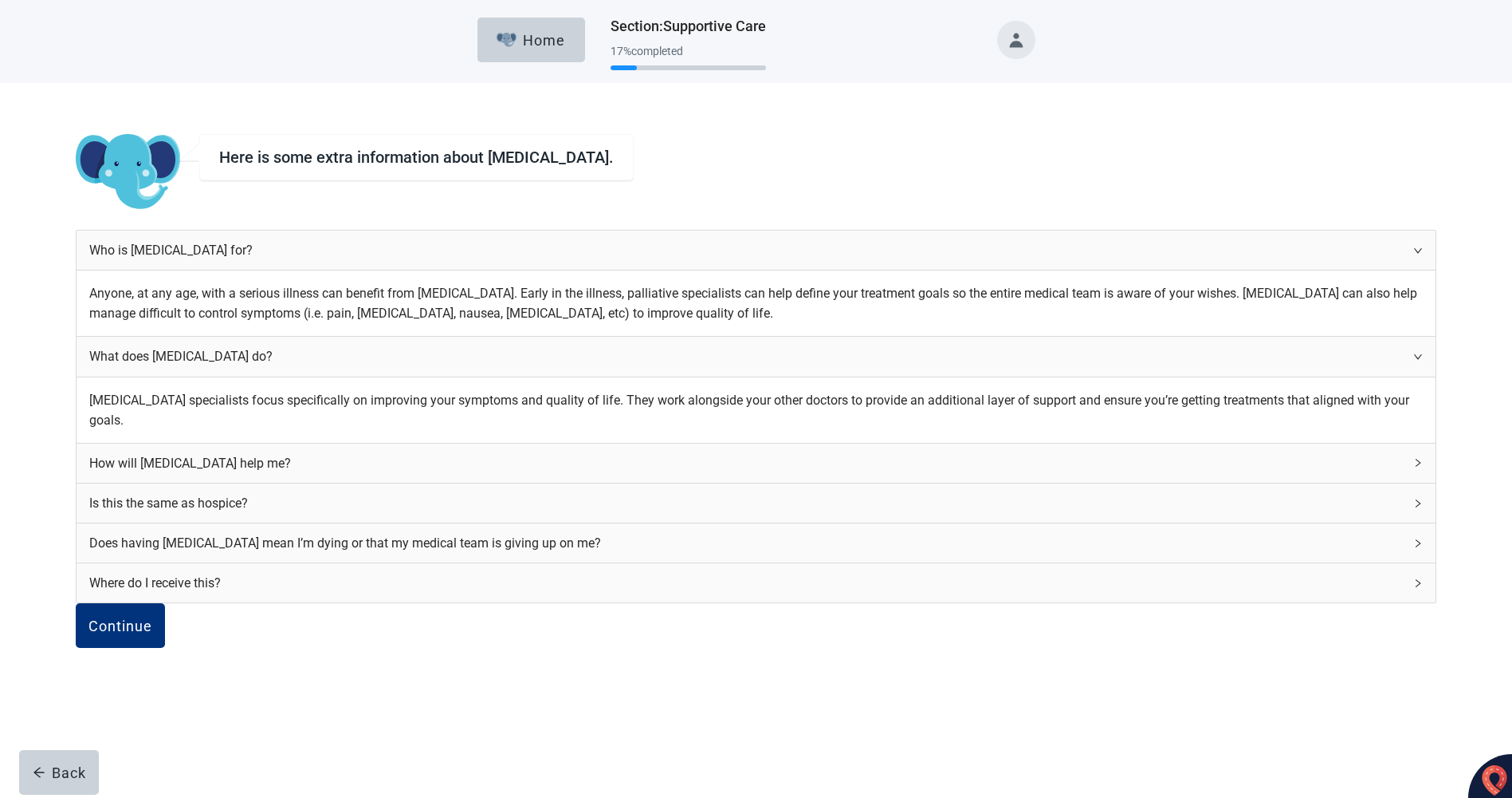
click at [1414, 467] on icon "right" at bounding box center [1418, 462] width 10 height 10
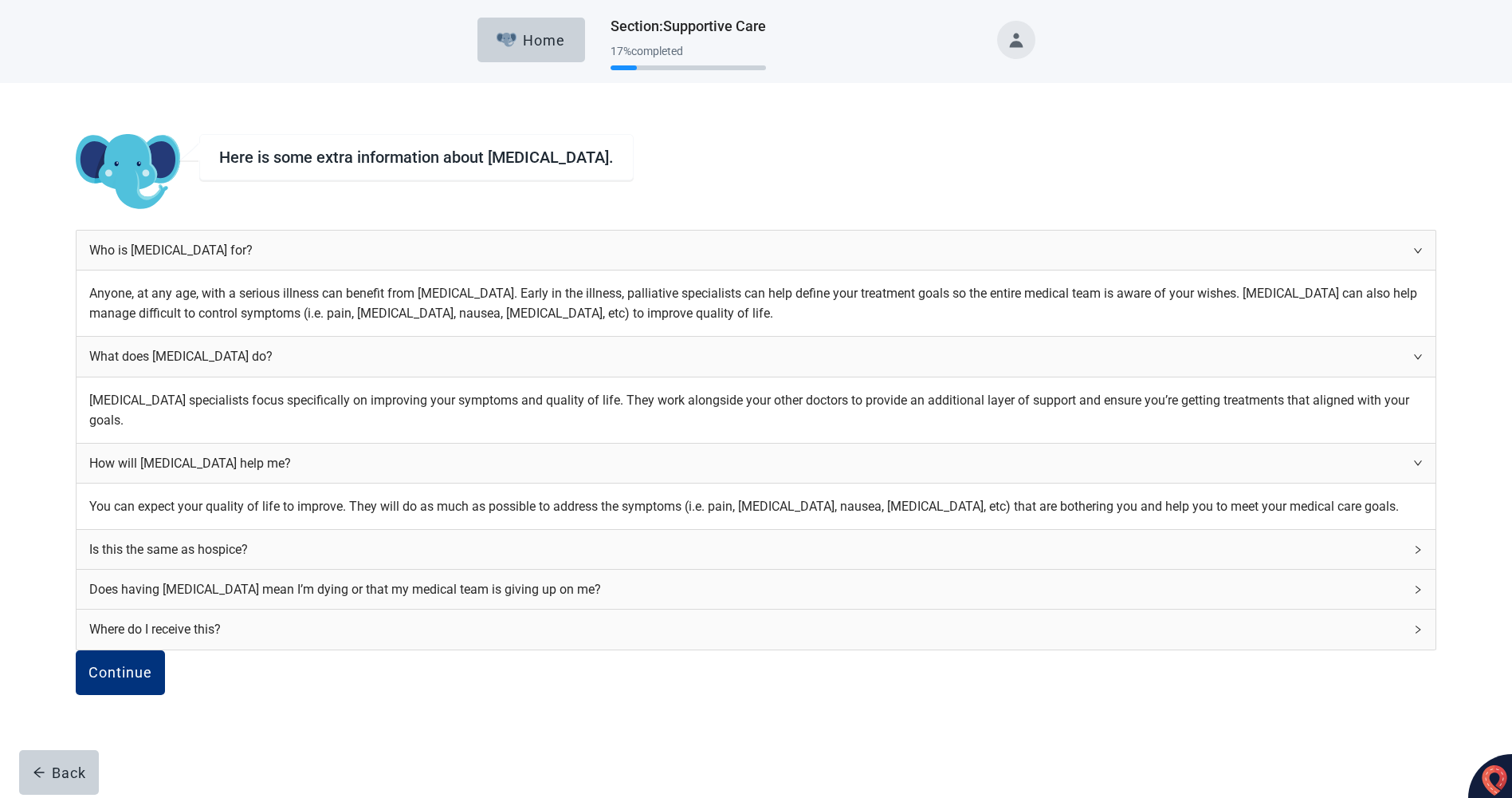
scroll to position [160, 0]
click at [969, 568] on div "Is this the same as hospice?" at bounding box center [756, 549] width 1360 height 39
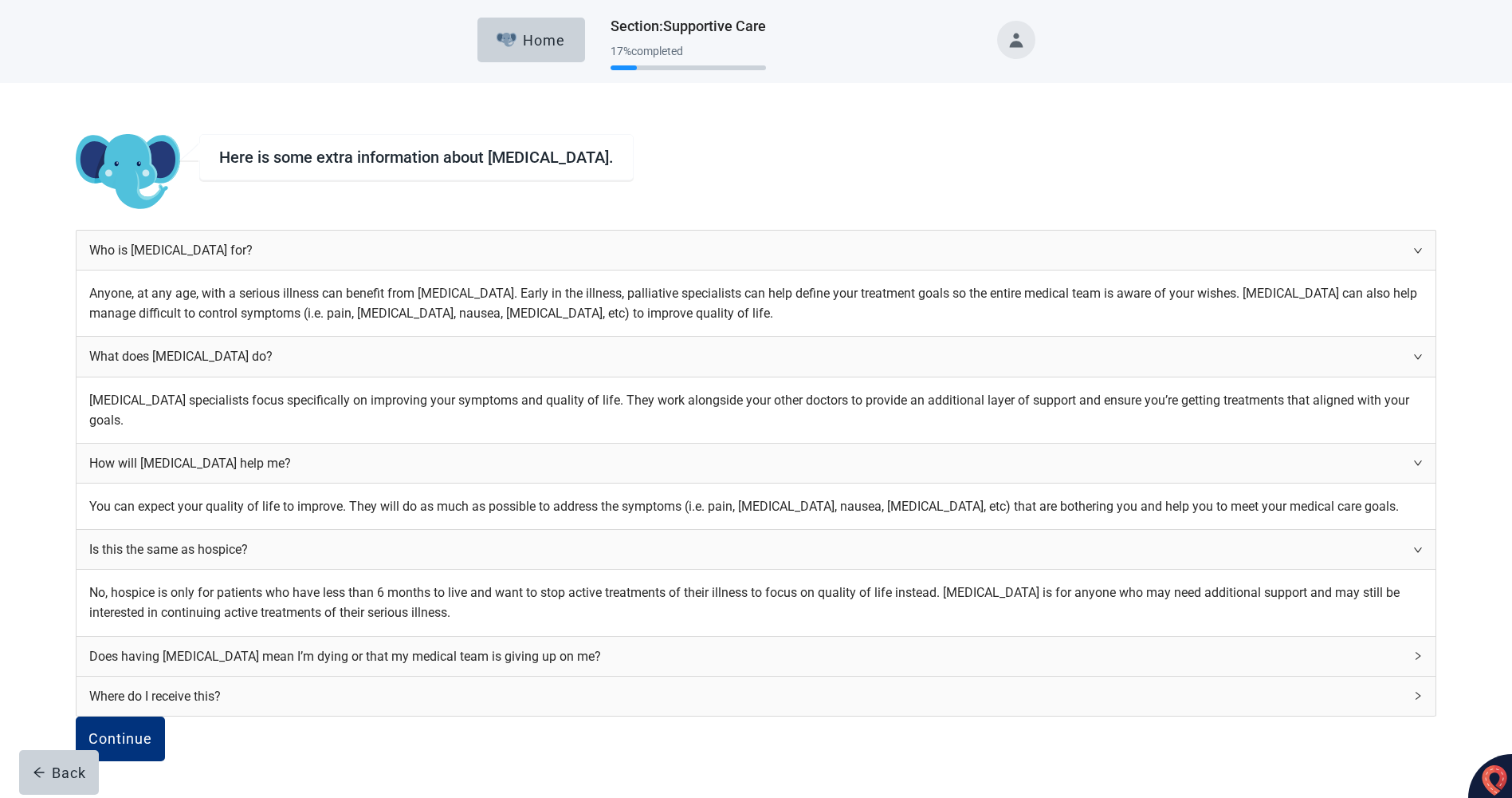
scroll to position [319, 0]
click at [971, 637] on div "Does having [MEDICAL_DATA] mean I’m dying or that my medical team is giving up …" at bounding box center [756, 656] width 1360 height 39
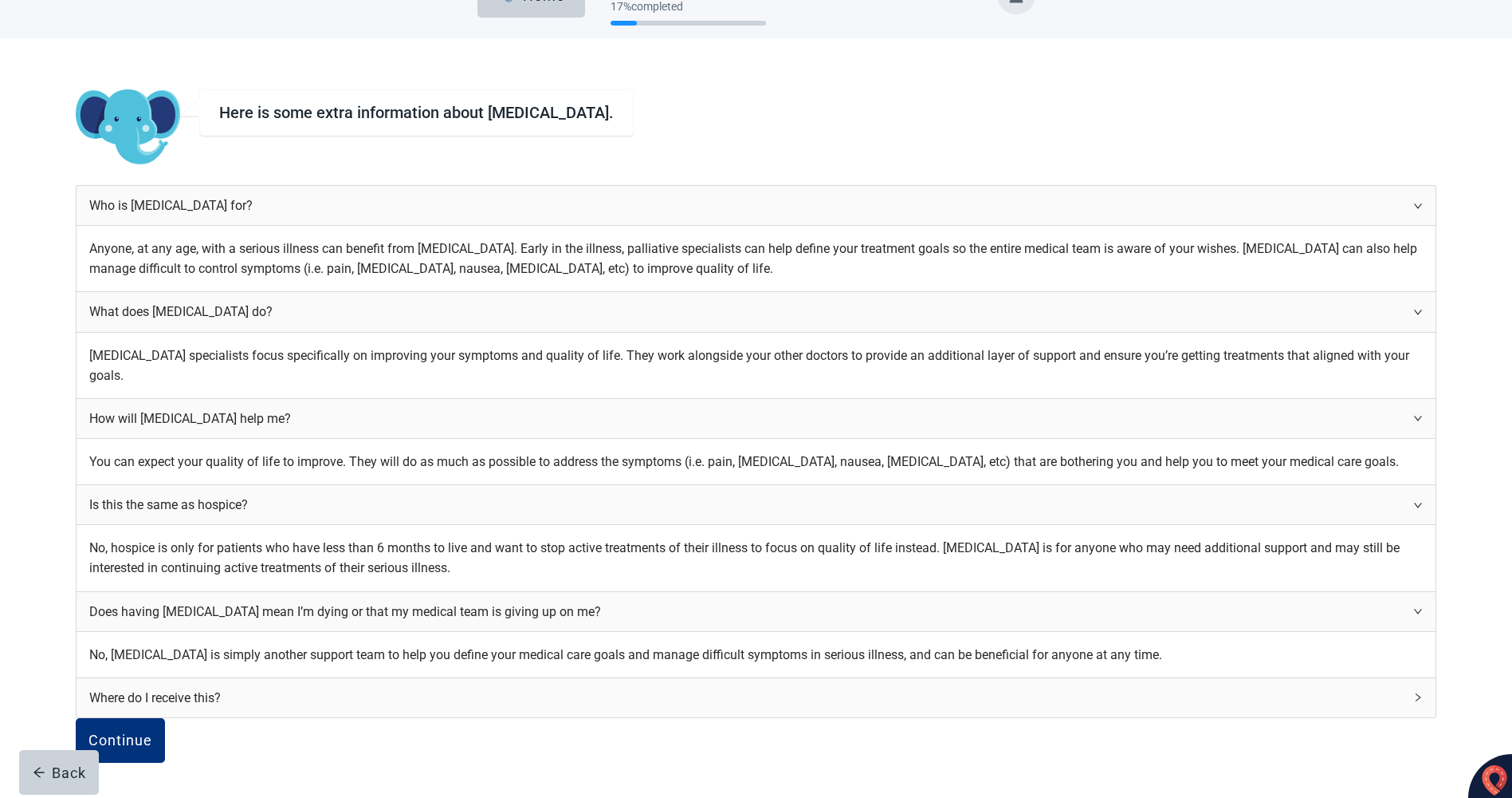
scroll to position [479, 0]
click at [969, 678] on div "Where do I receive this?" at bounding box center [756, 698] width 1360 height 39
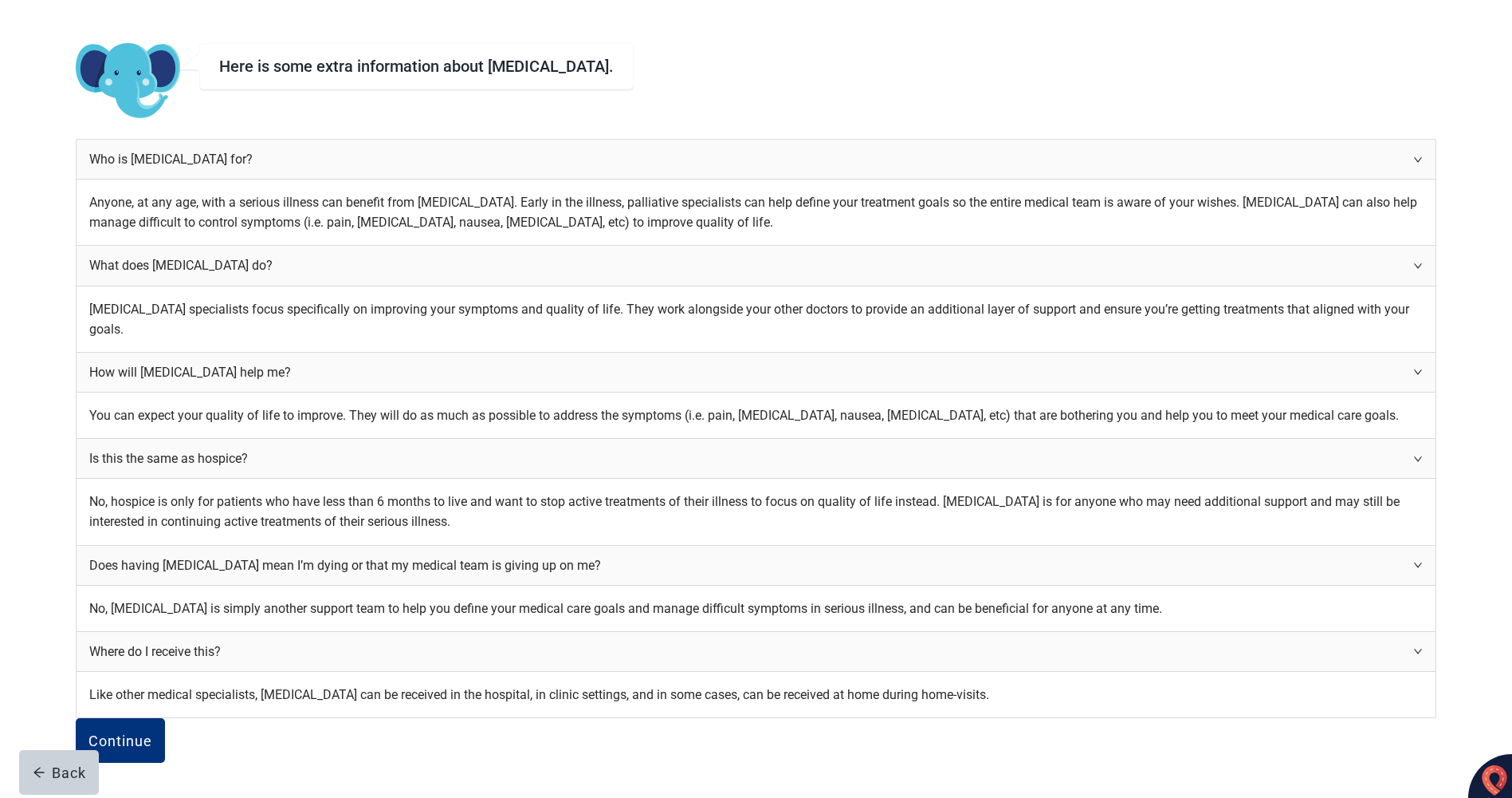
scroll to position [586, 0]
click at [152, 732] on div "Continue" at bounding box center [121, 740] width 64 height 16
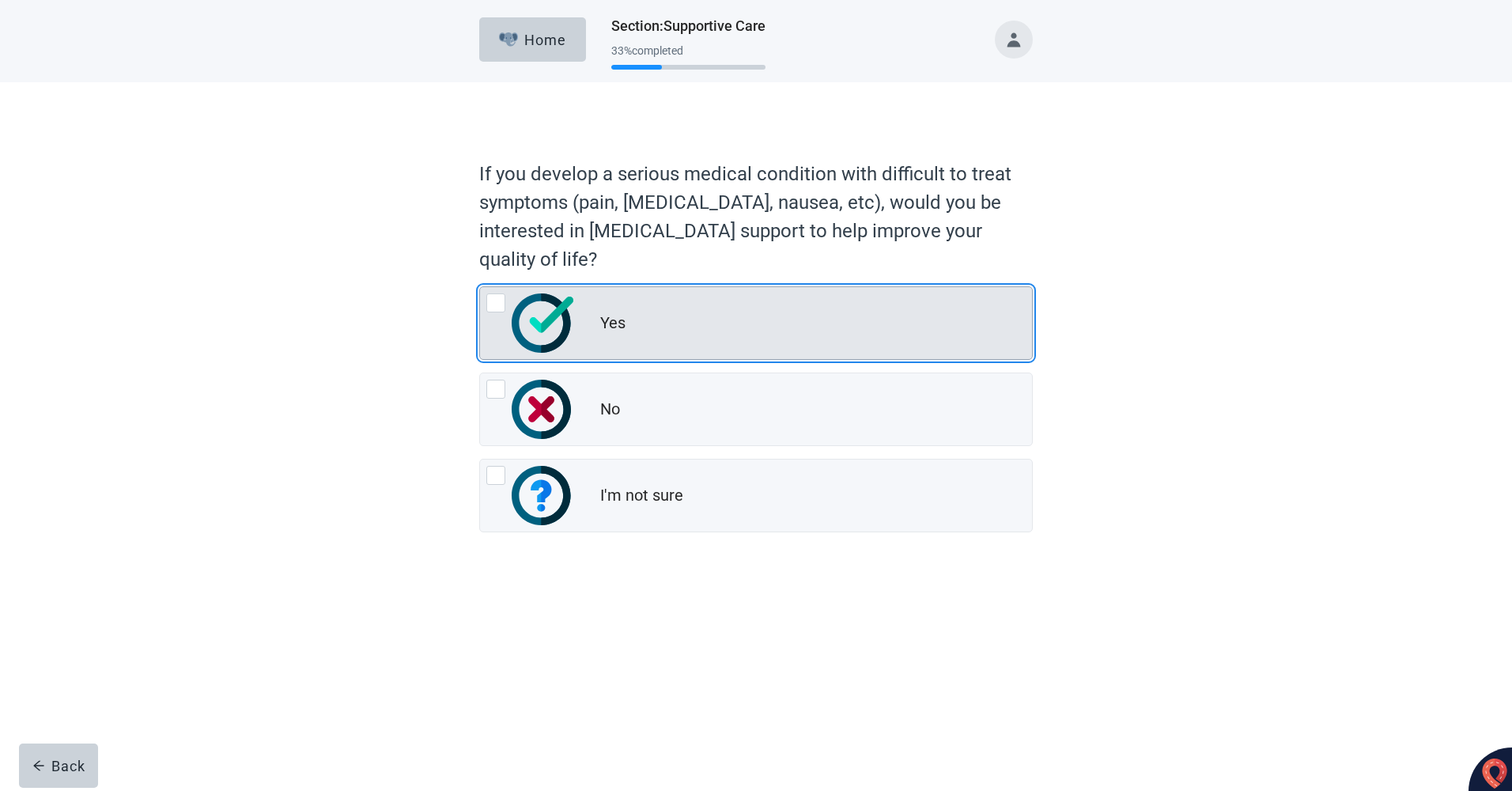
click at [489, 309] on div "Yes, radio button, not checked" at bounding box center [496, 303] width 19 height 19
click at [480, 287] on input "Yes" at bounding box center [479, 287] width 1 height 1
radio input "true"
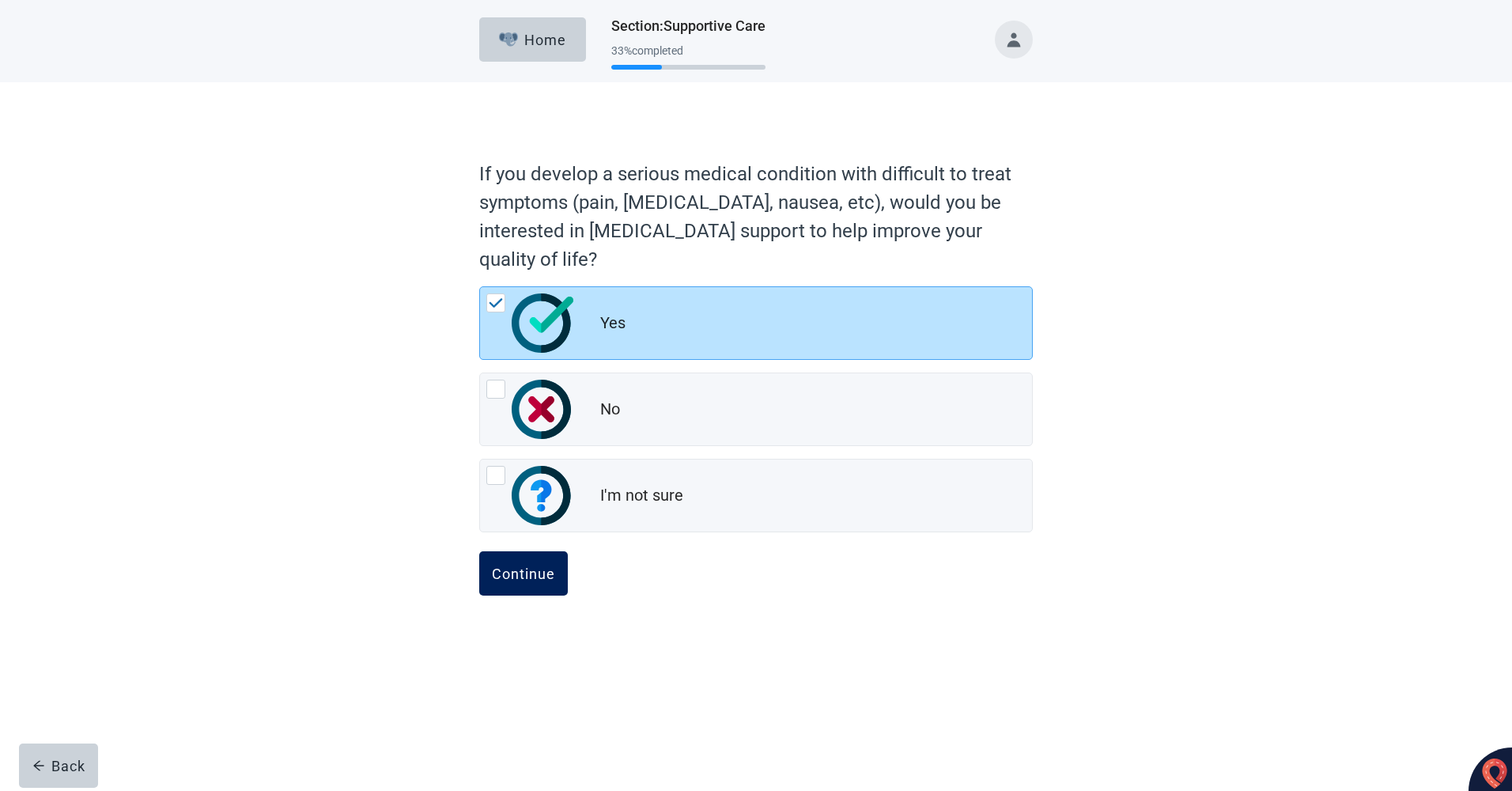
click at [531, 575] on div "Continue" at bounding box center [524, 573] width 63 height 16
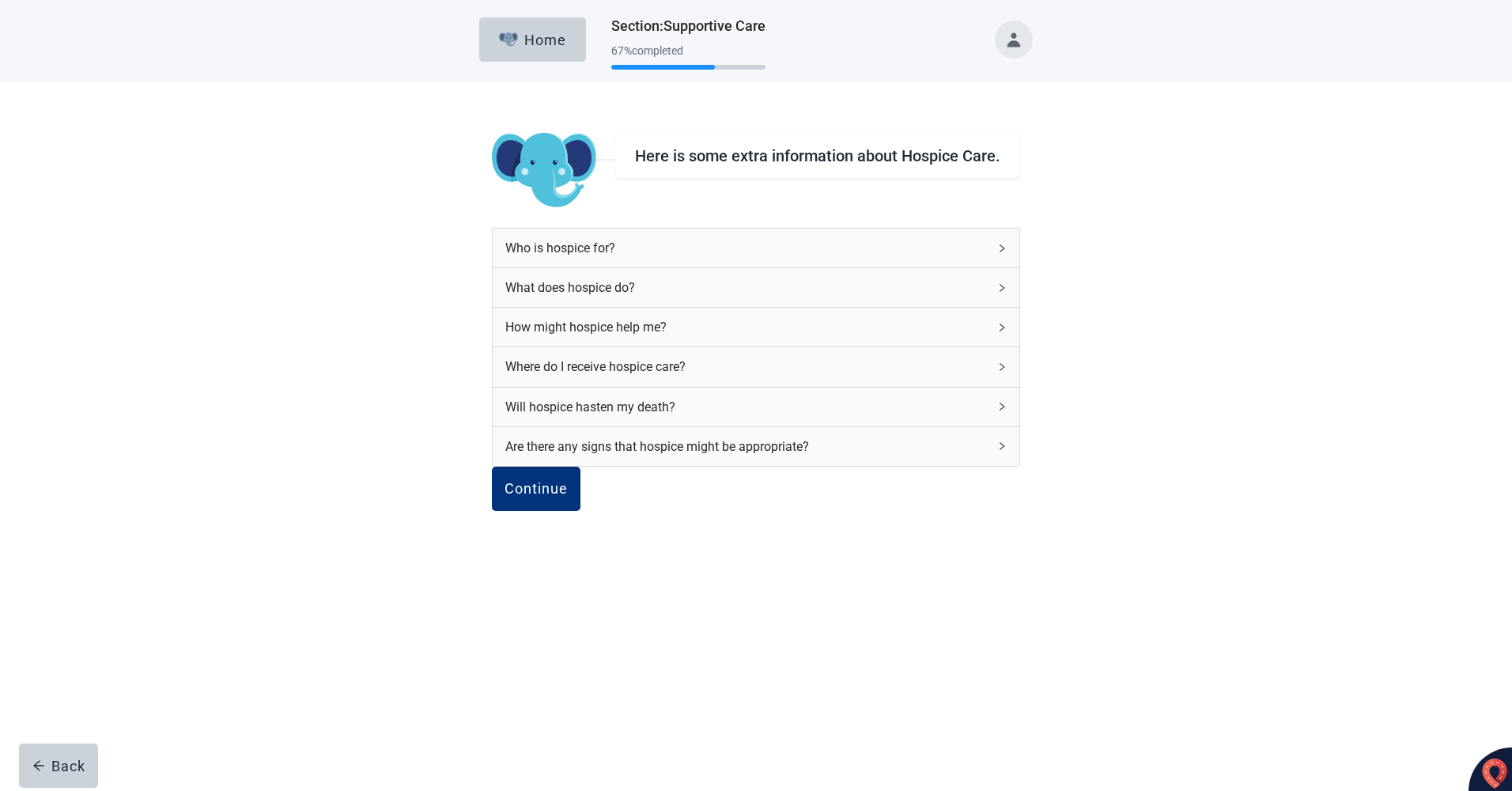
click at [997, 251] on icon "right" at bounding box center [1001, 248] width 10 height 10
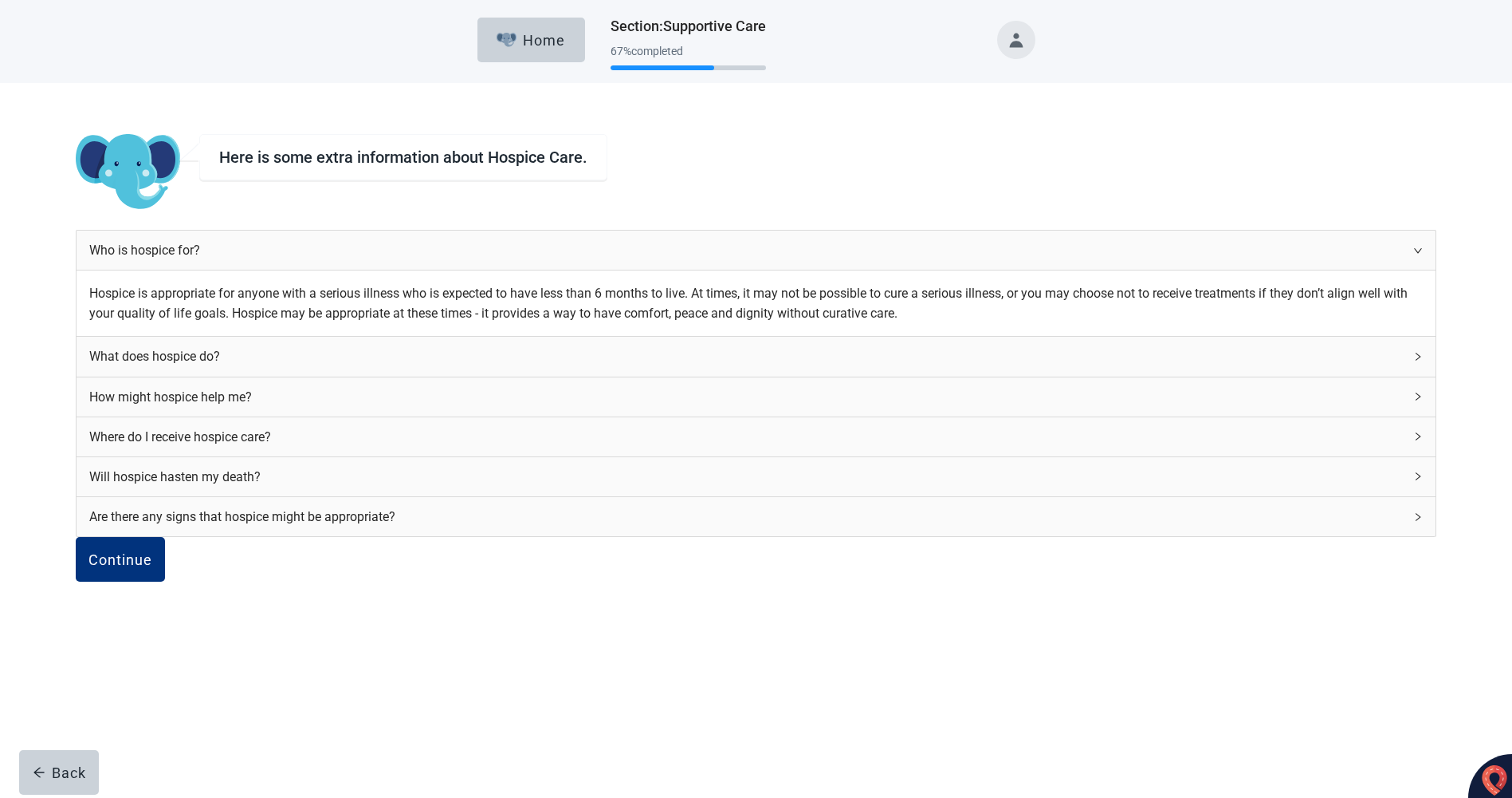
click at [1414, 362] on icon "right" at bounding box center [1418, 356] width 10 height 10
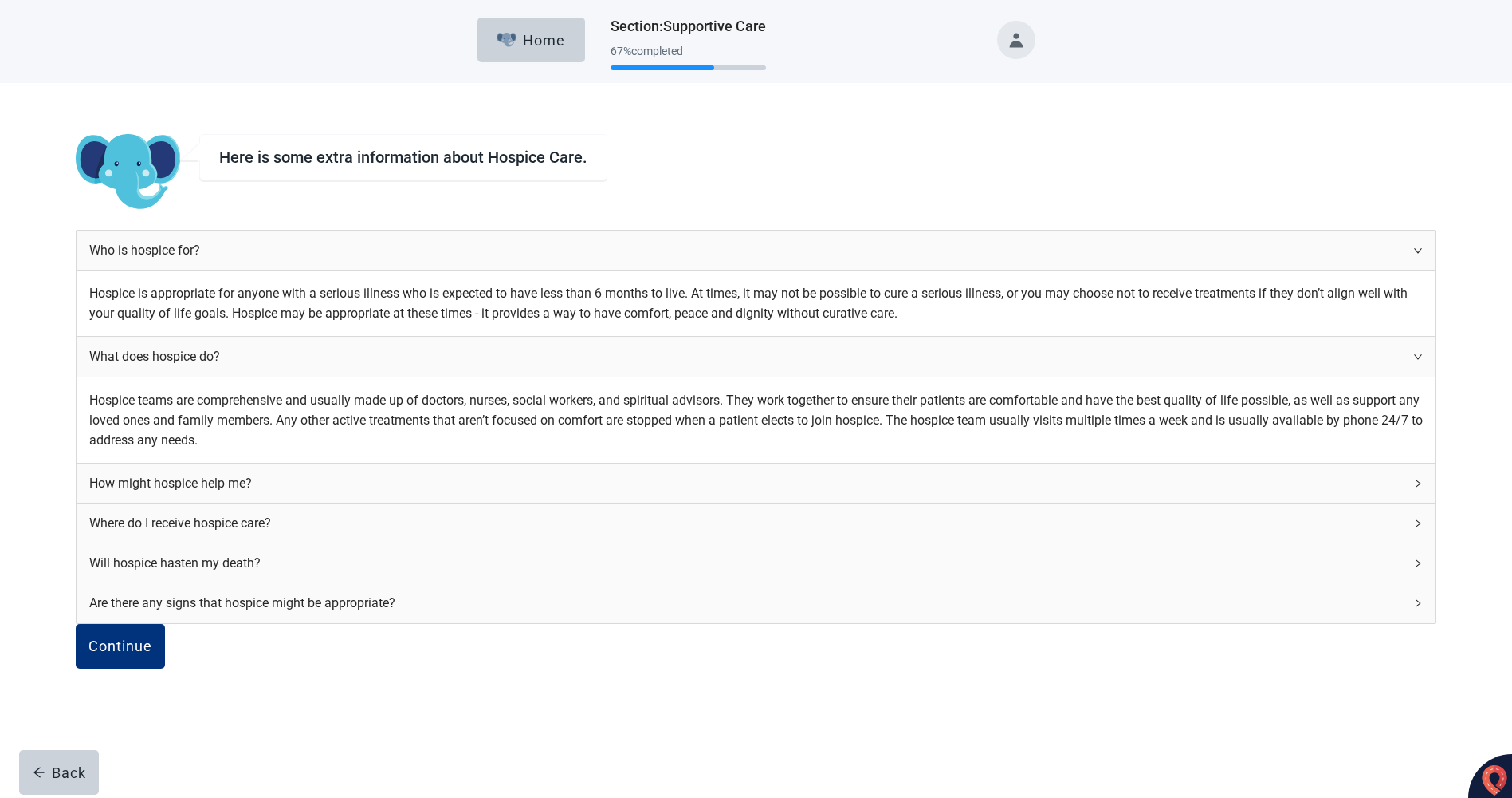
scroll to position [80, 0]
click at [970, 503] on div "How might hospice help me?" at bounding box center [756, 483] width 1360 height 39
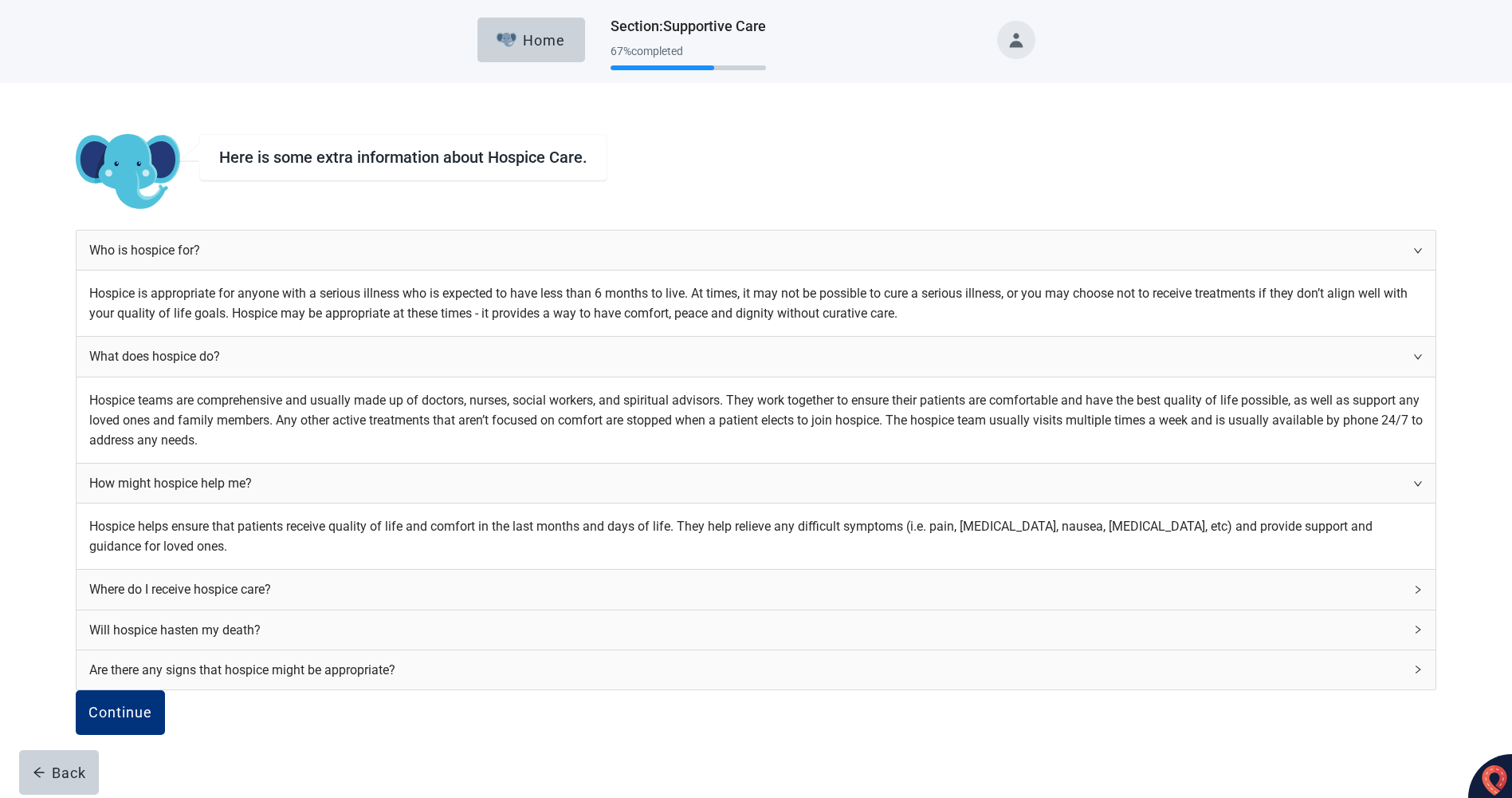
scroll to position [319, 0]
click at [1414, 584] on icon "right" at bounding box center [1418, 589] width 10 height 10
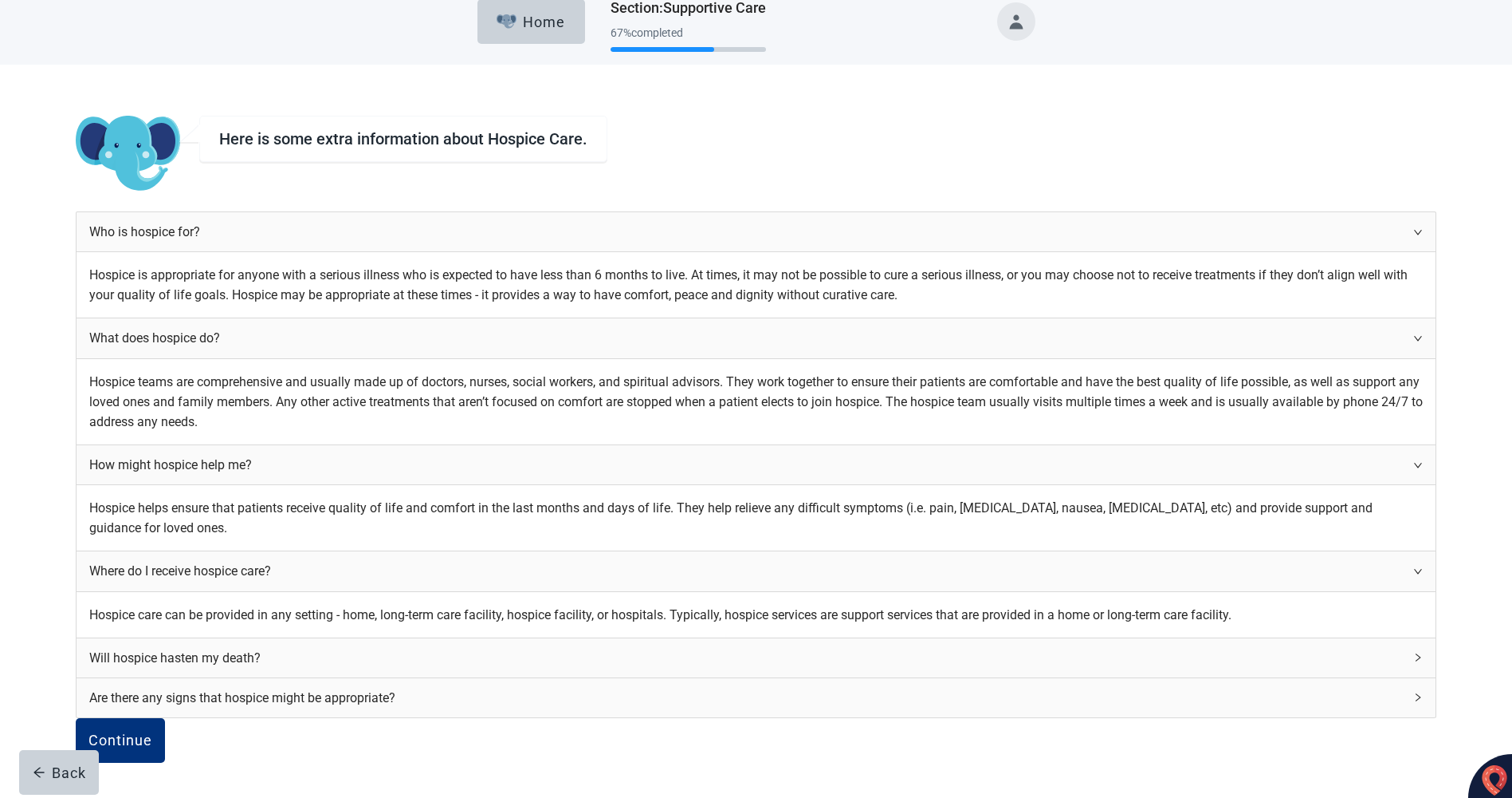
scroll to position [399, 0]
click at [1414, 653] on icon "right" at bounding box center [1418, 657] width 10 height 10
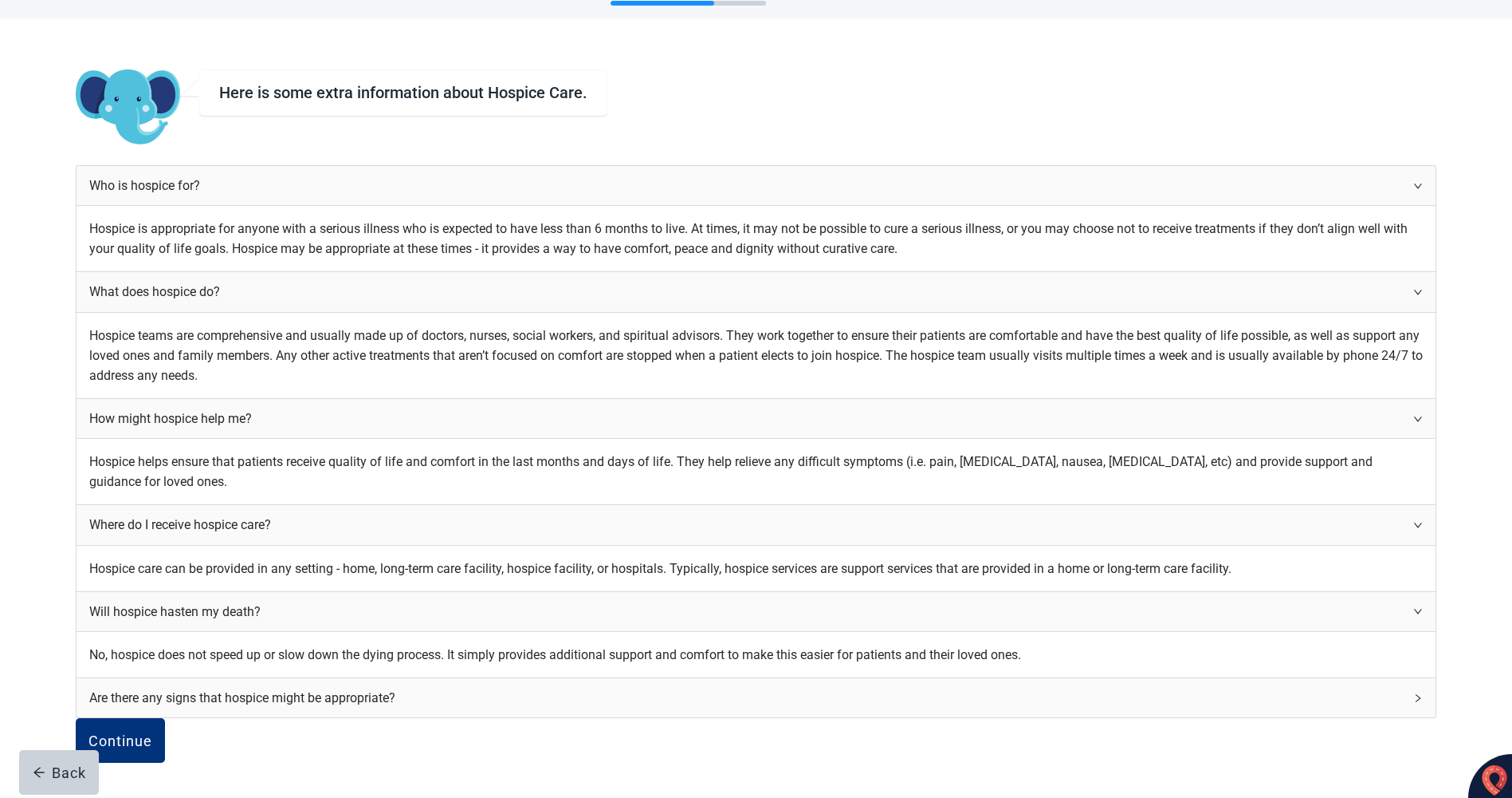
scroll to position [479, 0]
click at [971, 678] on div "Are there any signs that hospice might be appropriate?" at bounding box center [756, 698] width 1360 height 39
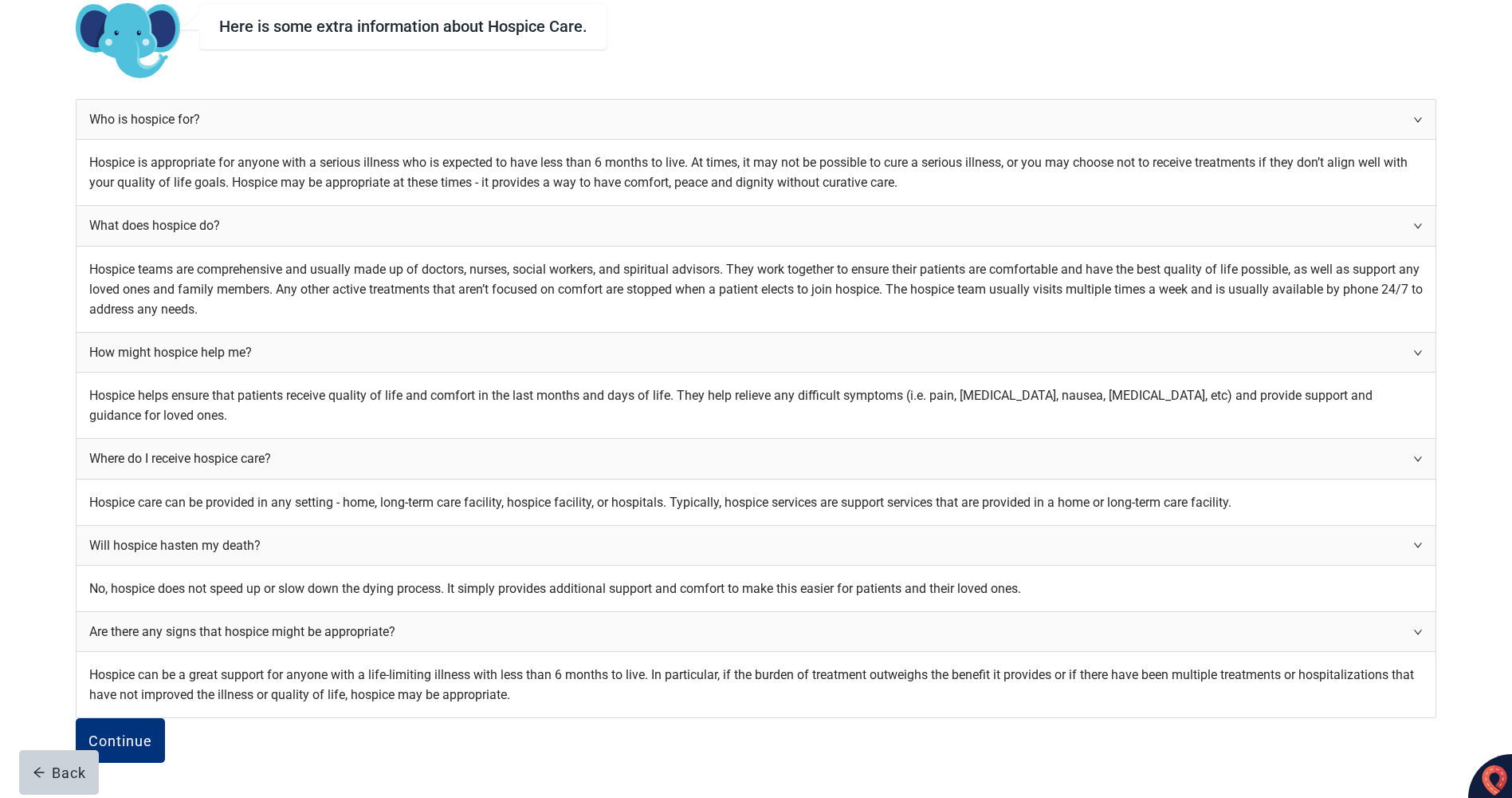
scroll to position [638, 0]
click at [165, 718] on button "Continue" at bounding box center [120, 740] width 90 height 44
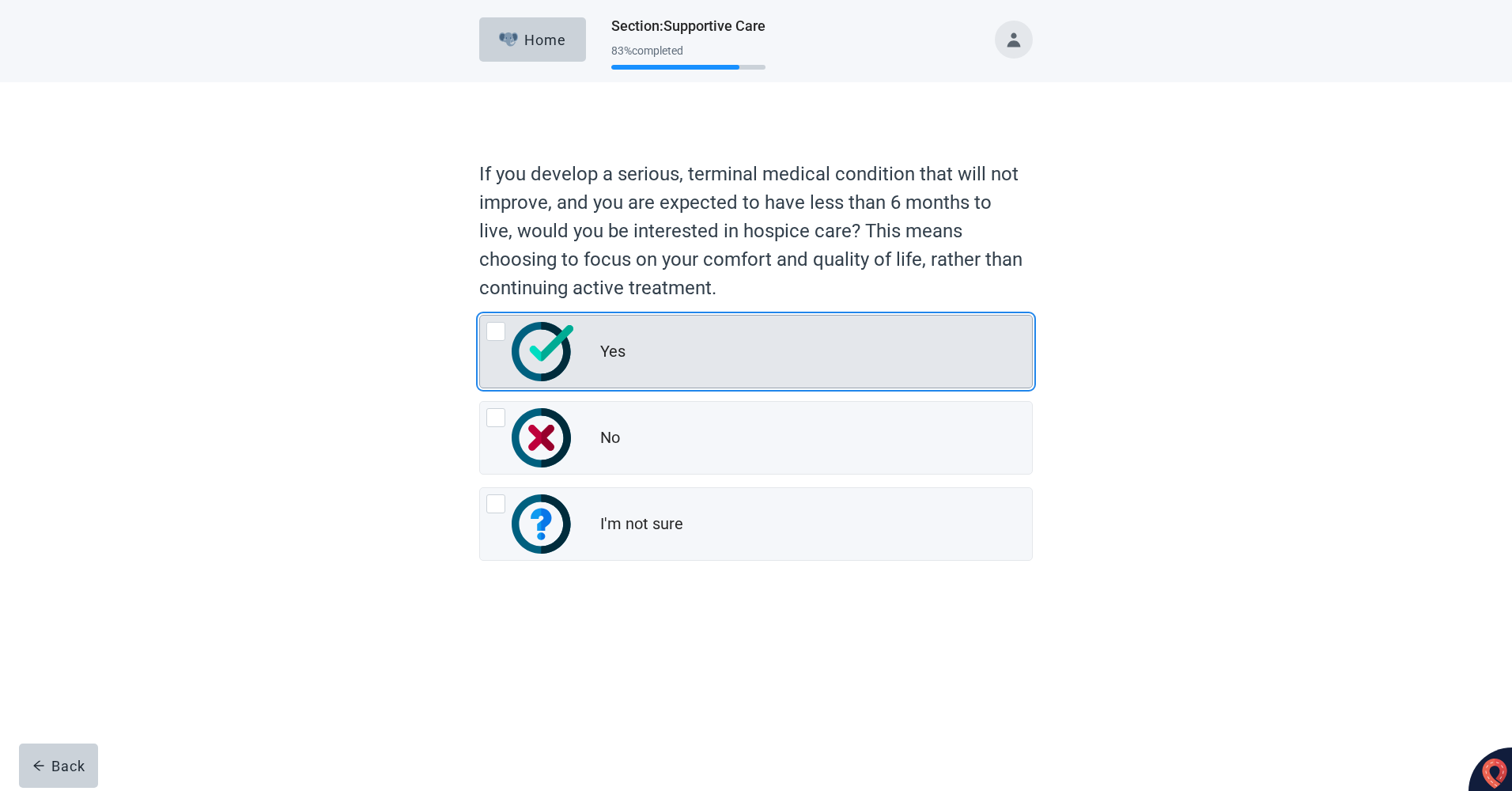
click at [489, 334] on div "Yes, radio button, not checked" at bounding box center [496, 331] width 19 height 19
click at [480, 316] on input "Yes" at bounding box center [479, 315] width 1 height 1
radio input "true"
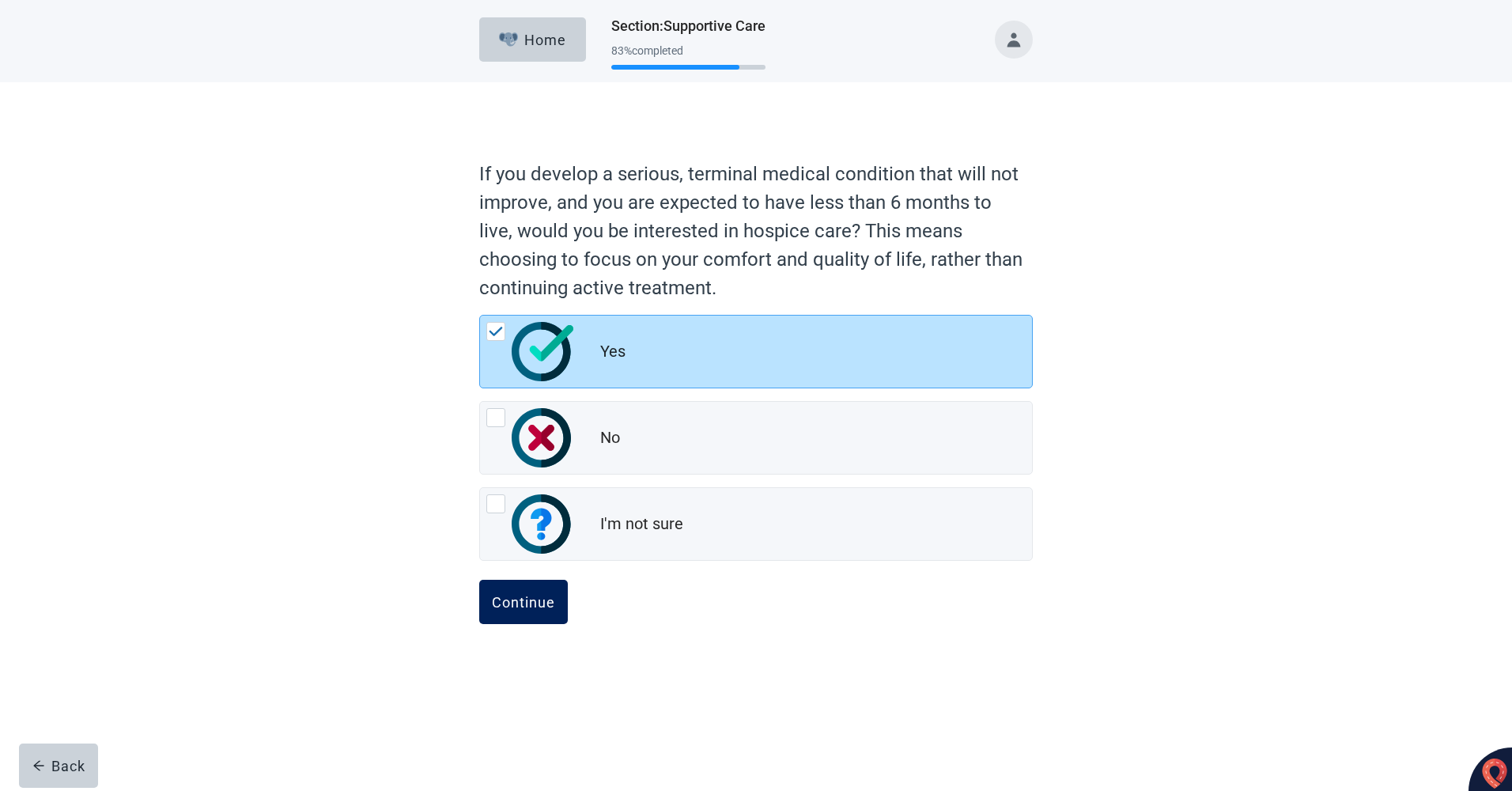
click at [535, 595] on div "Continue" at bounding box center [524, 602] width 63 height 16
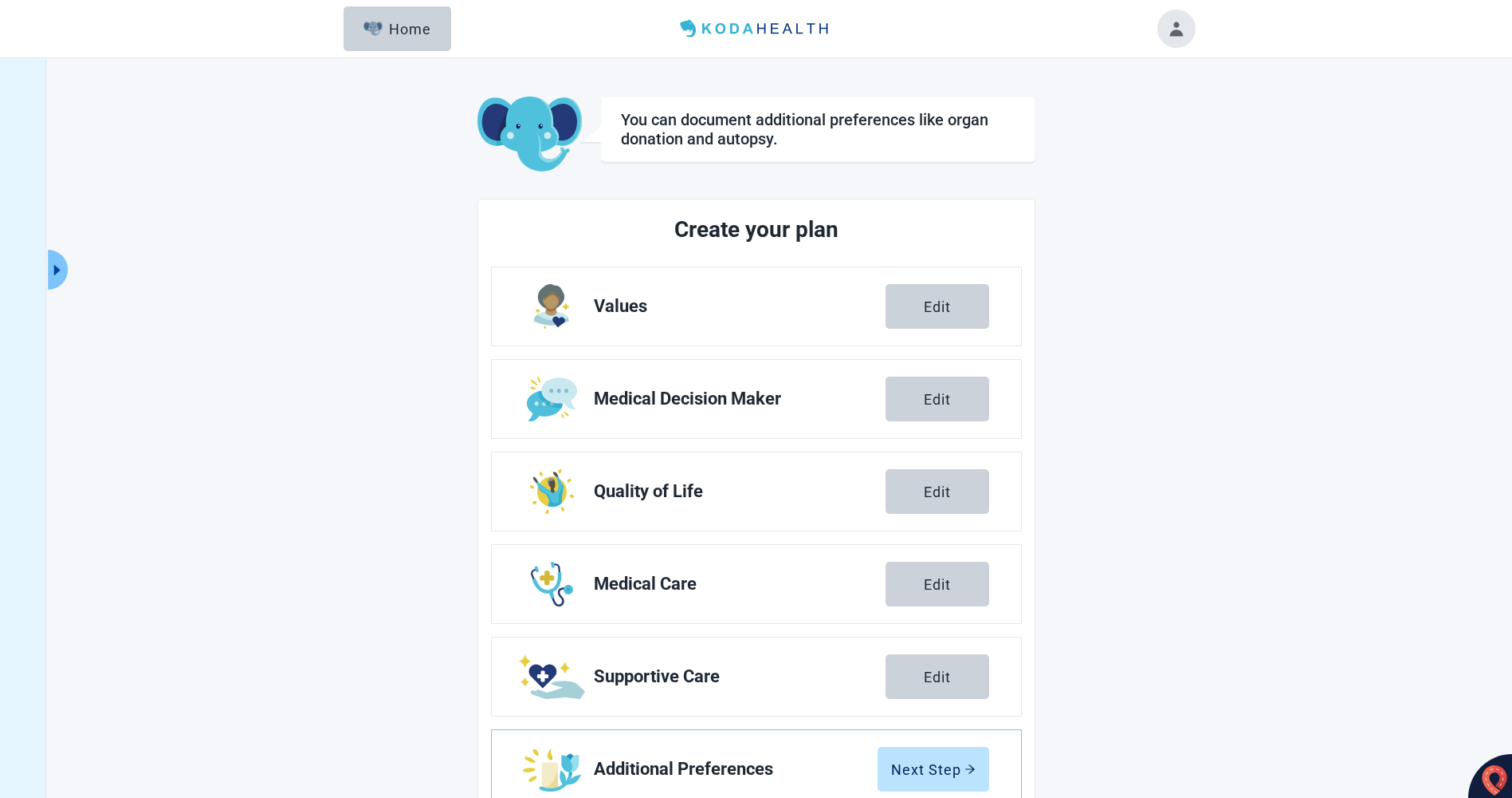
scroll to position [59, 0]
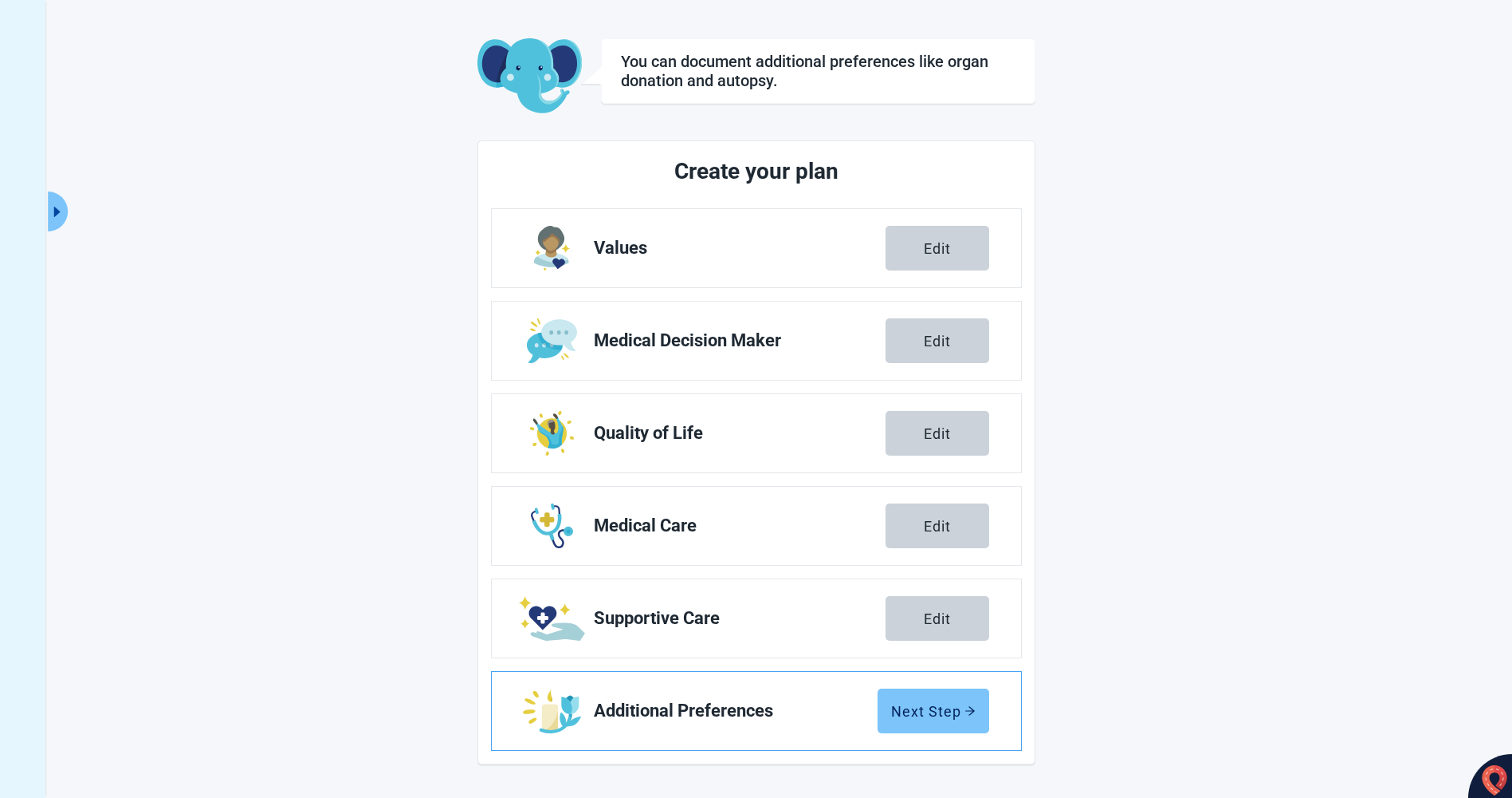
click at [933, 711] on div "Next Step" at bounding box center [933, 711] width 84 height 16
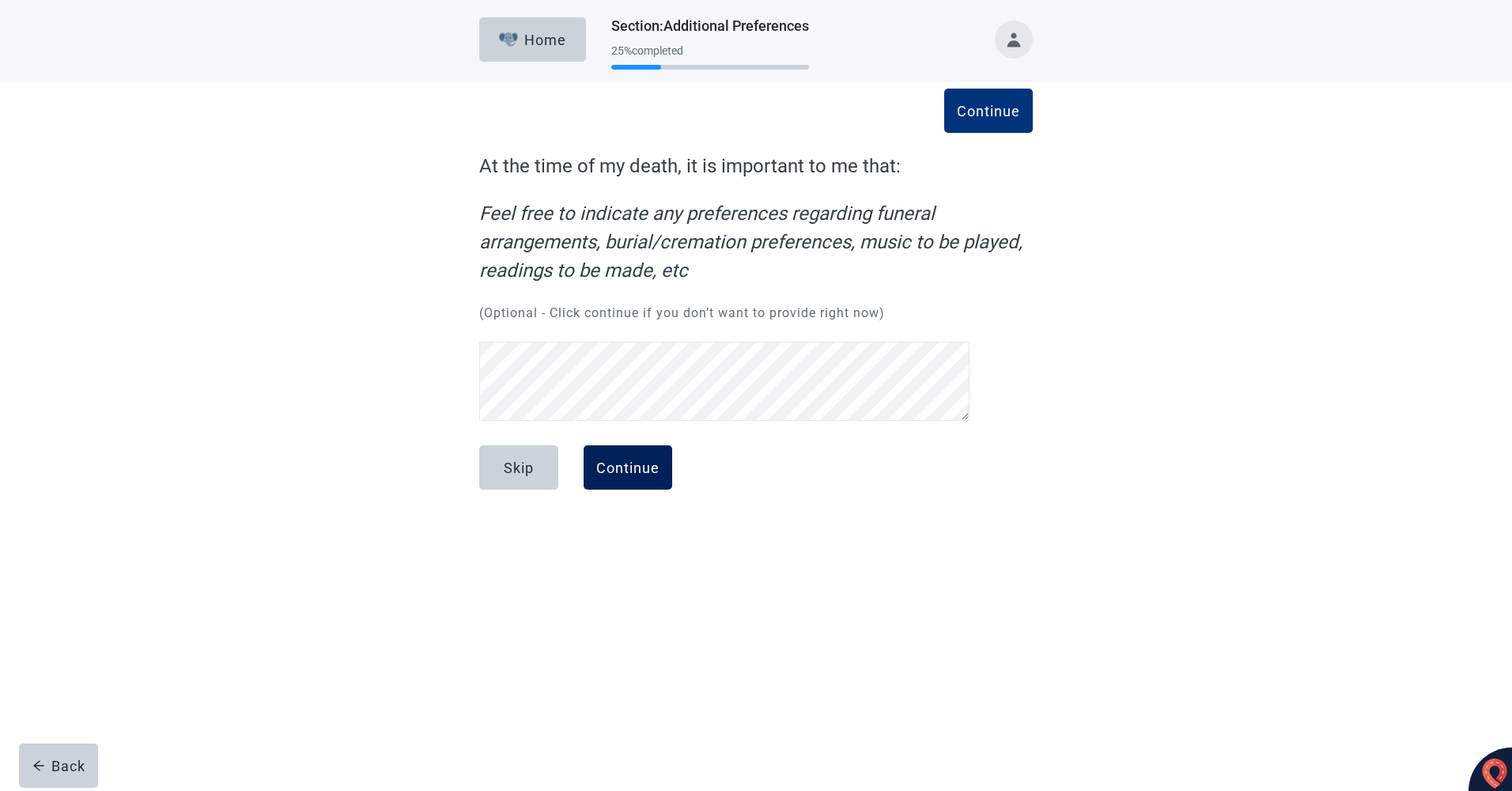
click at [638, 460] on div "Continue" at bounding box center [628, 468] width 63 height 16
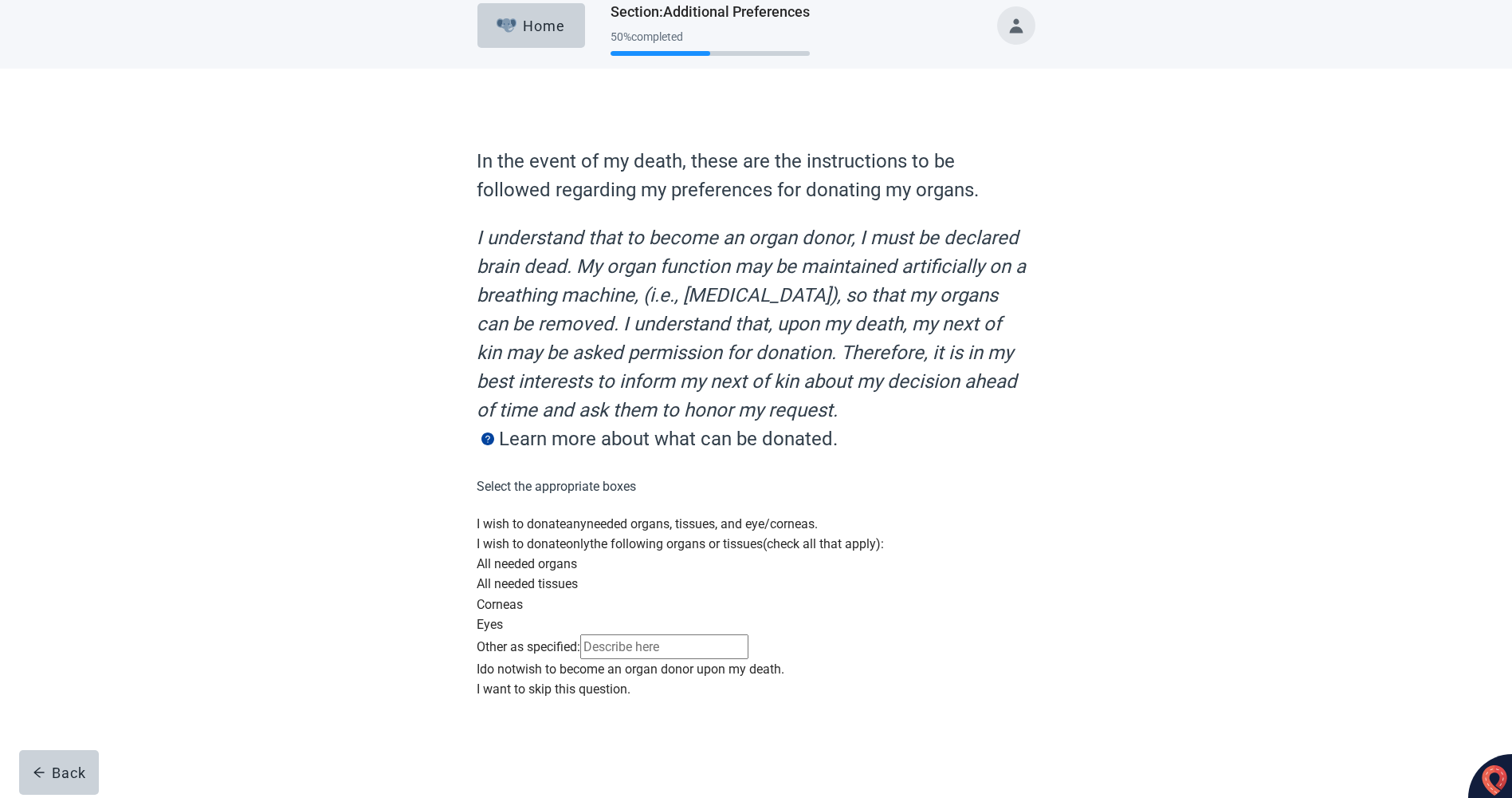
scroll to position [160, 0]
click at [488, 659] on div "Main content" at bounding box center [756, 659] width 558 height 0
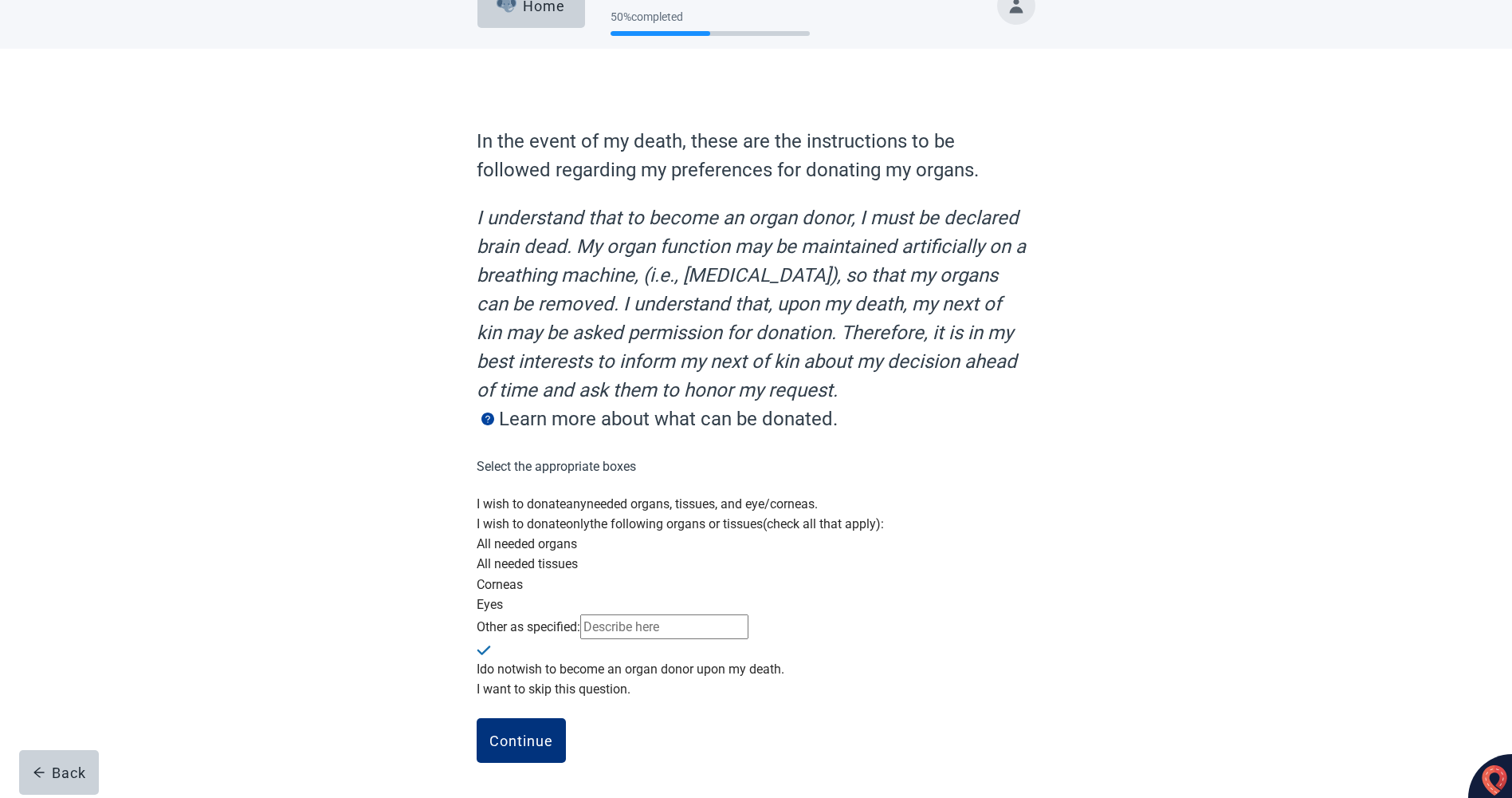
scroll to position [186, 0]
click at [530, 739] on div "Continue" at bounding box center [521, 740] width 64 height 16
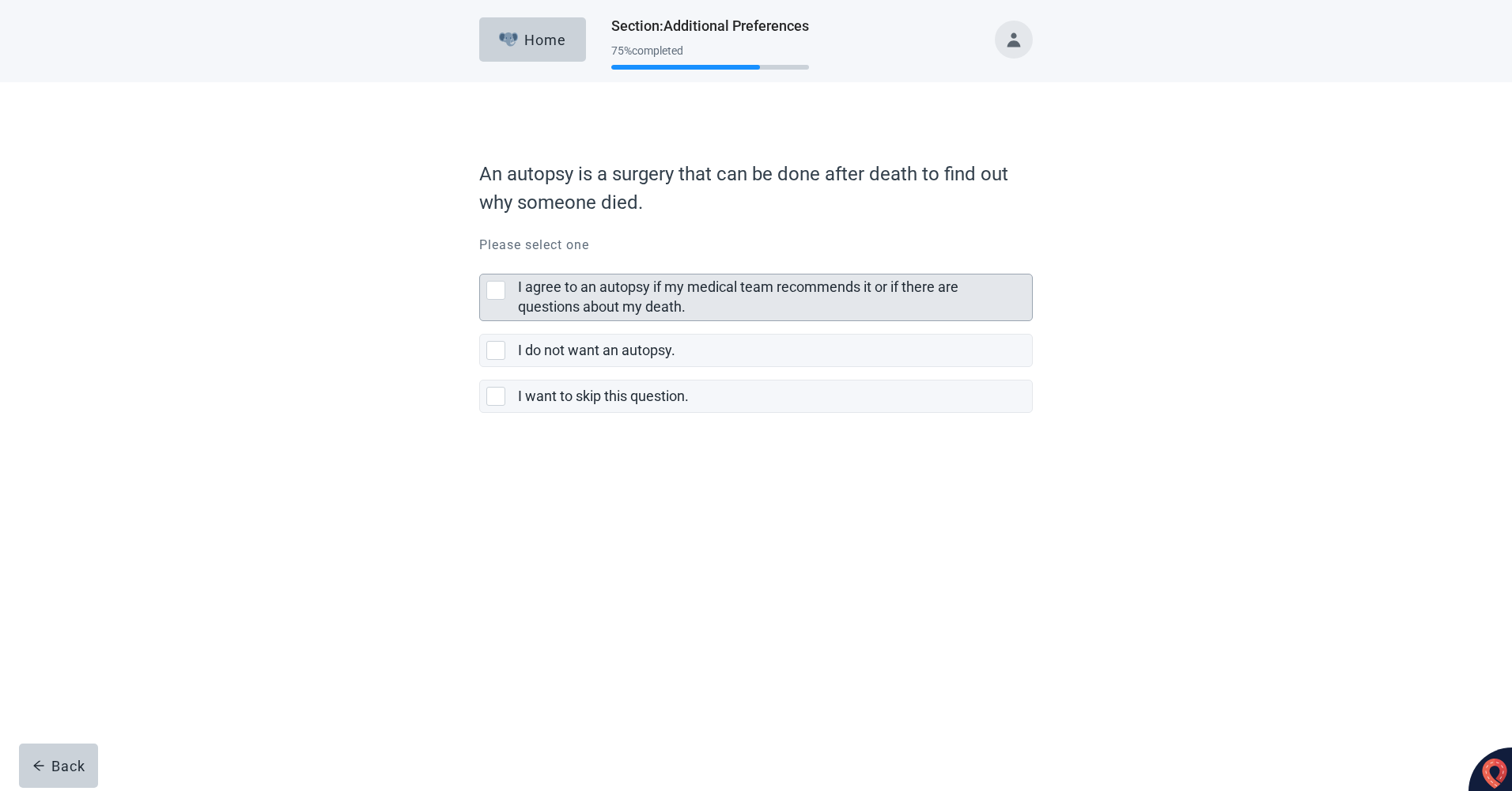
click at [488, 293] on div "I agree to an autopsy if my medical team recommends it or if there are question…" at bounding box center [496, 290] width 19 height 19
click at [480, 262] on input "I agree to an autopsy if my medical team recommends it or if there are question…" at bounding box center [479, 261] width 1 height 1
checkbox input "true"
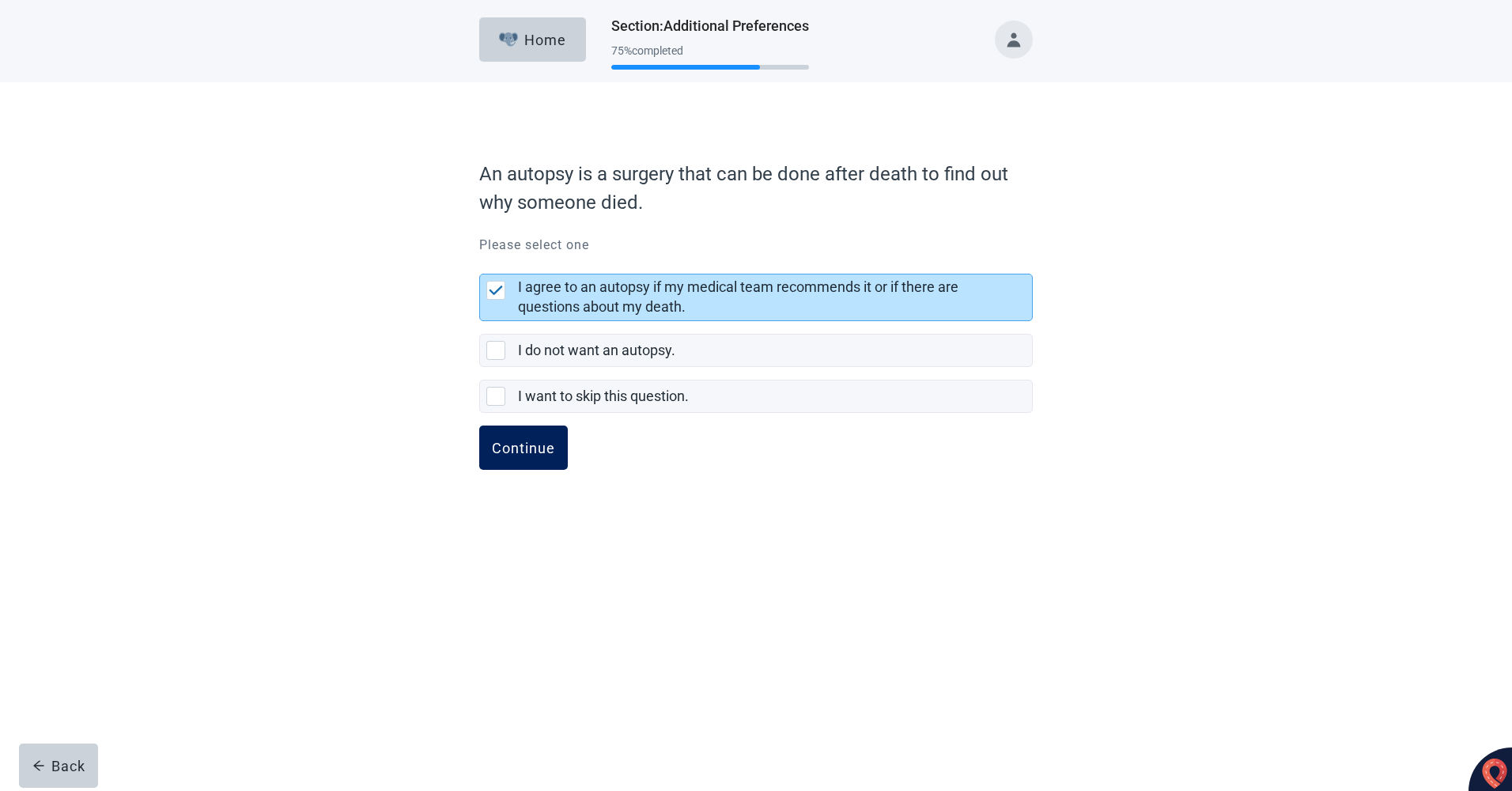
click at [521, 458] on button "Continue" at bounding box center [523, 447] width 89 height 44
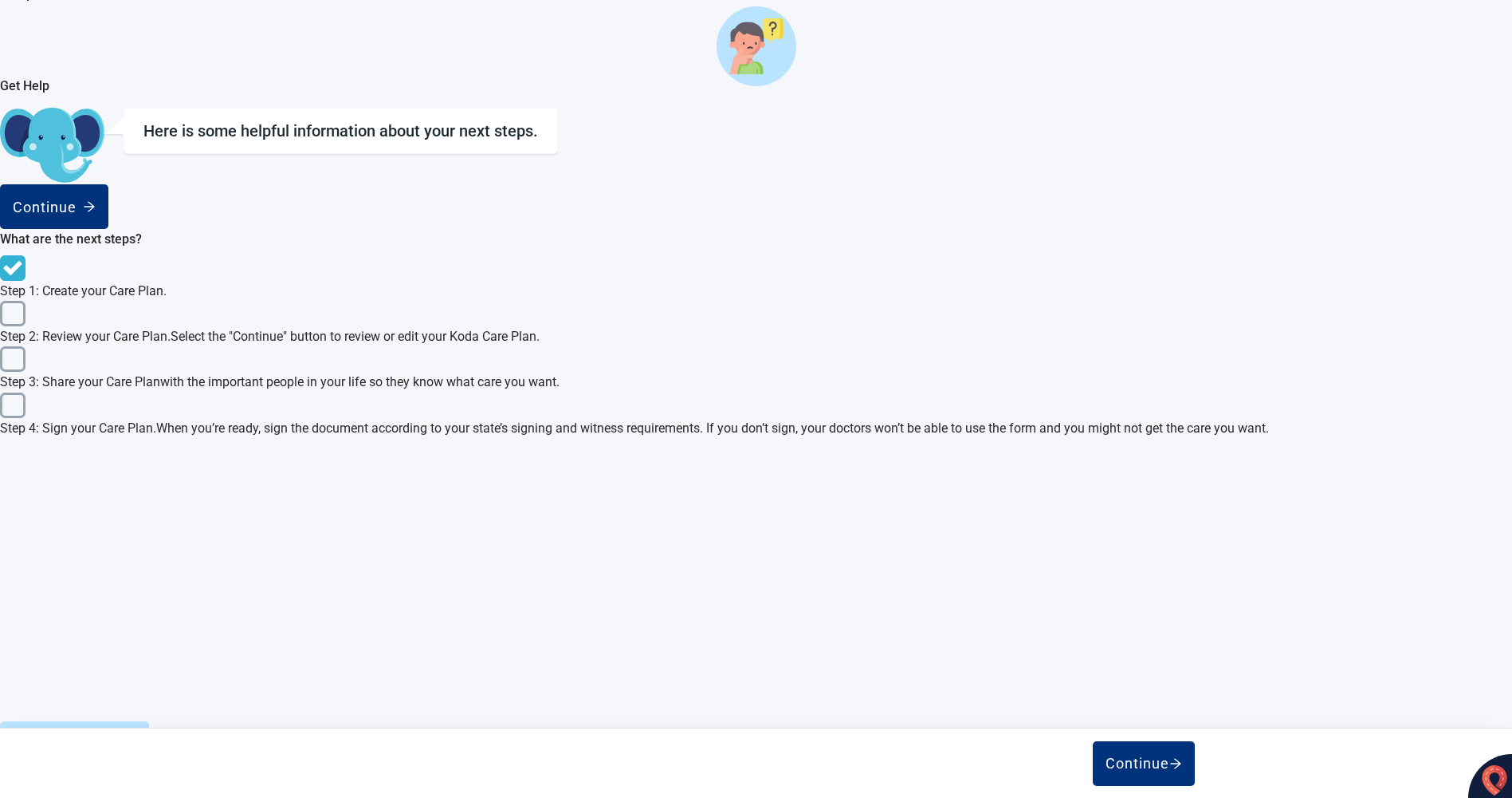
scroll to position [441, 0]
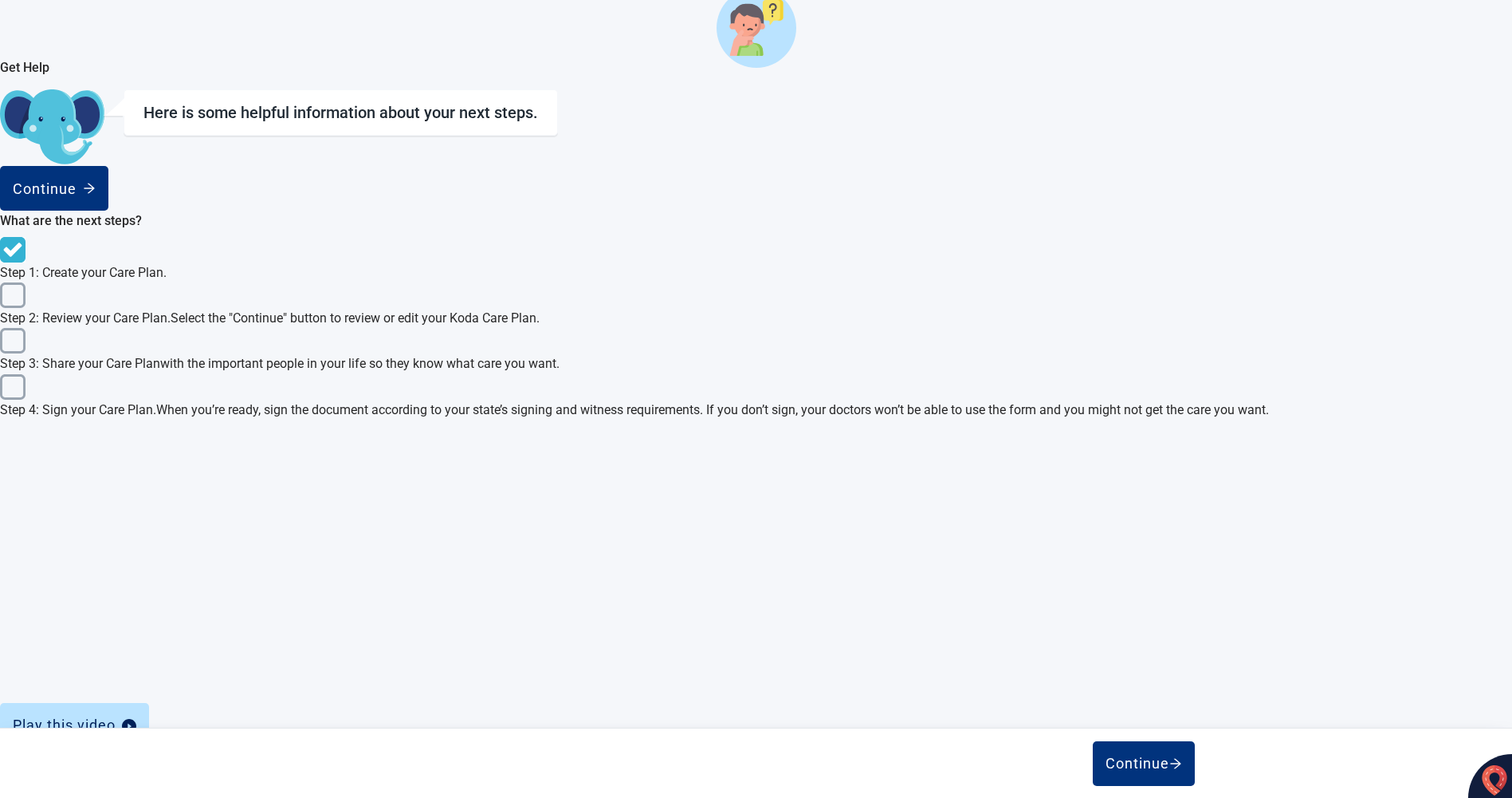
click at [1054, 781] on div "What is the difference between a Koda Advance Health Care Directive and other A…" at bounding box center [756, 801] width 1511 height 39
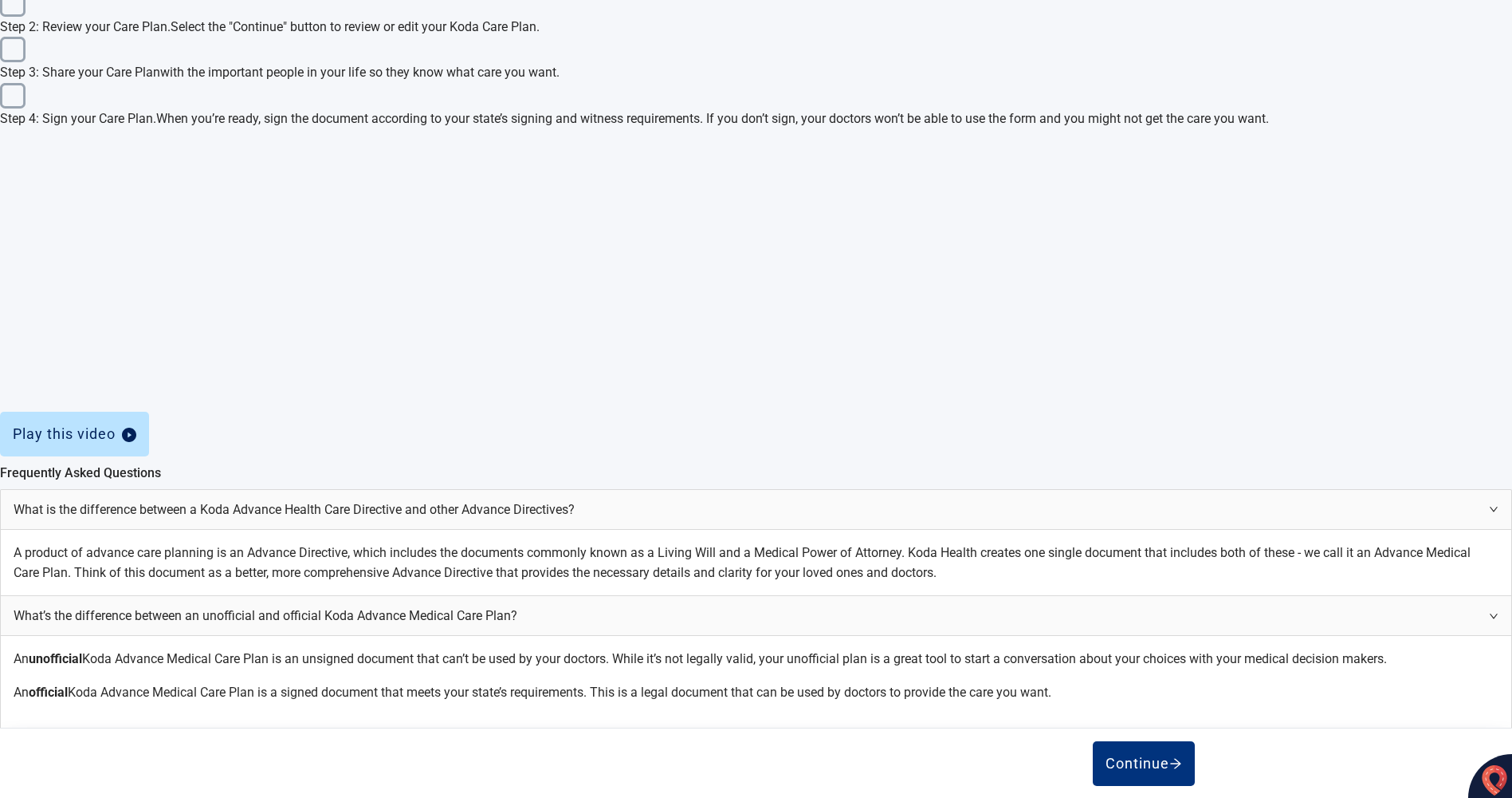
scroll to position [759, 0]
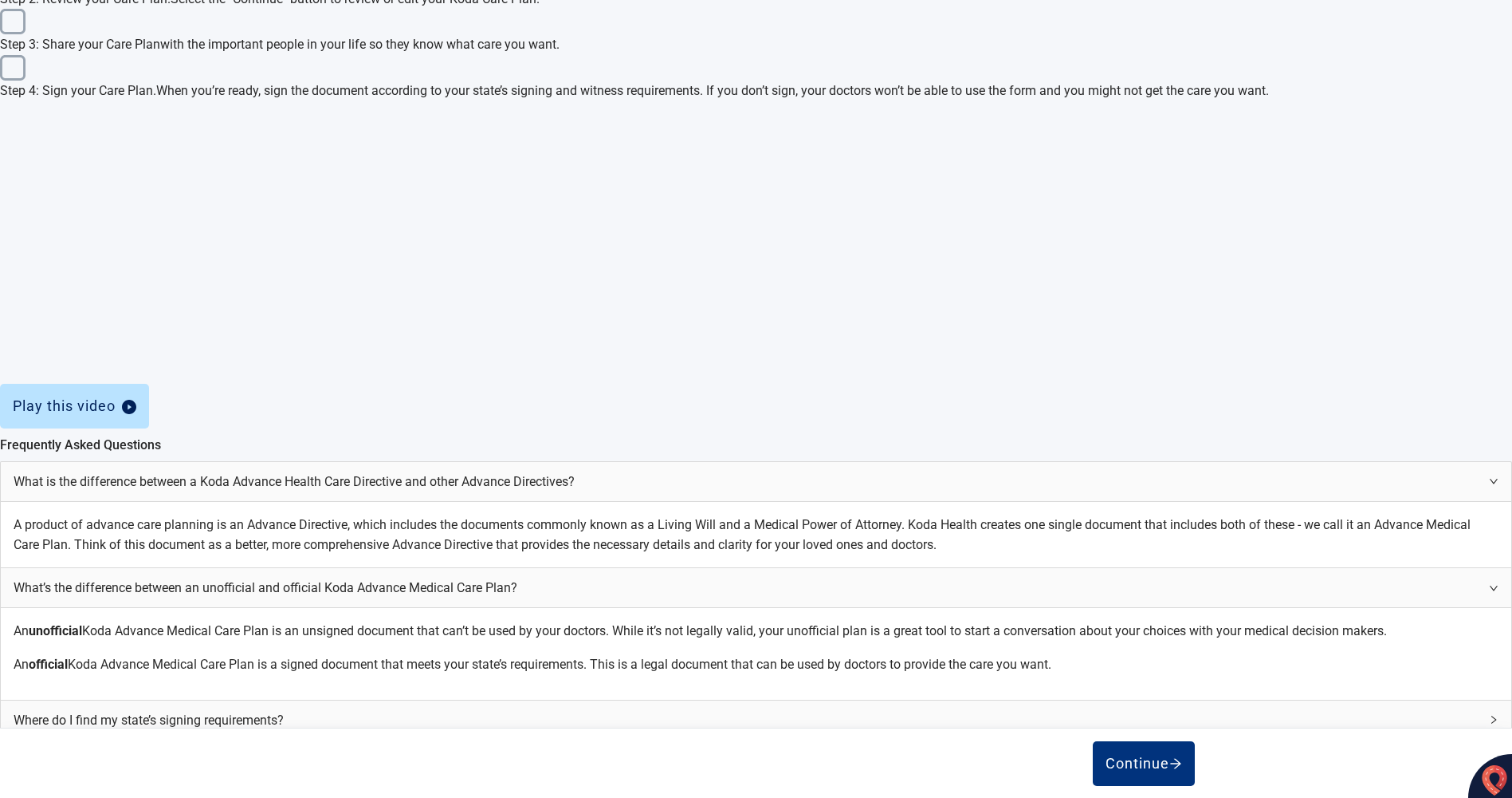
click at [776, 710] on span "Where do I find my state’s signing requirements?" at bounding box center [746, 720] width 1466 height 20
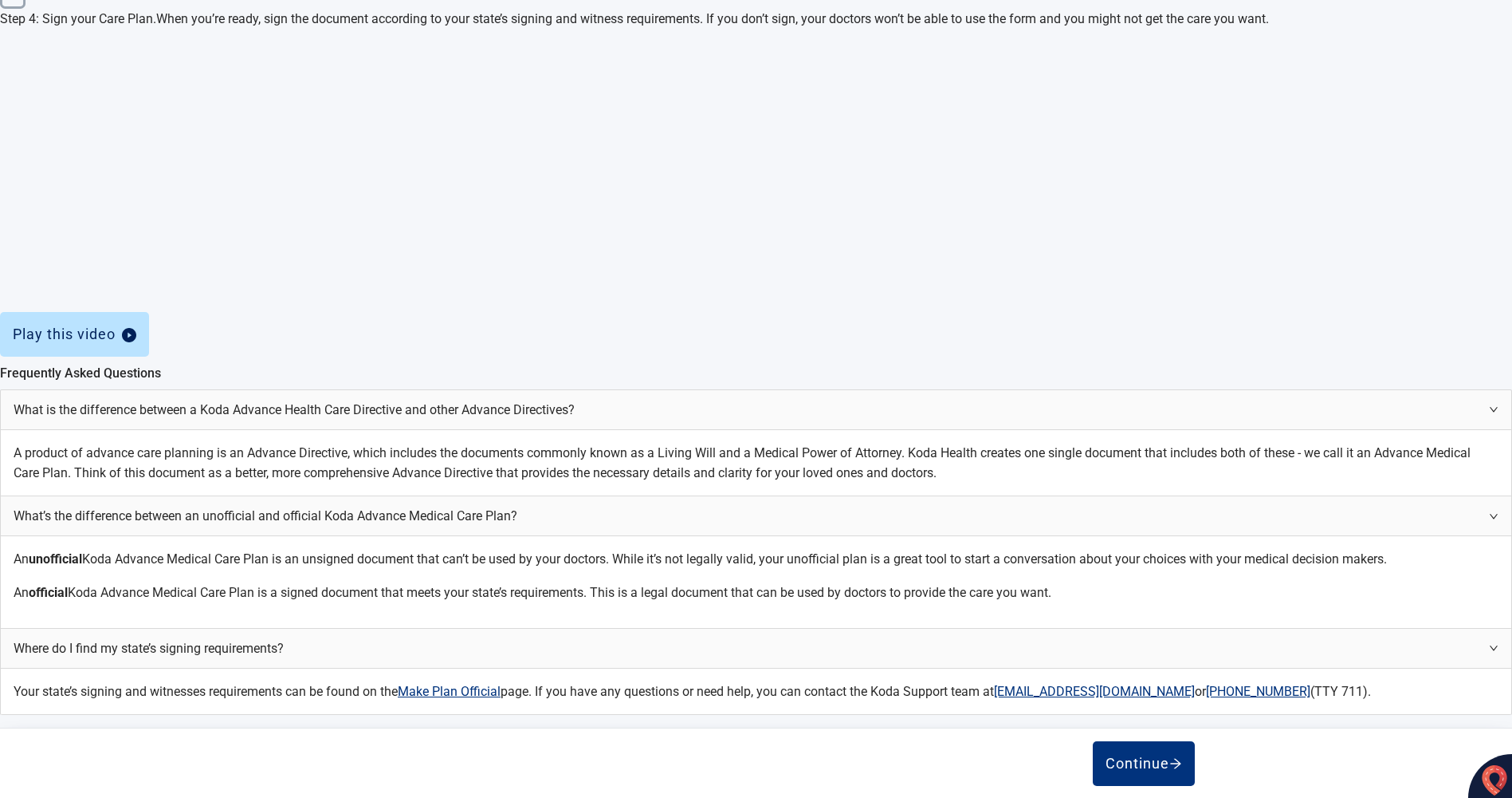
scroll to position [846, 0]
click at [96, 754] on div "Continue" at bounding box center [54, 750] width 83 height 16
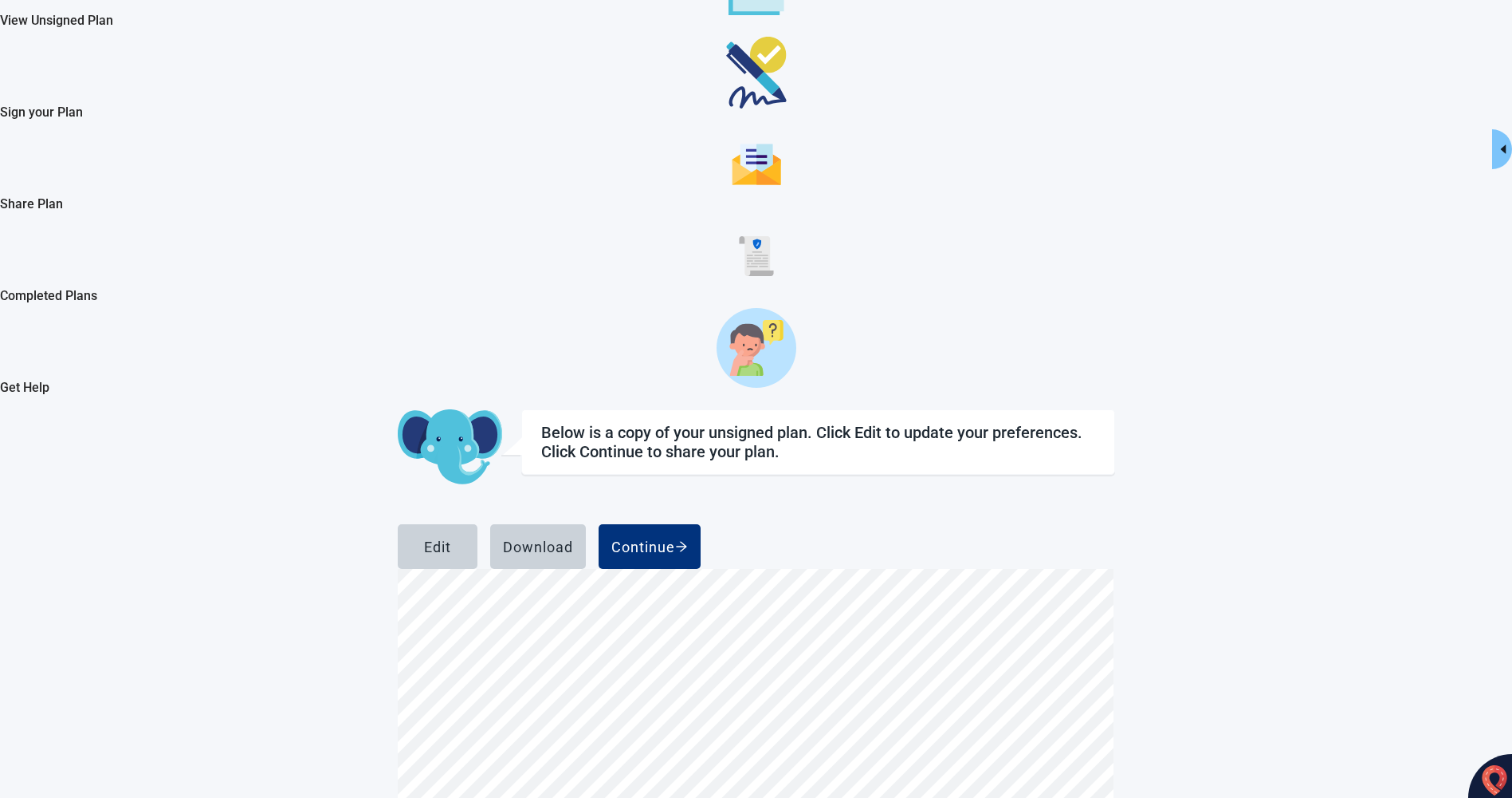
scroll to position [137, 0]
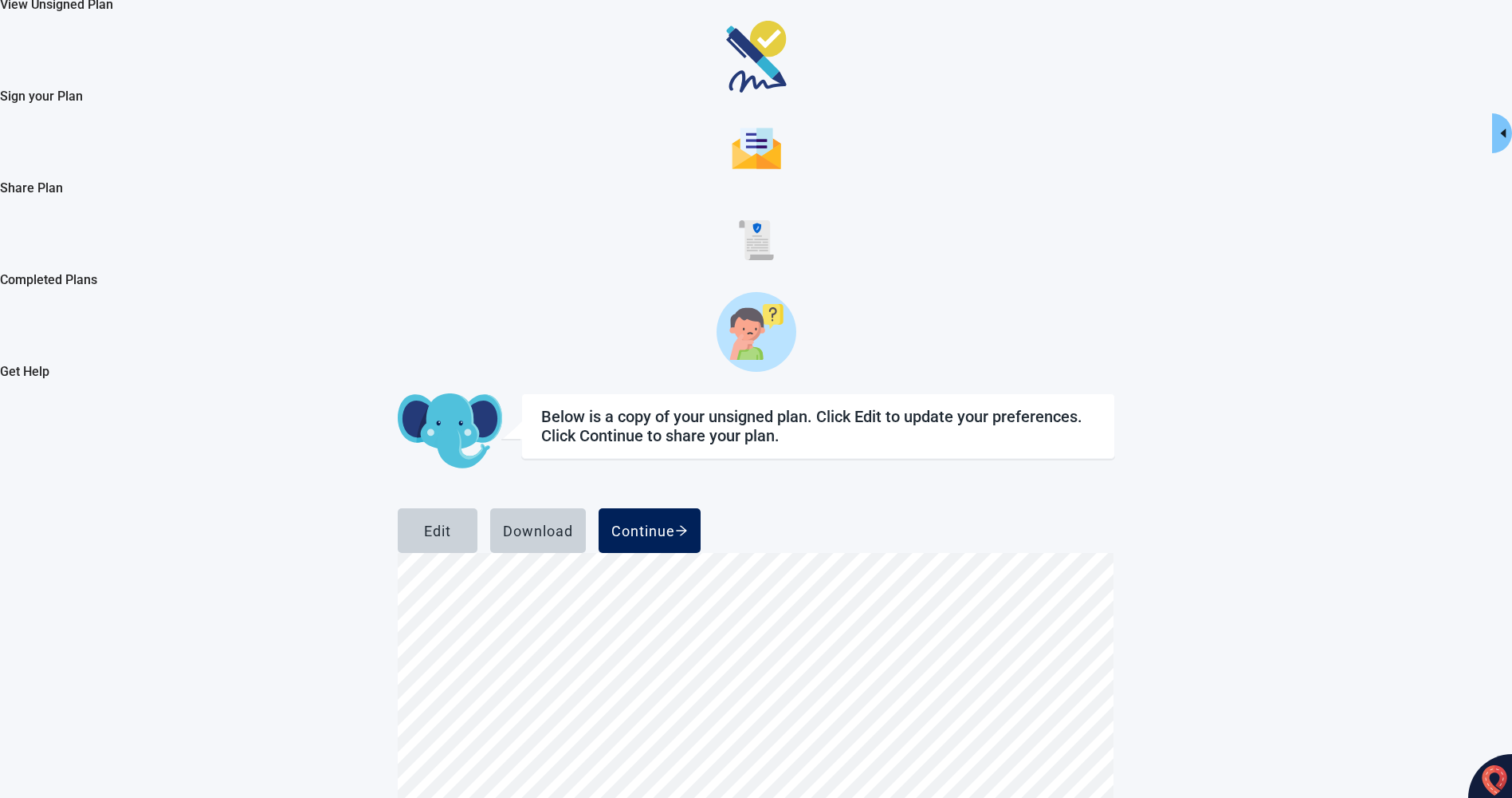
click at [688, 522] on div "Continue" at bounding box center [650, 530] width 76 height 16
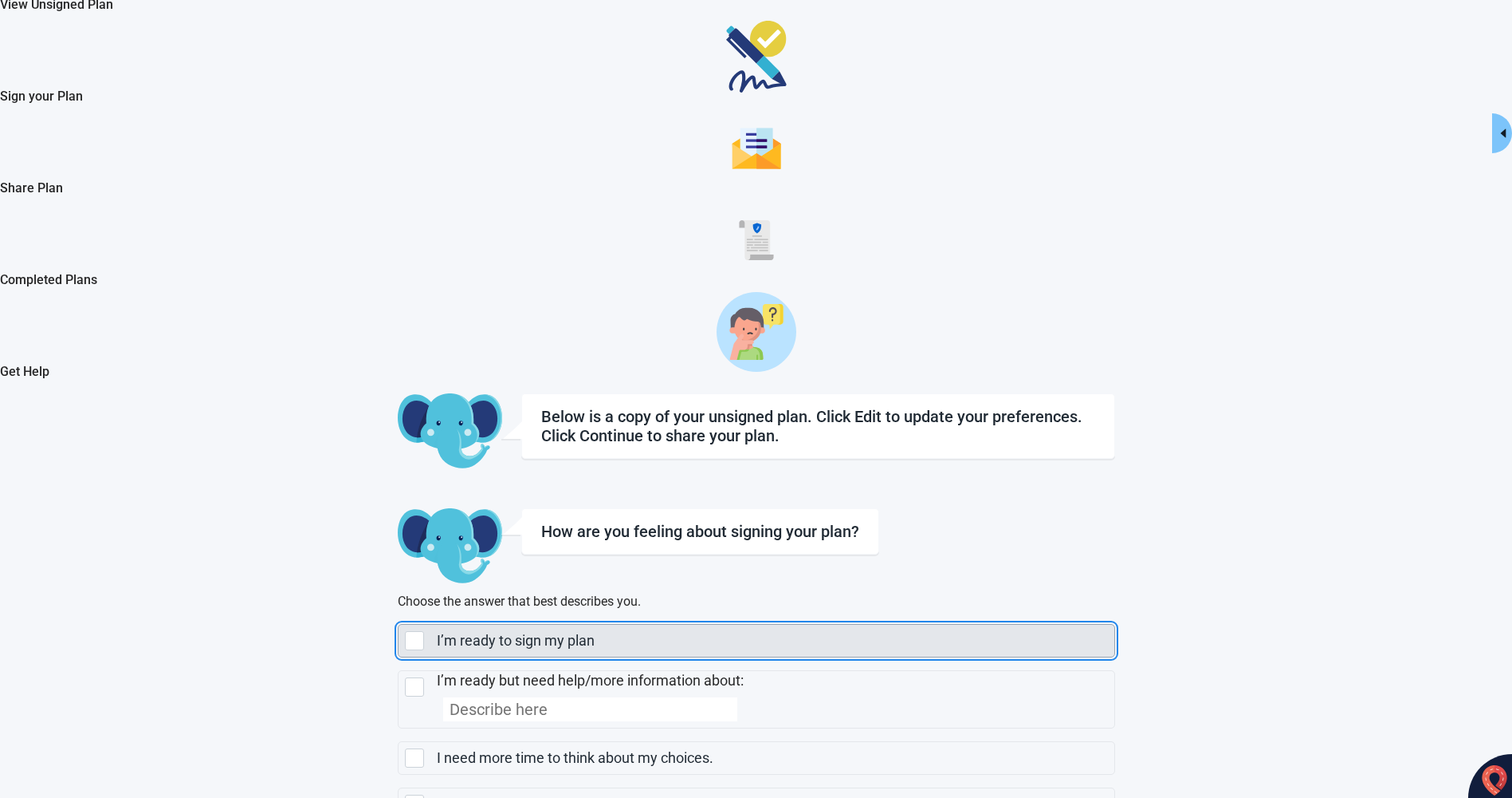
click at [425, 631] on div "I’m ready to sign my plan, checkbox, not selected" at bounding box center [415, 641] width 19 height 20
click at [399, 623] on input "I’m ready to sign my plan" at bounding box center [398, 623] width 1 height 1
checkbox input "true"
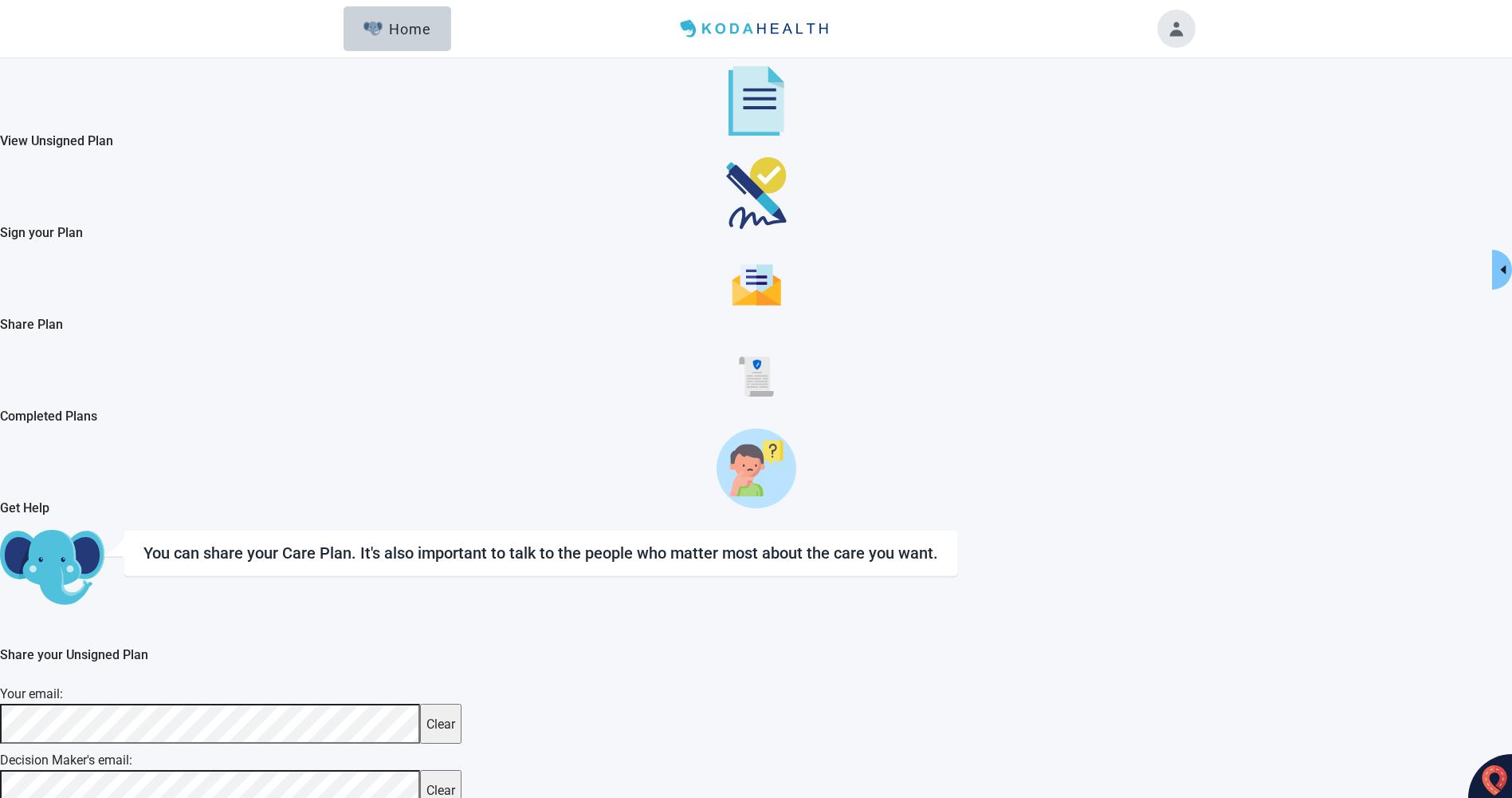
click at [1501, 268] on icon "caret-left" at bounding box center [1504, 270] width 5 height 9
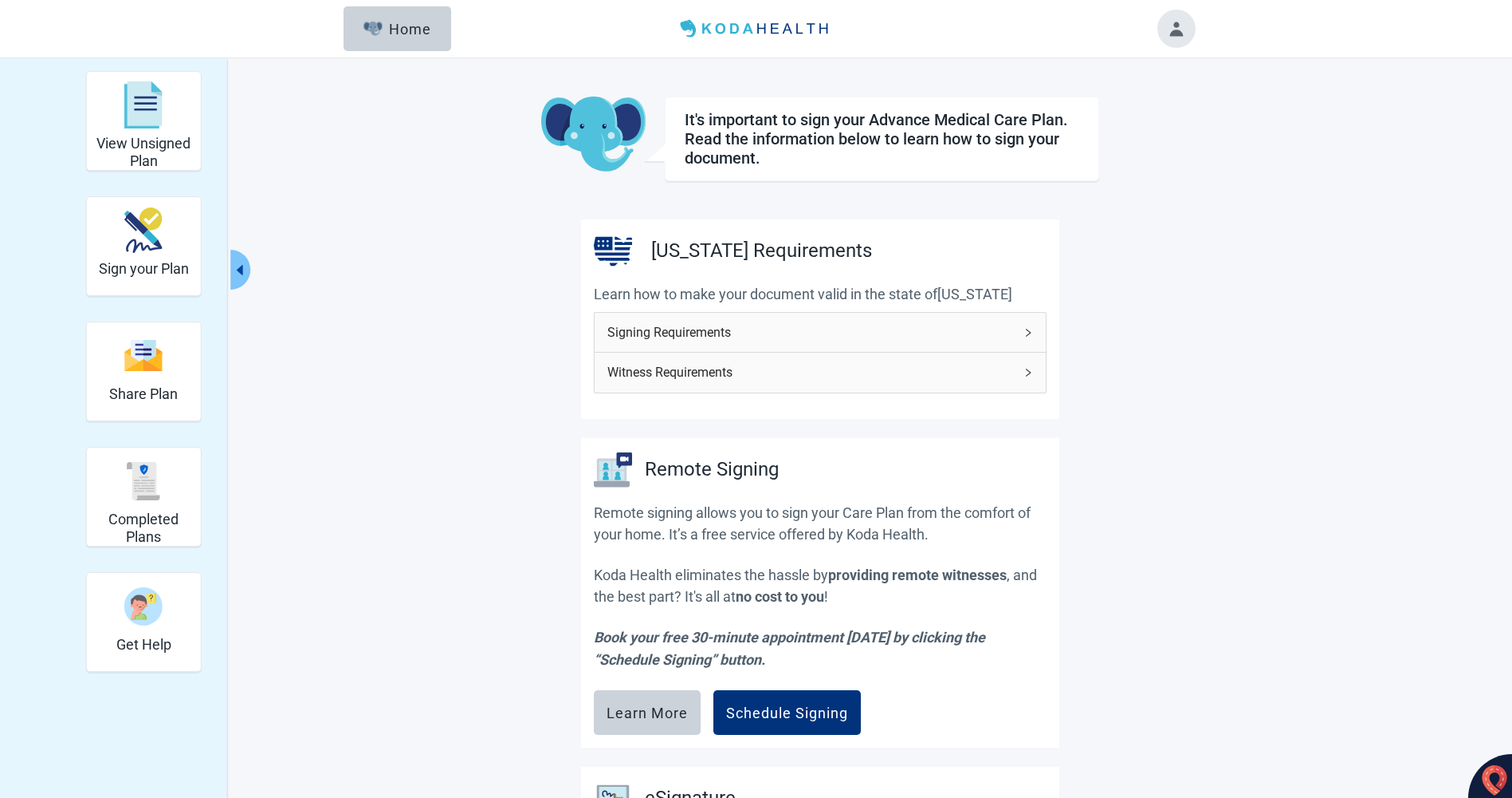
click at [1028, 330] on icon "right" at bounding box center [1028, 332] width 10 height 10
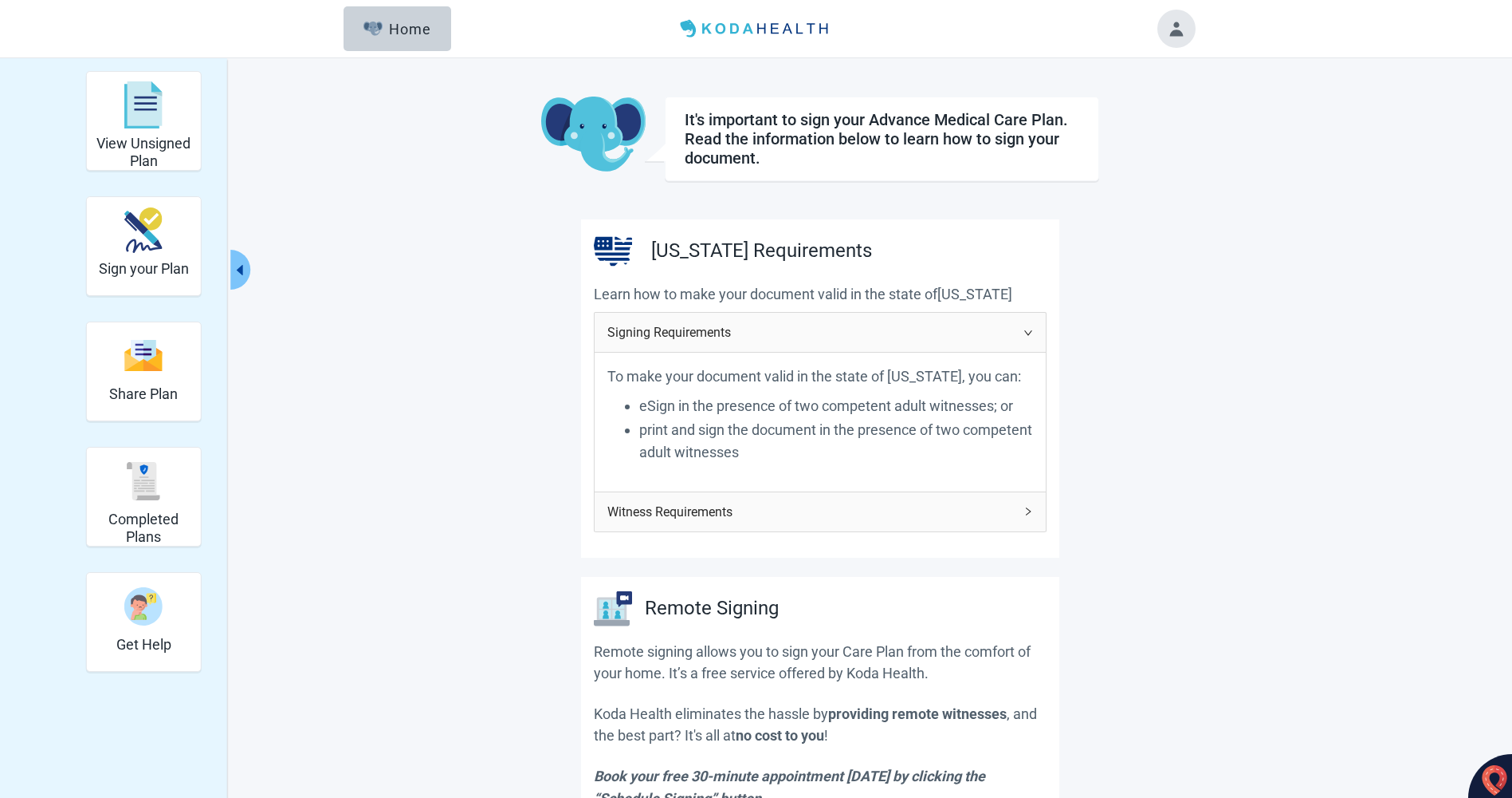
click at [1024, 512] on icon "right" at bounding box center [1028, 511] width 10 height 10
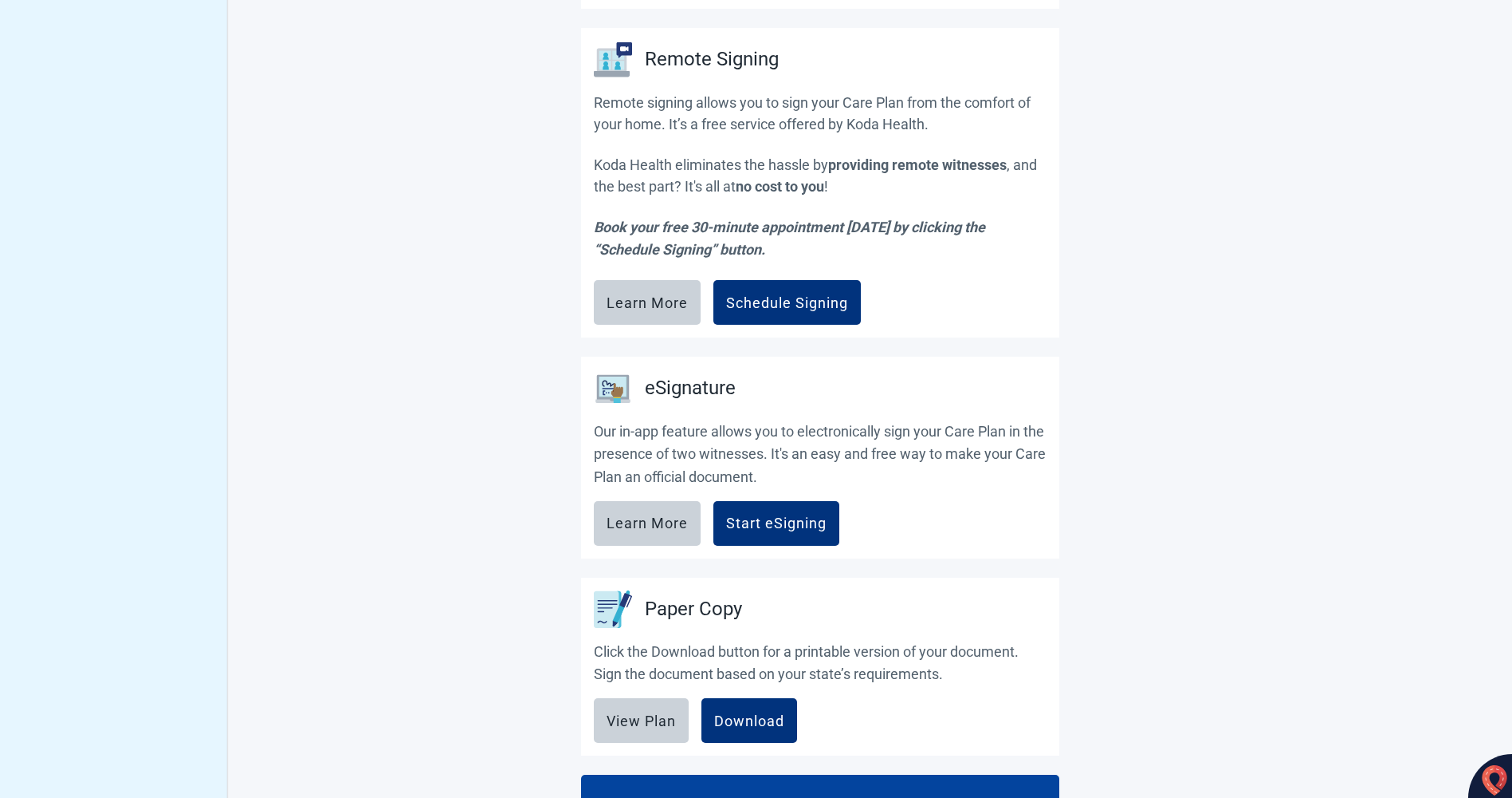
scroll to position [841, 0]
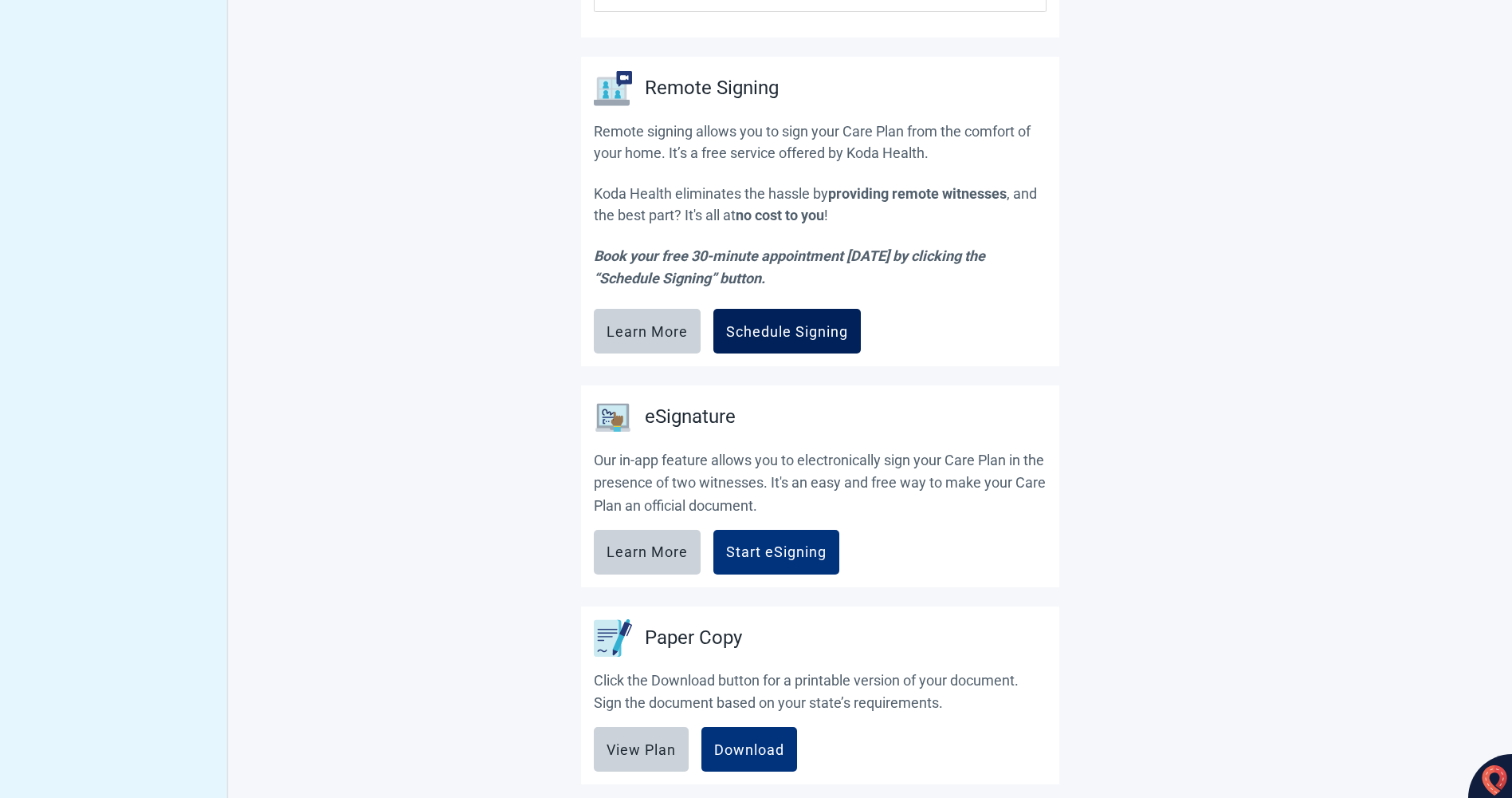
click at [783, 327] on div "Schedule Signing" at bounding box center [788, 331] width 122 height 16
click at [760, 544] on div "Start eSigning" at bounding box center [776, 552] width 100 height 16
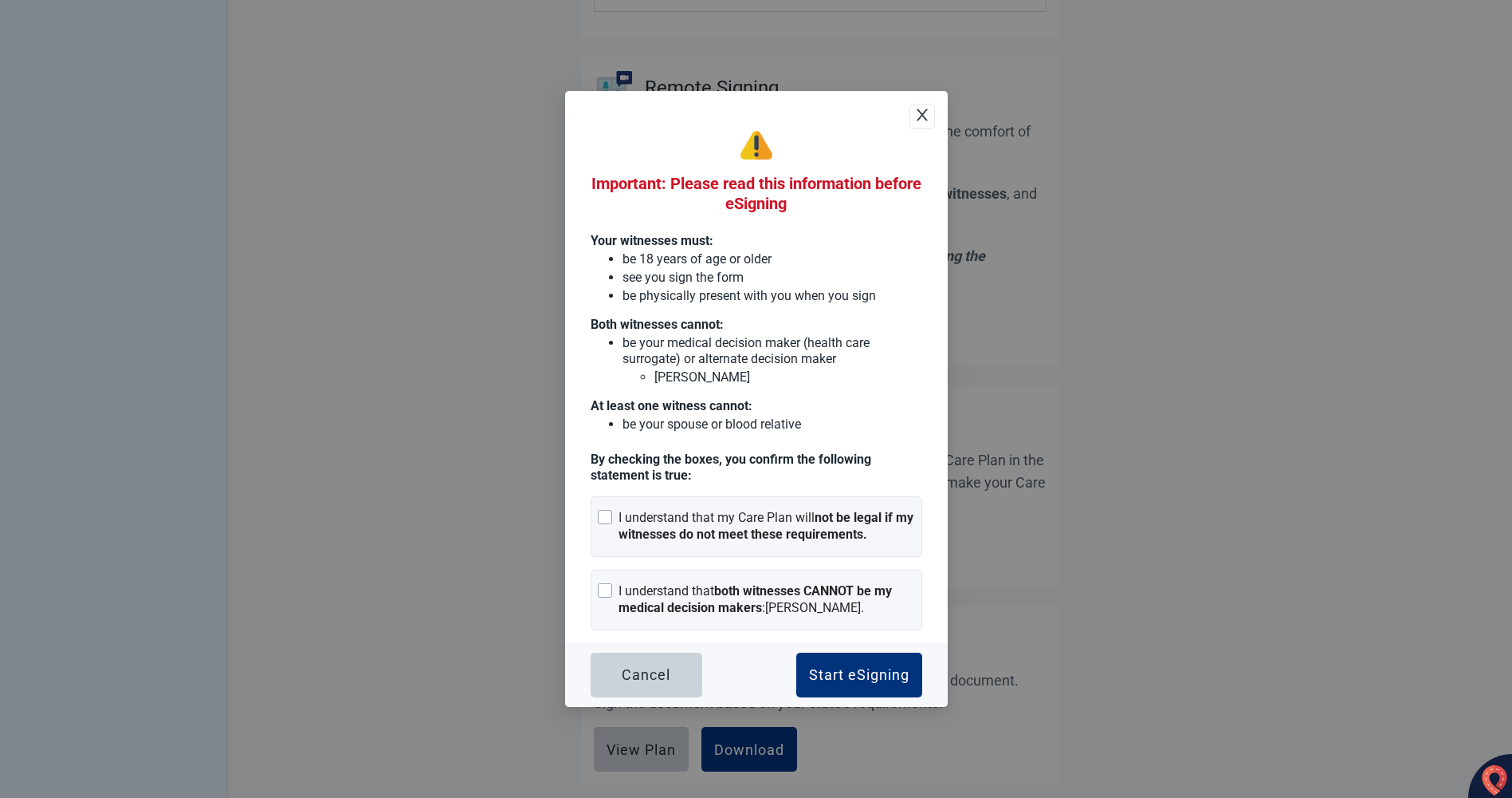
click at [919, 114] on icon "close" at bounding box center [923, 115] width 16 height 16
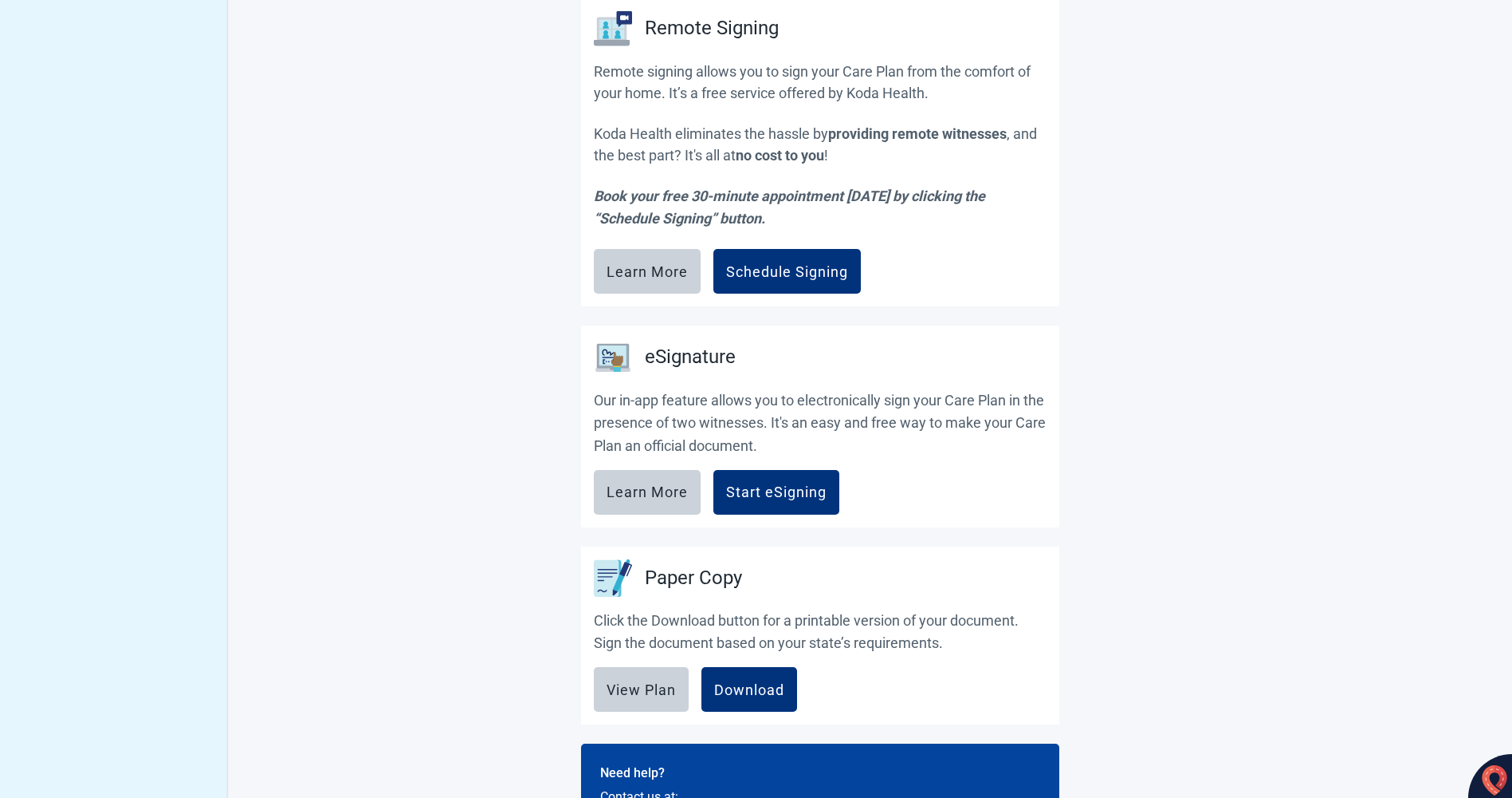
scroll to position [920, 0]
